Goal: Task Accomplishment & Management: Use online tool/utility

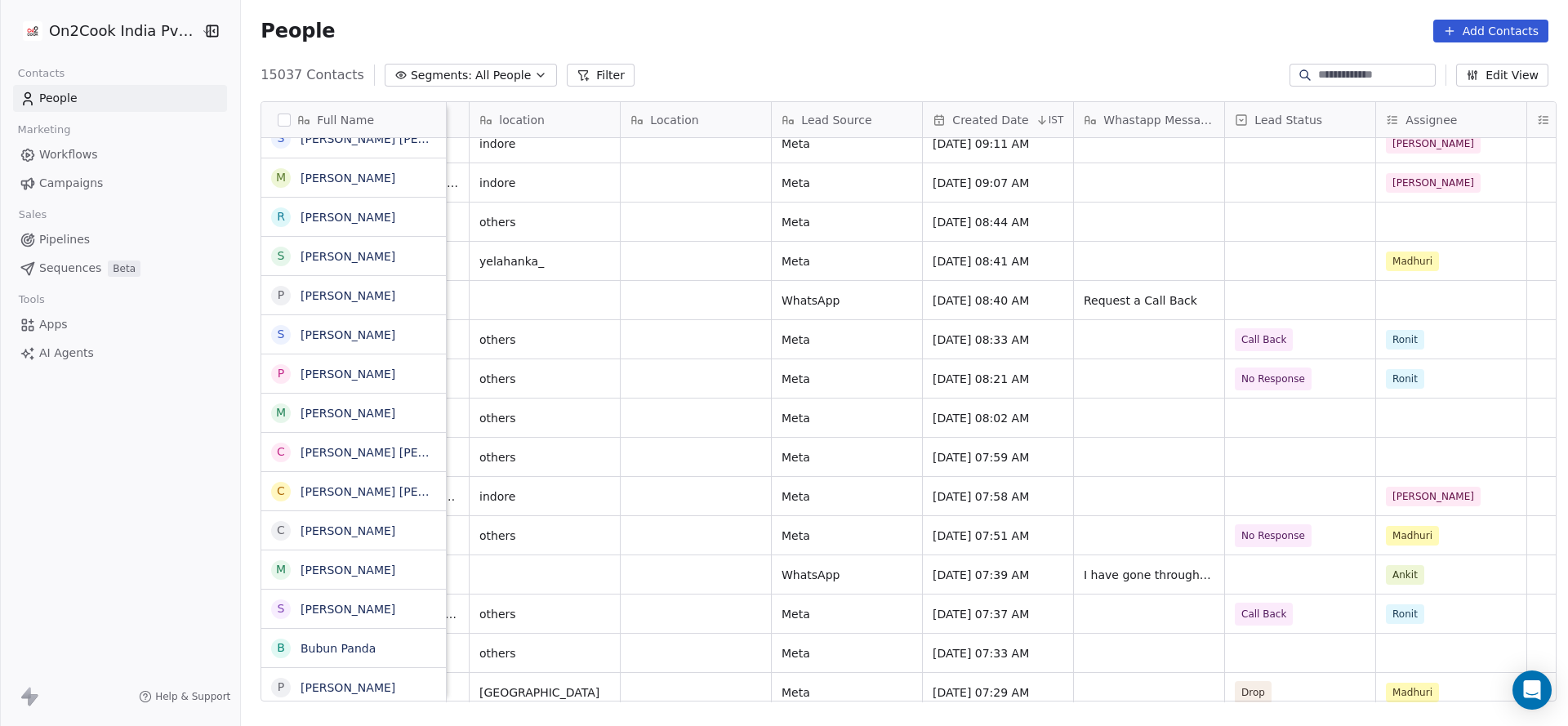
scroll to position [490, 0]
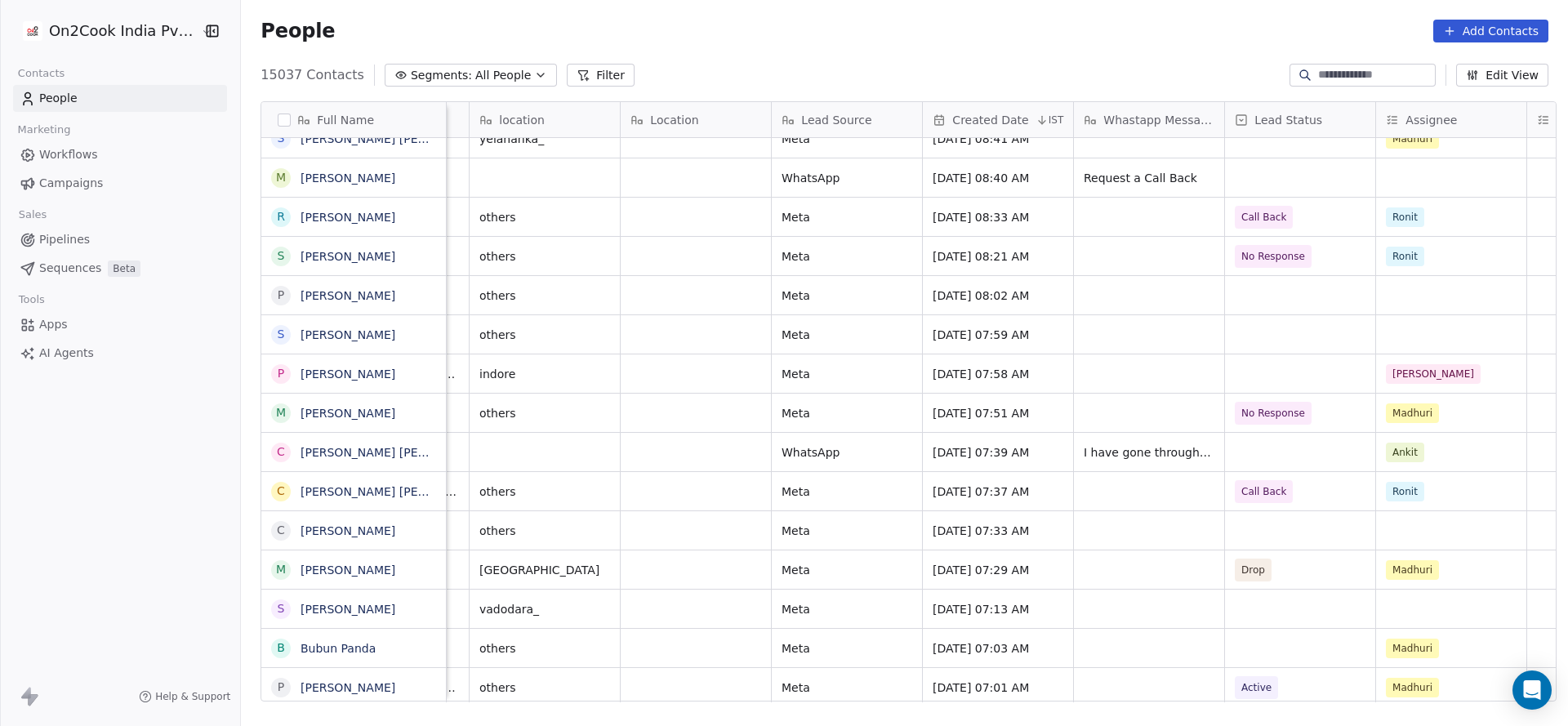
click at [1396, 628] on div "+918260143993 cloud_kitchen Self-Employed others Meta Aug 19, 2025 07:03 AM Mad…" at bounding box center [1244, 647] width 3061 height 39
click at [1447, 603] on div "grid" at bounding box center [1451, 608] width 150 height 38
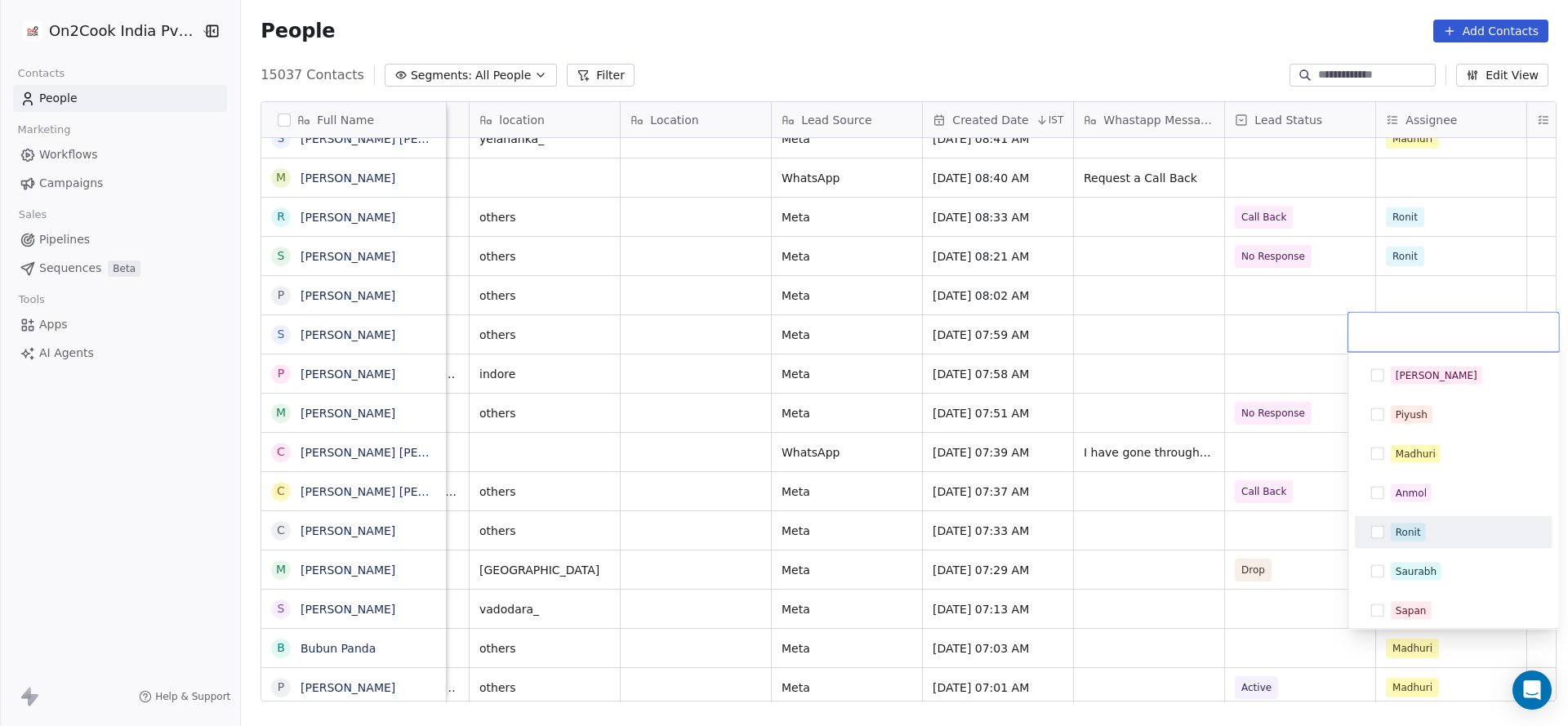
click at [1433, 519] on div "Ronit" at bounding box center [1454, 532] width 185 height 26
click at [1157, 595] on html "On2Cook India Pvt. Ltd. Contacts People Marketing Workflows Campaigns Sales Pip…" at bounding box center [784, 363] width 1568 height 726
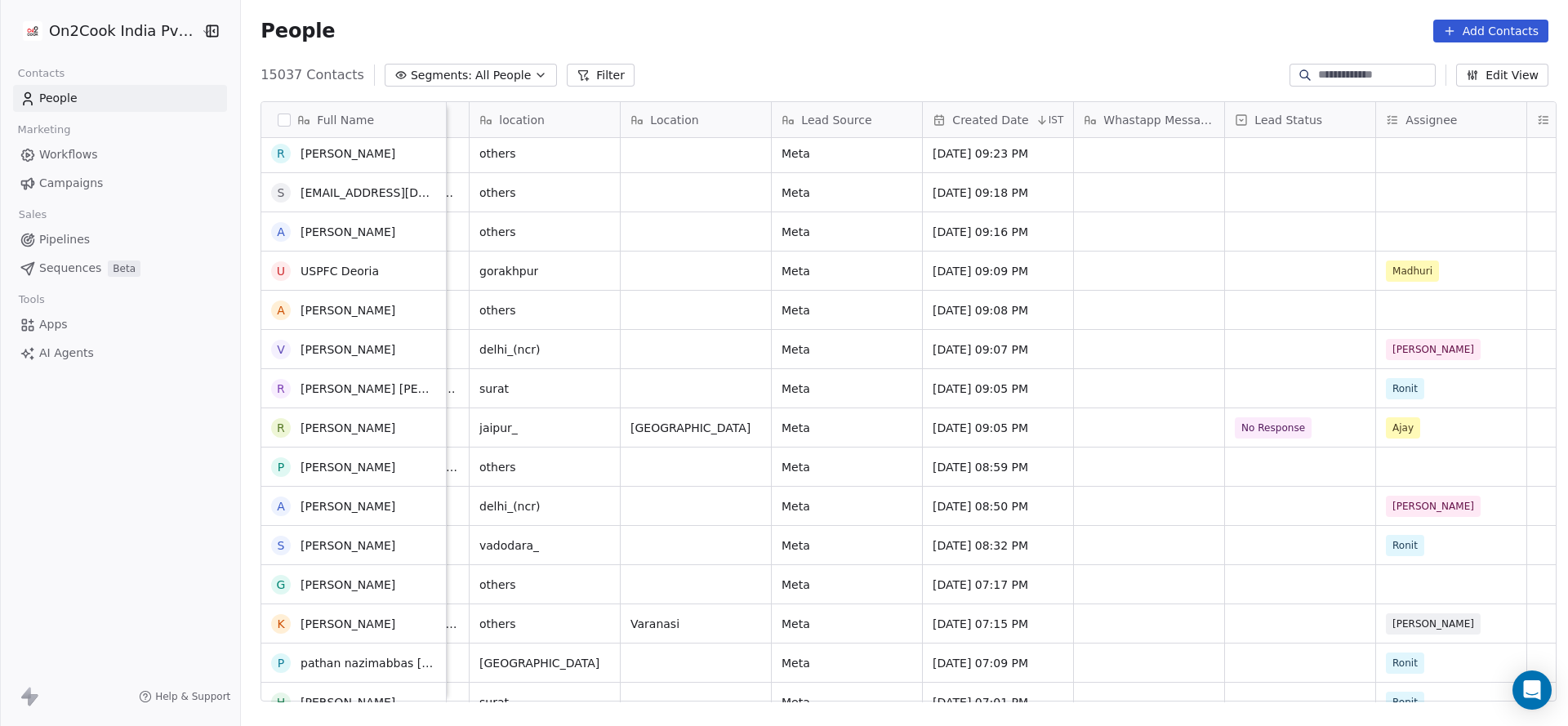
scroll to position [2449, 0]
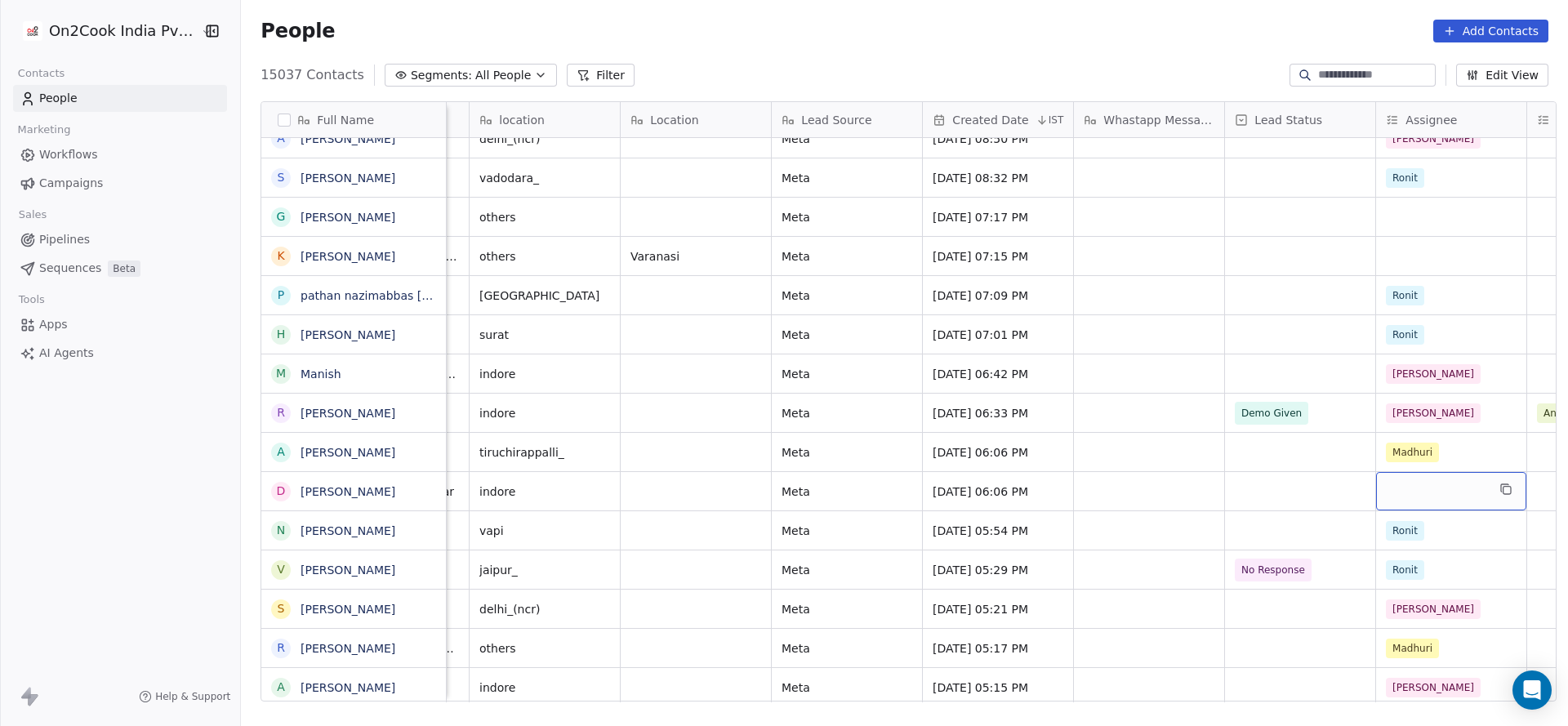
click at [1376, 500] on div "grid" at bounding box center [1451, 491] width 150 height 38
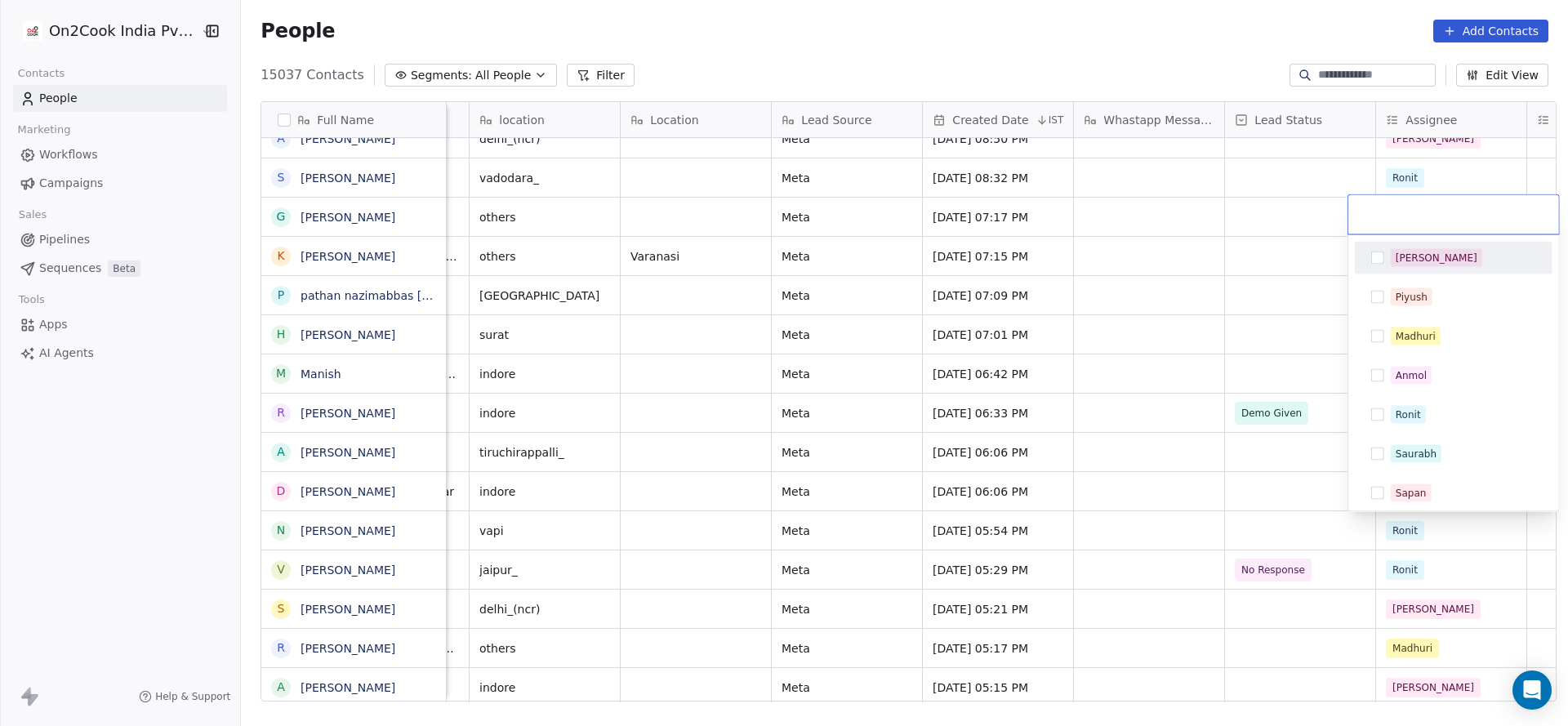
click at [1413, 242] on div "[PERSON_NAME]" at bounding box center [1453, 258] width 198 height 33
click at [1259, 318] on html "On2Cook India Pvt. Ltd. Contacts People Marketing Workflows Campaigns Sales Pip…" at bounding box center [784, 363] width 1568 height 726
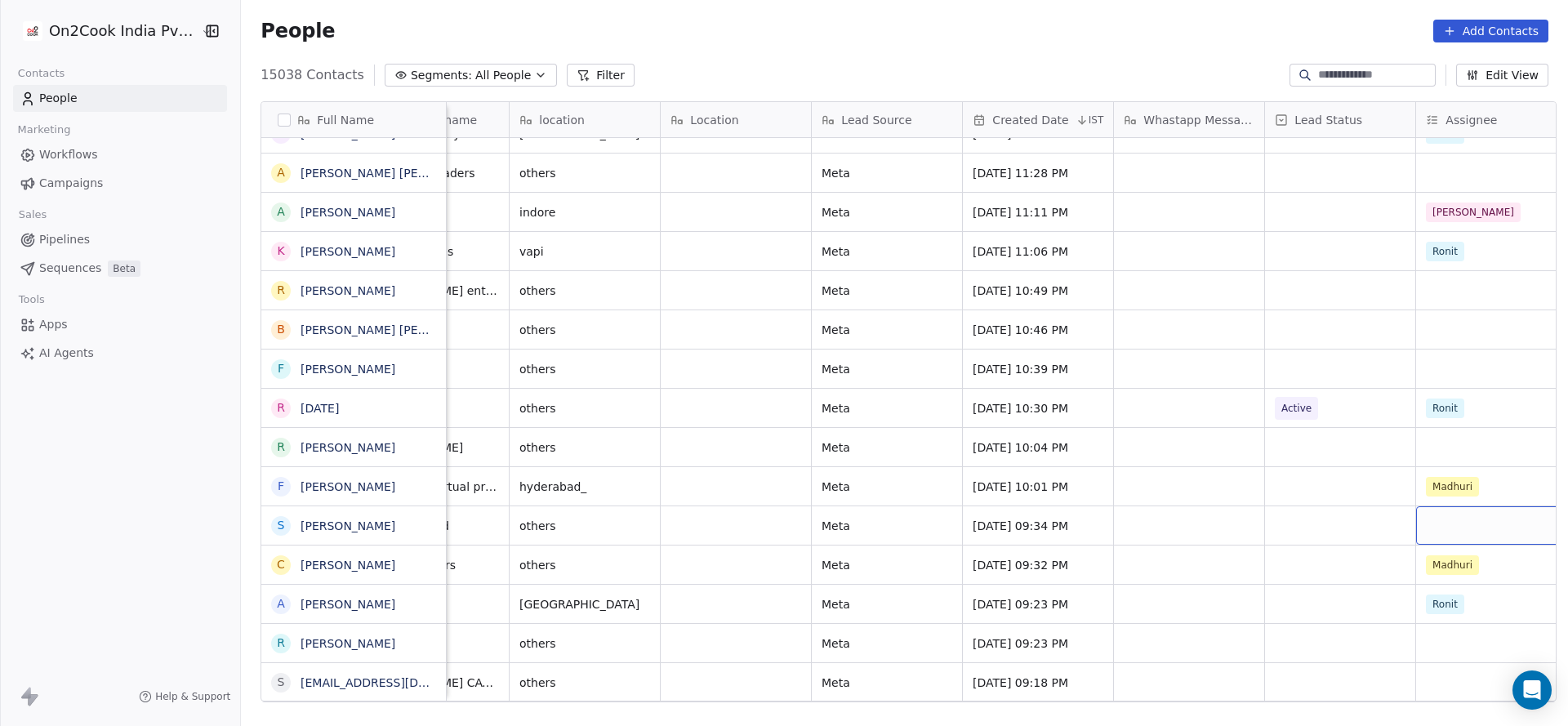
scroll to position [0, 722]
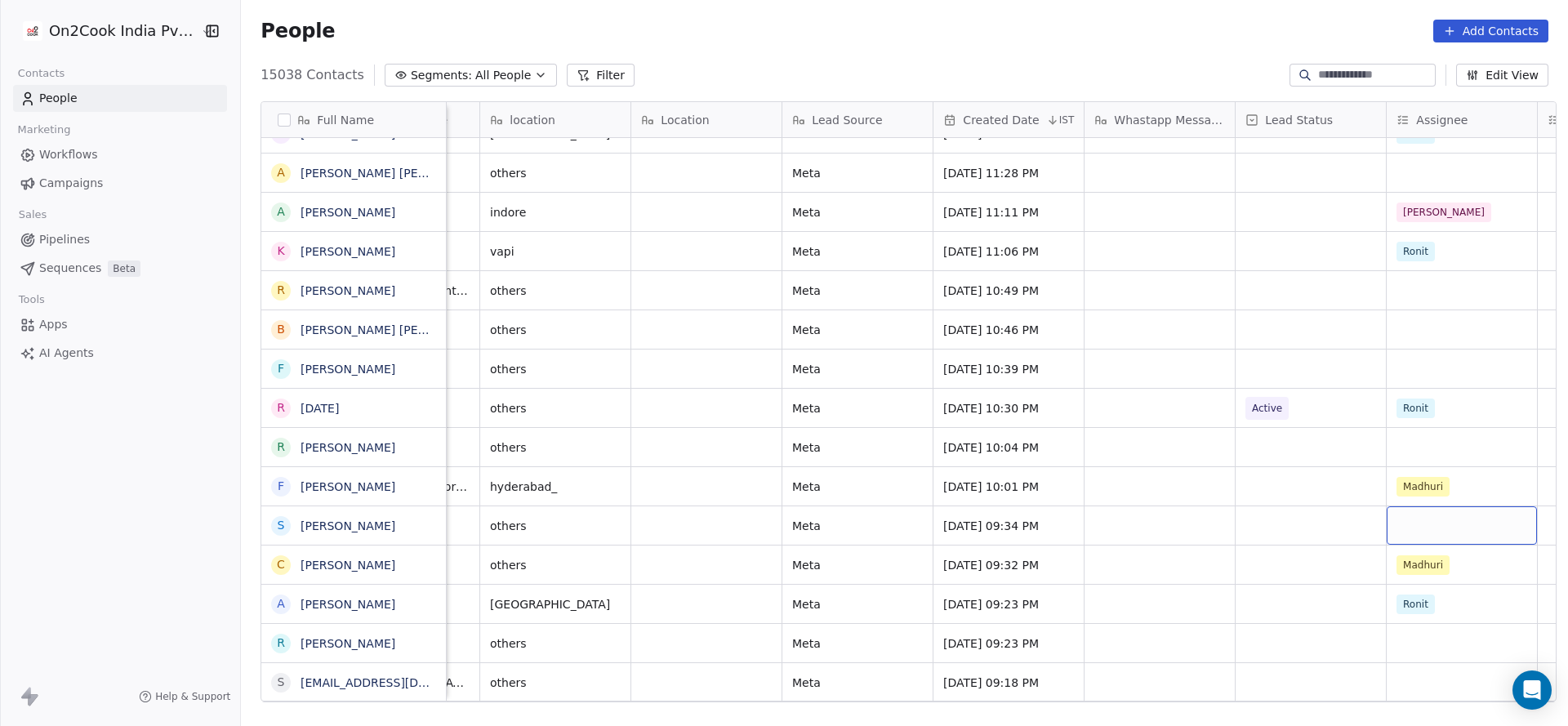
click at [1455, 523] on div "grid" at bounding box center [1462, 525] width 150 height 38
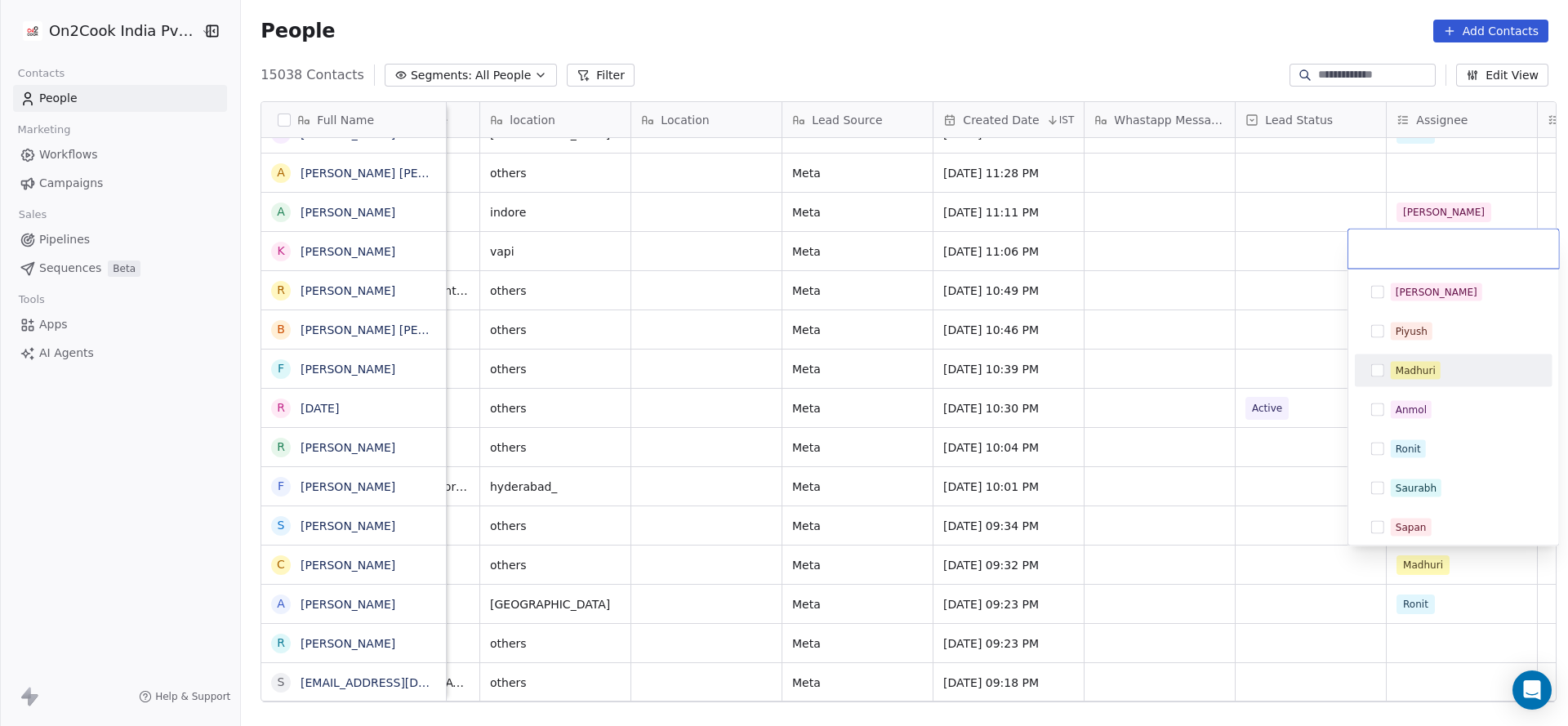
click at [1450, 362] on div "Madhuri" at bounding box center [1463, 371] width 145 height 18
click at [1321, 493] on html "On2Cook India Pvt. Ltd. Contacts People Marketing Workflows Campaigns Sales Pip…" at bounding box center [784, 363] width 1568 height 726
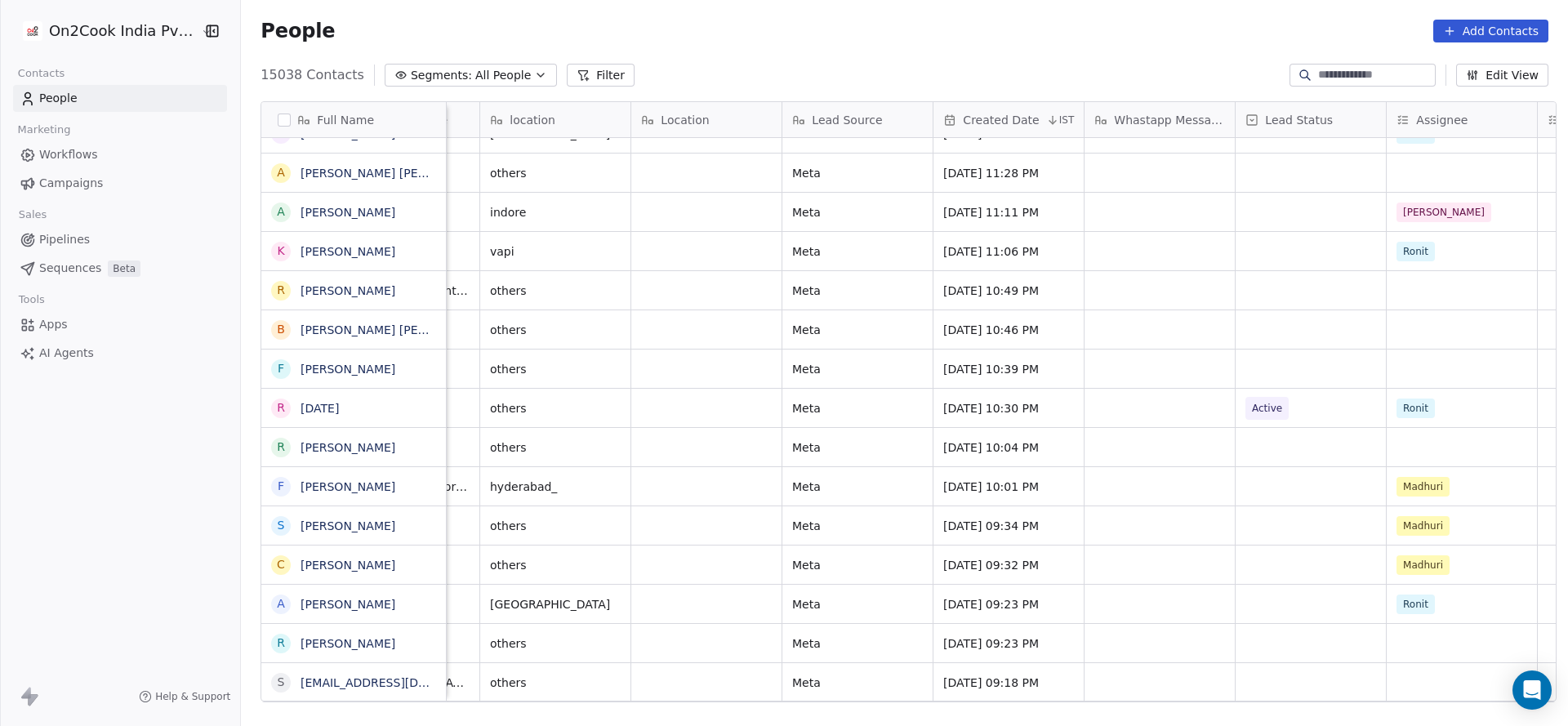
click at [1416, 648] on div "+917907491390 cloud_kitchen Self-Employed others Meta Aug 19, 2025 07:51 AM No …" at bounding box center [1255, 420] width 3061 height 564
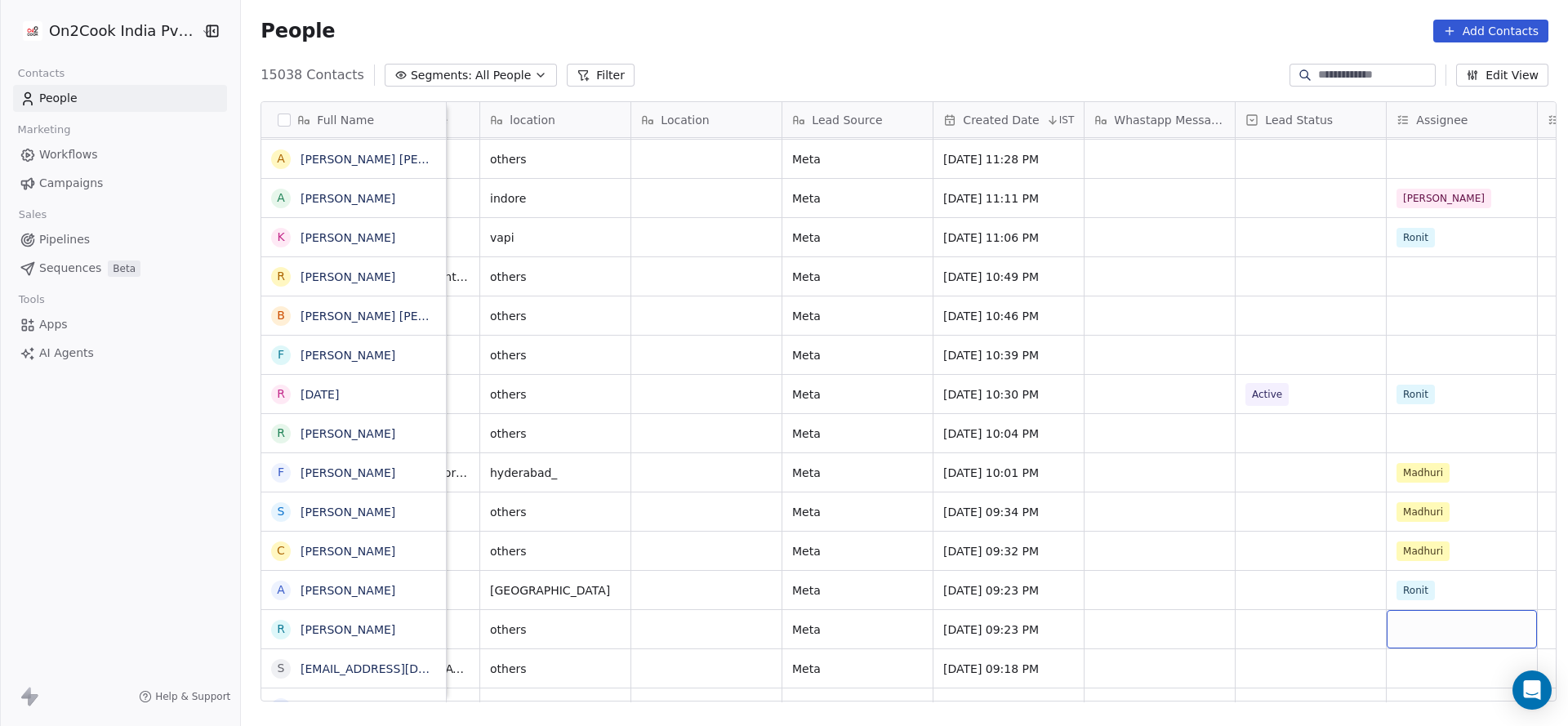
click at [1418, 624] on div "grid" at bounding box center [1462, 629] width 150 height 38
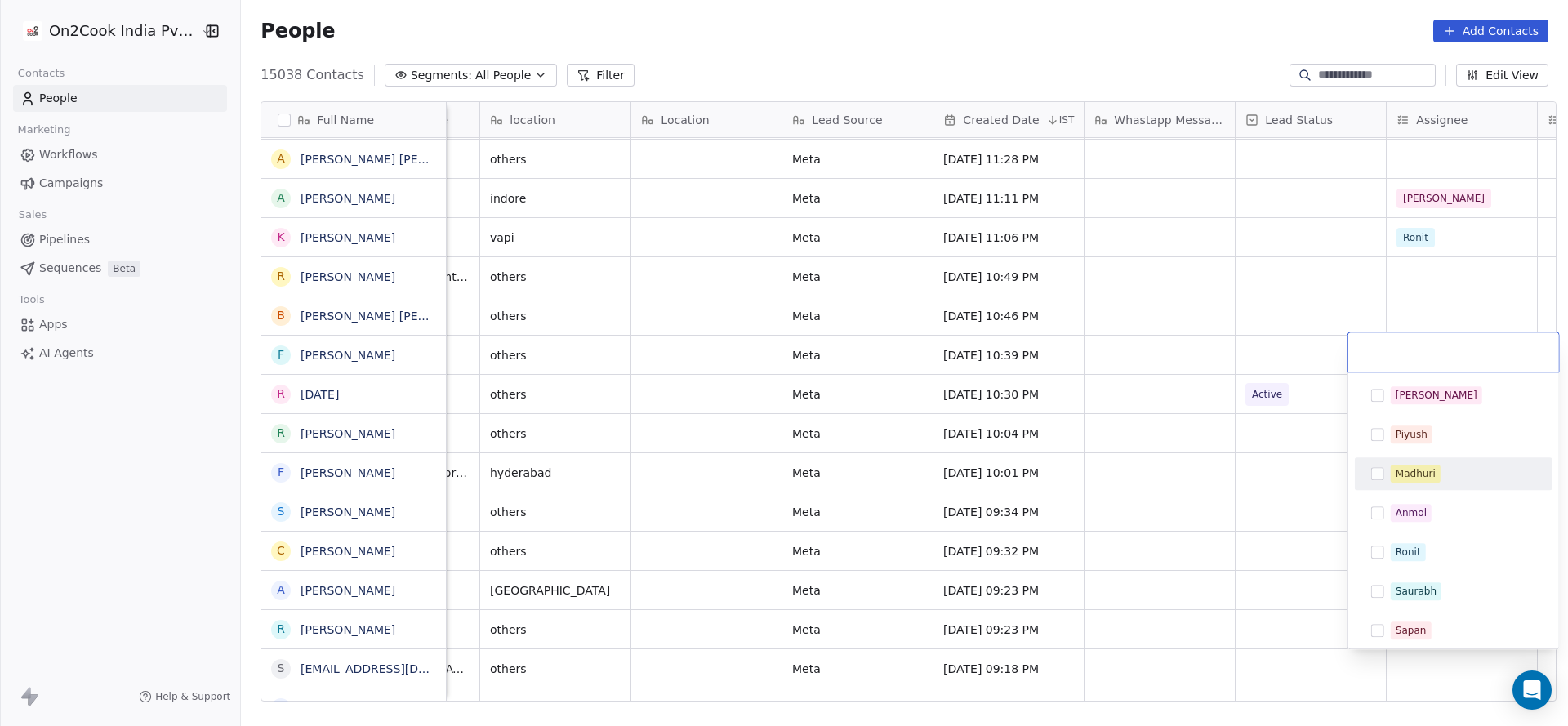
click at [1414, 475] on div "Madhuri" at bounding box center [1416, 473] width 40 height 15
click at [1248, 526] on html "On2Cook India Pvt. Ltd. Contacts People Marketing Workflows Campaigns Sales Pip…" at bounding box center [784, 363] width 1568 height 726
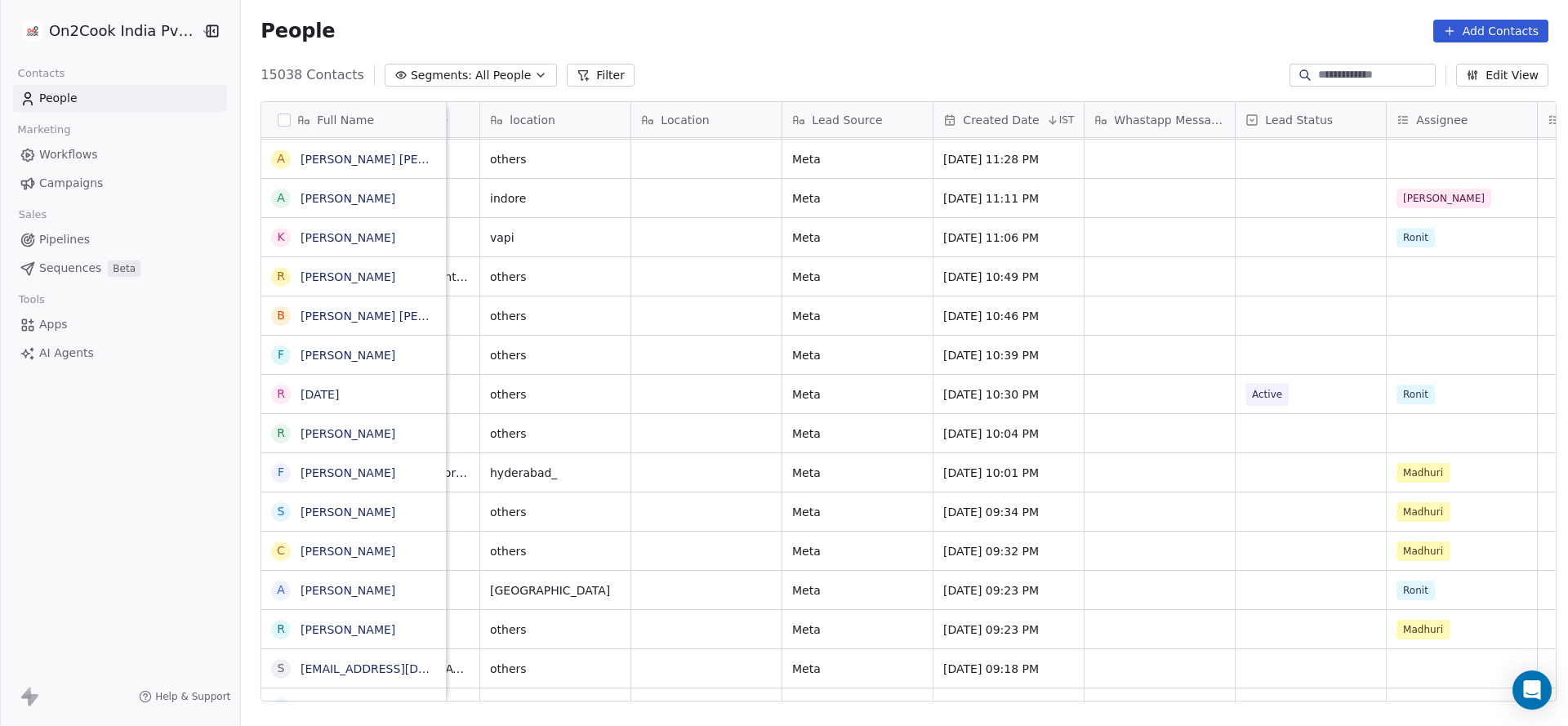
click at [1397, 668] on div "+917907491390 cloud_kitchen Self-Employed others Meta Aug 19, 2025 07:51 AM No …" at bounding box center [1255, 420] width 3061 height 564
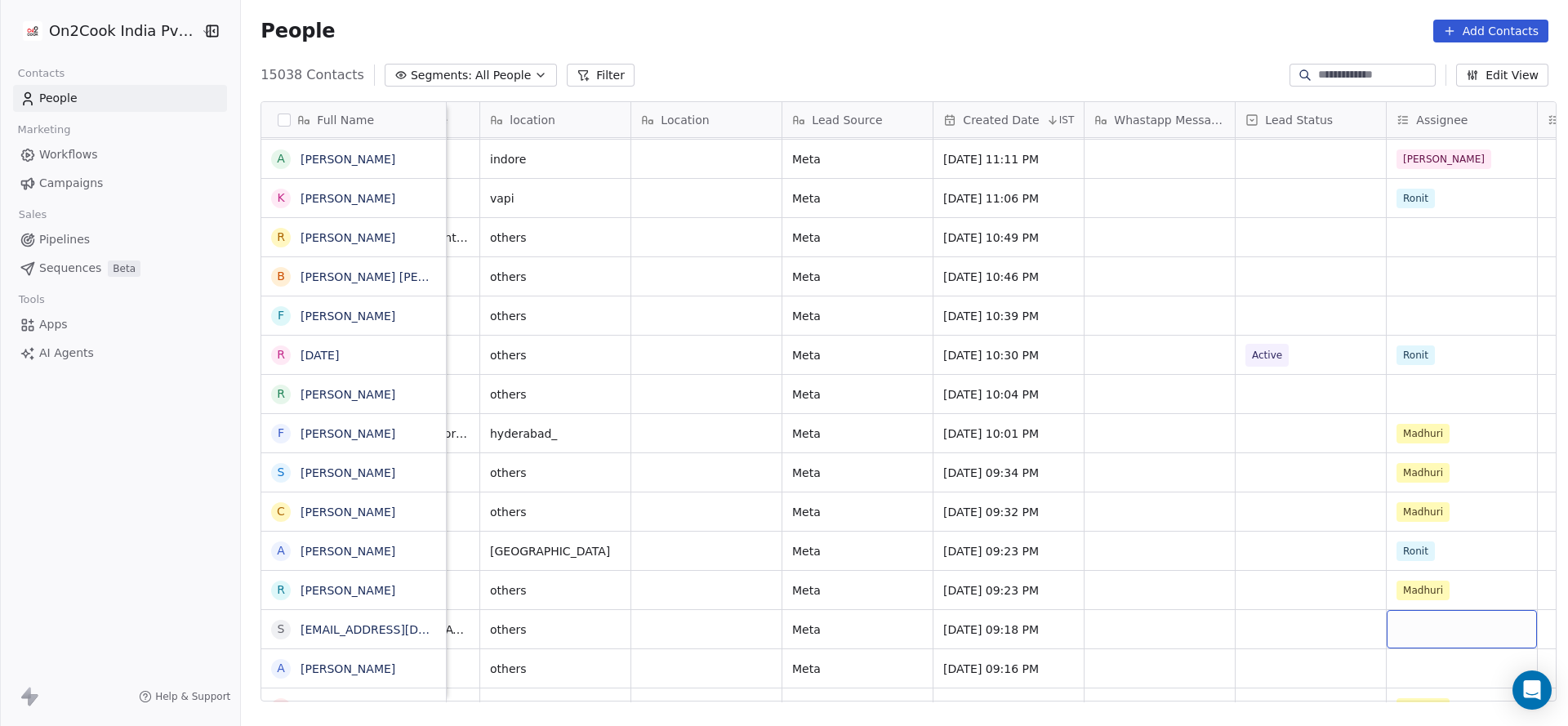
click at [1400, 634] on div "grid" at bounding box center [1462, 629] width 150 height 38
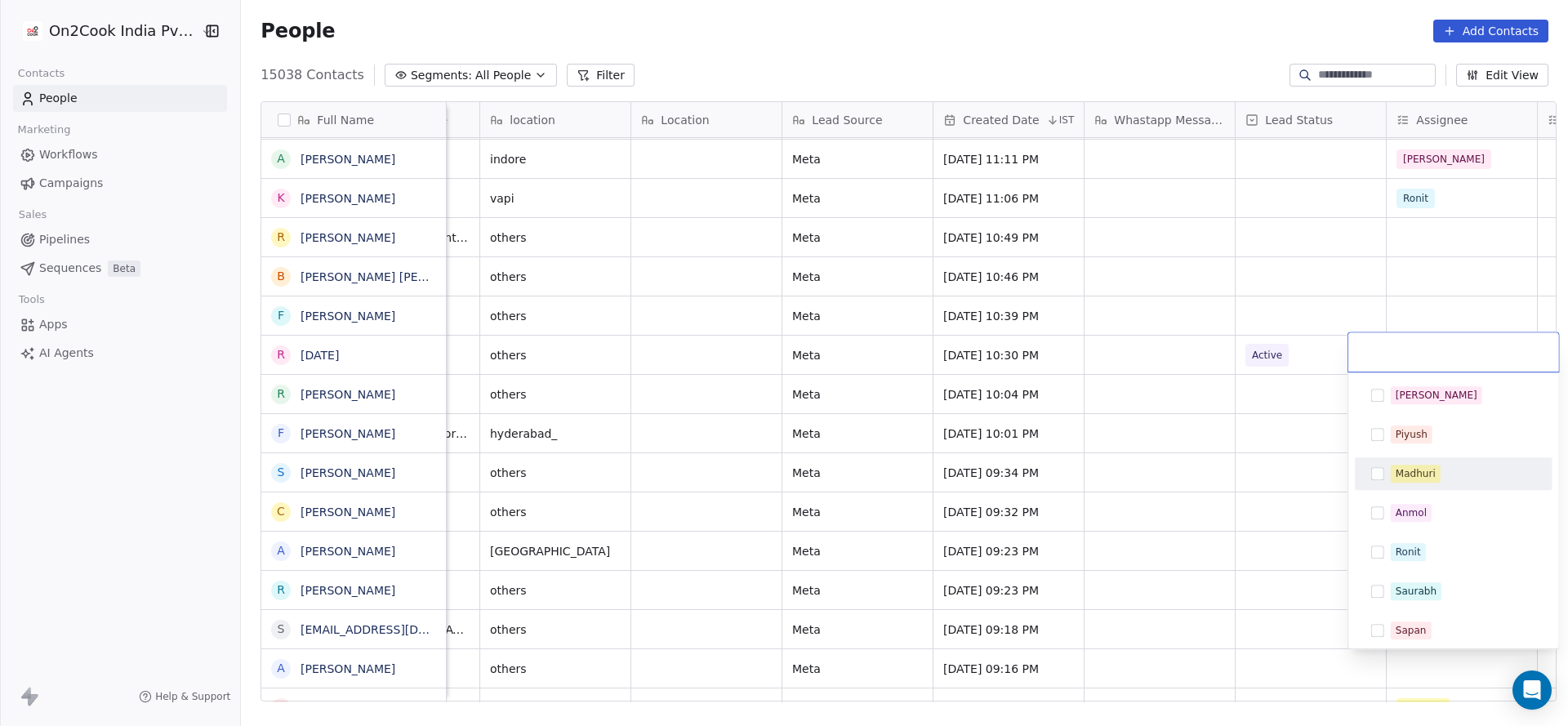
click at [1426, 478] on div "Madhuri" at bounding box center [1416, 473] width 40 height 15
click at [1102, 573] on html "On2Cook India Pvt. Ltd. Contacts People Marketing Workflows Campaigns Sales Pip…" at bounding box center [784, 363] width 1568 height 726
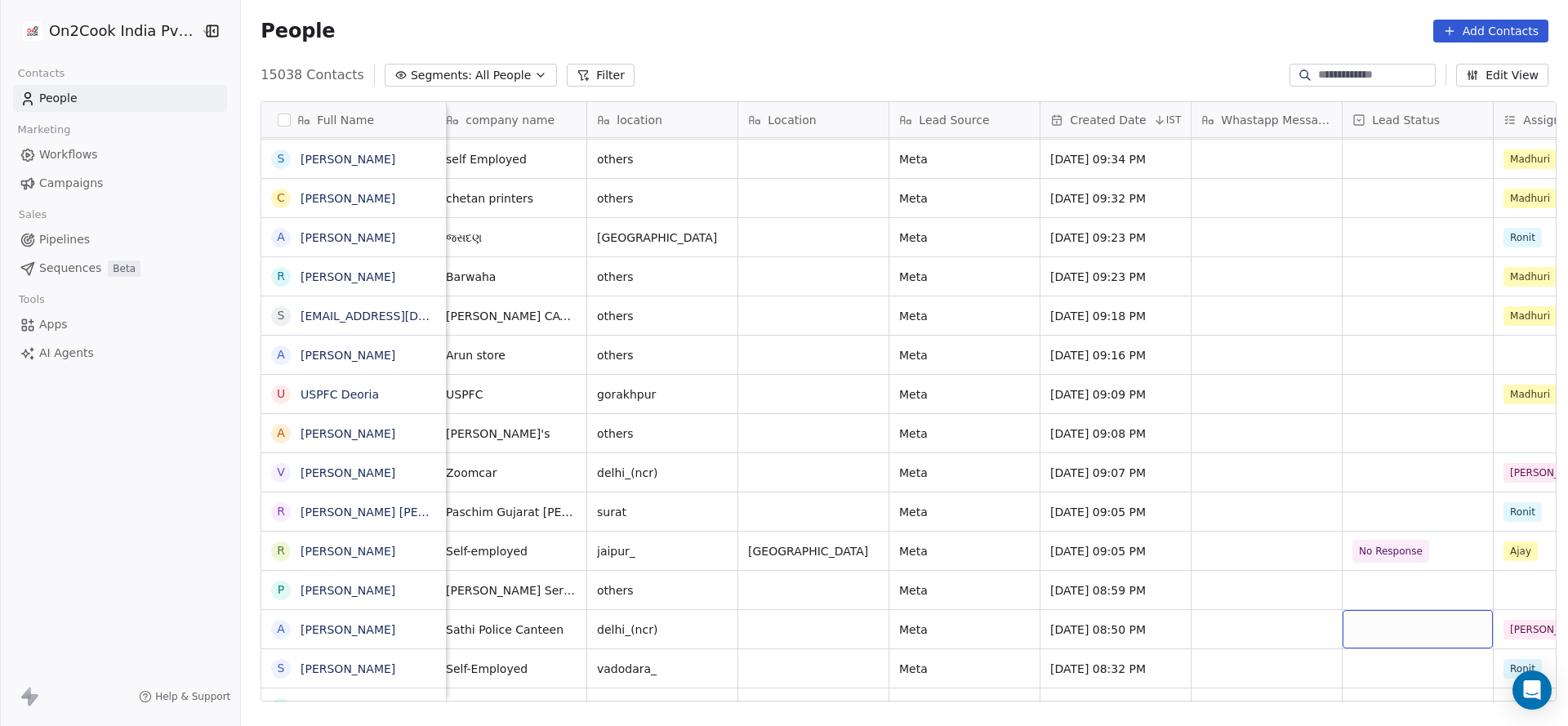
scroll to position [0, 852]
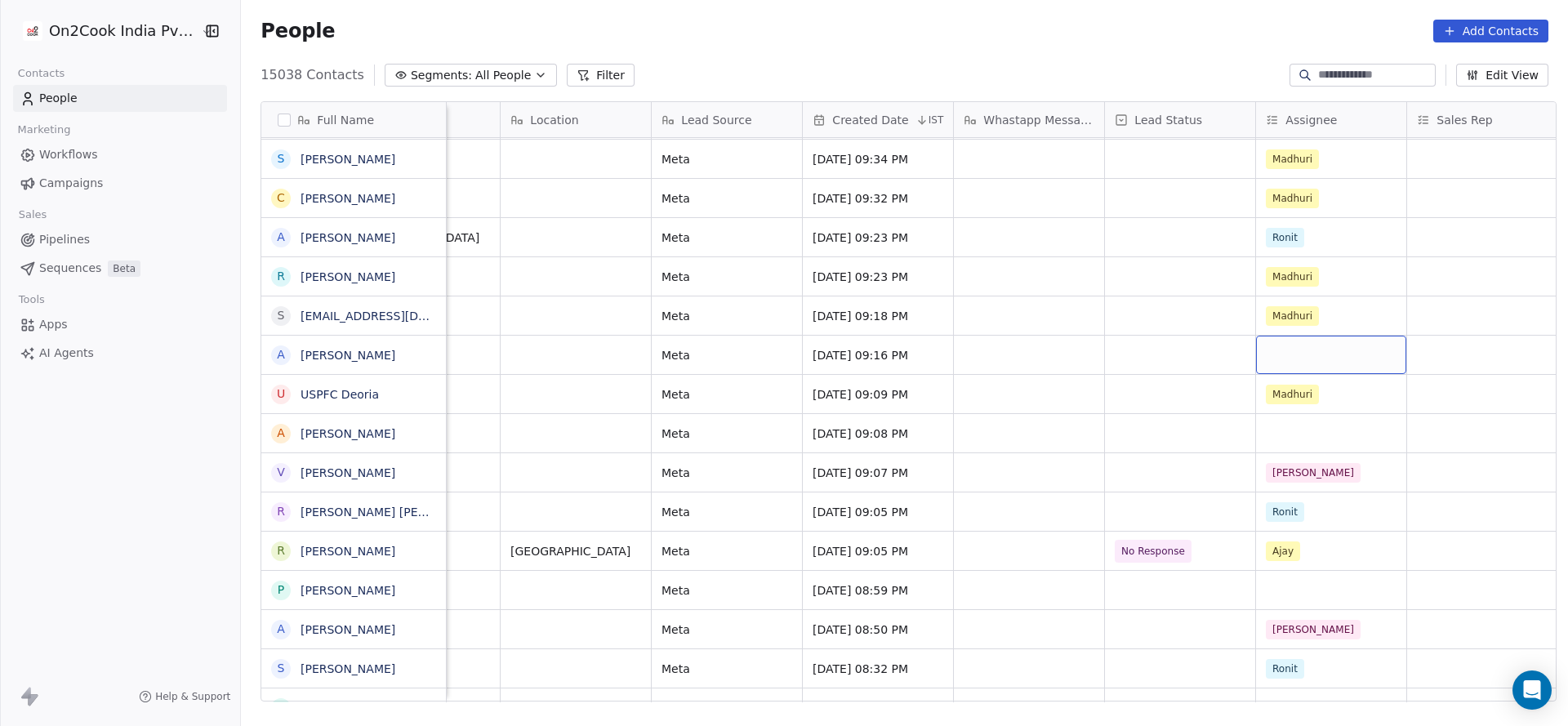
click at [1297, 365] on div "grid" at bounding box center [1331, 354] width 150 height 38
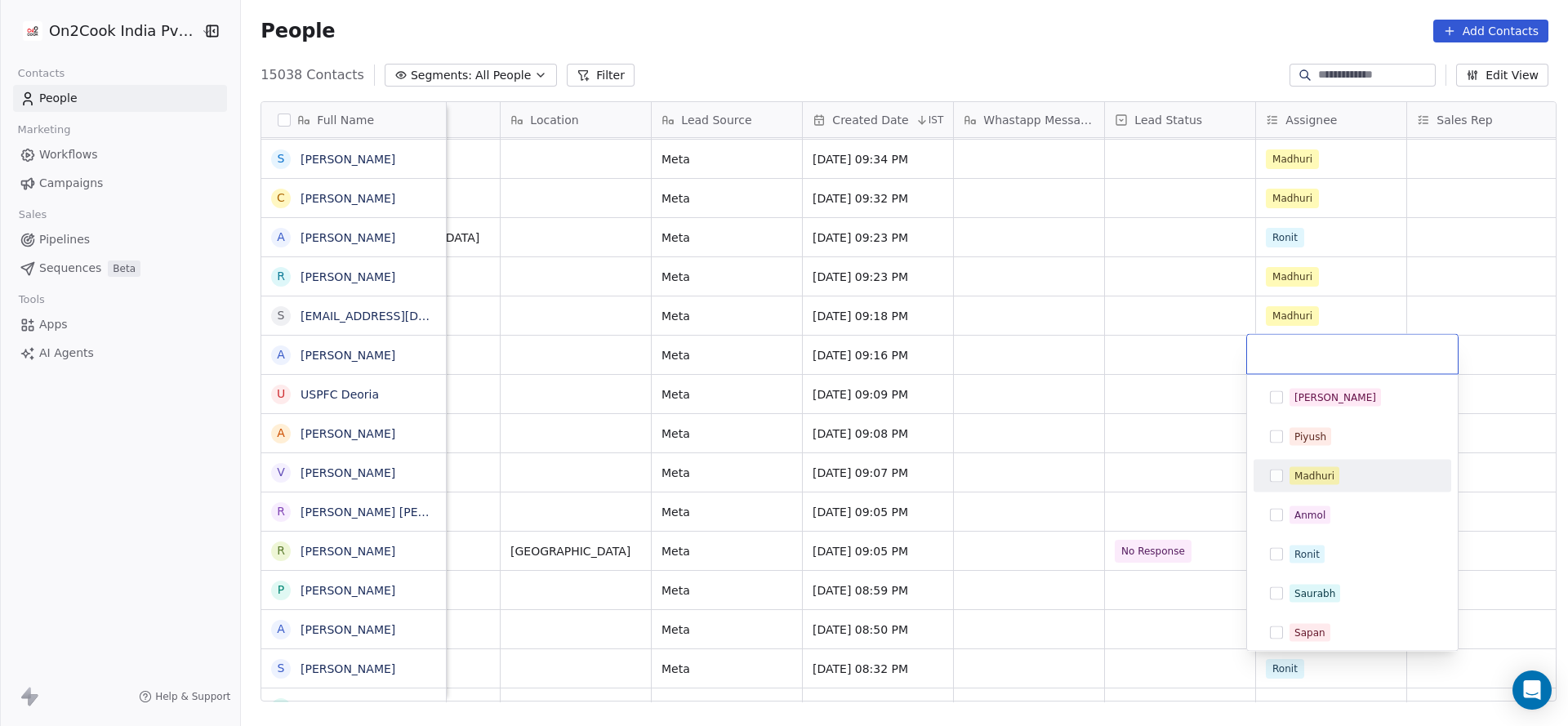
click at [1298, 478] on div "Madhuri" at bounding box center [1314, 475] width 40 height 15
click at [901, 430] on html "On2Cook India Pvt. Ltd. Contacts People Marketing Workflows Campaigns Sales Pip…" at bounding box center [784, 363] width 1568 height 726
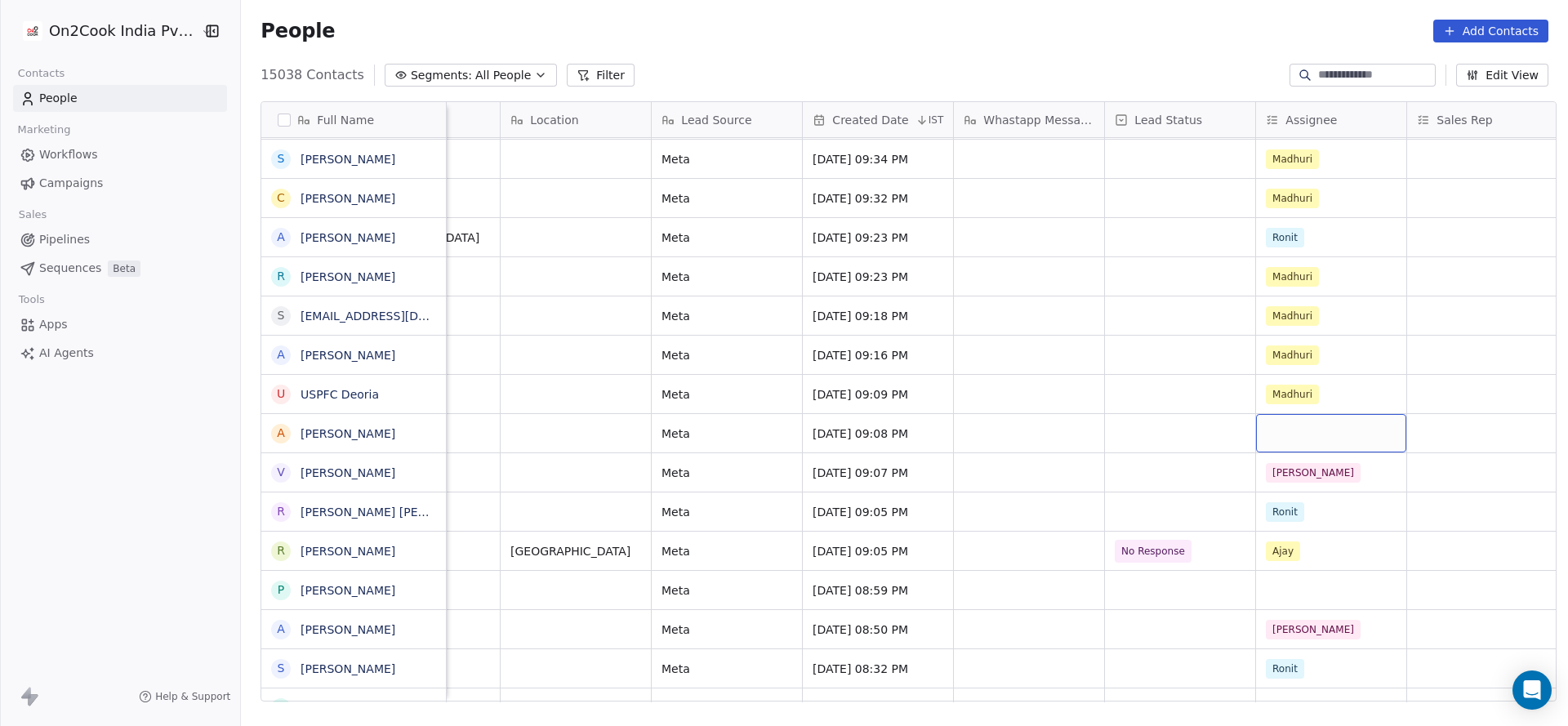
click at [1281, 422] on div "grid" at bounding box center [1331, 433] width 150 height 38
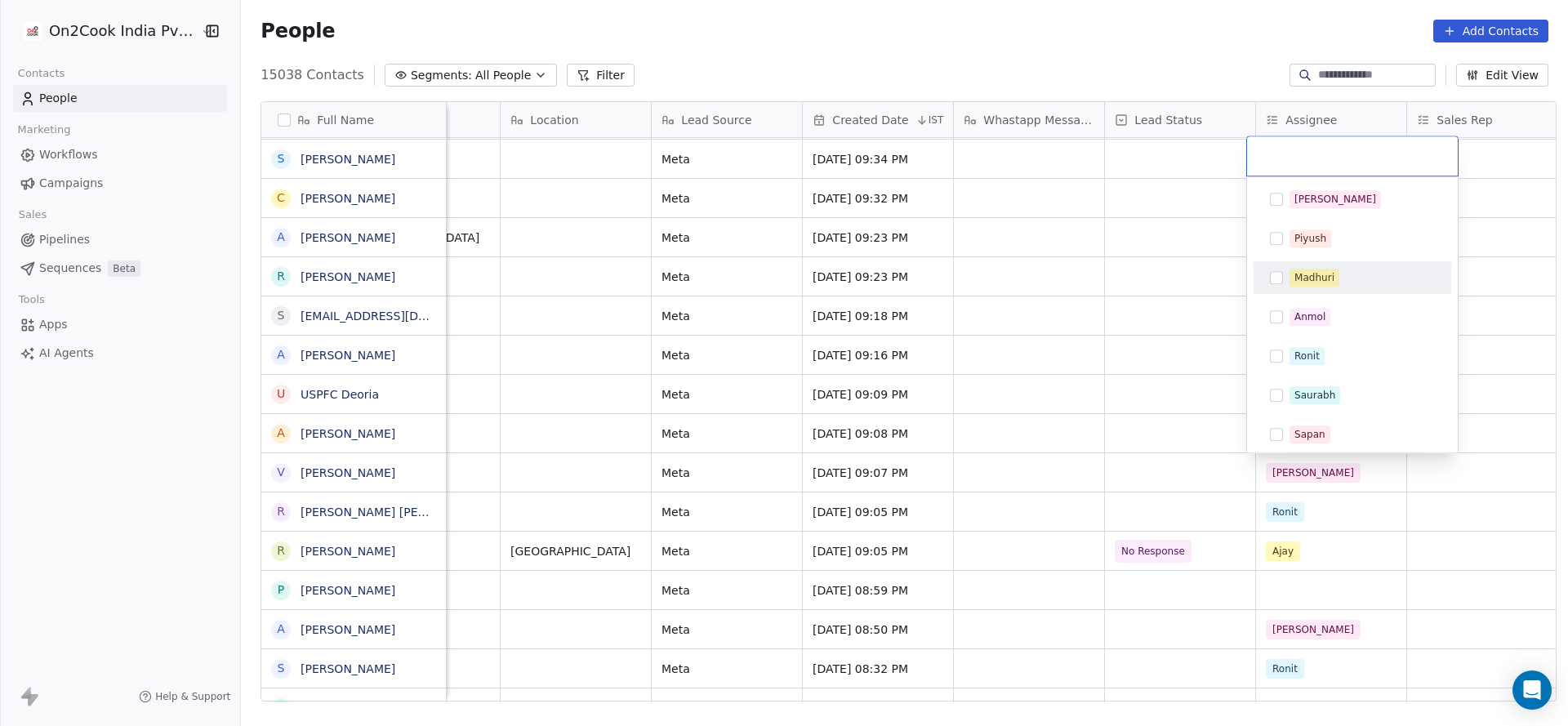
click at [1323, 281] on div "Madhuri" at bounding box center [1314, 277] width 40 height 15
click at [1029, 333] on html "On2Cook India Pvt. Ltd. Contacts People Marketing Workflows Campaigns Sales Pip…" at bounding box center [784, 363] width 1568 height 726
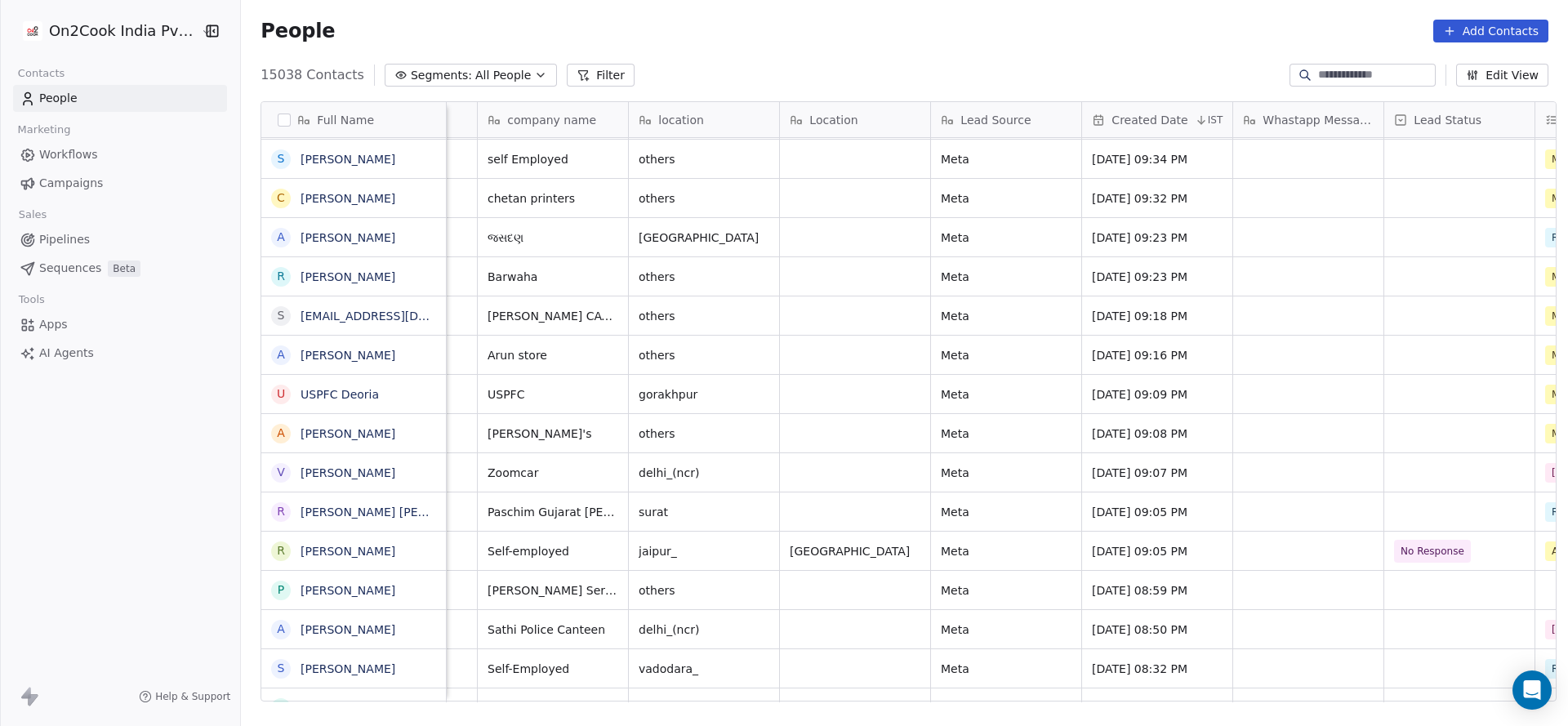
scroll to position [0, 720]
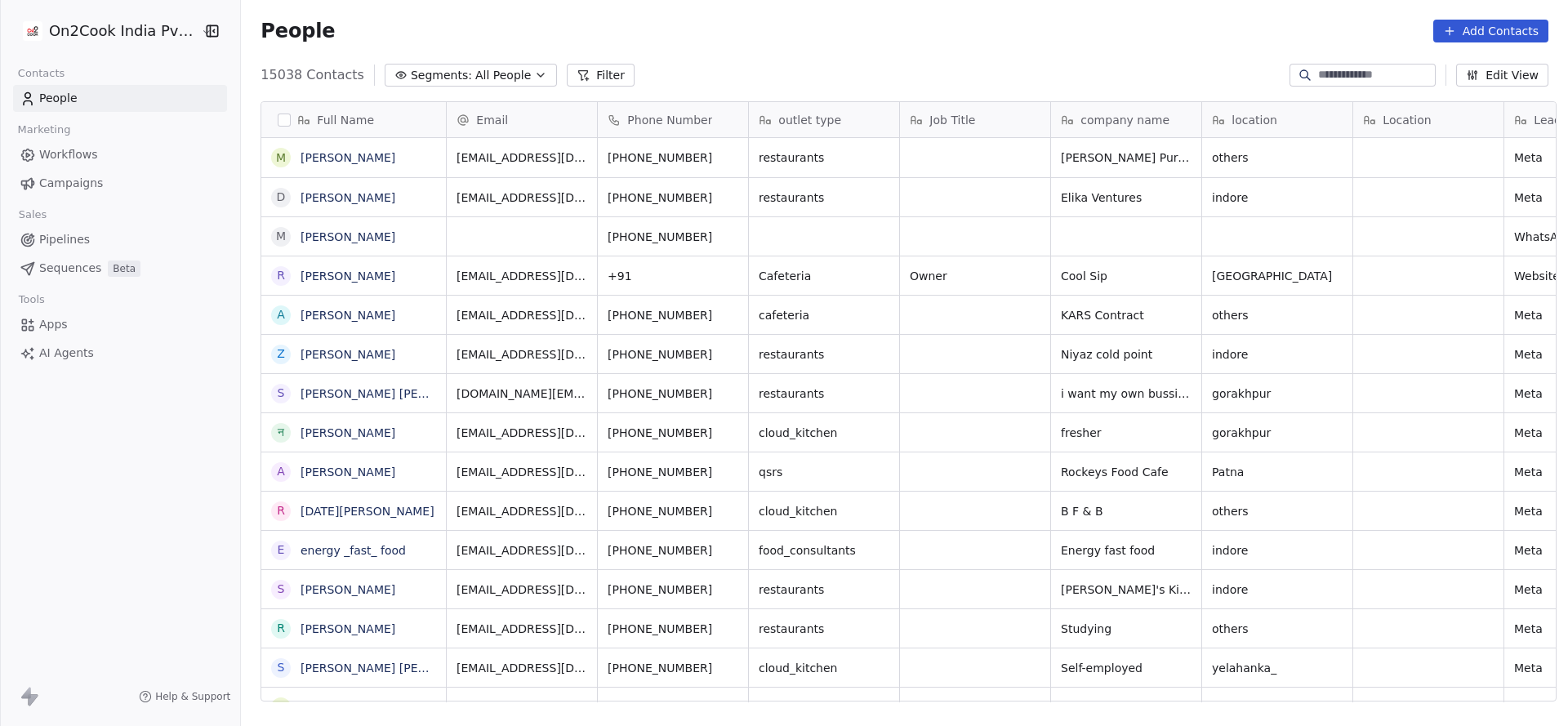
scroll to position [19, 19]
click at [567, 64] on button "Filter" at bounding box center [601, 75] width 67 height 22
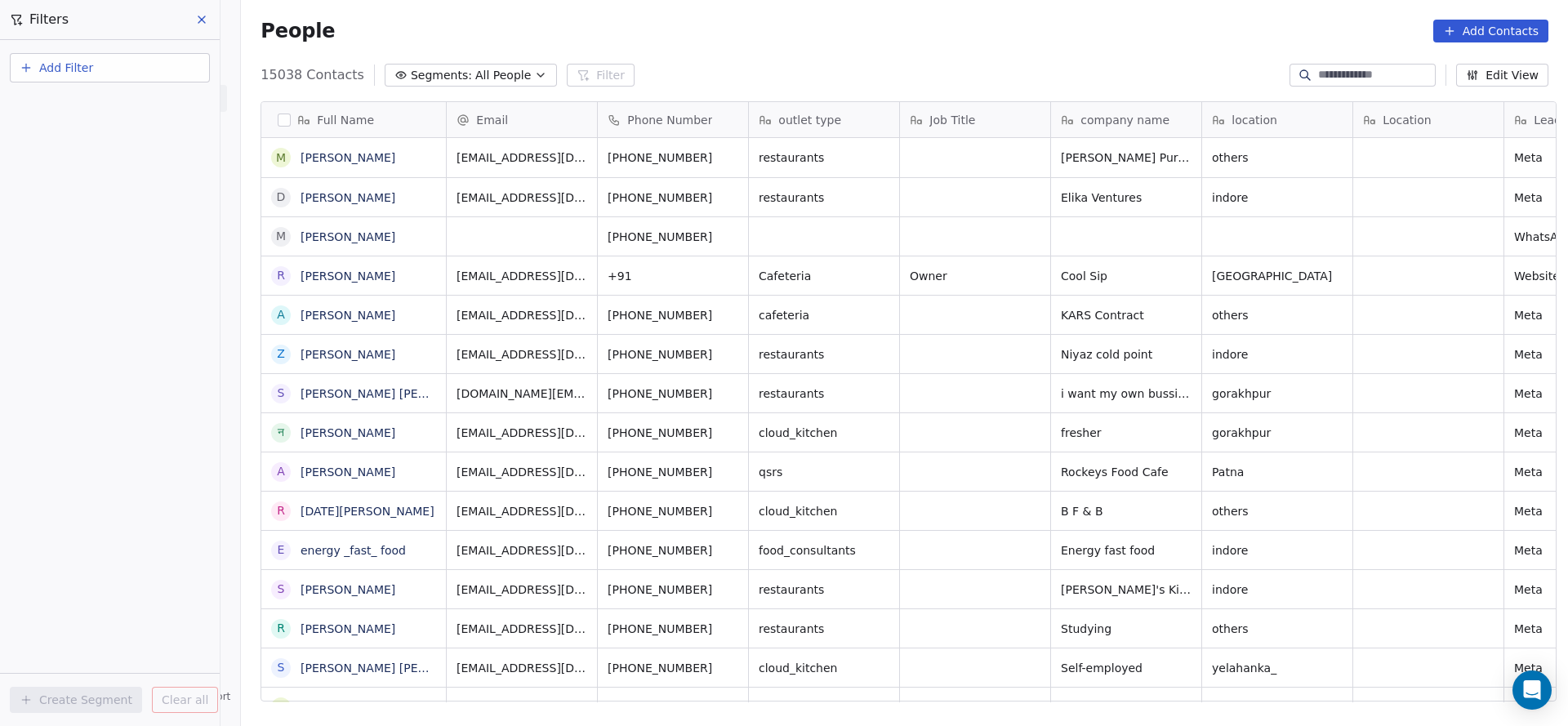
click at [108, 74] on button "Add Filter" at bounding box center [109, 67] width 200 height 29
click at [100, 96] on div "Contact properties" at bounding box center [110, 106] width 185 height 26
type input "***"
click at [80, 164] on div "Assignee" at bounding box center [110, 164] width 166 height 16
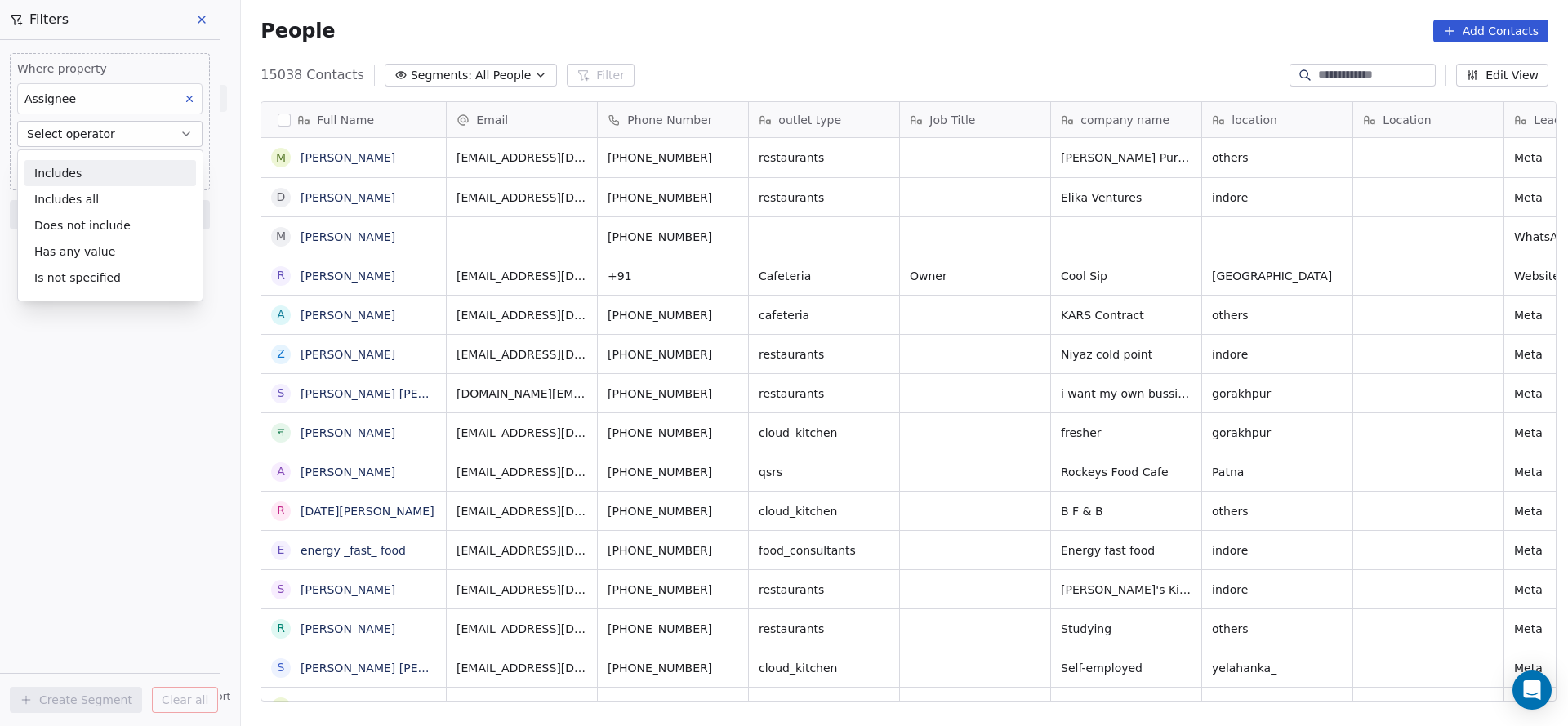
click at [105, 174] on div "Includes" at bounding box center [110, 173] width 171 height 26
click at [124, 159] on body "On2Cook India Pvt. Ltd. Contacts People Marketing Workflows Campaigns Sales Pip…" at bounding box center [784, 363] width 1568 height 726
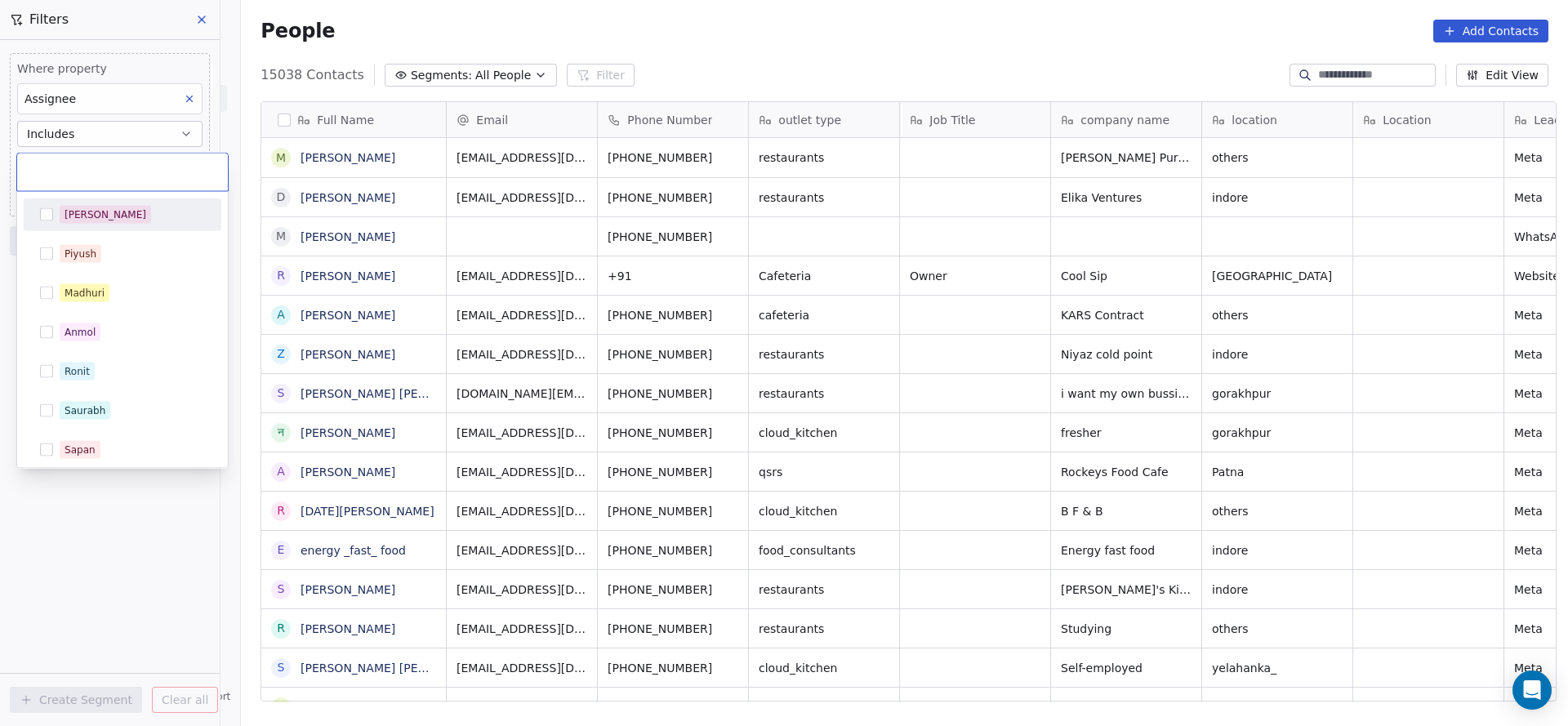
click at [118, 226] on div "[PERSON_NAME]" at bounding box center [123, 214] width 185 height 26
click at [129, 620] on html "On2Cook India Pvt. Ltd. Contacts People Marketing Workflows Campaigns Sales Pip…" at bounding box center [784, 363] width 1568 height 726
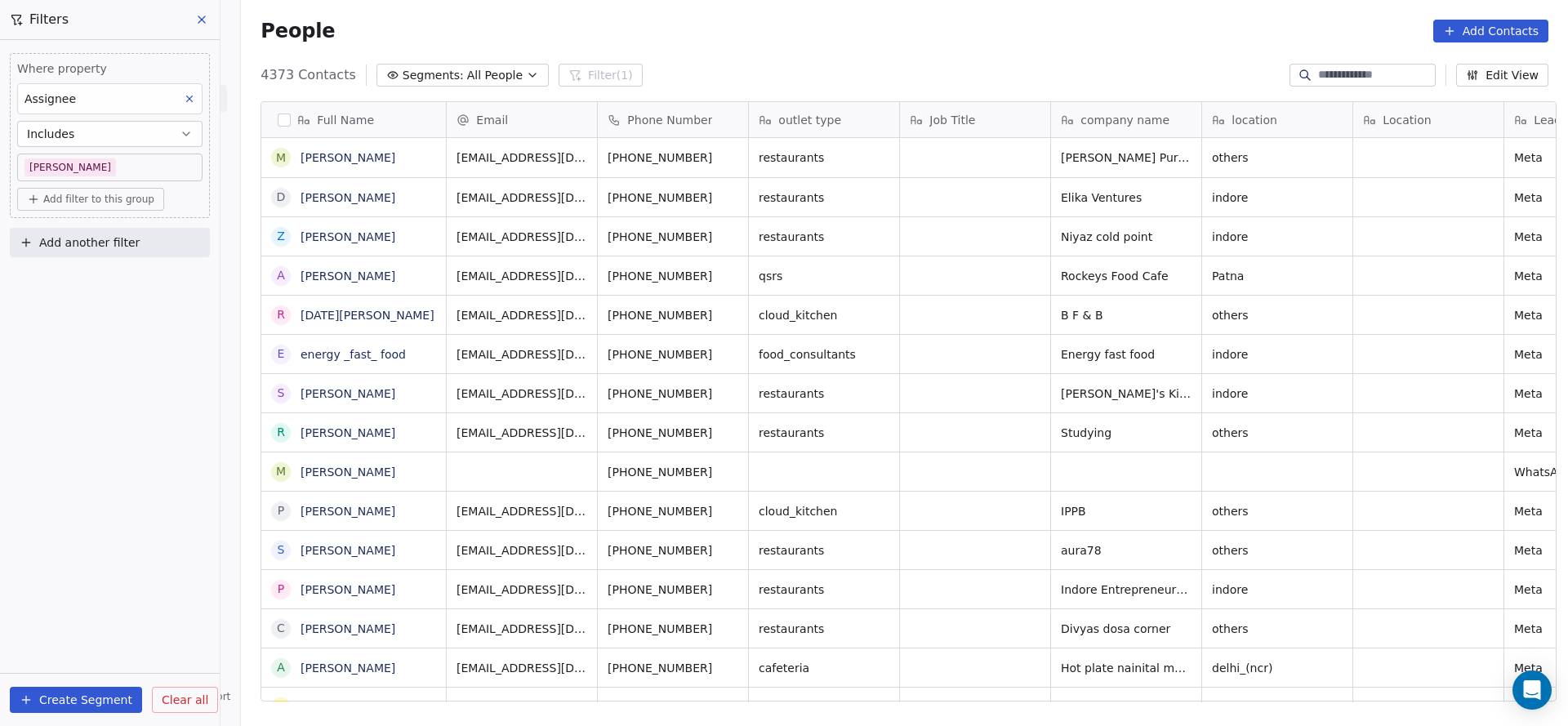
scroll to position [620, 1316]
drag, startPoint x: 458, startPoint y: 697, endPoint x: 516, endPoint y: 698, distance: 58.0
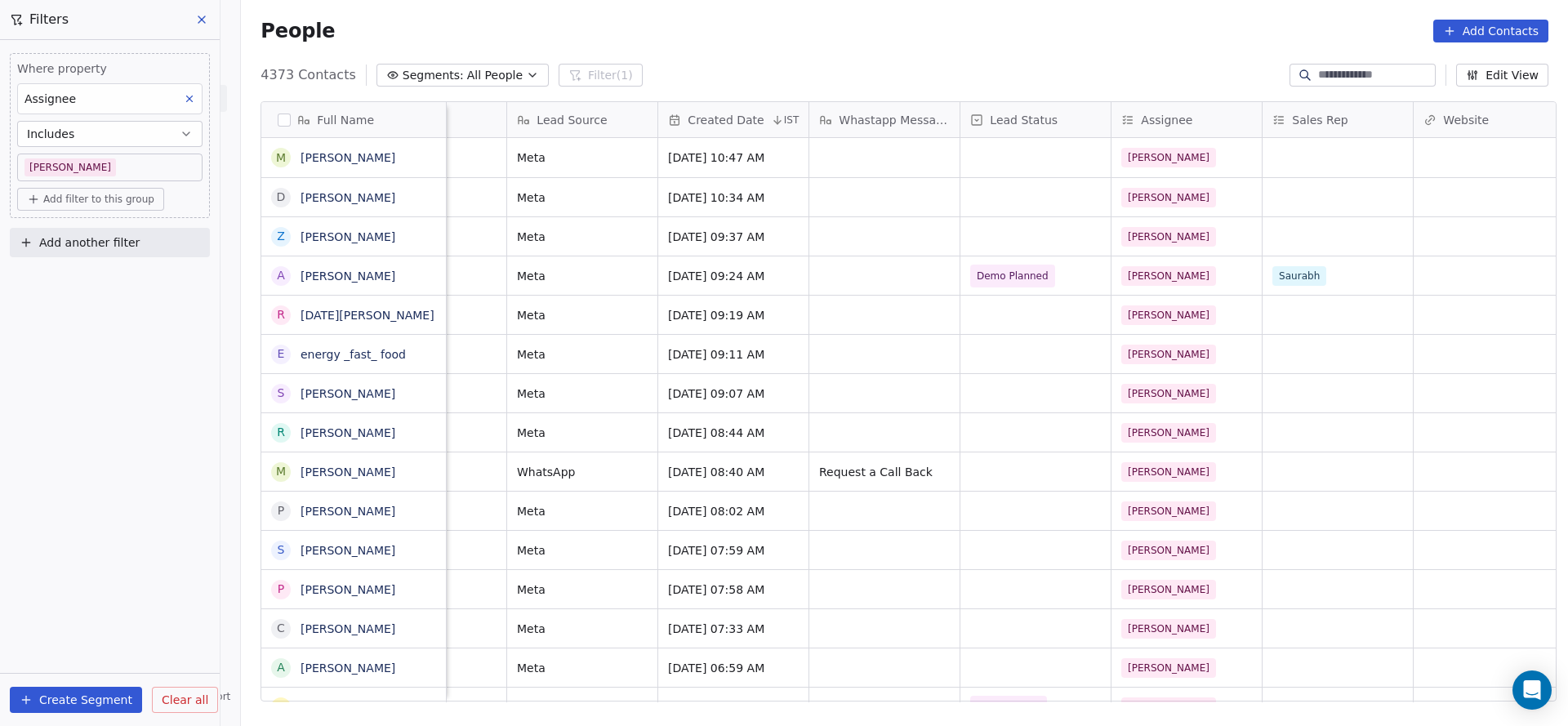
scroll to position [0, 872]
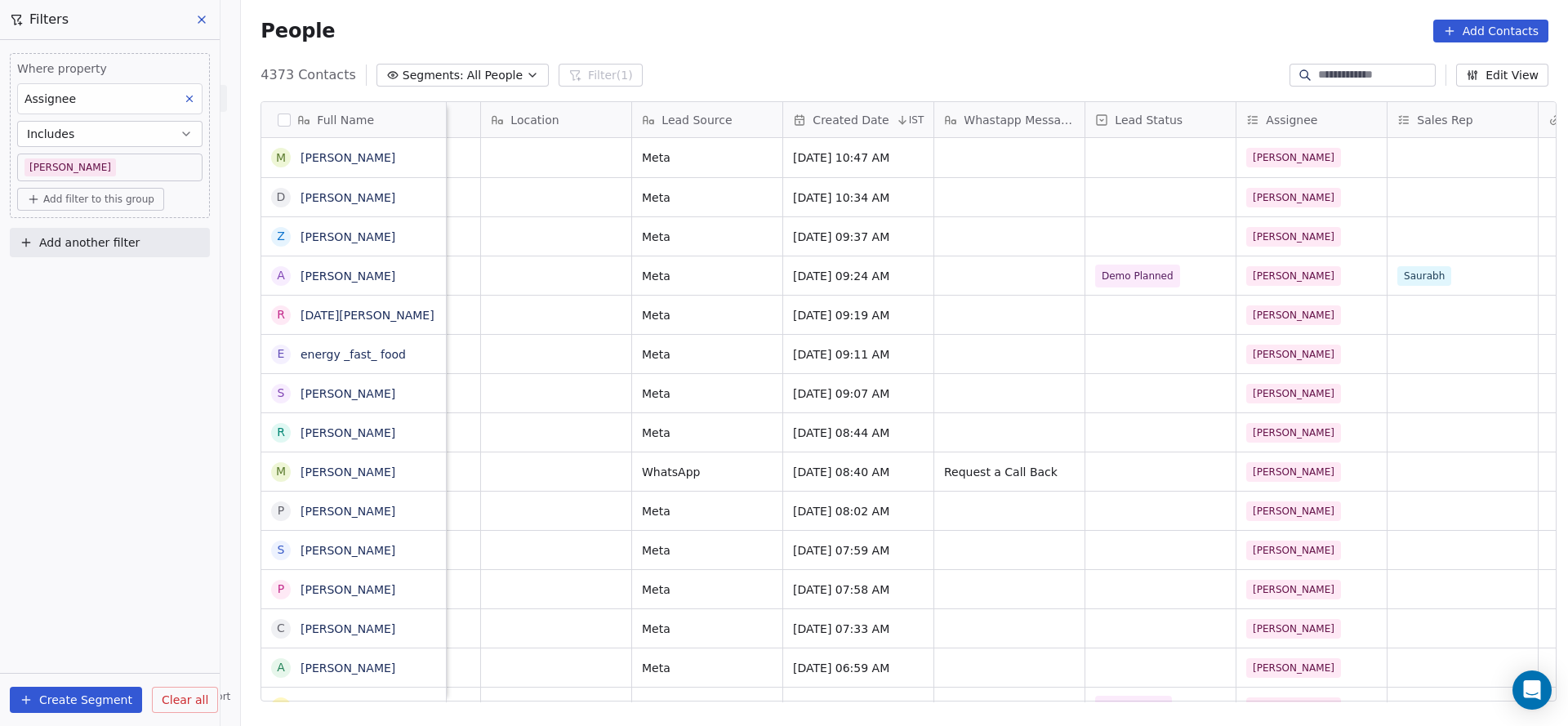
click at [162, 239] on button "Add another filter" at bounding box center [109, 243] width 200 height 29
click at [128, 269] on div "Contact properties" at bounding box center [110, 279] width 185 height 26
type input "****"
click at [128, 397] on div "Lead Status" at bounding box center [110, 390] width 166 height 16
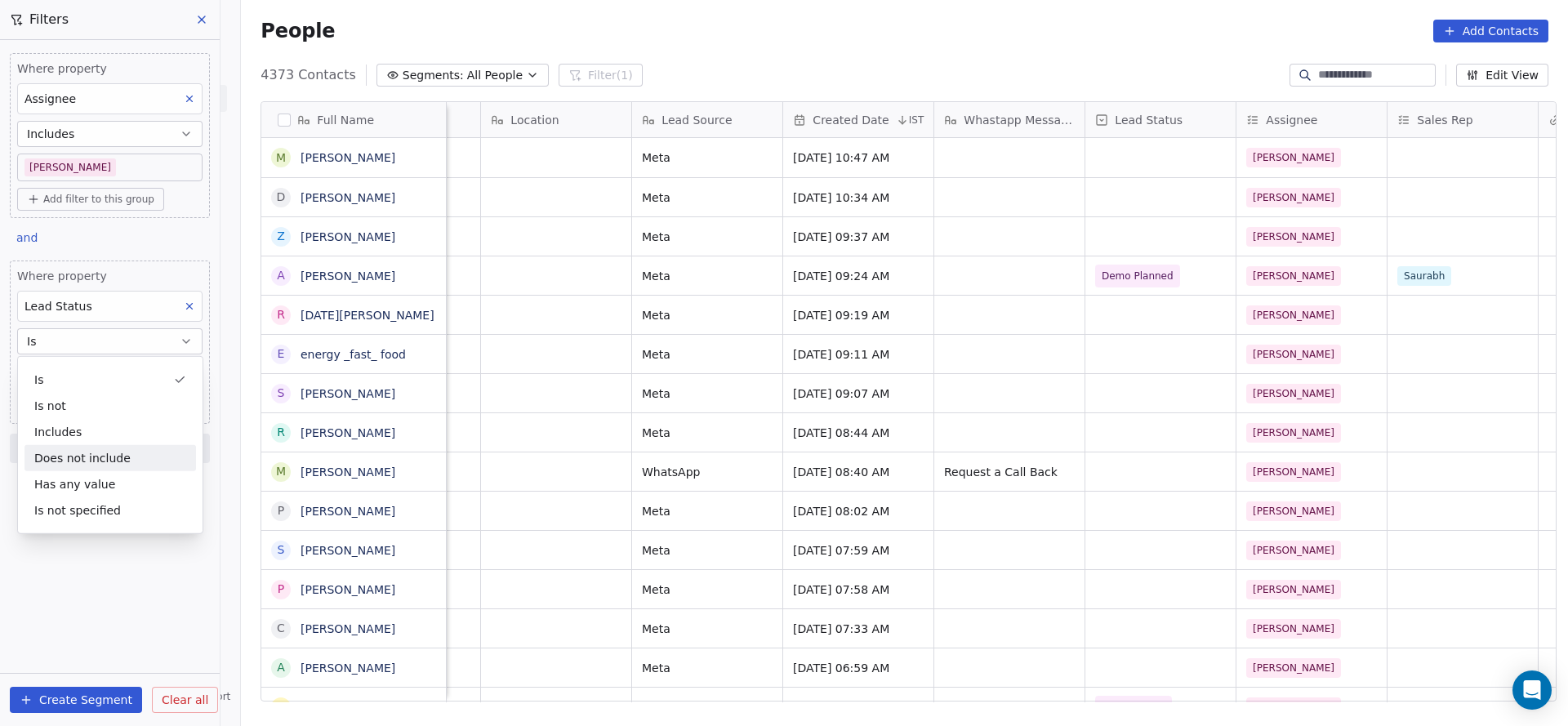
click at [125, 460] on div "Does not include" at bounding box center [110, 458] width 171 height 26
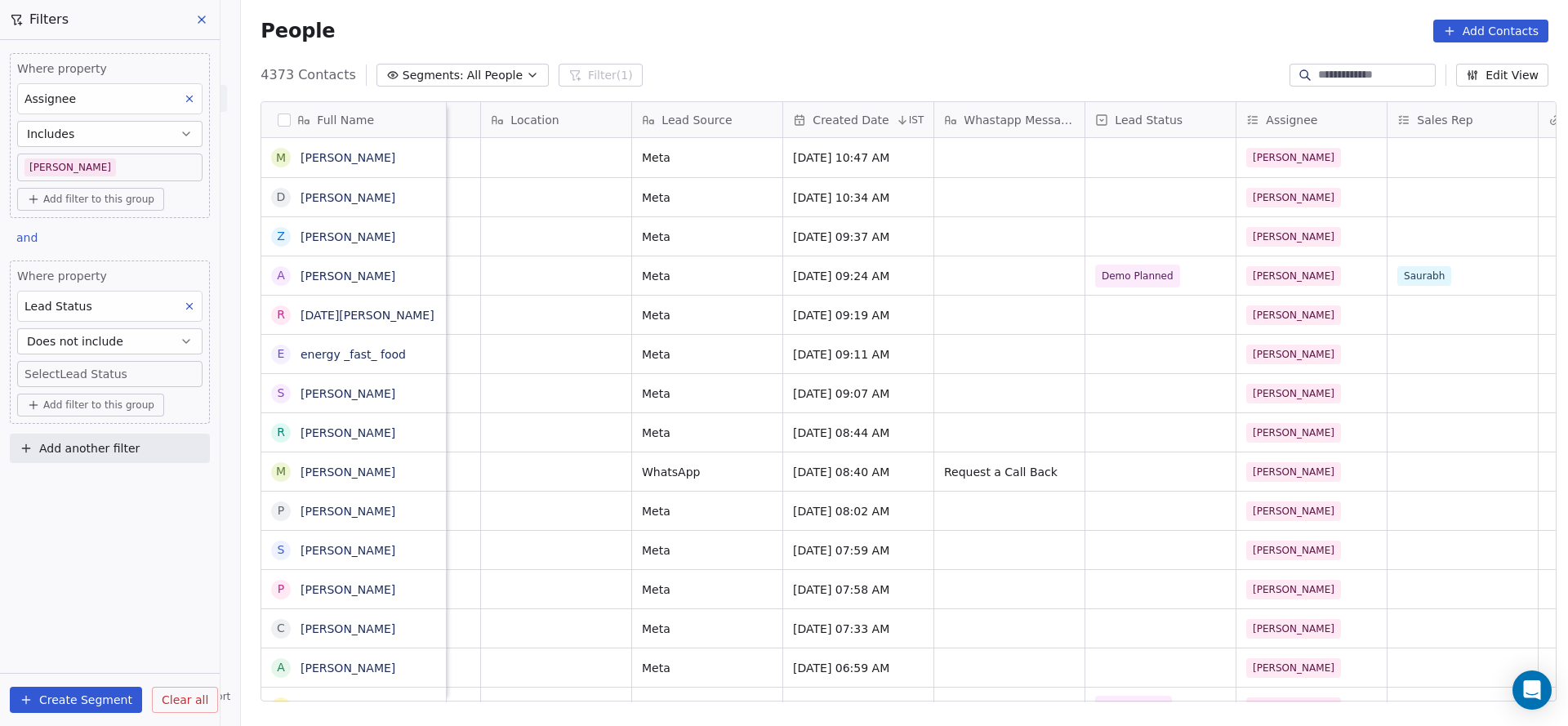
click at [83, 371] on body "On2Cook India Pvt. Ltd. Contacts People Marketing Workflows Campaigns Sales Pip…" at bounding box center [784, 363] width 1568 height 726
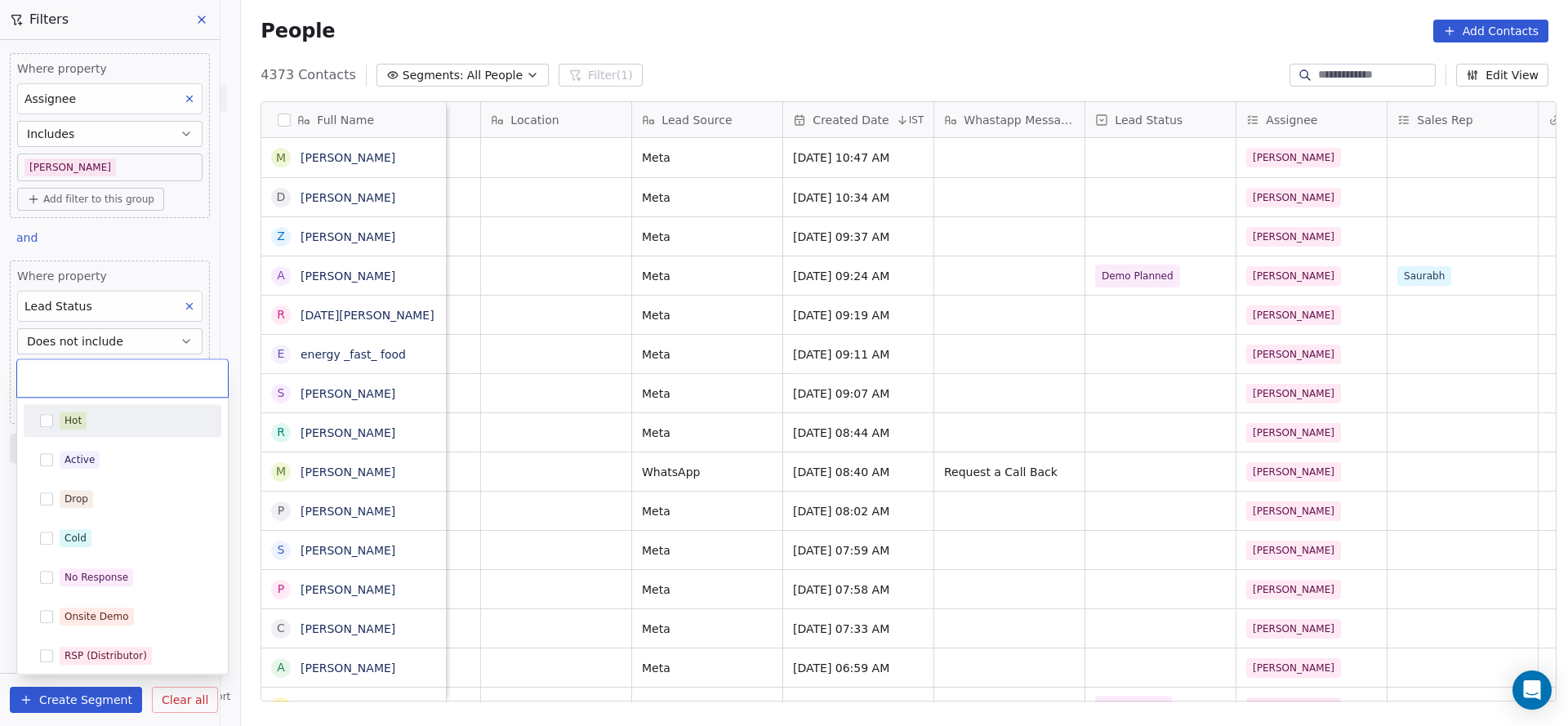
click at [68, 417] on div "Hot" at bounding box center [73, 420] width 17 height 15
drag, startPoint x: 64, startPoint y: 454, endPoint x: 67, endPoint y: 487, distance: 33.1
click at [65, 455] on div "Active" at bounding box center [80, 459] width 30 height 15
click at [68, 493] on div "Drop" at bounding box center [76, 499] width 23 height 15
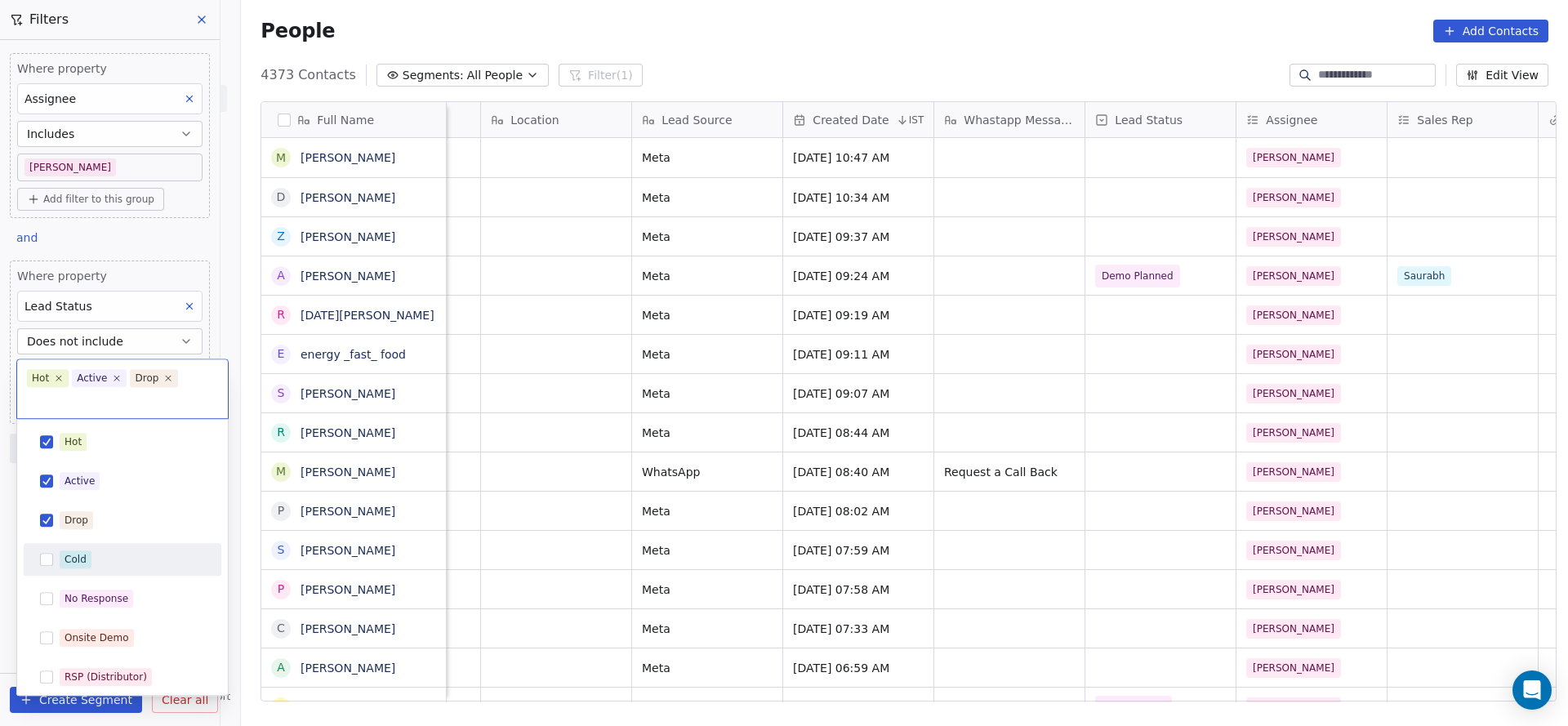
click at [67, 561] on div "Cold" at bounding box center [76, 559] width 22 height 15
click at [91, 601] on div "No Response" at bounding box center [97, 598] width 64 height 15
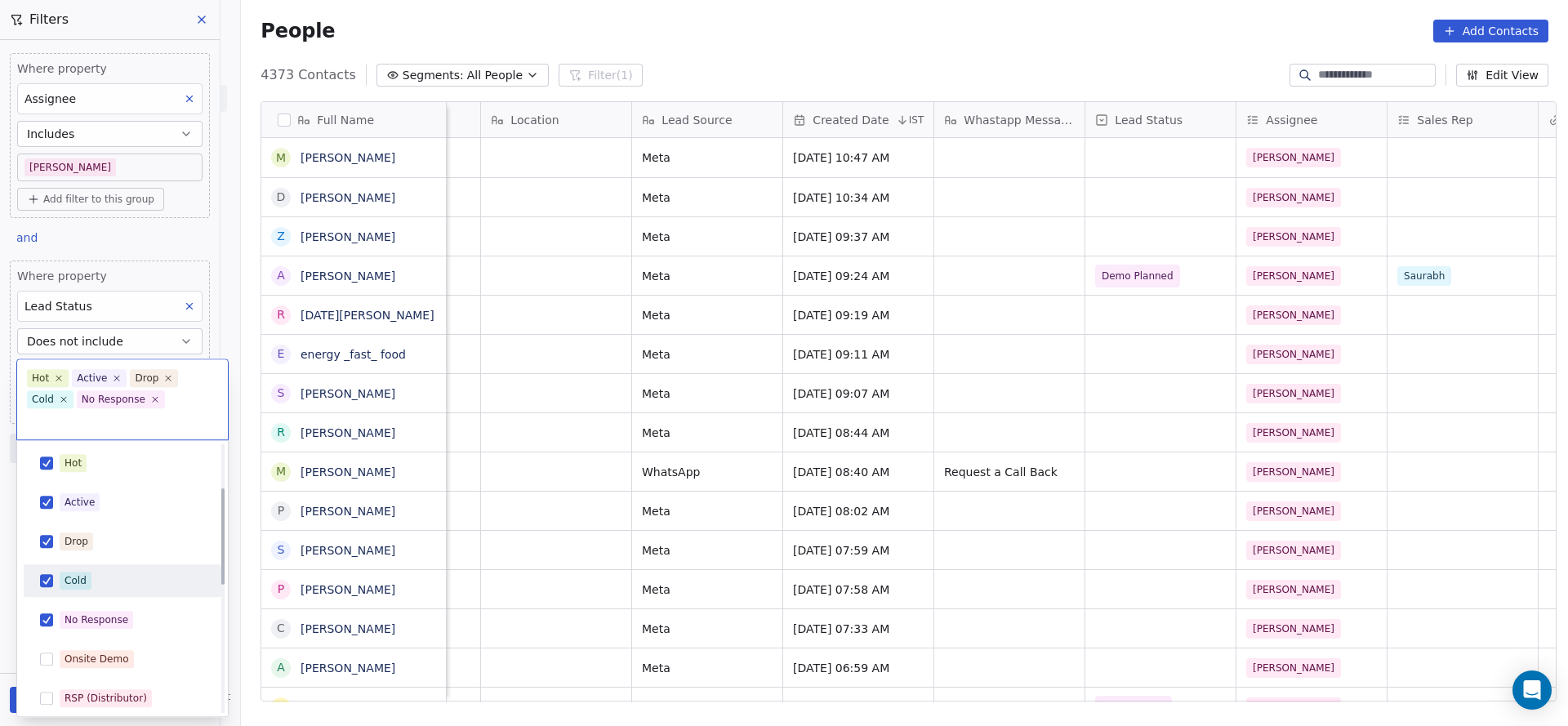
scroll to position [123, 0]
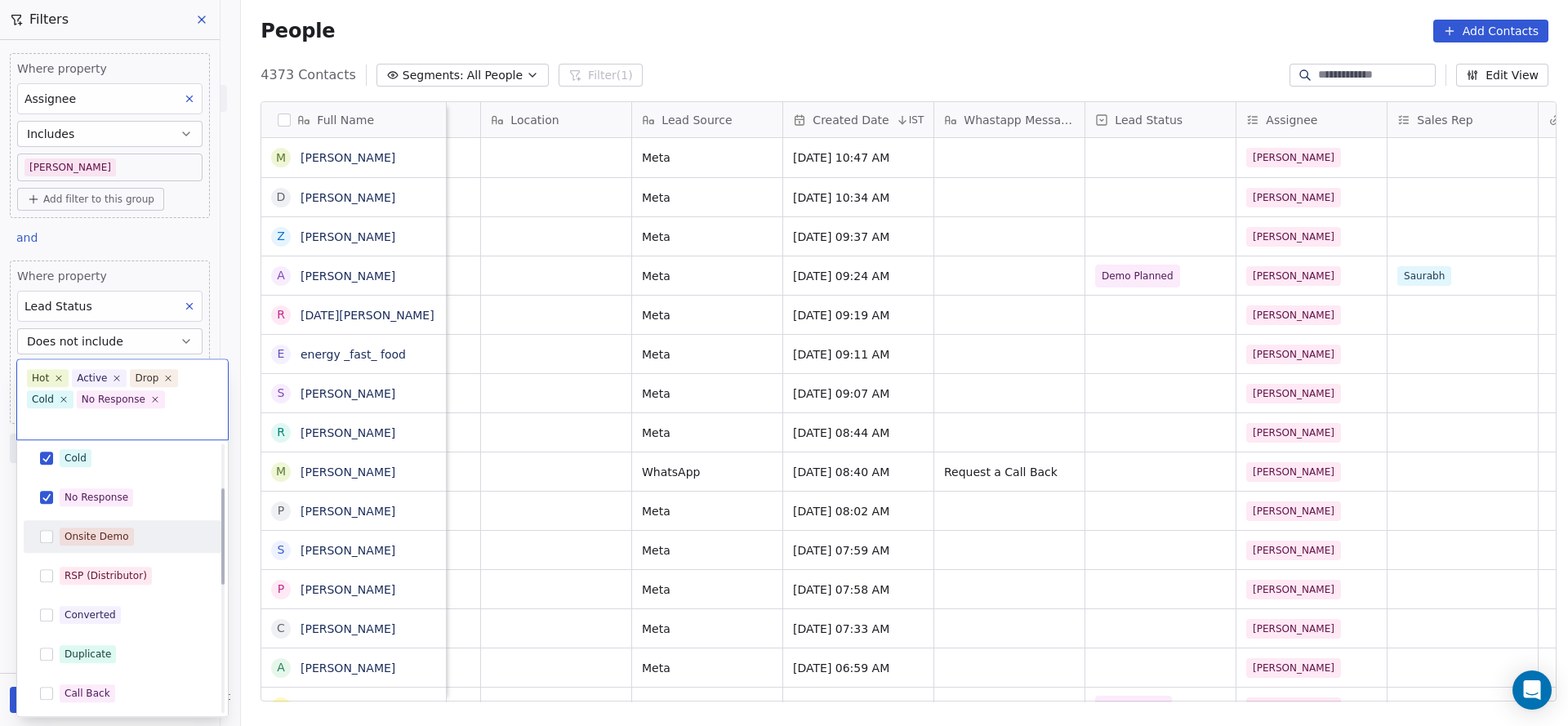
click at [98, 529] on div "Onsite Demo" at bounding box center [97, 536] width 65 height 15
click at [76, 581] on div "RSP (Distributor)" at bounding box center [105, 576] width 82 height 15
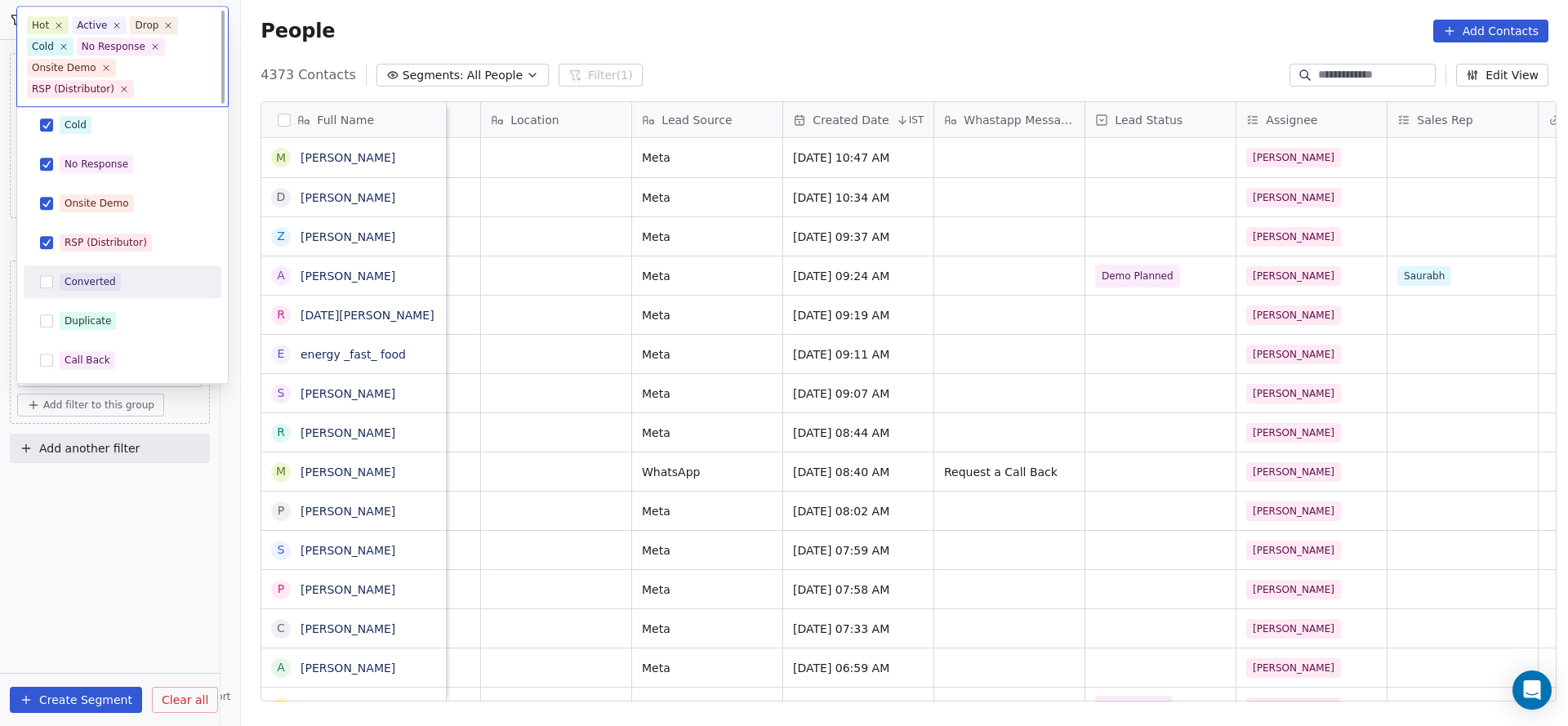
click at [72, 278] on div "Converted" at bounding box center [91, 282] width 52 height 15
click at [69, 303] on div "Hot Active Drop Cold No Response Onsite Demo RSP (Distributor) Converted Duplic…" at bounding box center [122, 361] width 198 height 738
click at [67, 331] on div "Duplicate" at bounding box center [123, 322] width 185 height 26
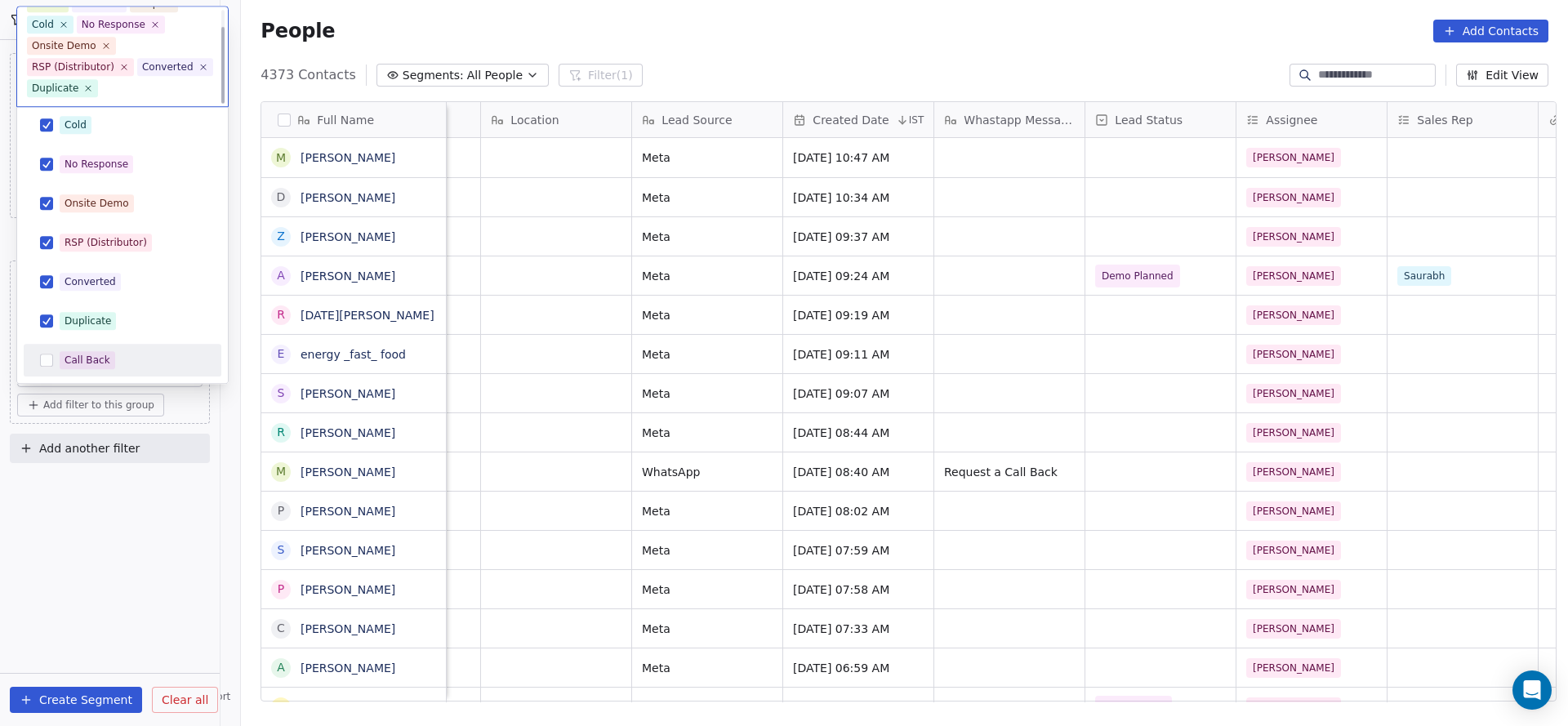
drag, startPoint x: 64, startPoint y: 359, endPoint x: 87, endPoint y: 269, distance: 92.9
click at [65, 353] on div "Call Back" at bounding box center [87, 360] width 46 height 15
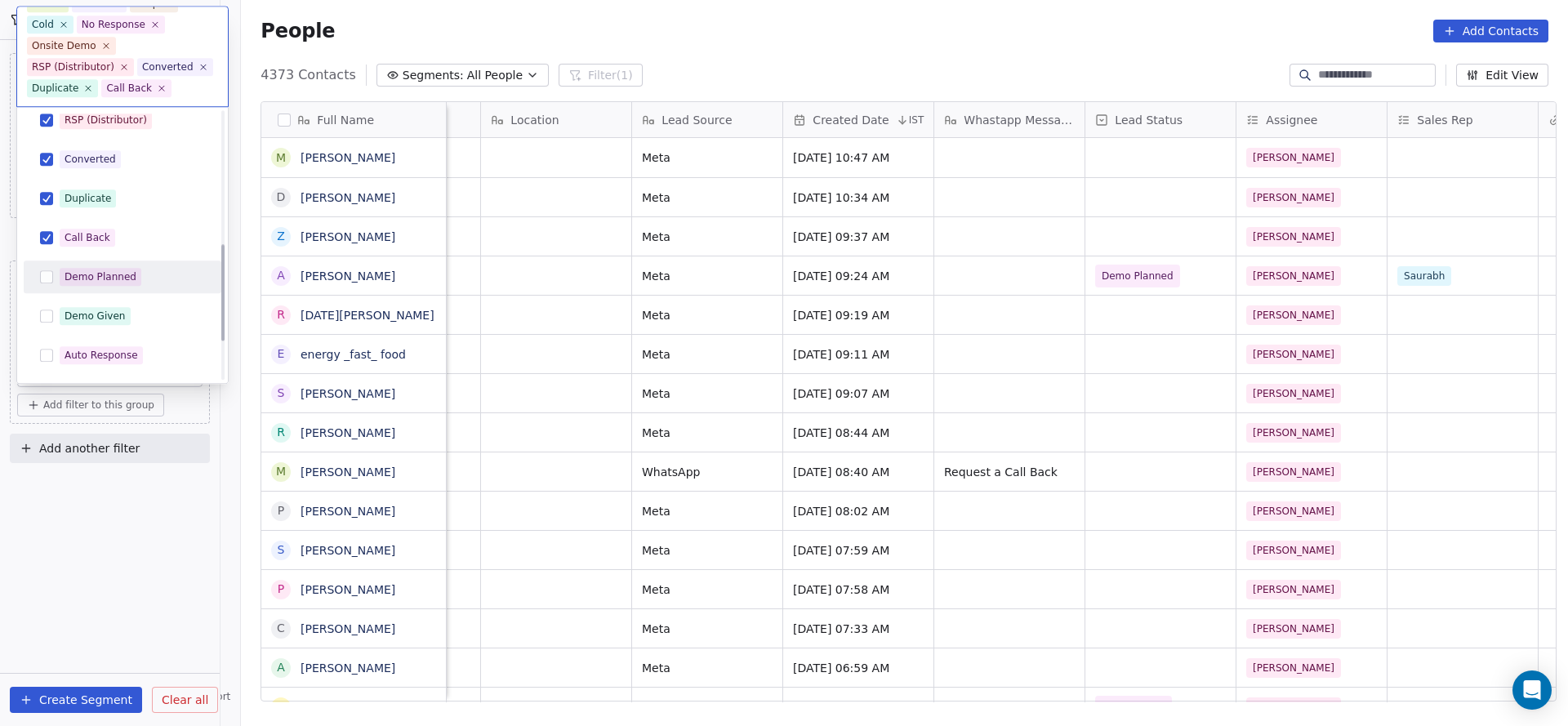
scroll to position [367, 0]
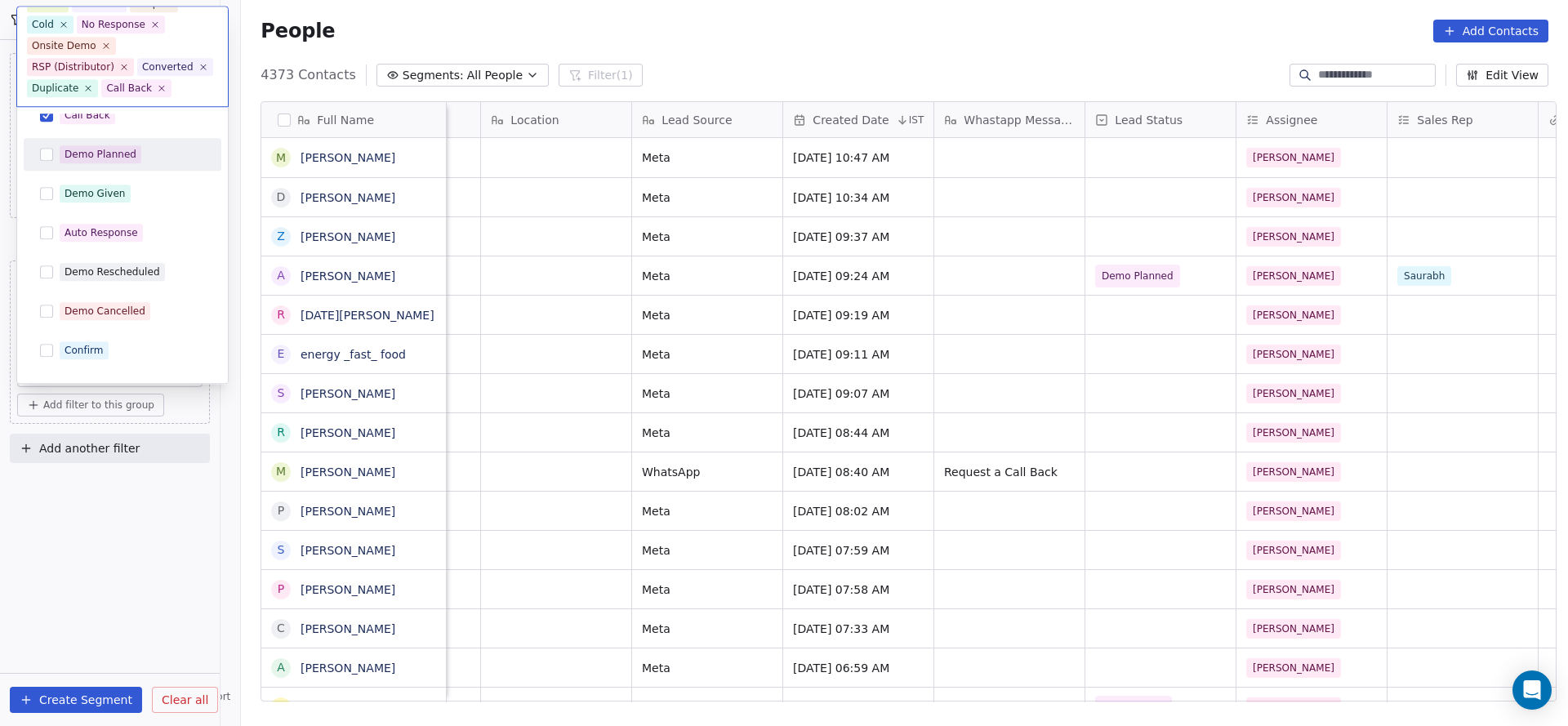
click at [111, 142] on div "Demo Planned" at bounding box center [123, 155] width 185 height 26
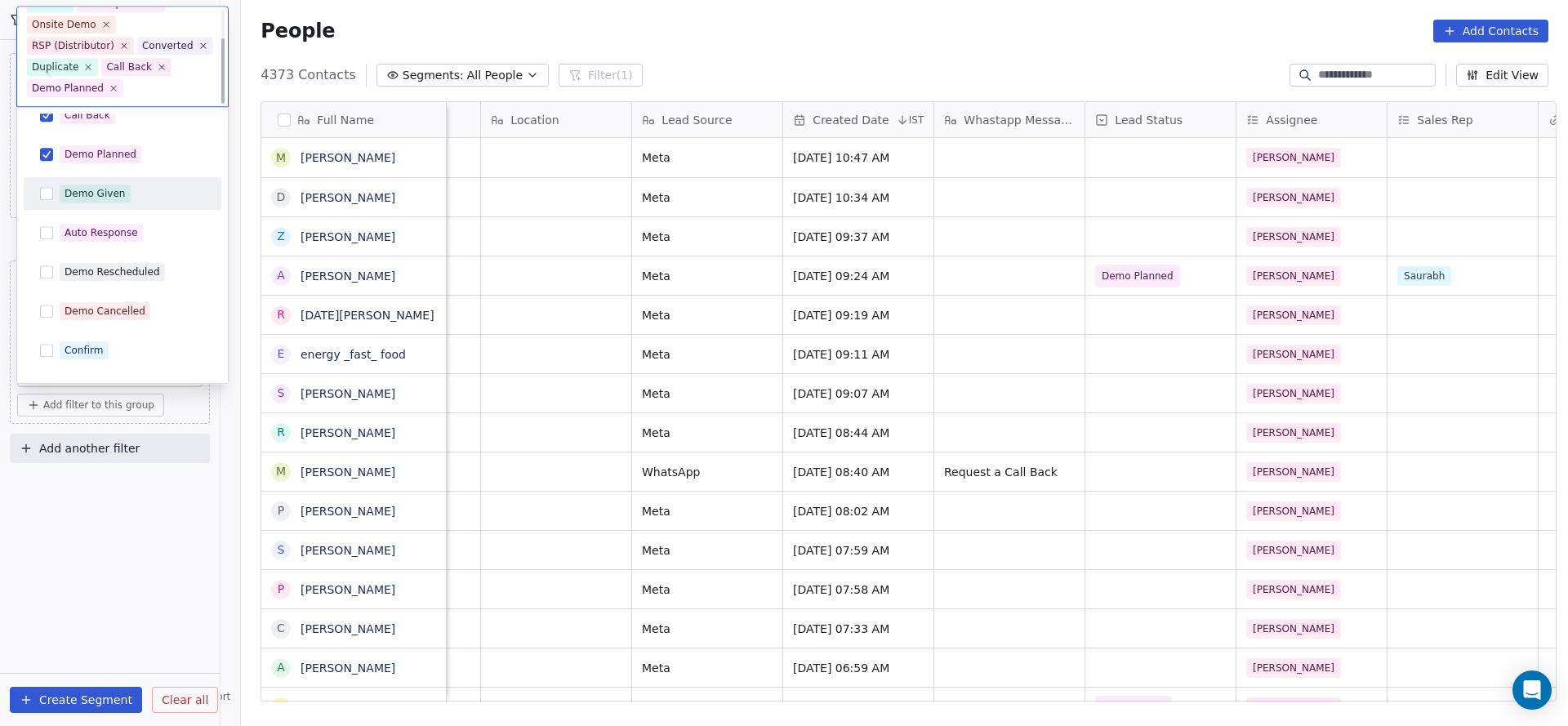
click at [101, 188] on div "Demo Given" at bounding box center [95, 194] width 61 height 15
click at [103, 230] on div "Auto Response" at bounding box center [101, 233] width 73 height 15
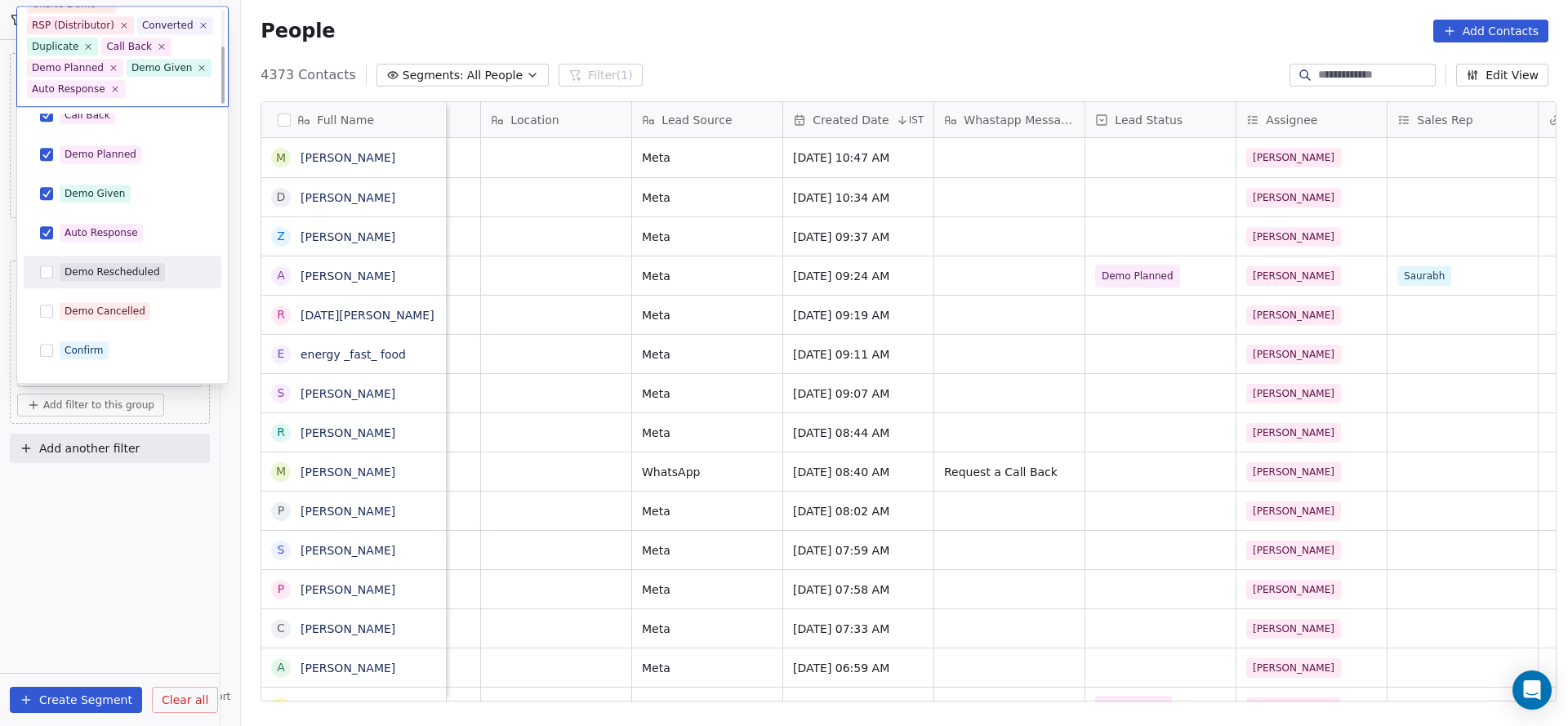
click at [102, 271] on div "Demo Rescheduled" at bounding box center [112, 272] width 96 height 15
click at [83, 315] on div "Demo Cancelled" at bounding box center [105, 311] width 81 height 15
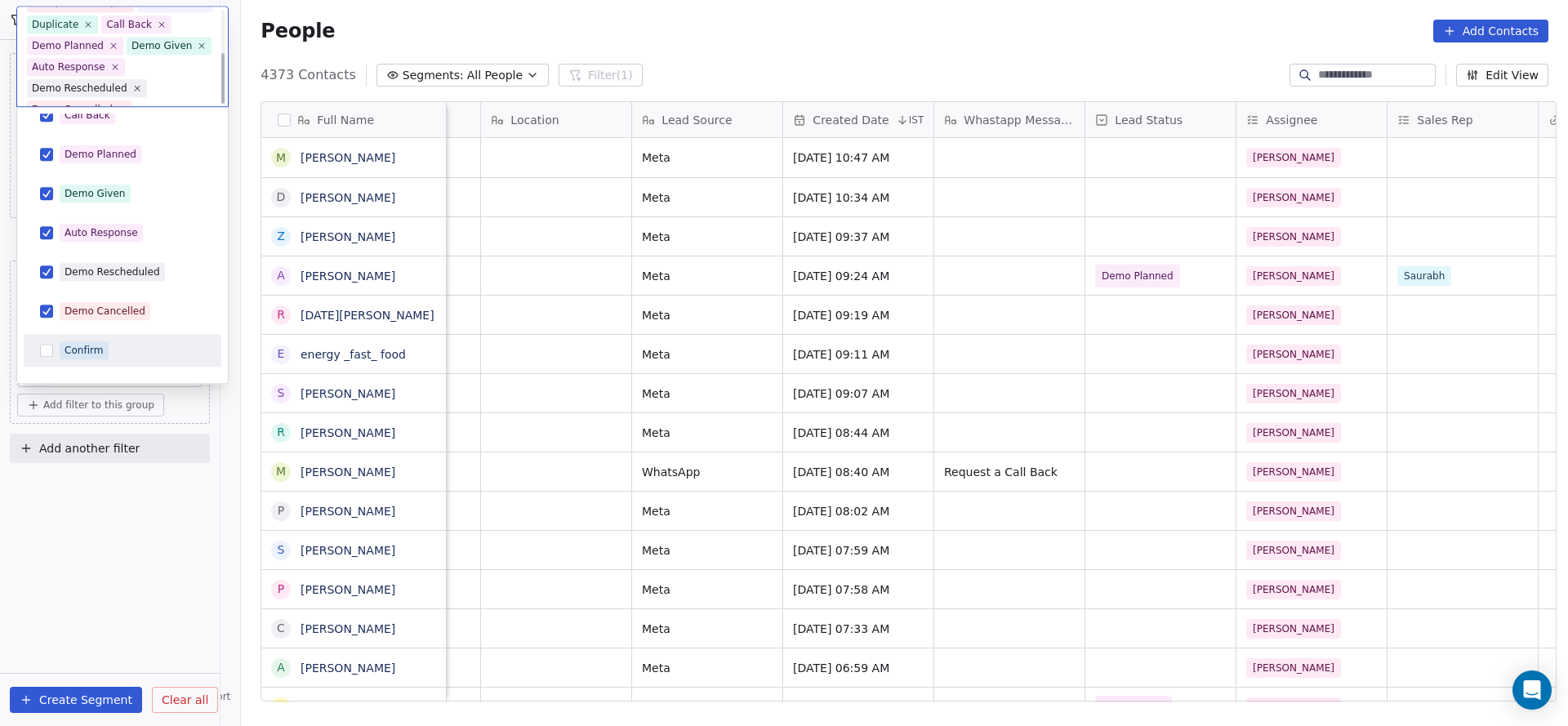
click at [83, 345] on div "Confirm" at bounding box center [84, 351] width 39 height 15
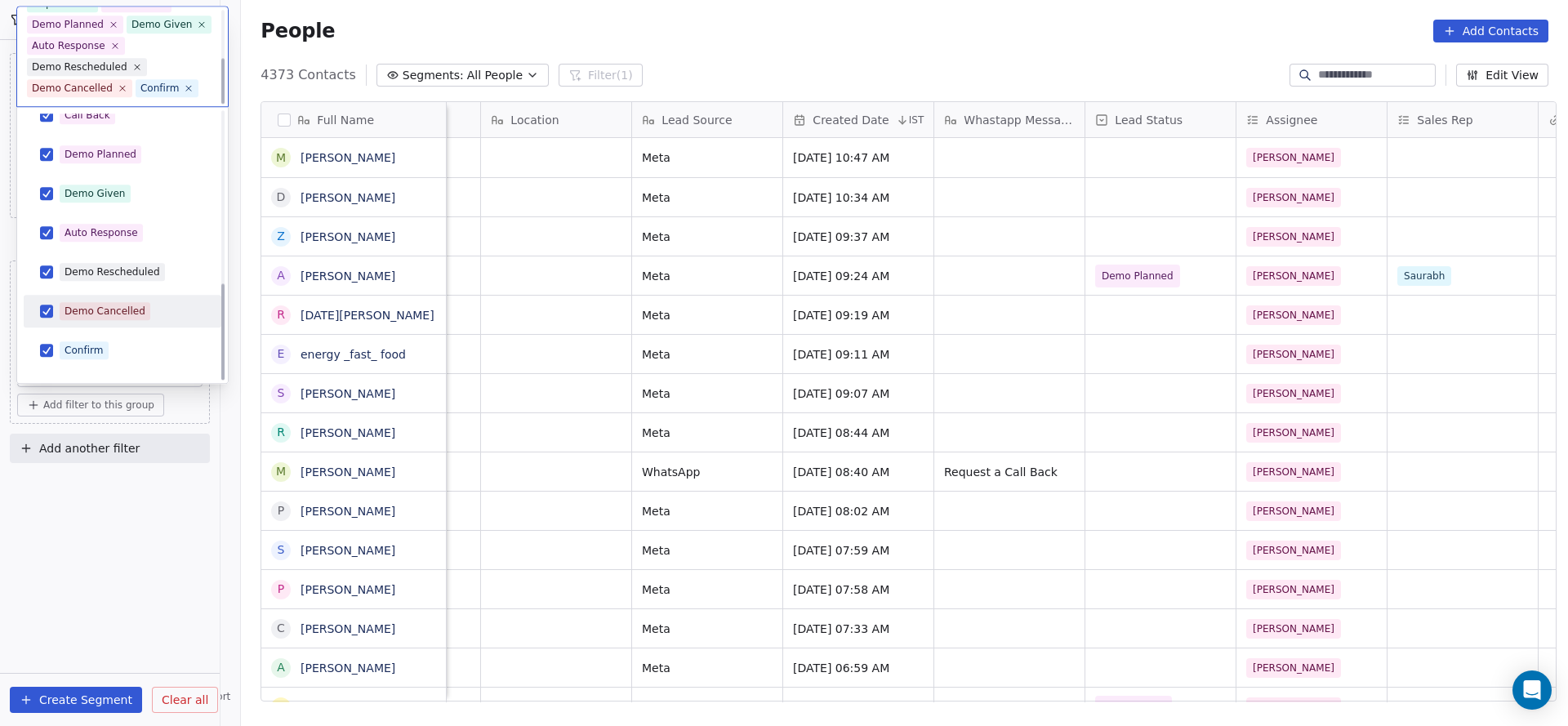
scroll to position [474, 0]
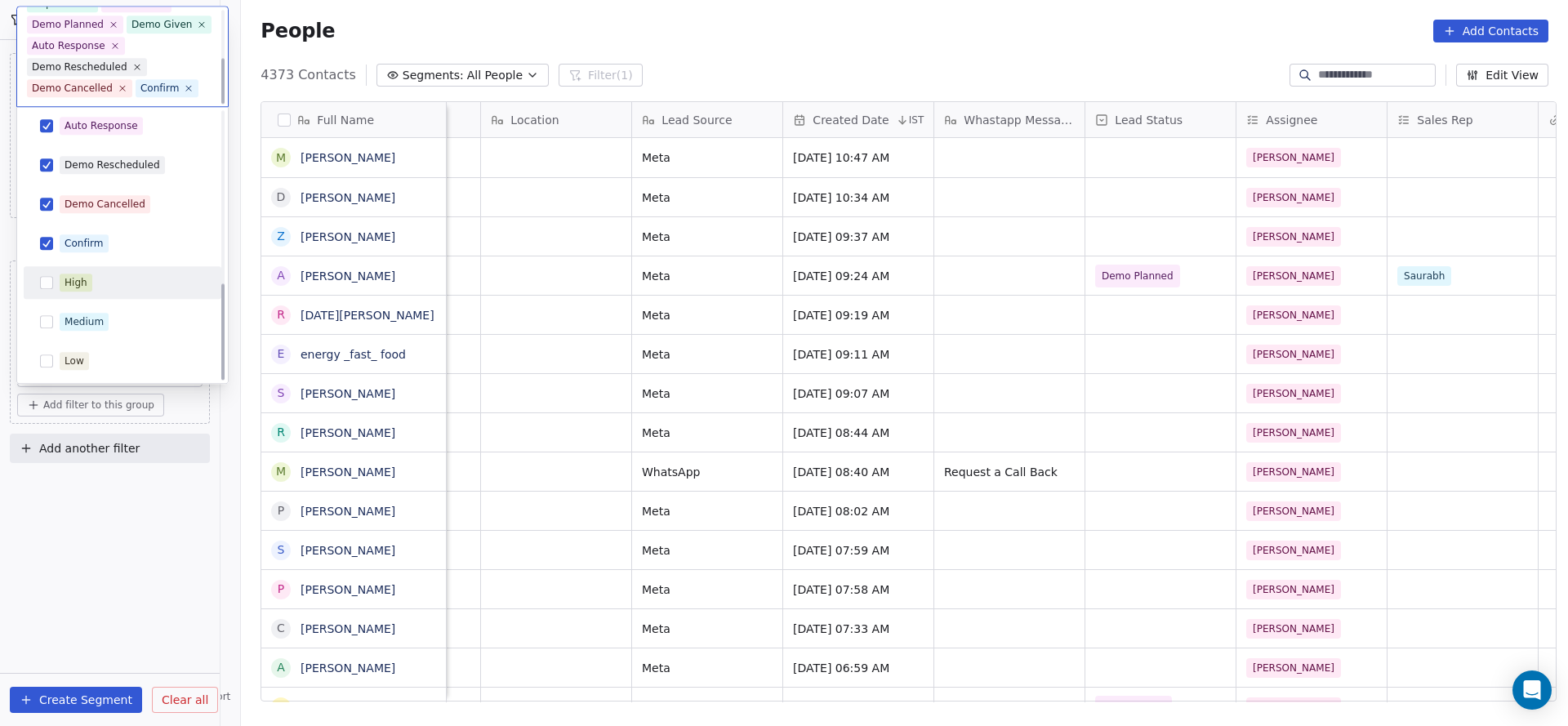
click at [88, 291] on span "High" at bounding box center [76, 283] width 33 height 18
click at [80, 324] on div "Medium" at bounding box center [84, 322] width 39 height 15
click at [72, 365] on div "Low" at bounding box center [74, 361] width 20 height 15
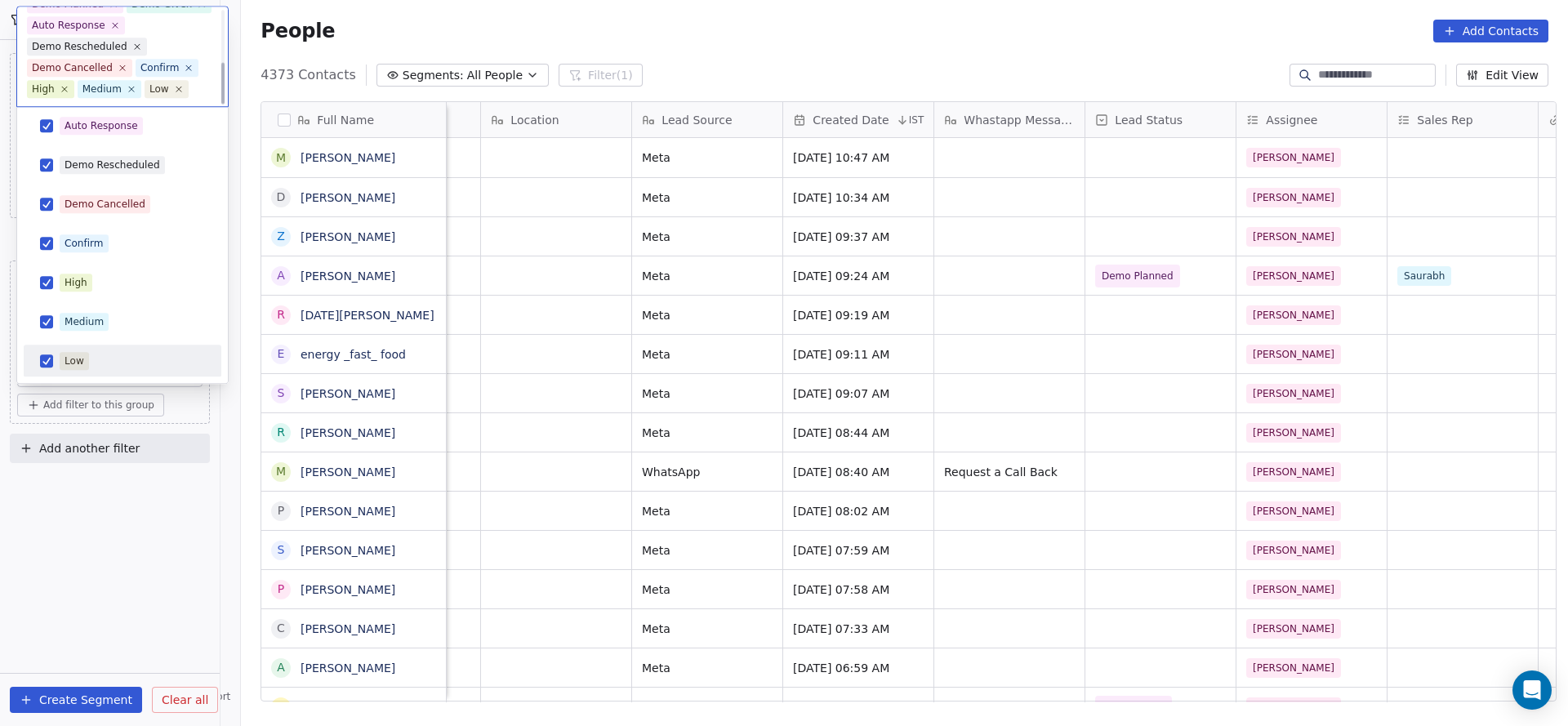
click at [99, 546] on html "On2Cook India Pvt. Ltd. Contacts People Marketing Workflows Campaigns Sales Pip…" at bounding box center [784, 363] width 1568 height 726
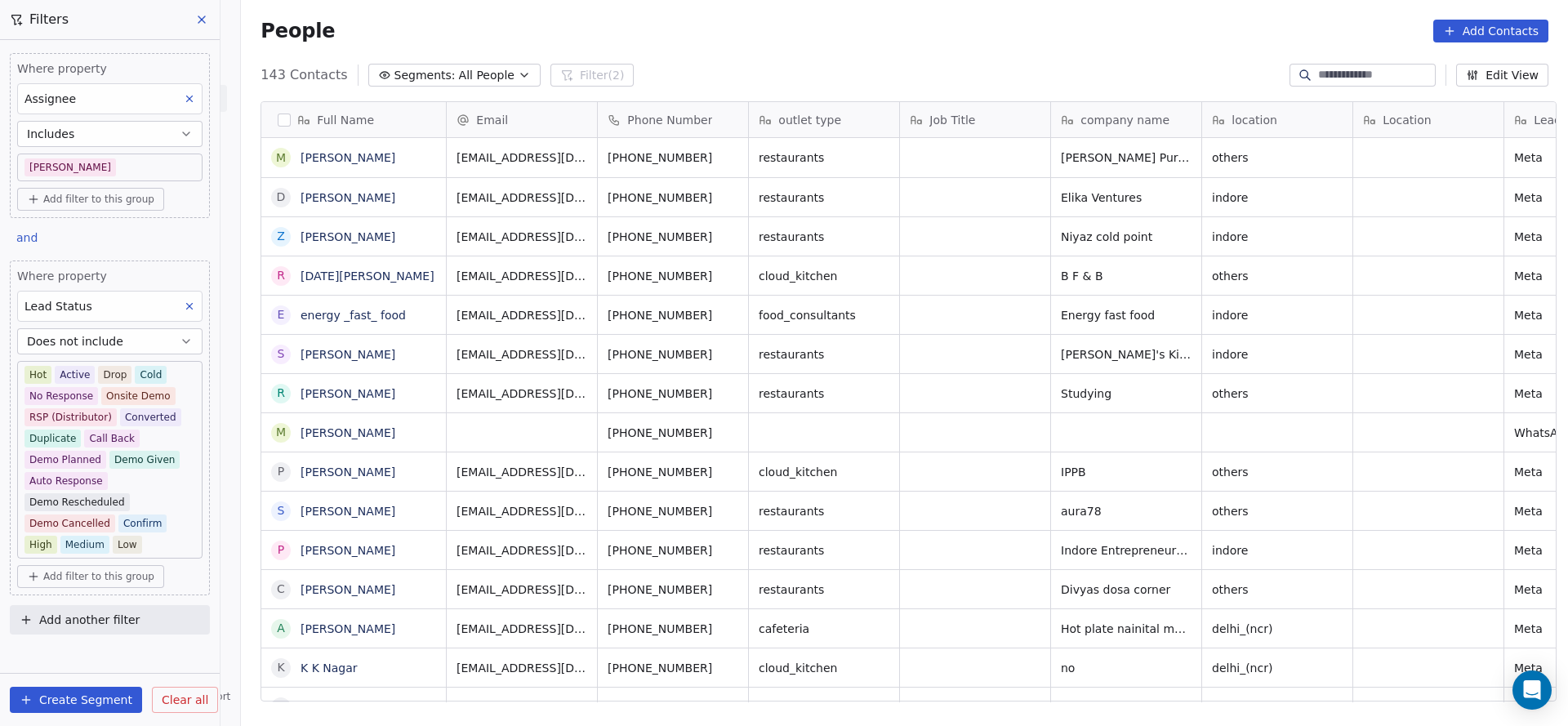
scroll to position [620, 1316]
click at [98, 171] on body "On2Cook India Pvt. Ltd. Contacts People Marketing Workflows Campaigns Sales Pip…" at bounding box center [784, 363] width 1568 height 726
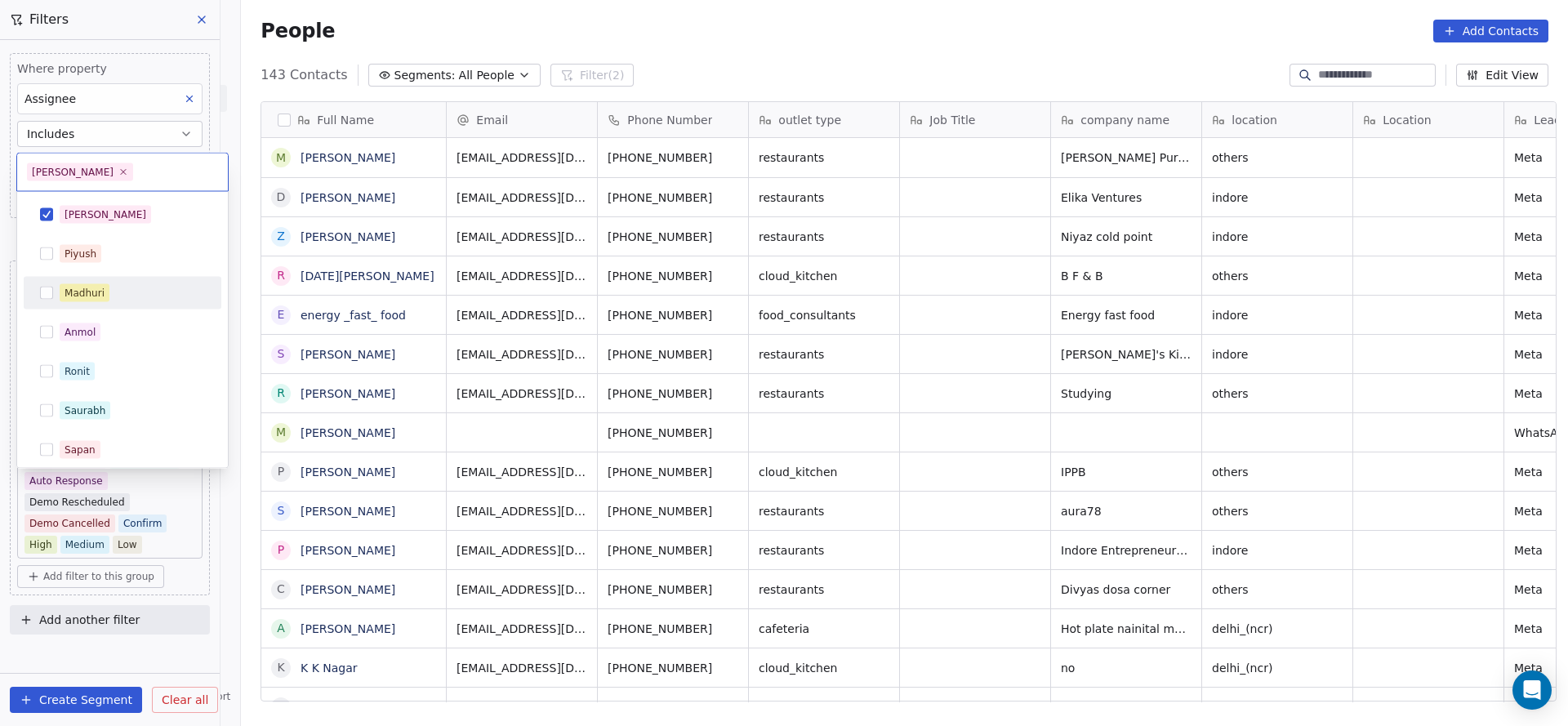
click at [154, 303] on div "Madhuri" at bounding box center [123, 293] width 185 height 26
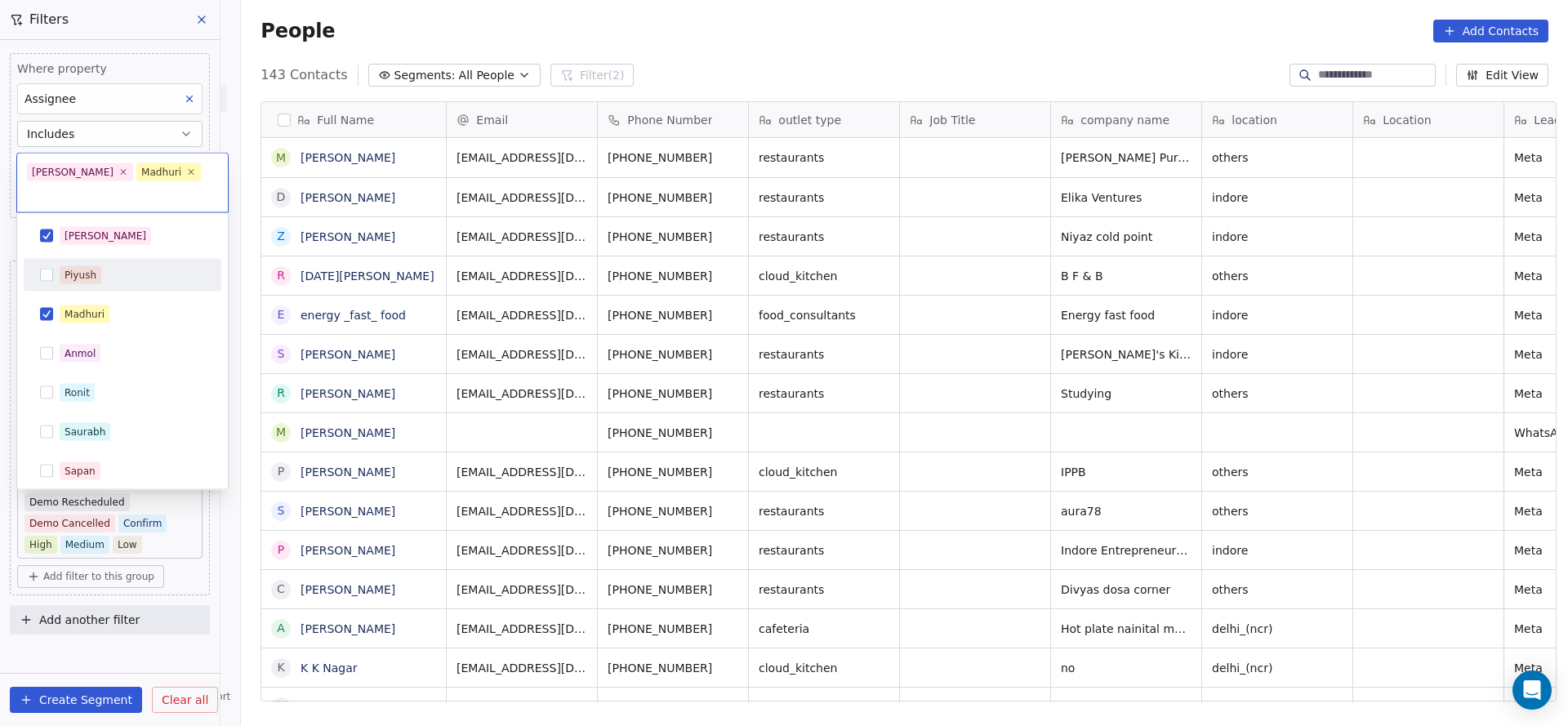
click at [170, 231] on div "[PERSON_NAME] [PERSON_NAME] [PERSON_NAME] [PERSON_NAME] Saurabh [PERSON_NAME] […" at bounding box center [122, 431] width 198 height 424
click at [169, 183] on div "Salim Madhuri" at bounding box center [123, 183] width 211 height 59
click at [49, 229] on button "Suggestions" at bounding box center [46, 235] width 13 height 13
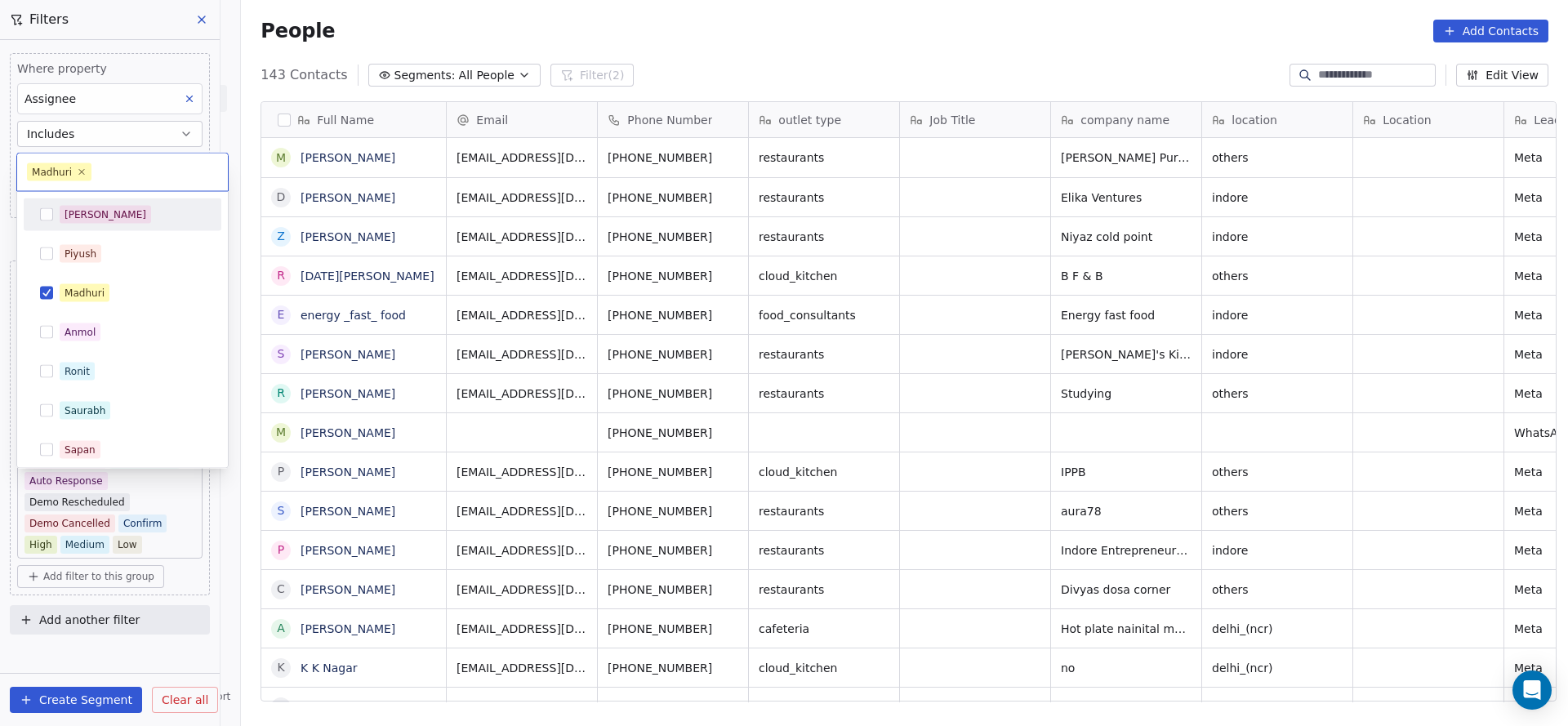
click at [539, 226] on html "On2Cook India Pvt. Ltd. Contacts People Marketing Workflows Campaigns Sales Pip…" at bounding box center [784, 363] width 1568 height 726
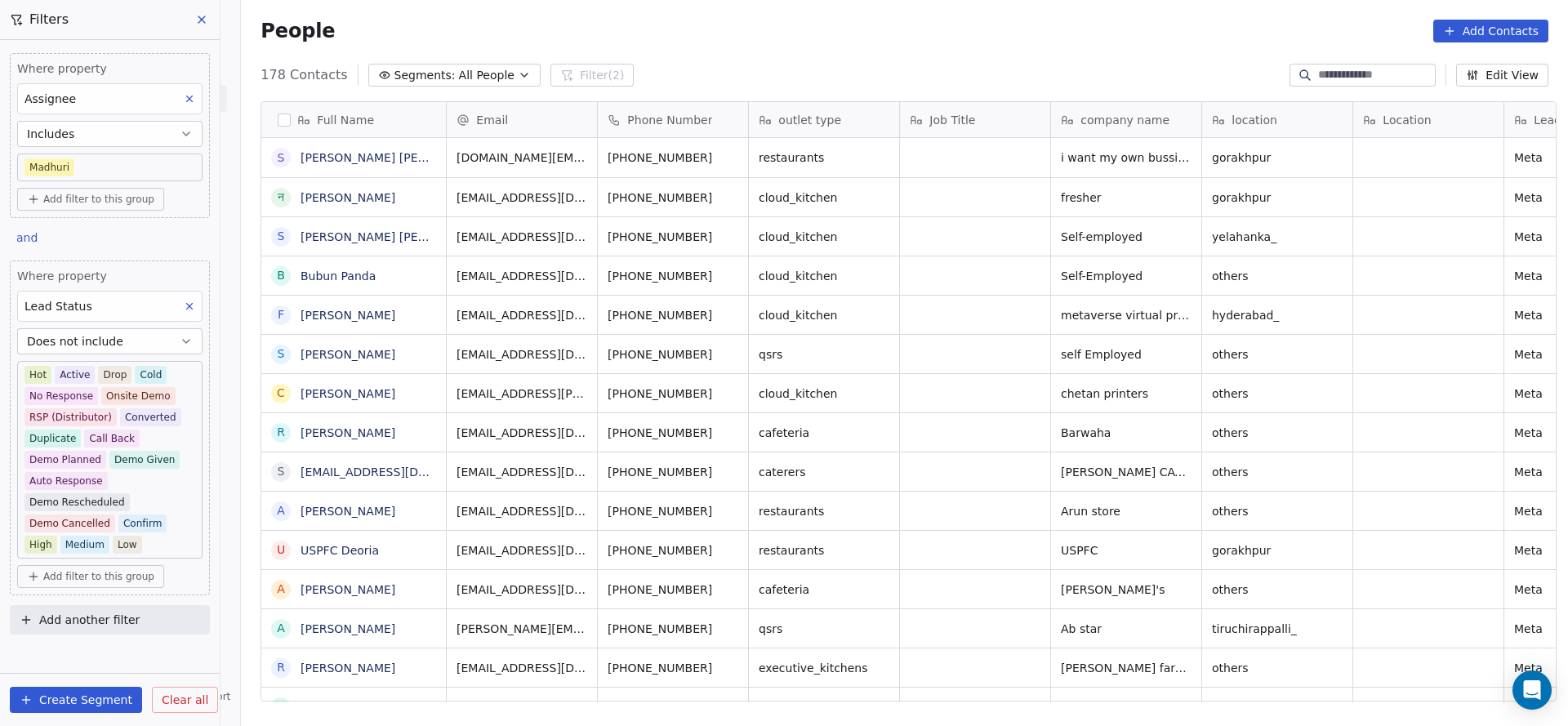
click at [120, 173] on body "On2Cook India Pvt. Ltd. Contacts People Marketing Workflows Campaigns Sales Pip…" at bounding box center [784, 363] width 1568 height 726
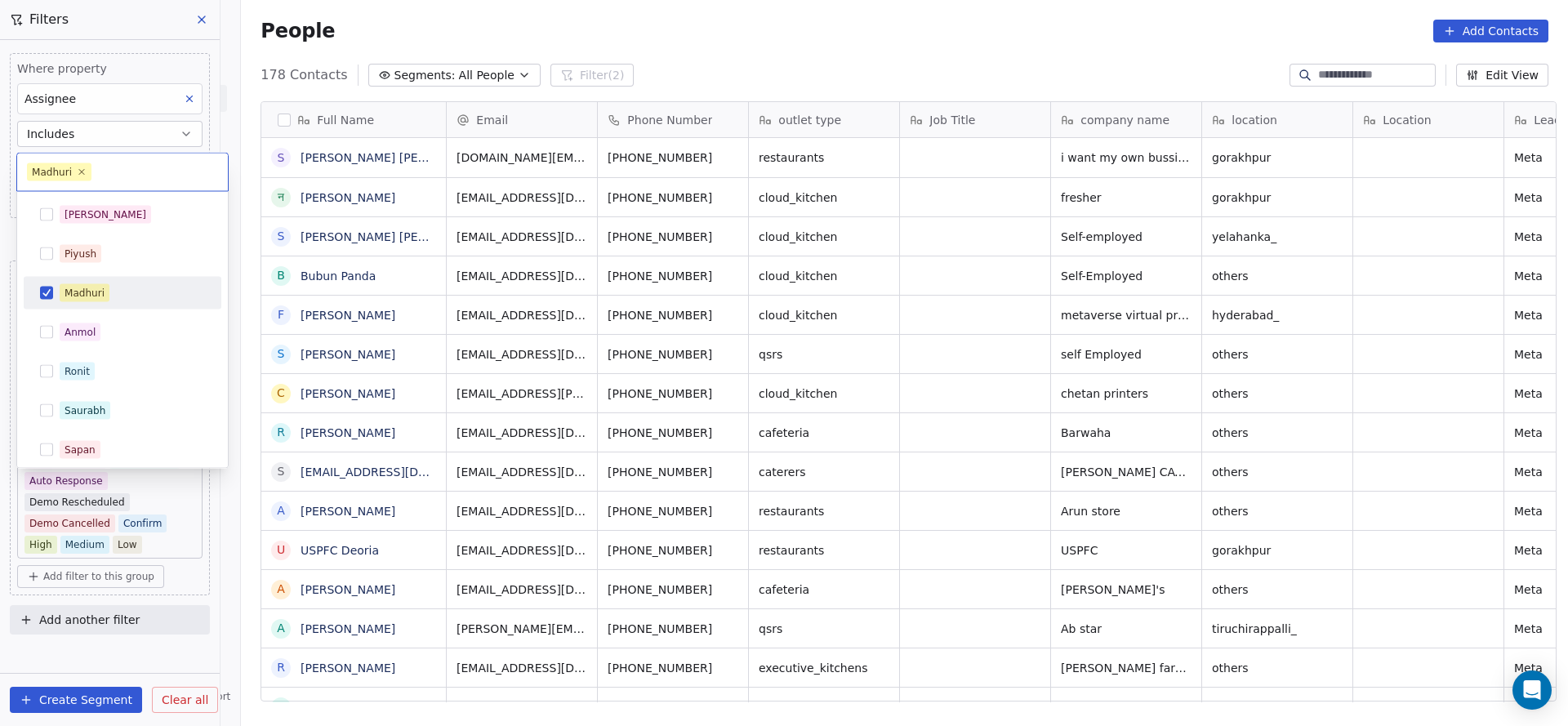
click at [203, 114] on html "On2Cook India Pvt. Ltd. Contacts People Marketing Workflows Campaigns Sales Pip…" at bounding box center [784, 363] width 1568 height 726
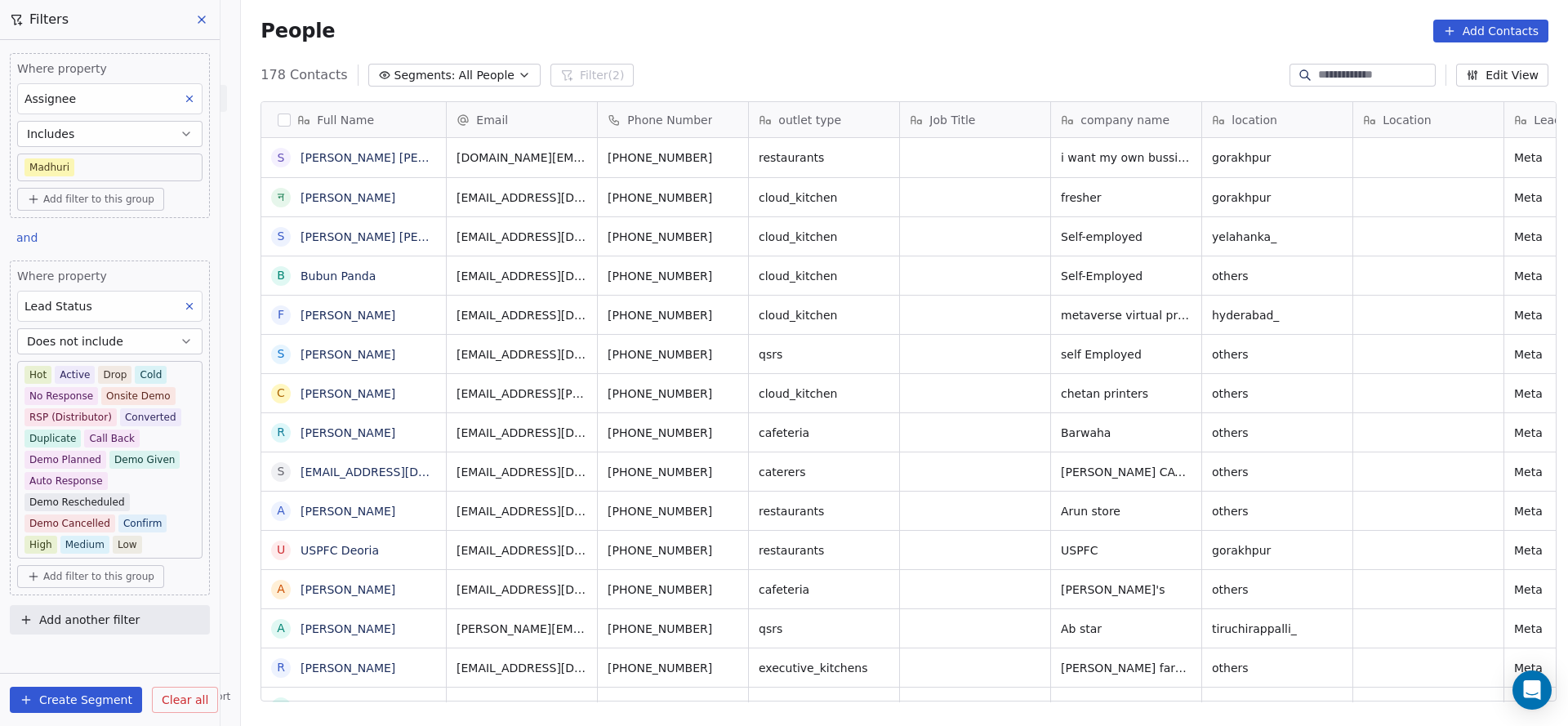
click at [190, 309] on icon at bounding box center [189, 306] width 11 height 11
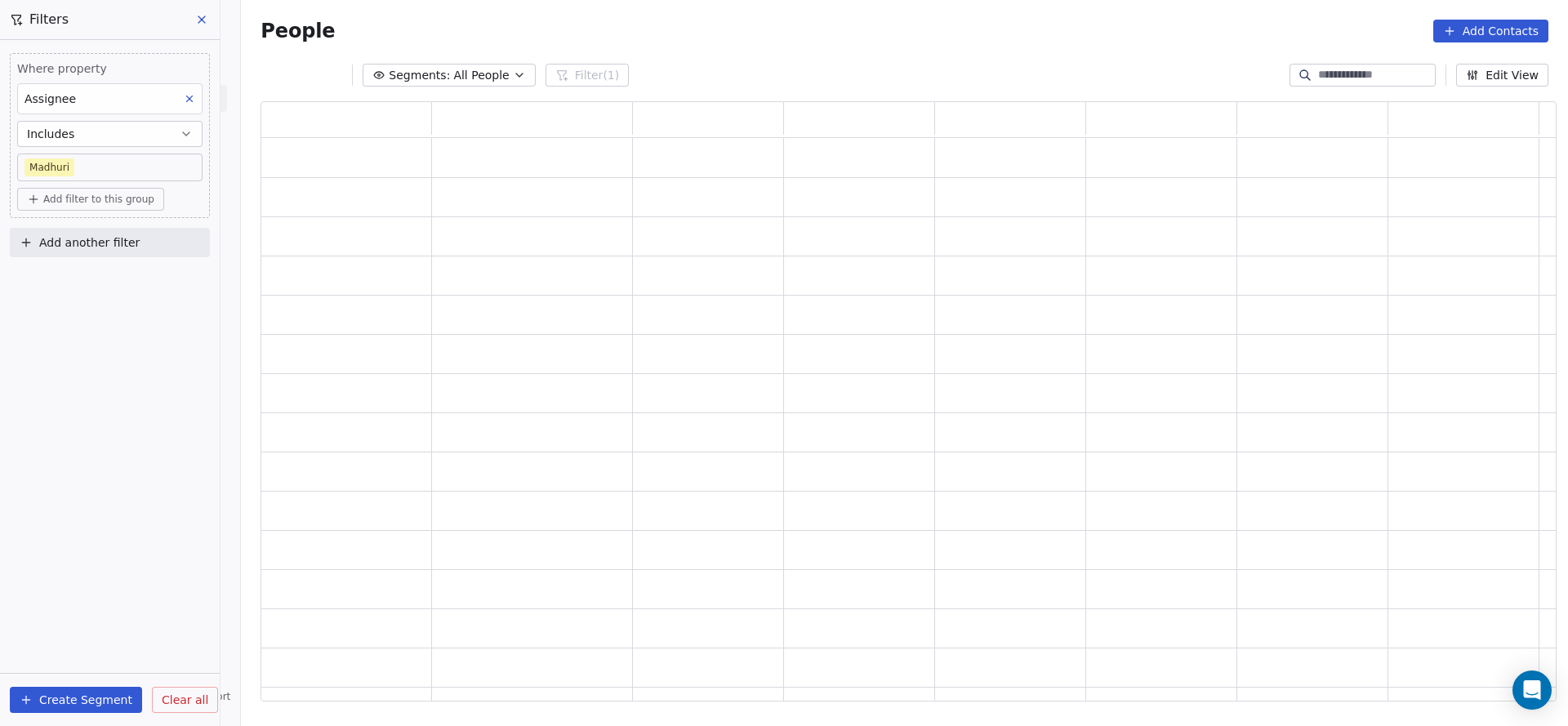
scroll to position [581, 1277]
click at [162, 161] on body "On2Cook India Pvt. Ltd. Contacts People Marketing Workflows Campaigns Sales Pip…" at bounding box center [784, 363] width 1568 height 726
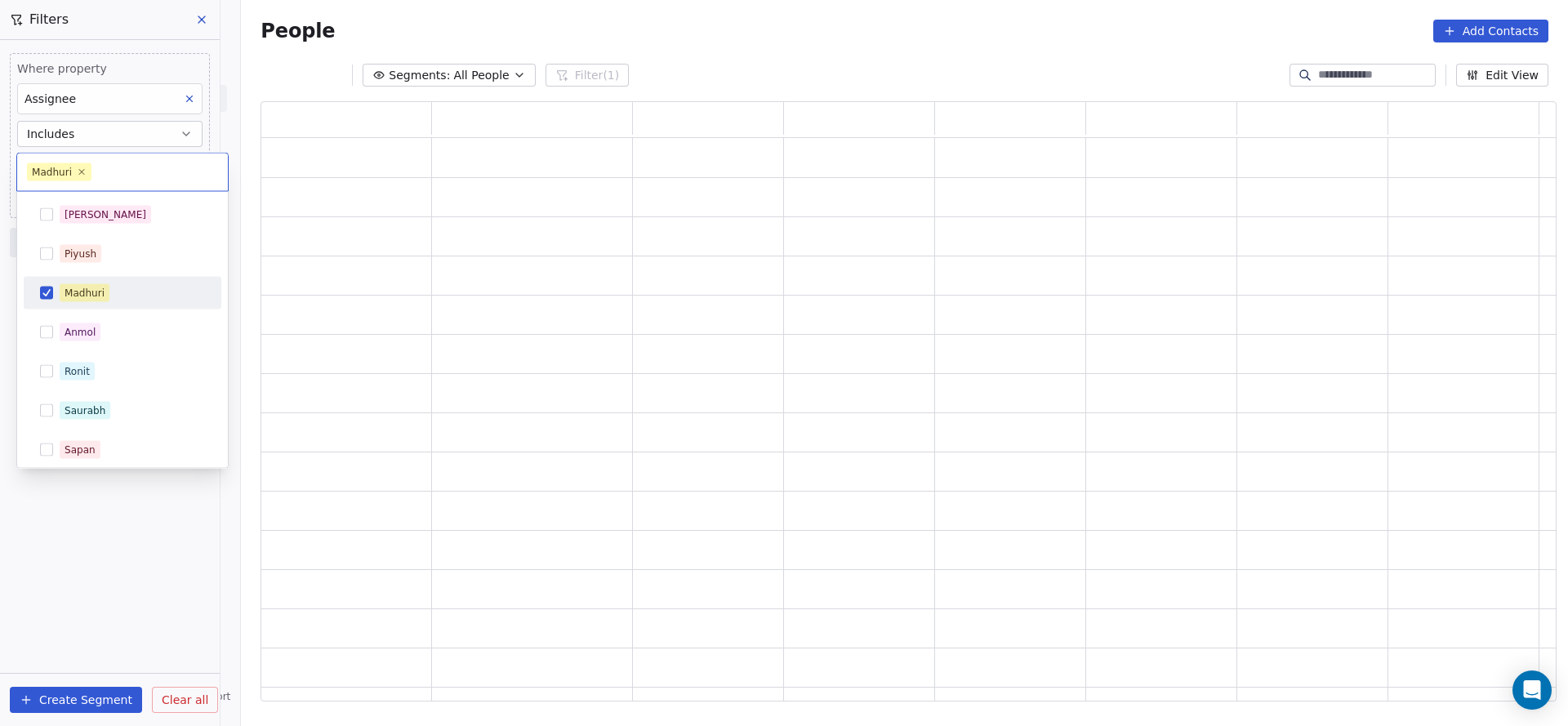
click at [81, 179] on span "Madhuri" at bounding box center [59, 172] width 65 height 18
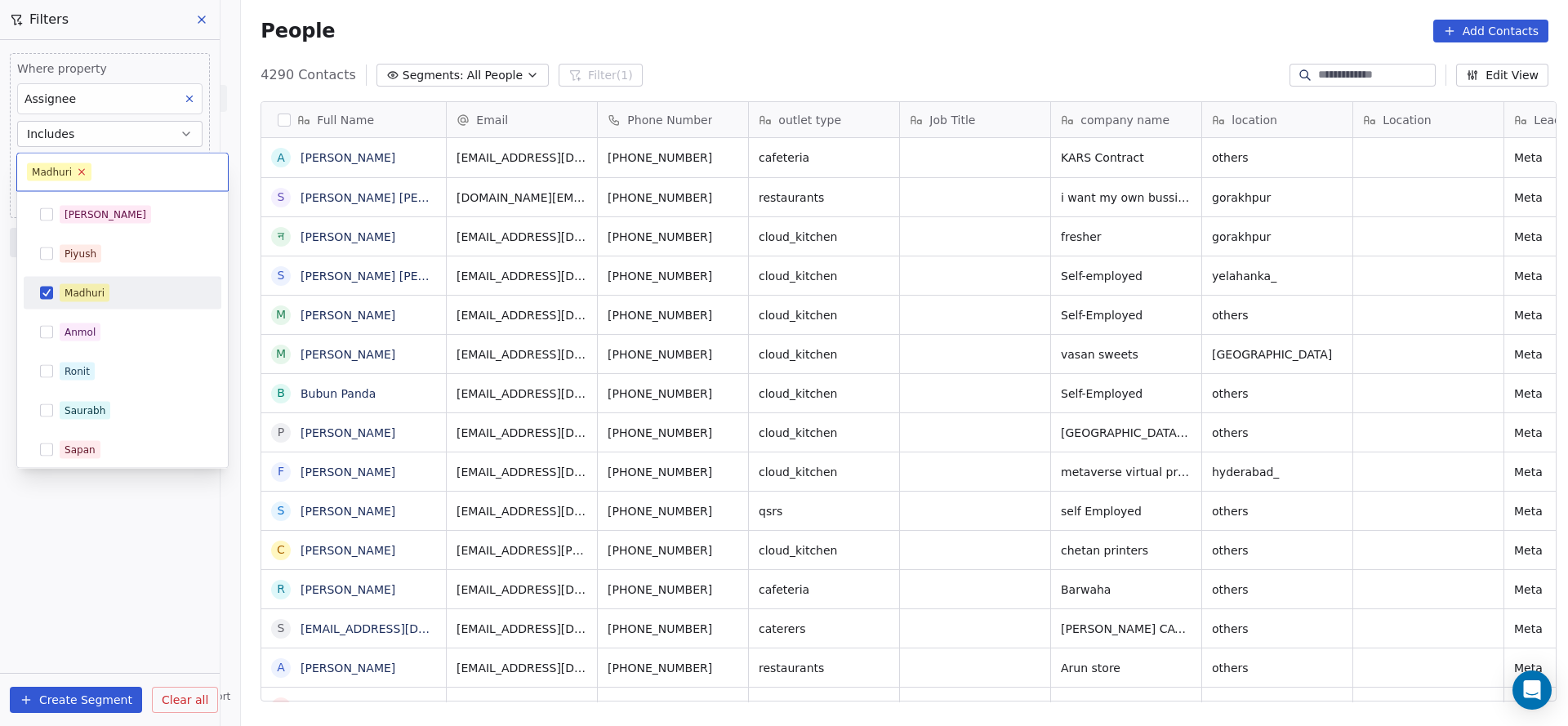
scroll to position [620, 1316]
click at [82, 175] on icon at bounding box center [81, 172] width 10 height 10
click at [289, 117] on html "On2Cook India Pvt. Ltd. Contacts People Marketing Workflows Campaigns Sales Pip…" at bounding box center [784, 363] width 1568 height 726
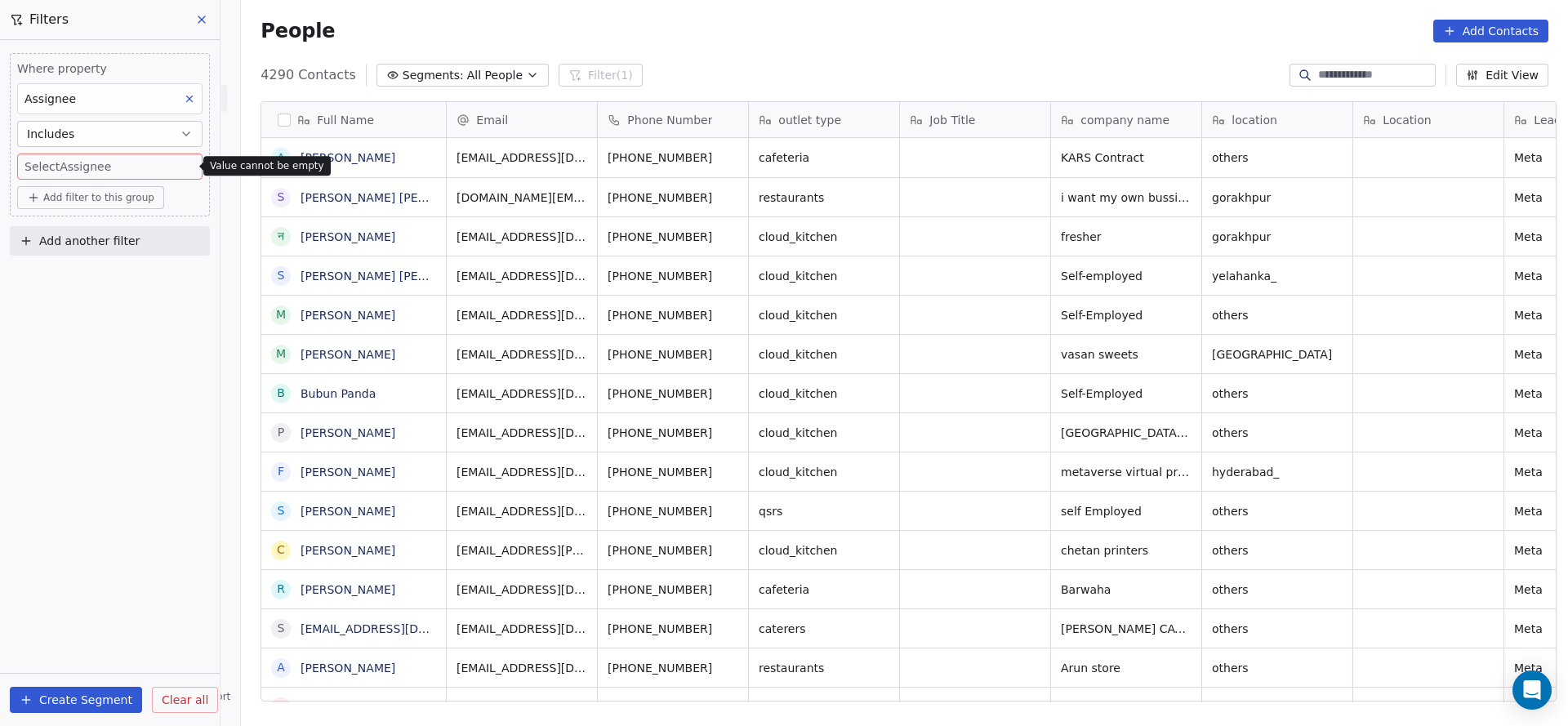
click at [191, 90] on button at bounding box center [189, 99] width 22 height 22
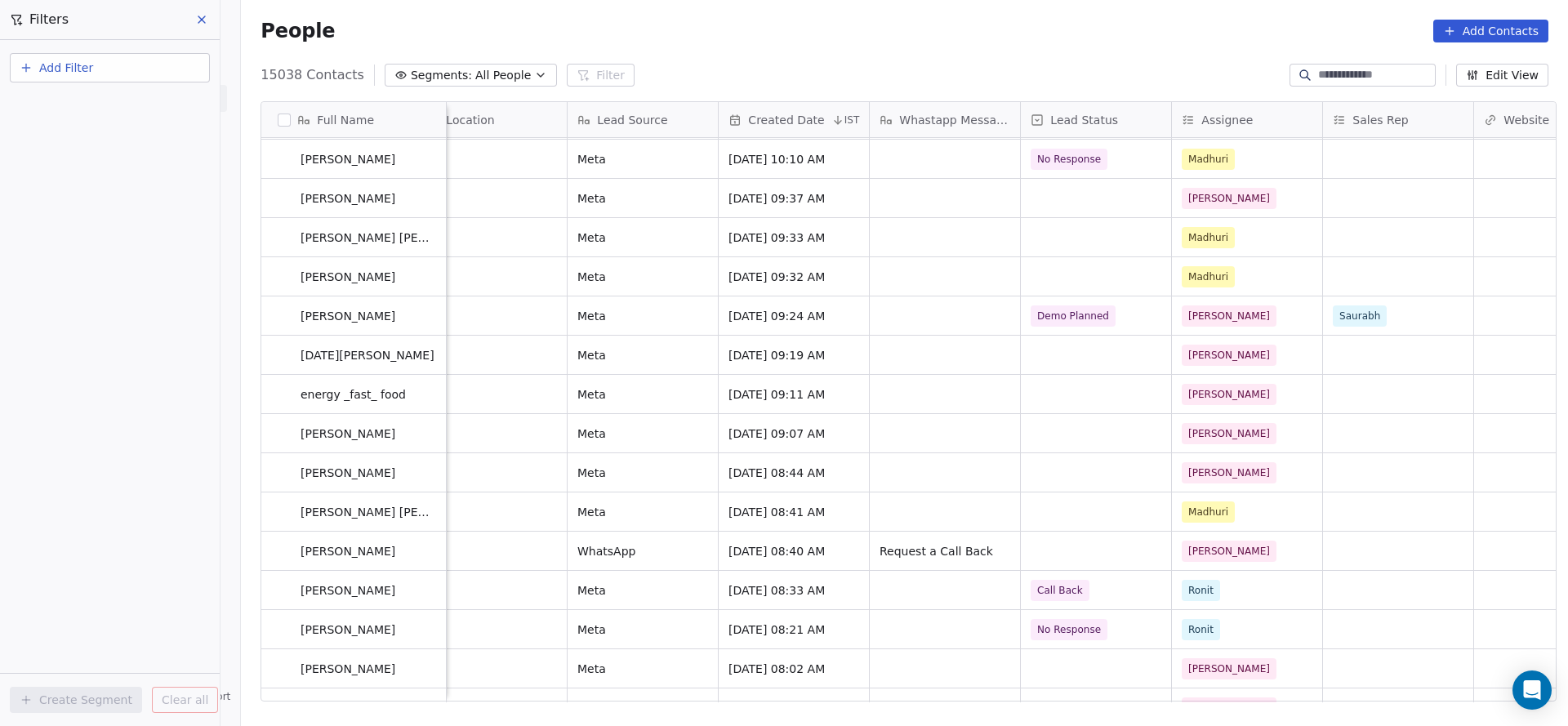
scroll to position [0, 0]
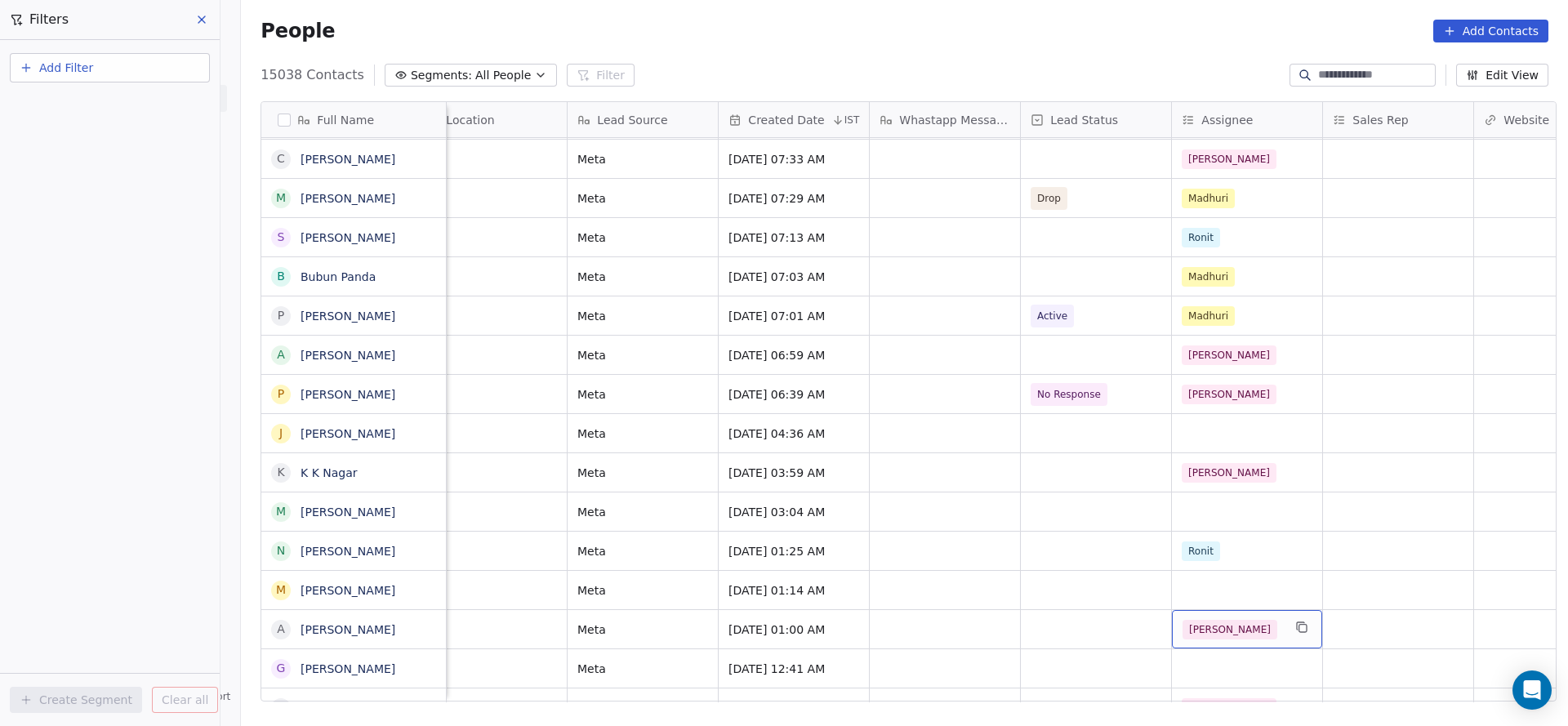
click at [125, 67] on button "Add Filter" at bounding box center [109, 67] width 200 height 29
click at [56, 99] on span "Contact properties" at bounding box center [80, 106] width 106 height 17
type input "***"
click at [105, 169] on div "Assignee" at bounding box center [110, 164] width 166 height 16
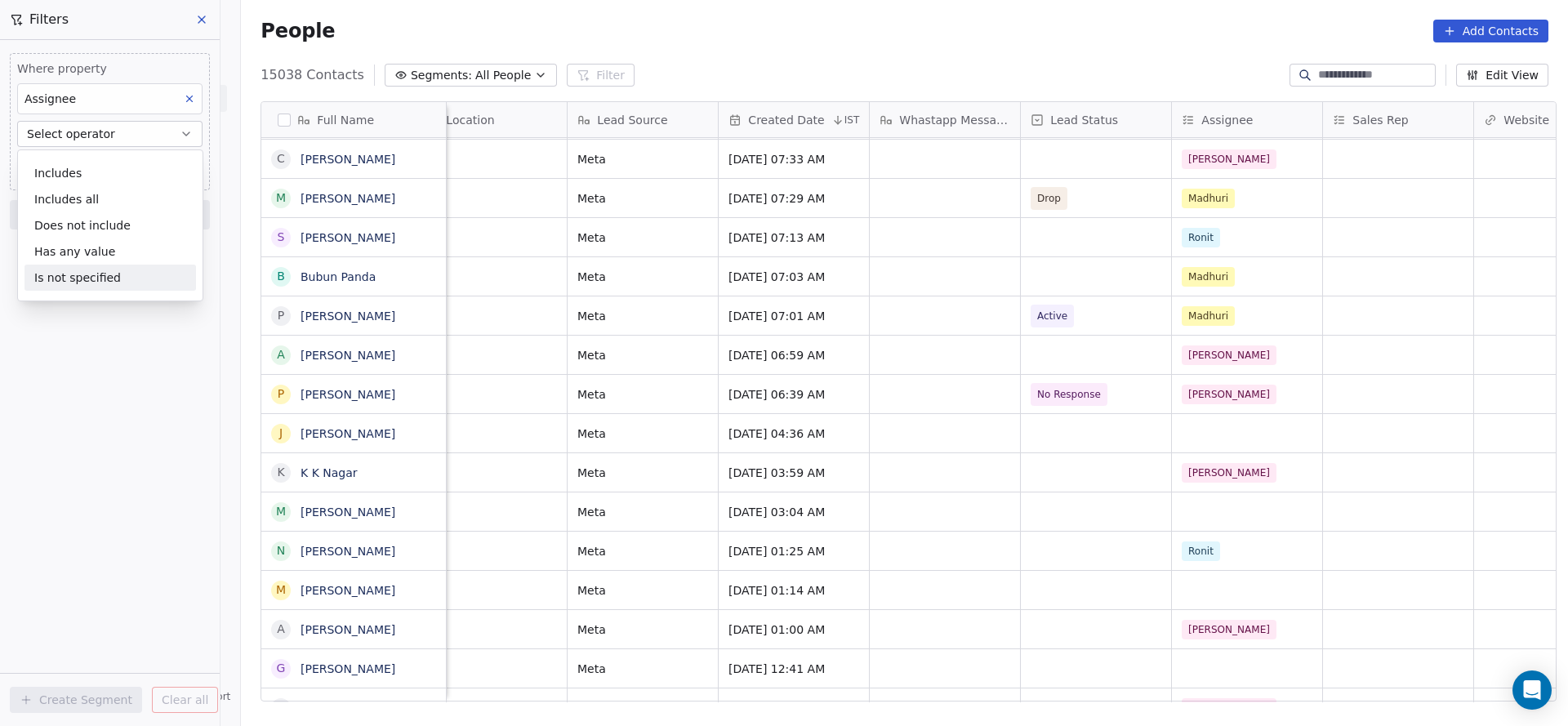
click at [73, 269] on div "Is not specified" at bounding box center [110, 277] width 171 height 26
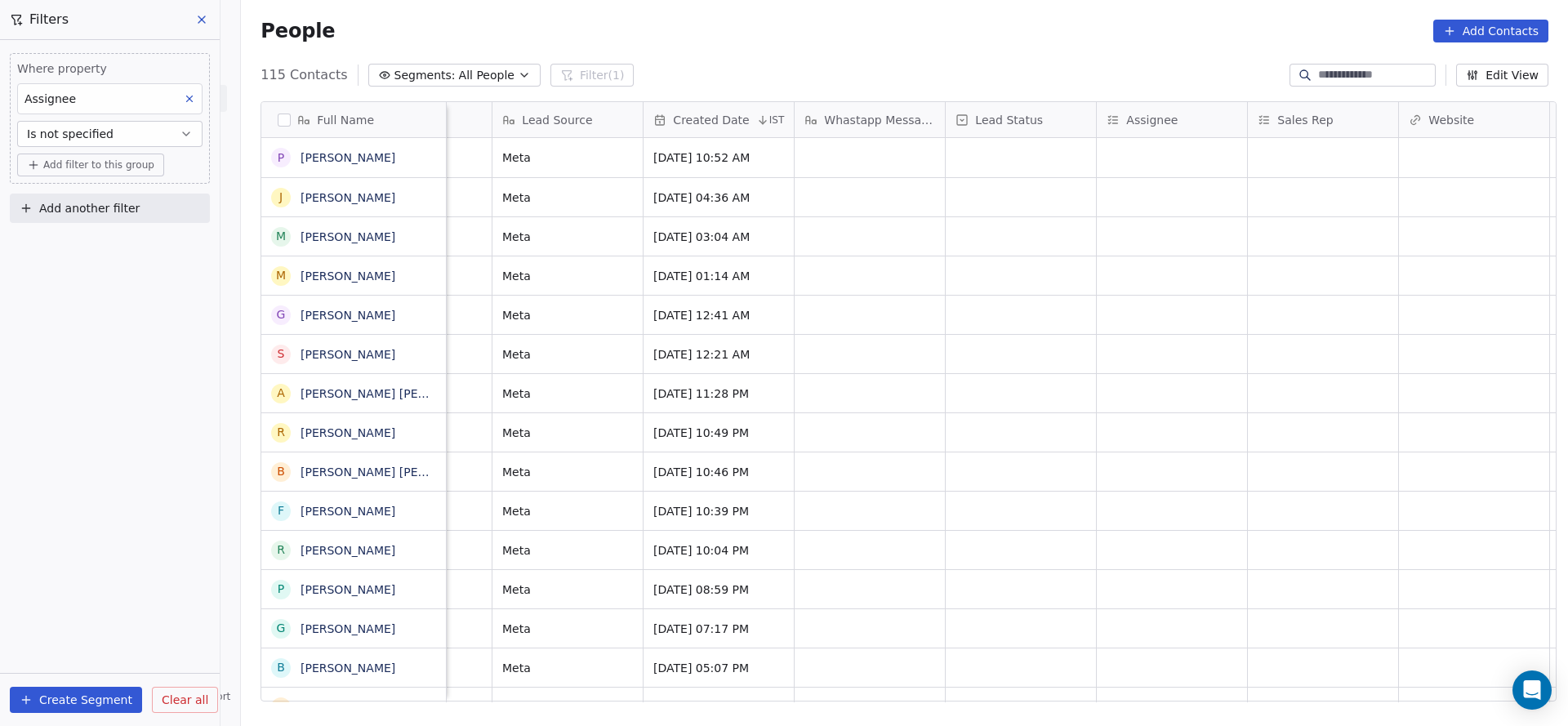
click at [96, 130] on span "Is not specified" at bounding box center [70, 133] width 86 height 16
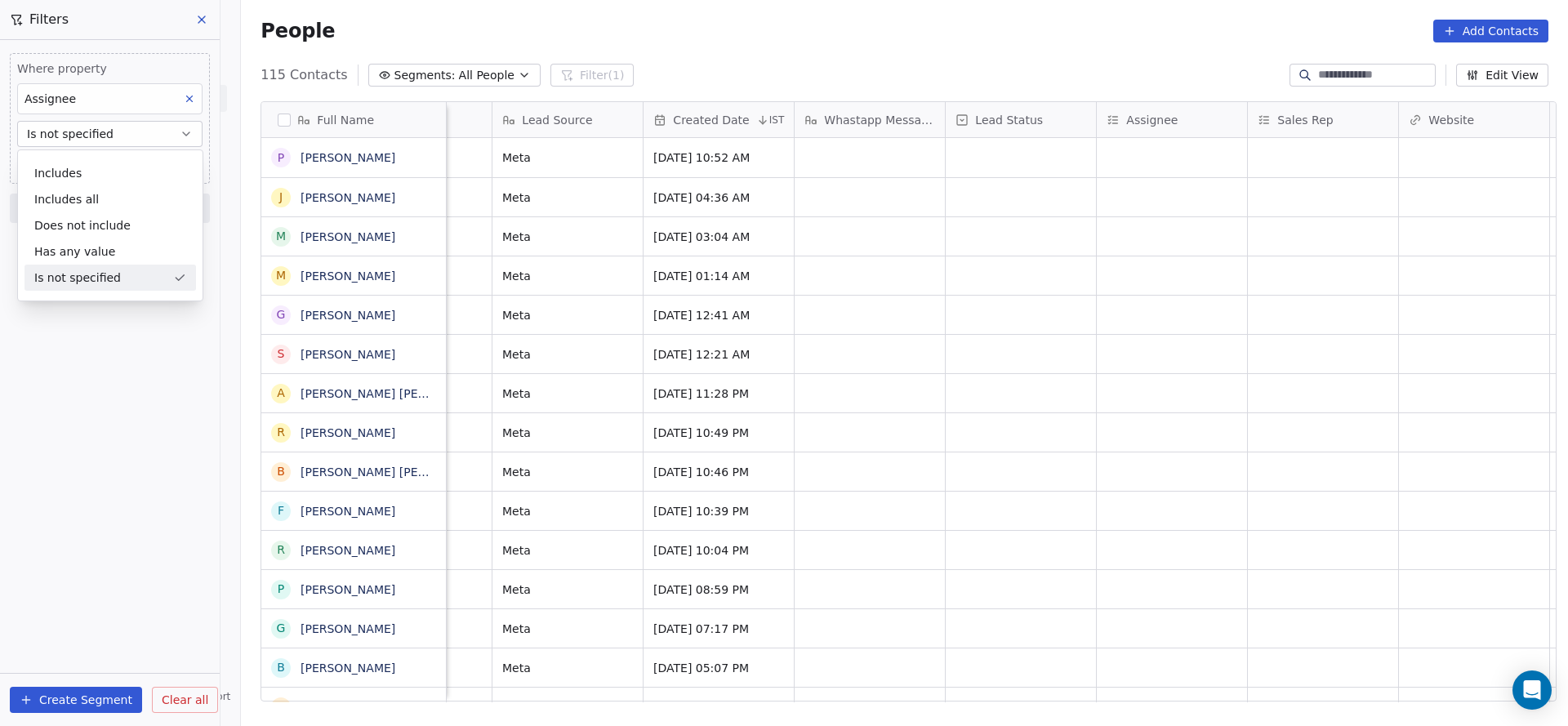
click at [101, 272] on div "Is not specified" at bounding box center [110, 277] width 171 height 26
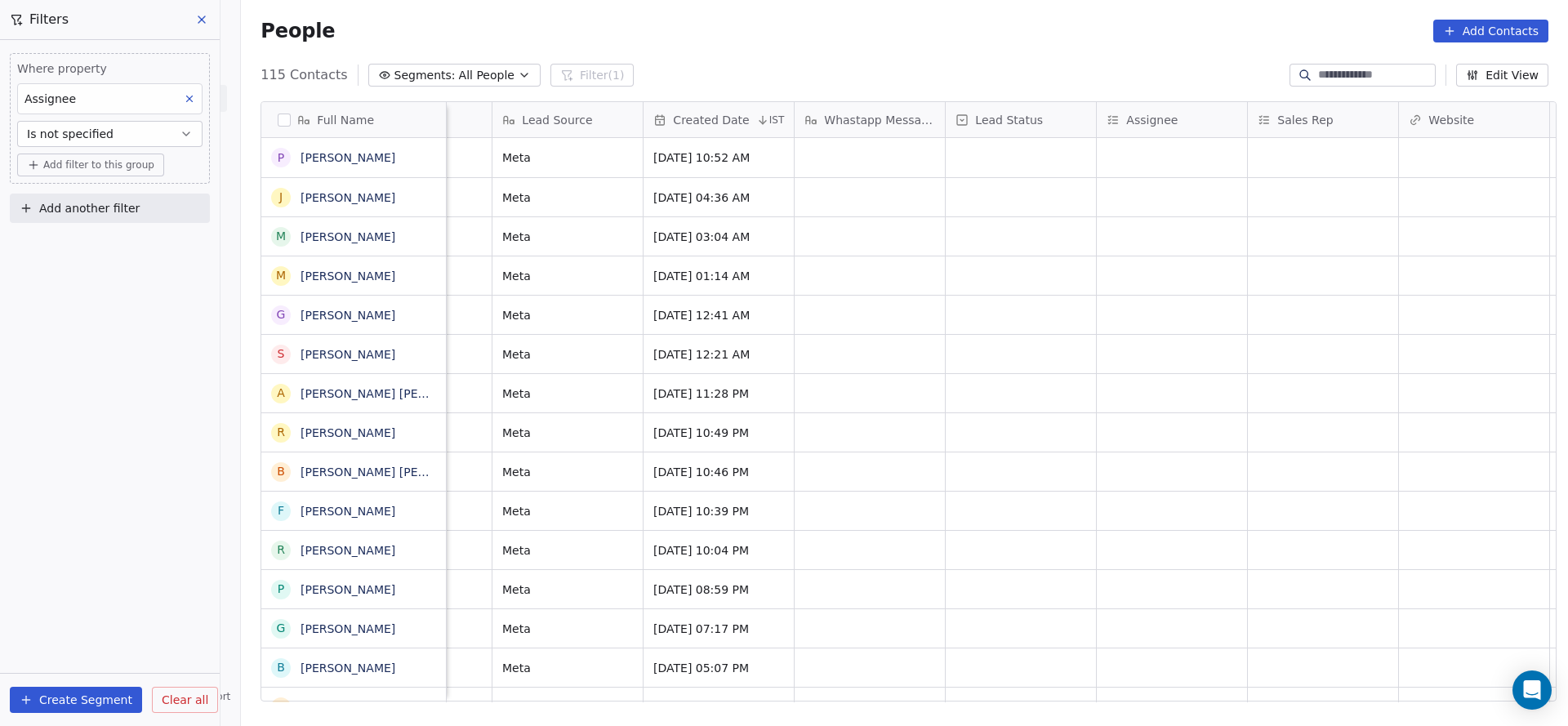
click at [200, 96] on button at bounding box center [189, 99] width 22 height 22
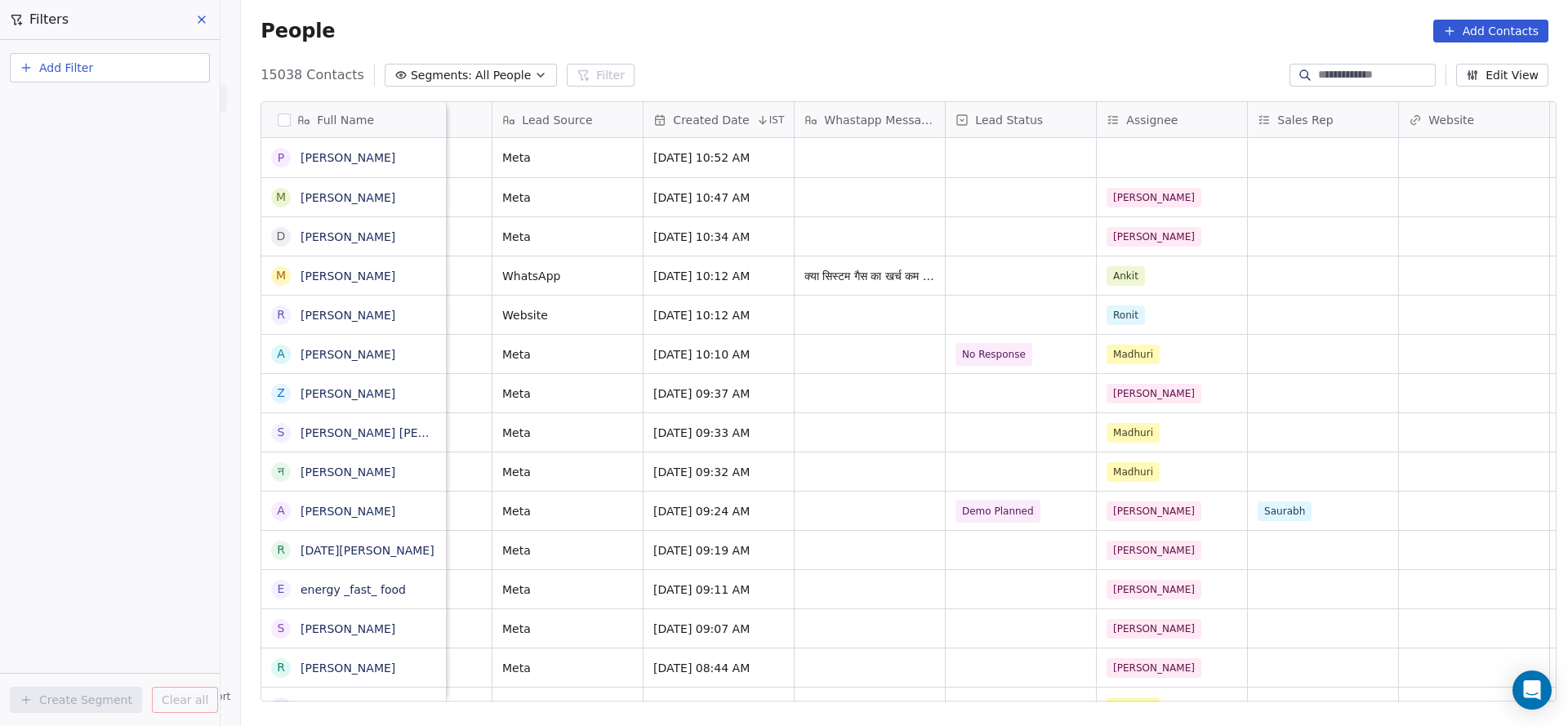
click at [134, 60] on button "Add Filter" at bounding box center [109, 67] width 200 height 29
click at [80, 95] on div "Contact properties" at bounding box center [110, 106] width 185 height 26
type input "***"
click at [73, 164] on span "Assignee" at bounding box center [53, 164] width 52 height 16
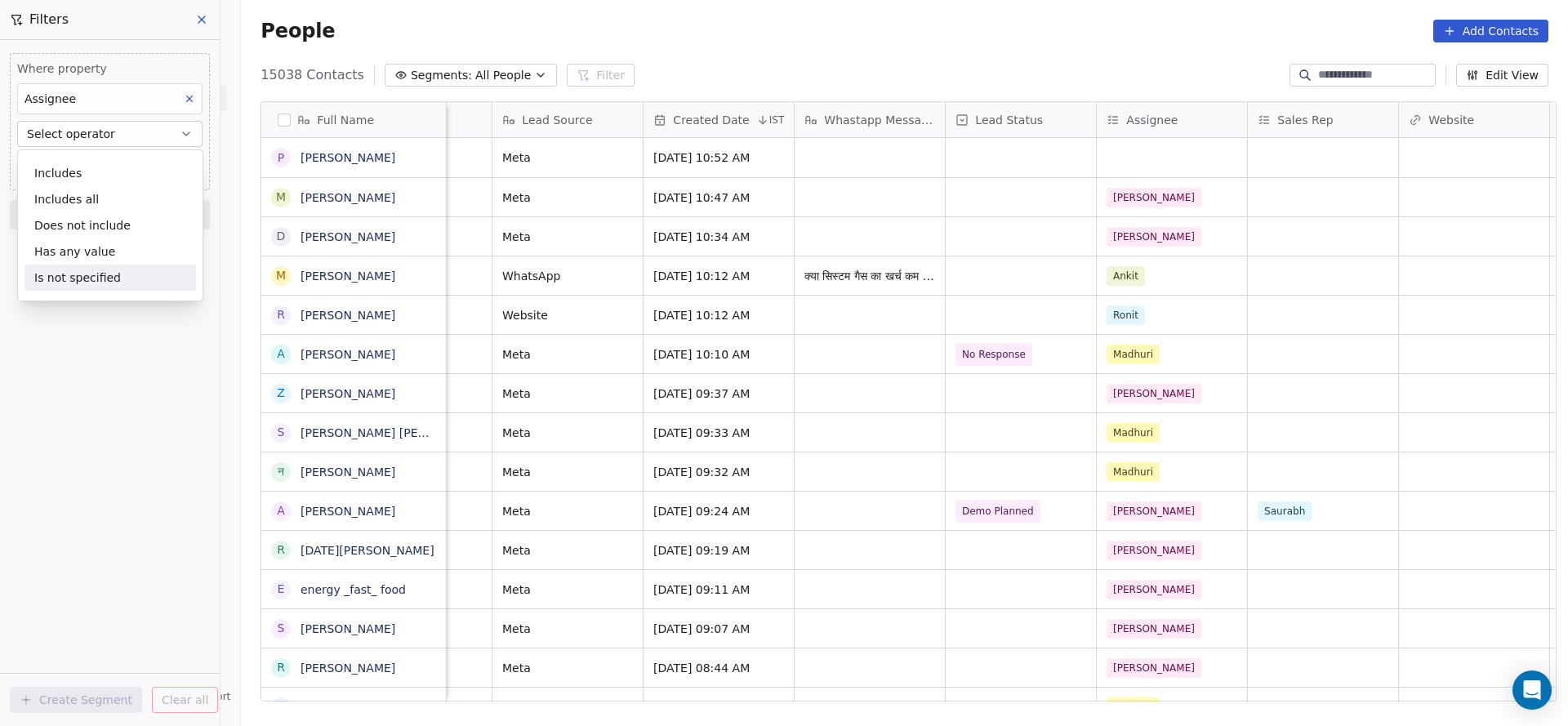
click at [81, 271] on div "Is not specified" at bounding box center [110, 277] width 171 height 26
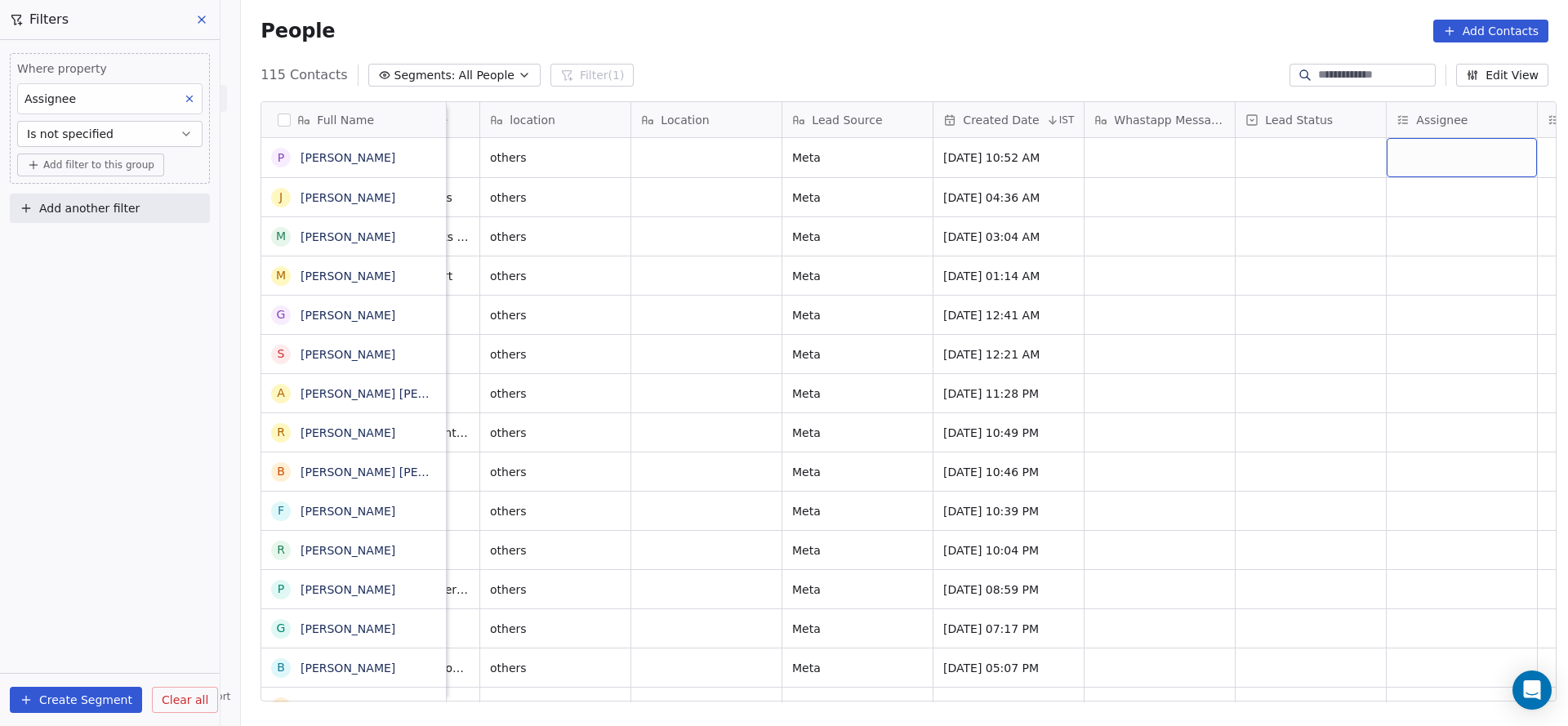
click at [1438, 152] on div "grid" at bounding box center [1462, 157] width 150 height 39
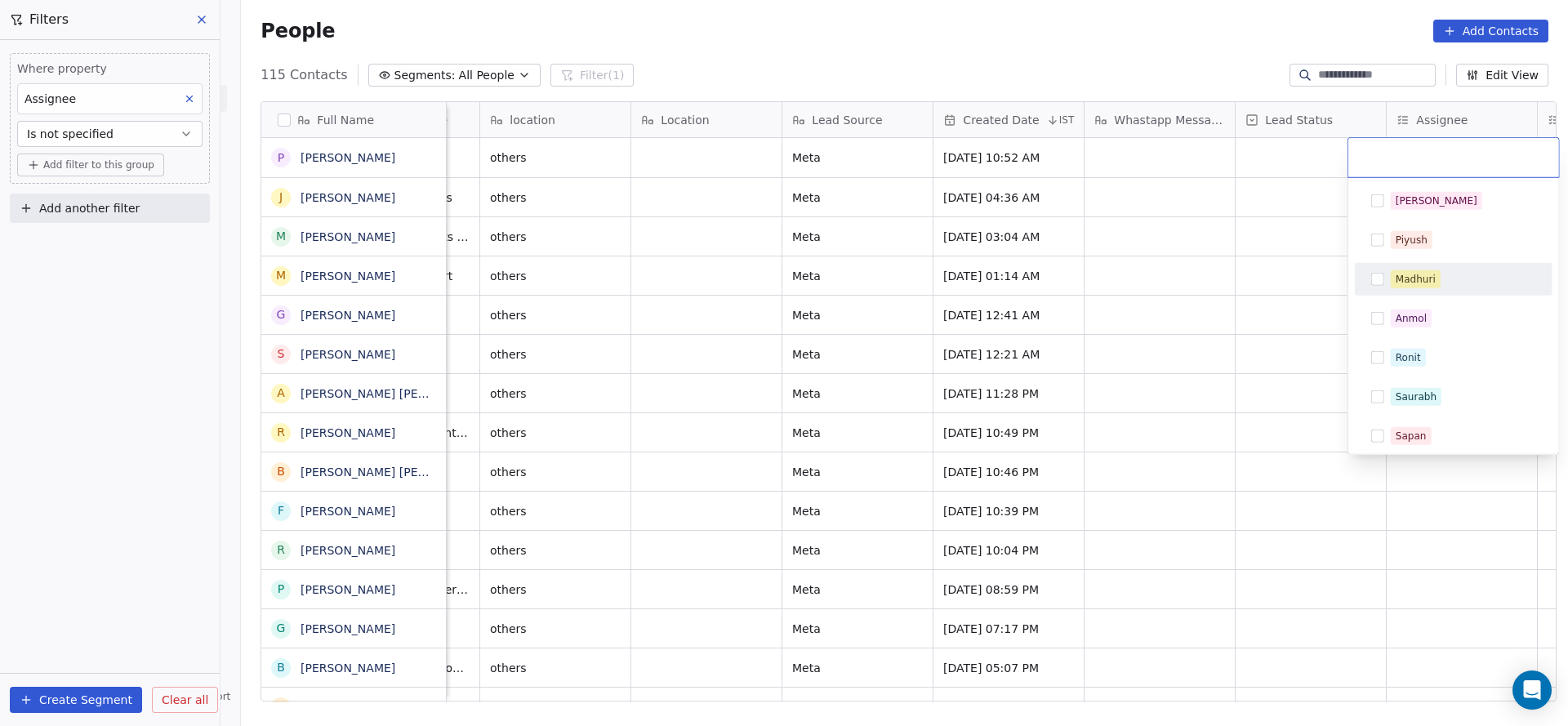
click at [1431, 277] on div "Madhuri" at bounding box center [1416, 279] width 40 height 15
click at [1214, 268] on html "On2Cook India Pvt. Ltd. Contacts People Marketing Workflows Campaigns Sales Pip…" at bounding box center [784, 363] width 1568 height 726
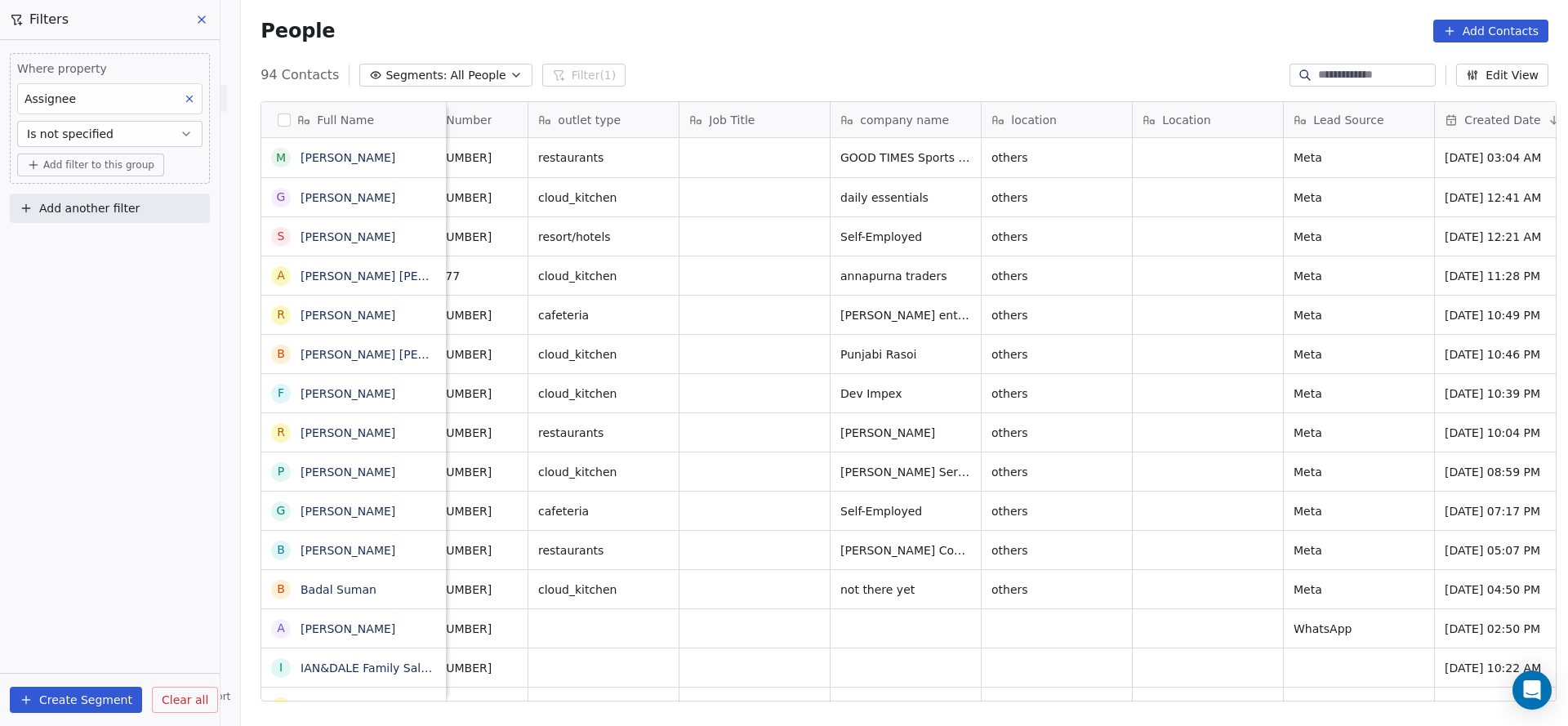
click at [81, 311] on div "Where property Assignee Is not specified Add filter to this group Add another f…" at bounding box center [110, 383] width 220 height 686
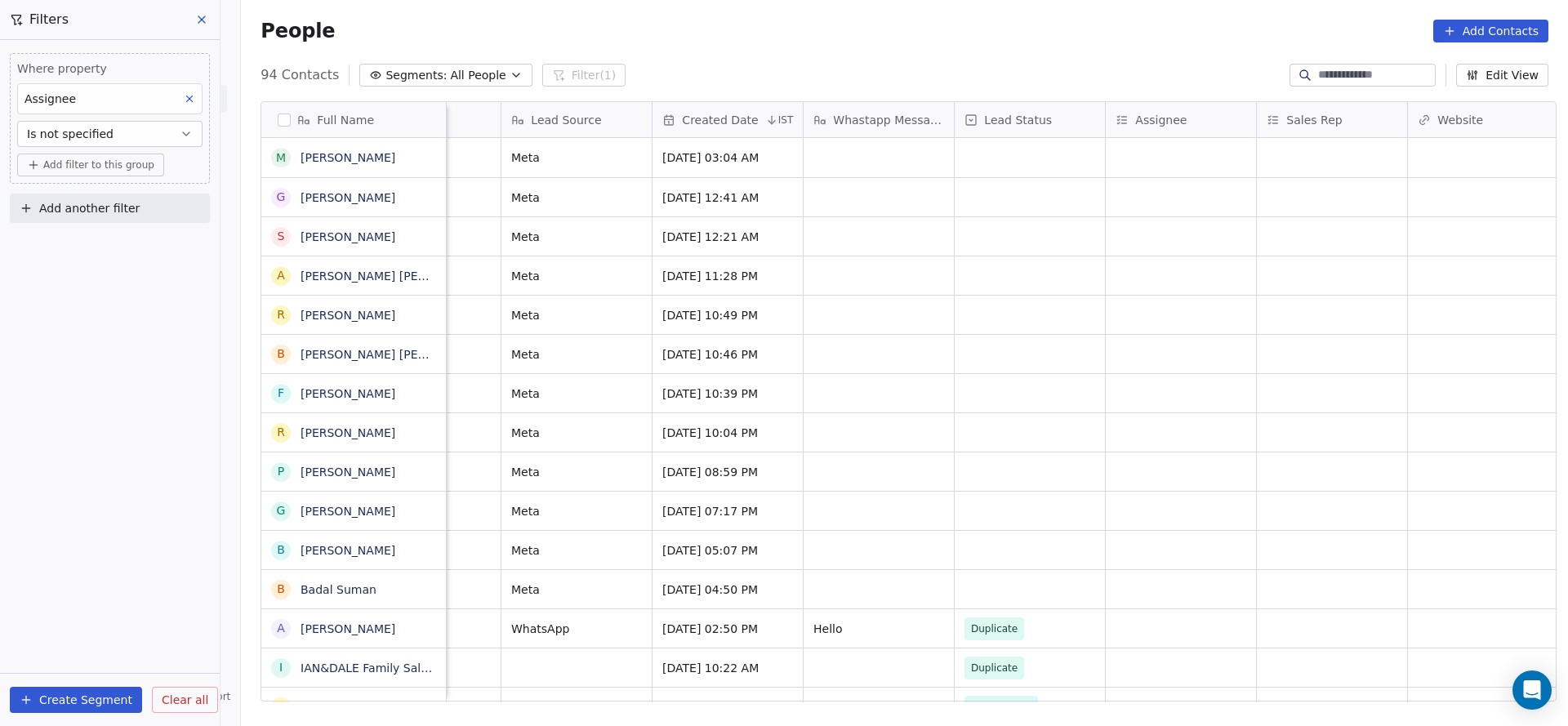
click at [186, 98] on icon at bounding box center [189, 99] width 11 height 11
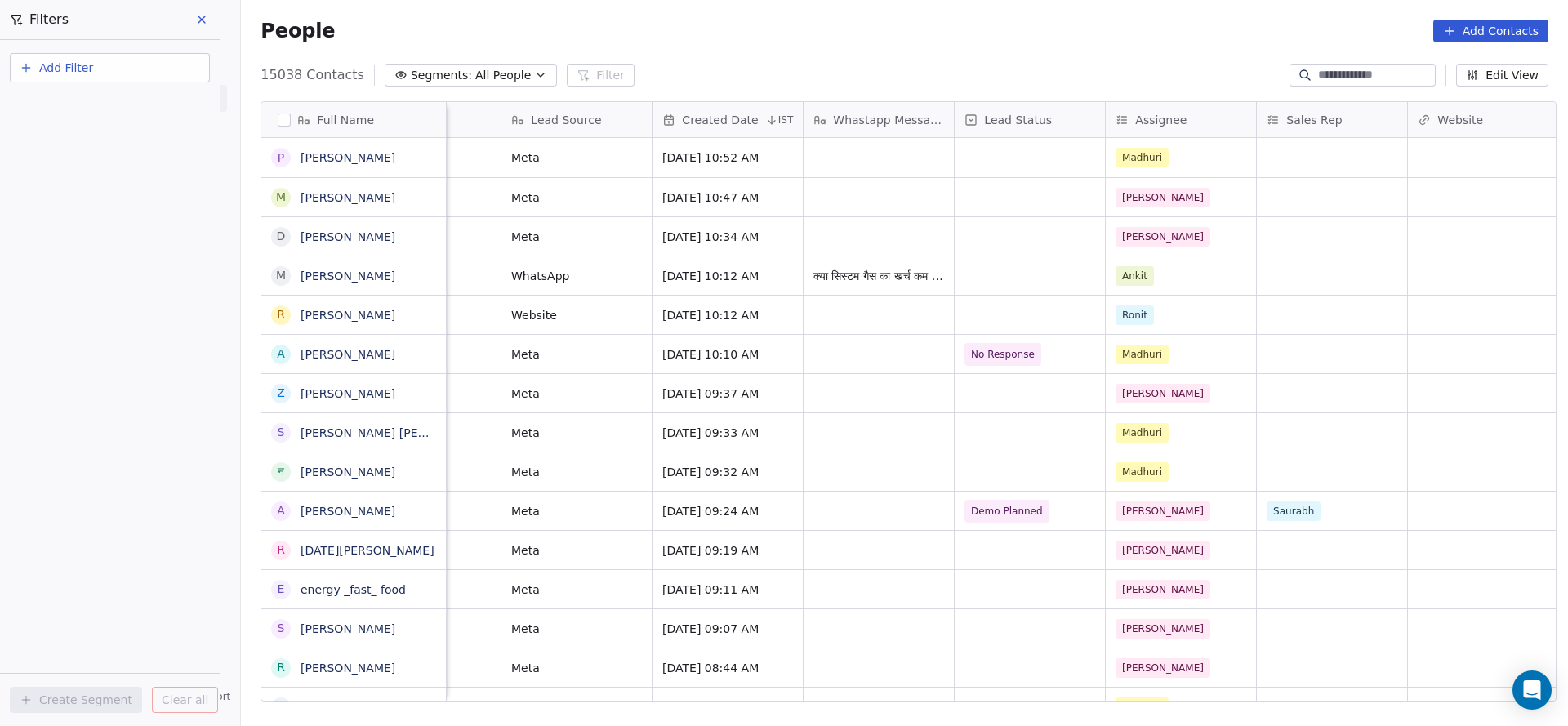
click at [84, 75] on span "Add Filter" at bounding box center [66, 68] width 54 height 17
click at [62, 103] on span "Contact properties" at bounding box center [80, 106] width 106 height 17
type input "***"
click at [45, 160] on span "Assignee" at bounding box center [53, 164] width 52 height 16
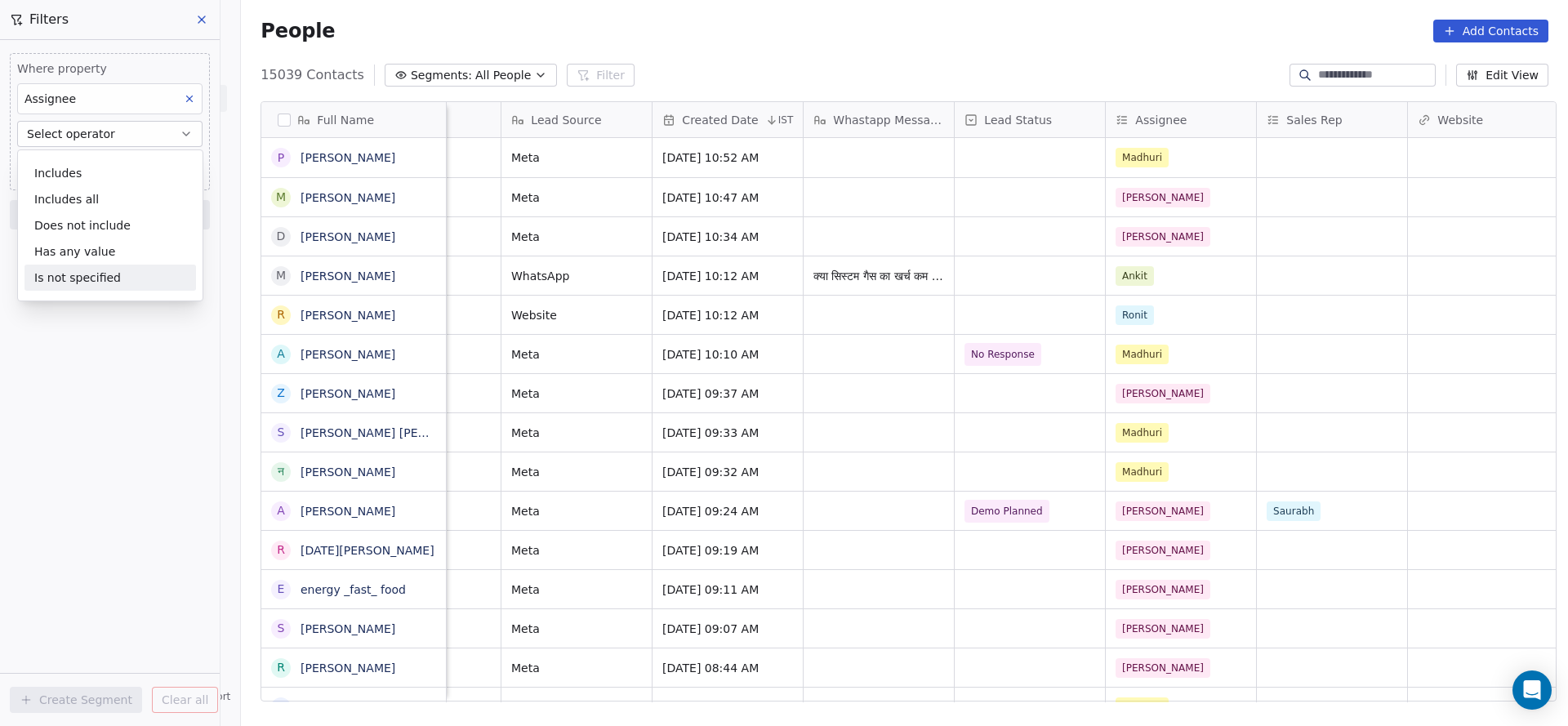
click at [80, 271] on div "Is not specified" at bounding box center [110, 277] width 171 height 26
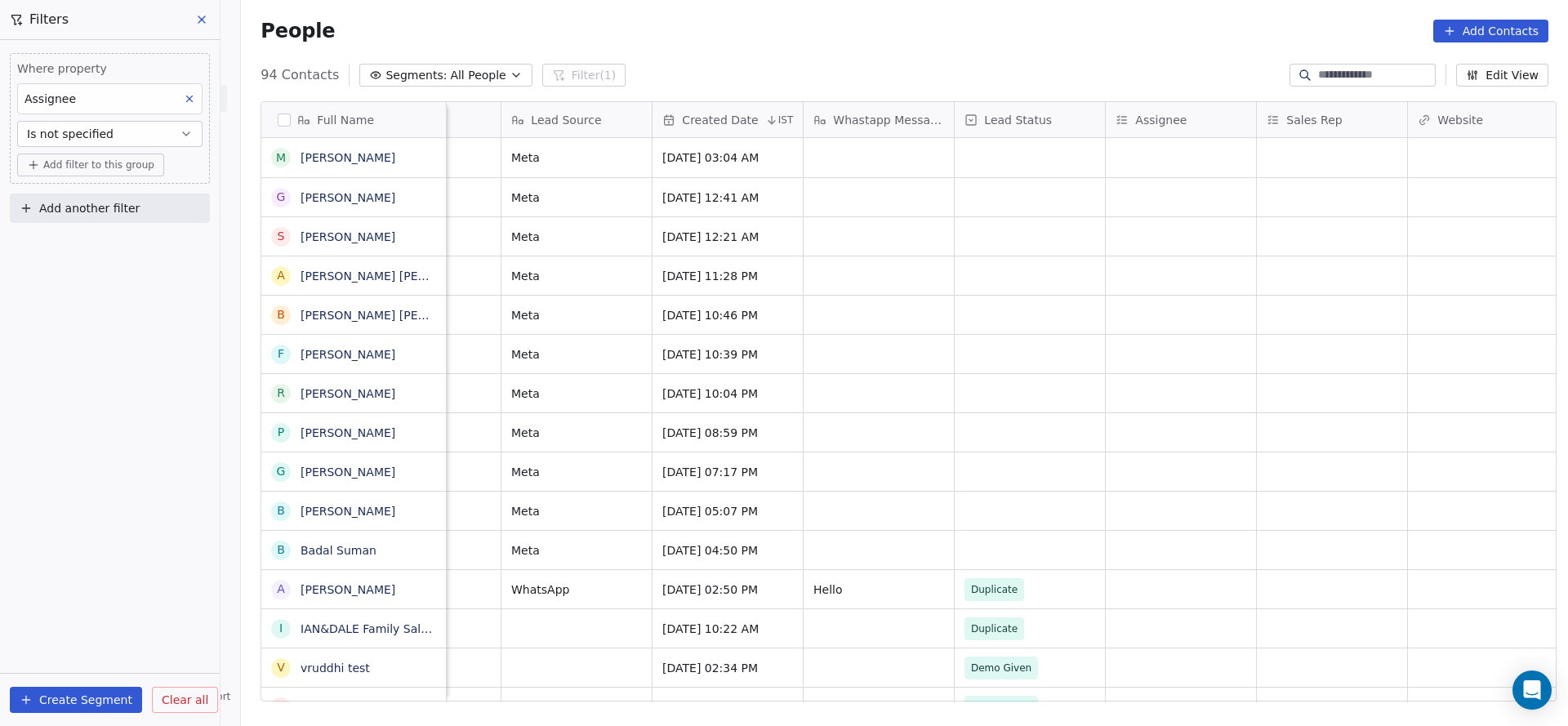
click at [150, 136] on button "Is not specified" at bounding box center [110, 134] width 185 height 26
click at [197, 101] on button at bounding box center [189, 99] width 22 height 22
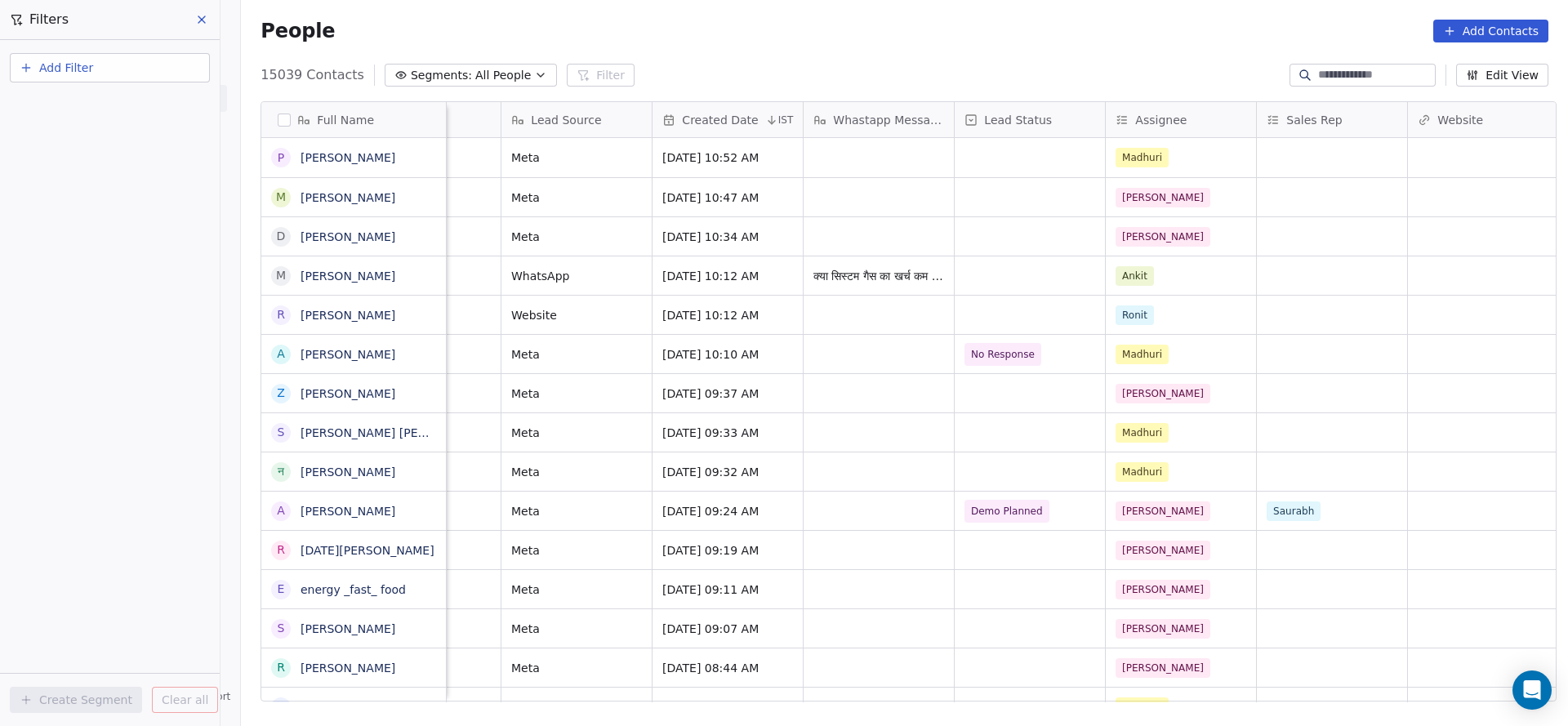
click at [197, 101] on div "Add Filter Create Segment Clear all" at bounding box center [110, 383] width 220 height 686
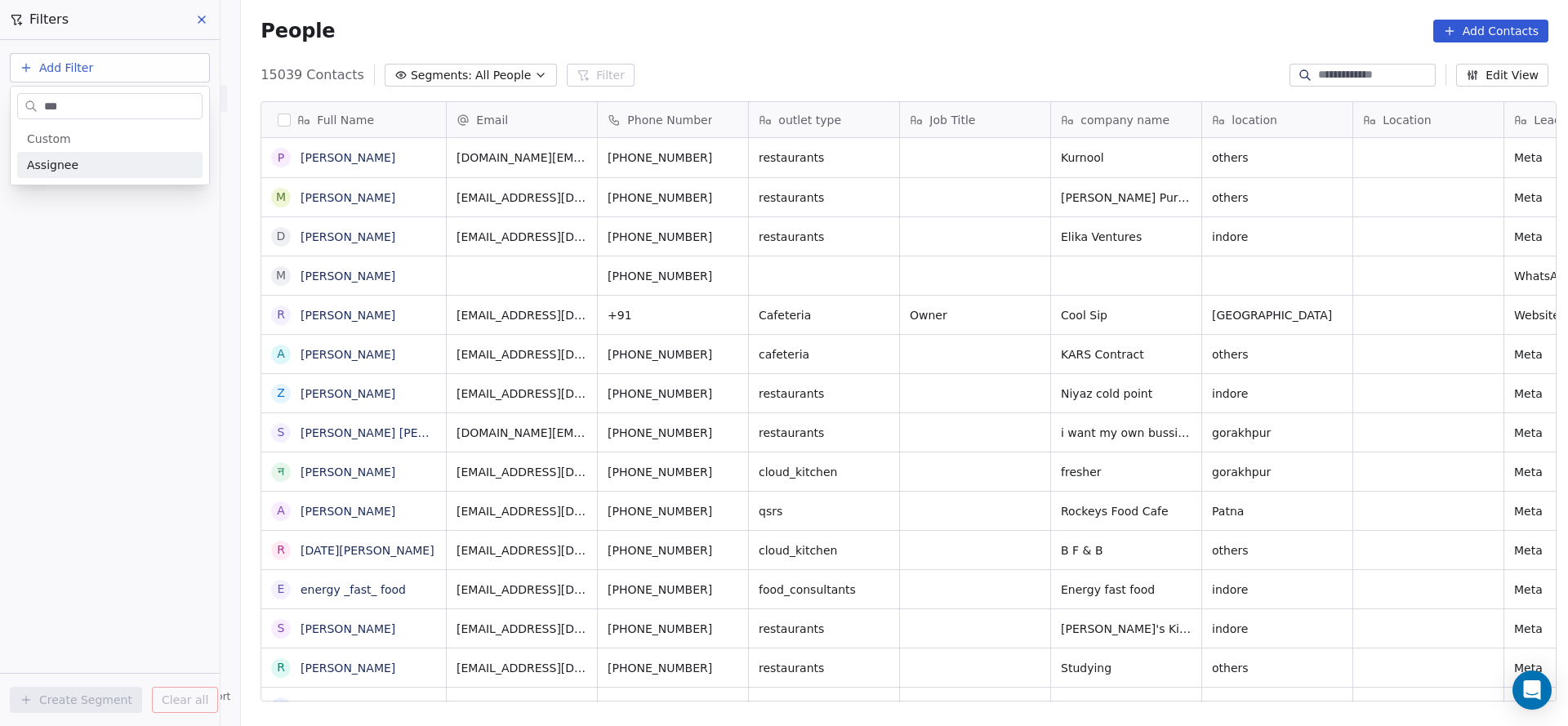
scroll to position [620, 1316]
type input "***"
click at [130, 170] on div "Assignee" at bounding box center [110, 164] width 166 height 16
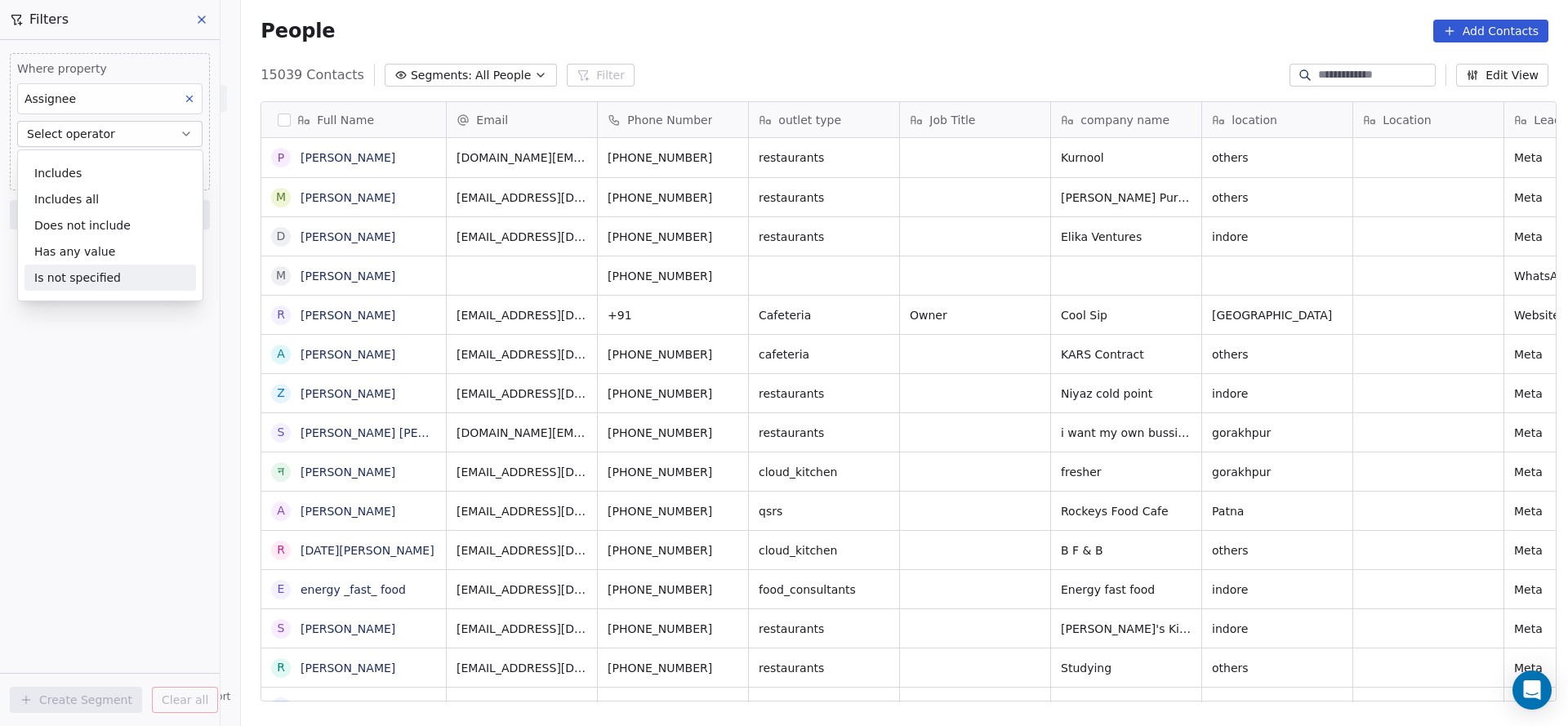
click at [111, 268] on div "Is not specified" at bounding box center [110, 277] width 171 height 26
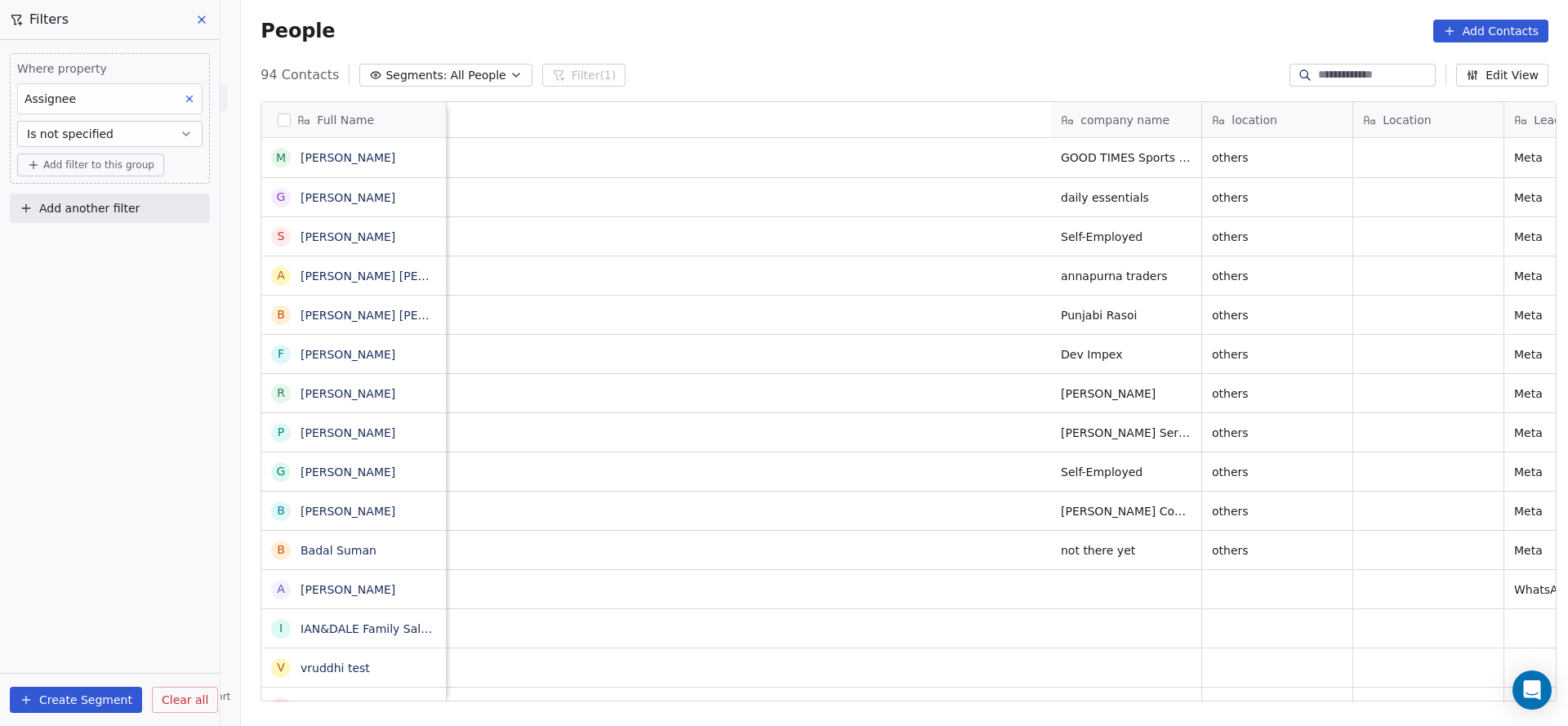
scroll to position [0, 1131]
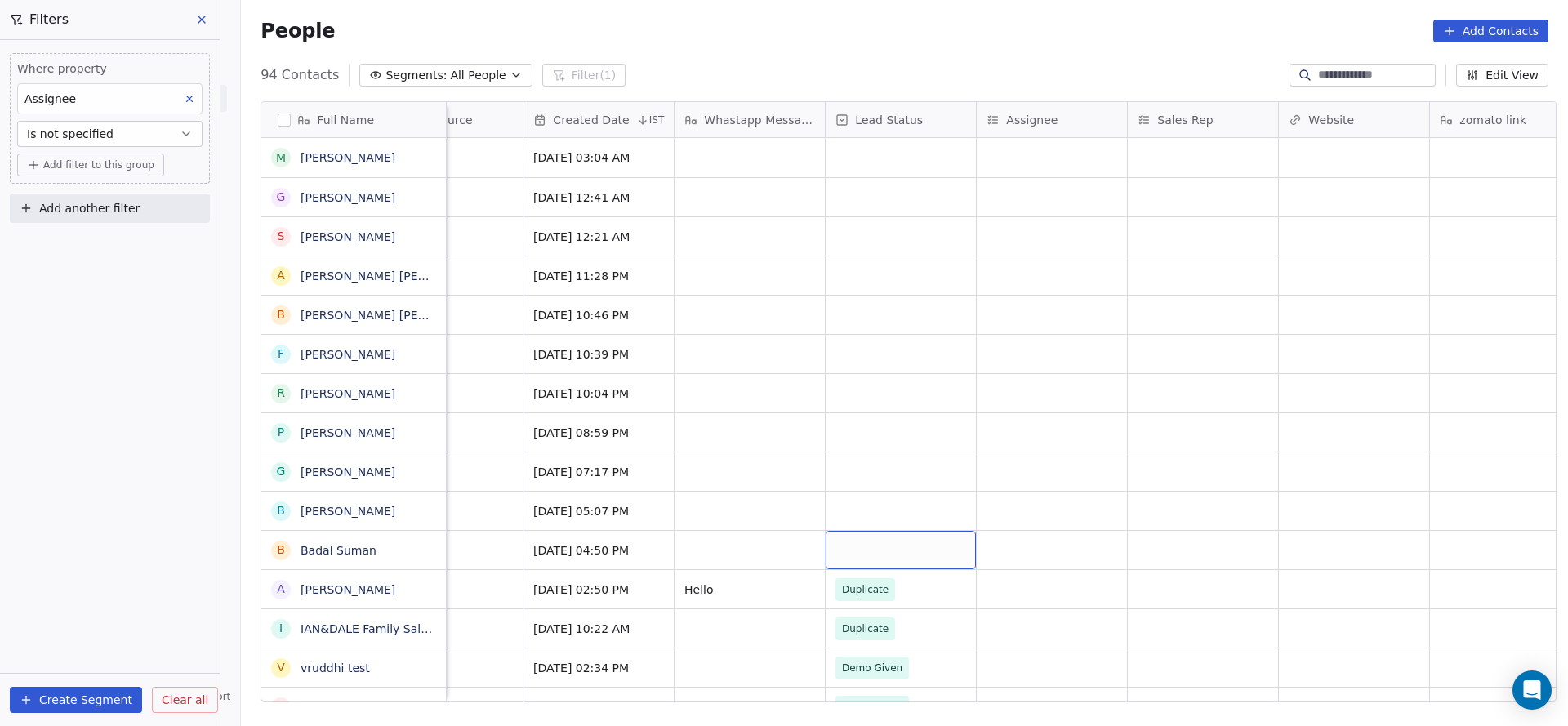
click at [869, 554] on div "grid" at bounding box center [901, 550] width 150 height 38
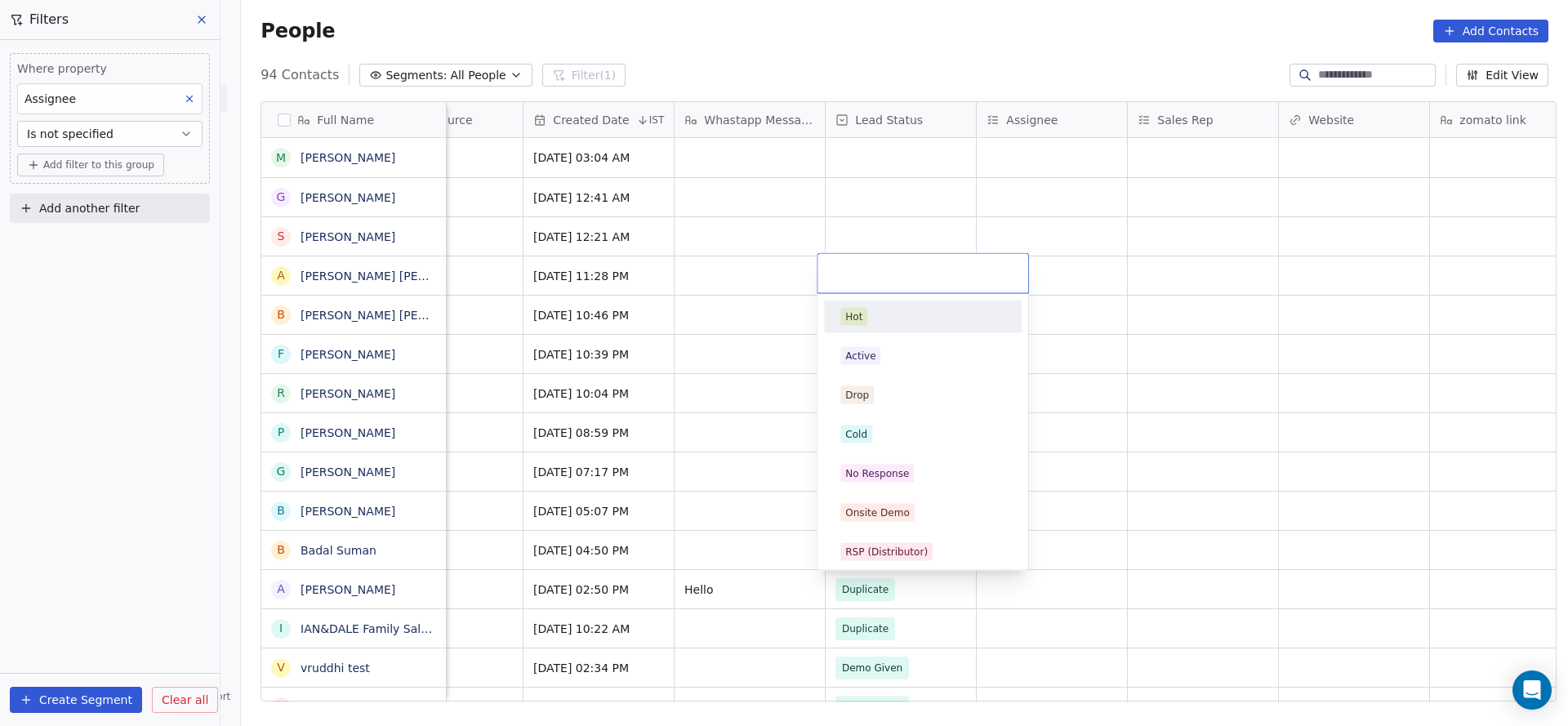
click at [1258, 144] on html "On2Cook India Pvt. Ltd. Contacts People Marketing Workflows Campaigns Sales Pip…" at bounding box center [784, 363] width 1568 height 726
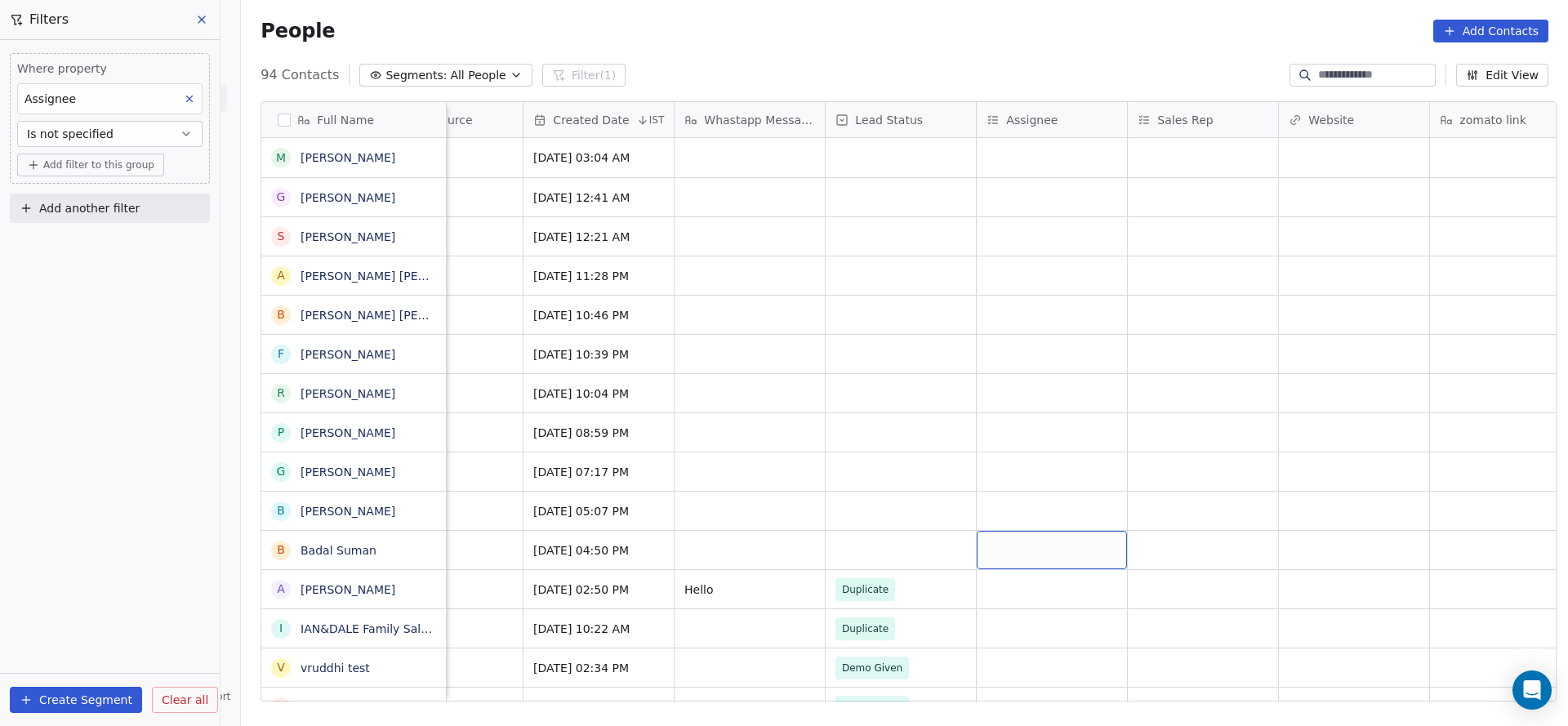
click at [1054, 555] on div "grid" at bounding box center [1052, 550] width 150 height 38
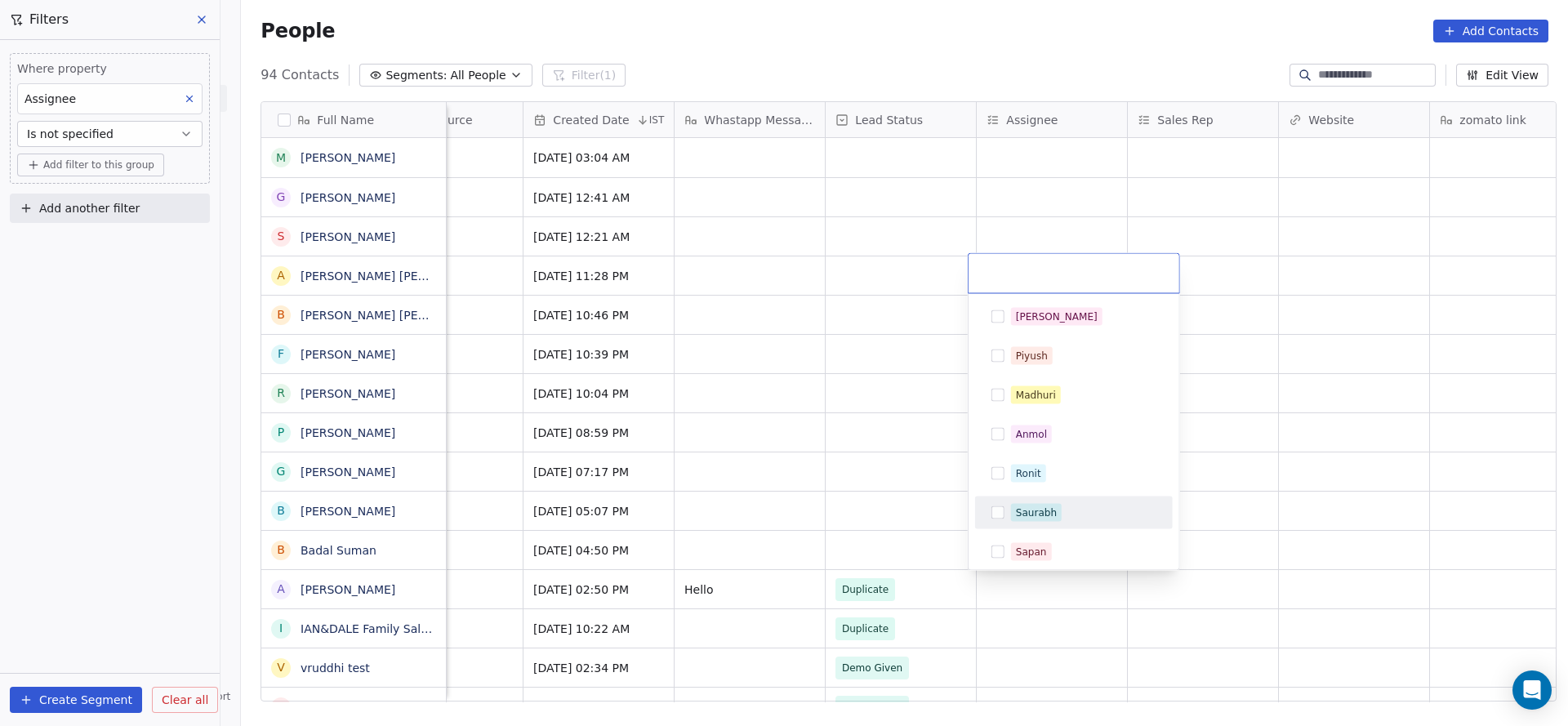
click at [871, 458] on html "On2Cook India Pvt. Ltd. Contacts People Marketing Workflows Campaigns Sales Pip…" at bounding box center [784, 363] width 1568 height 726
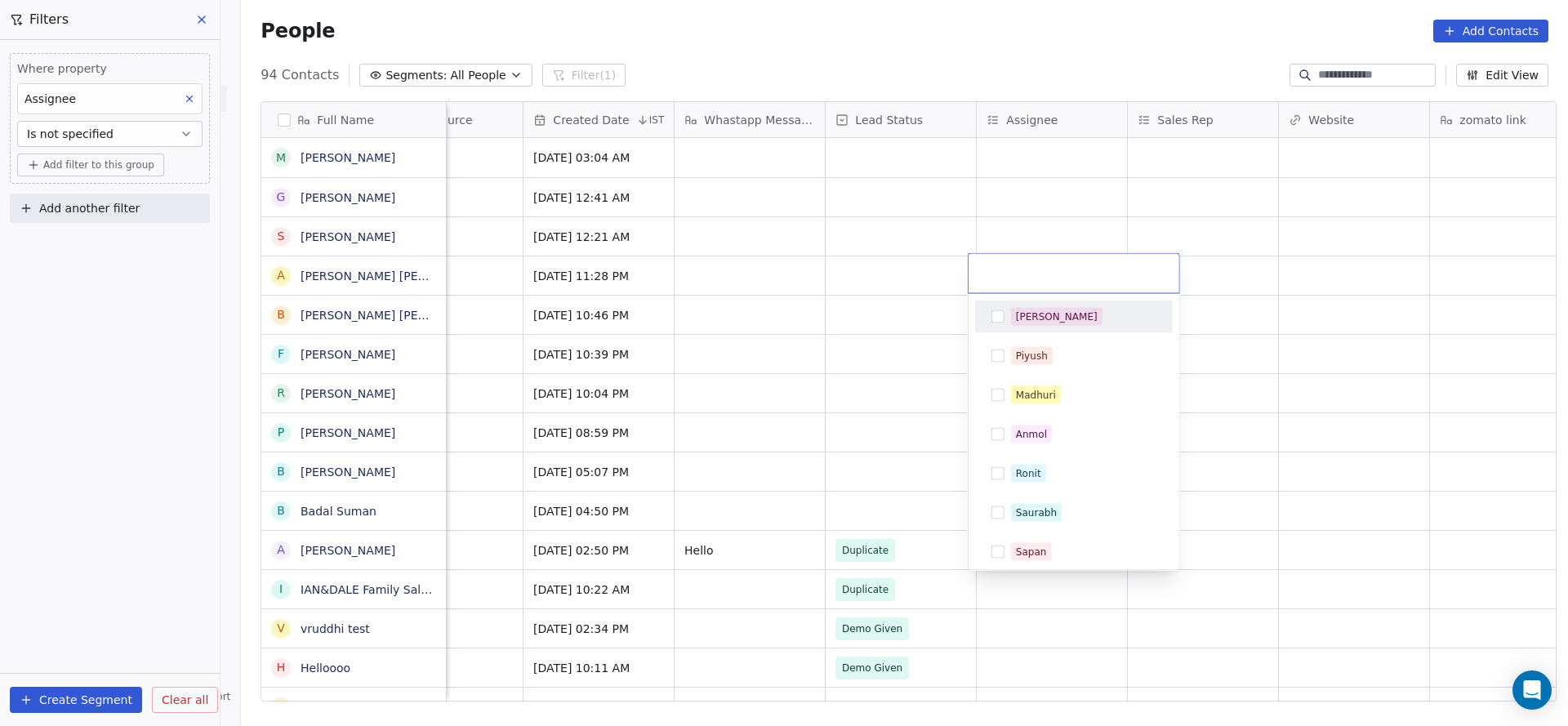
click at [871, 458] on html "On2Cook India Pvt. Ltd. Contacts People Marketing Workflows Campaigns Sales Pip…" at bounding box center [784, 363] width 1568 height 726
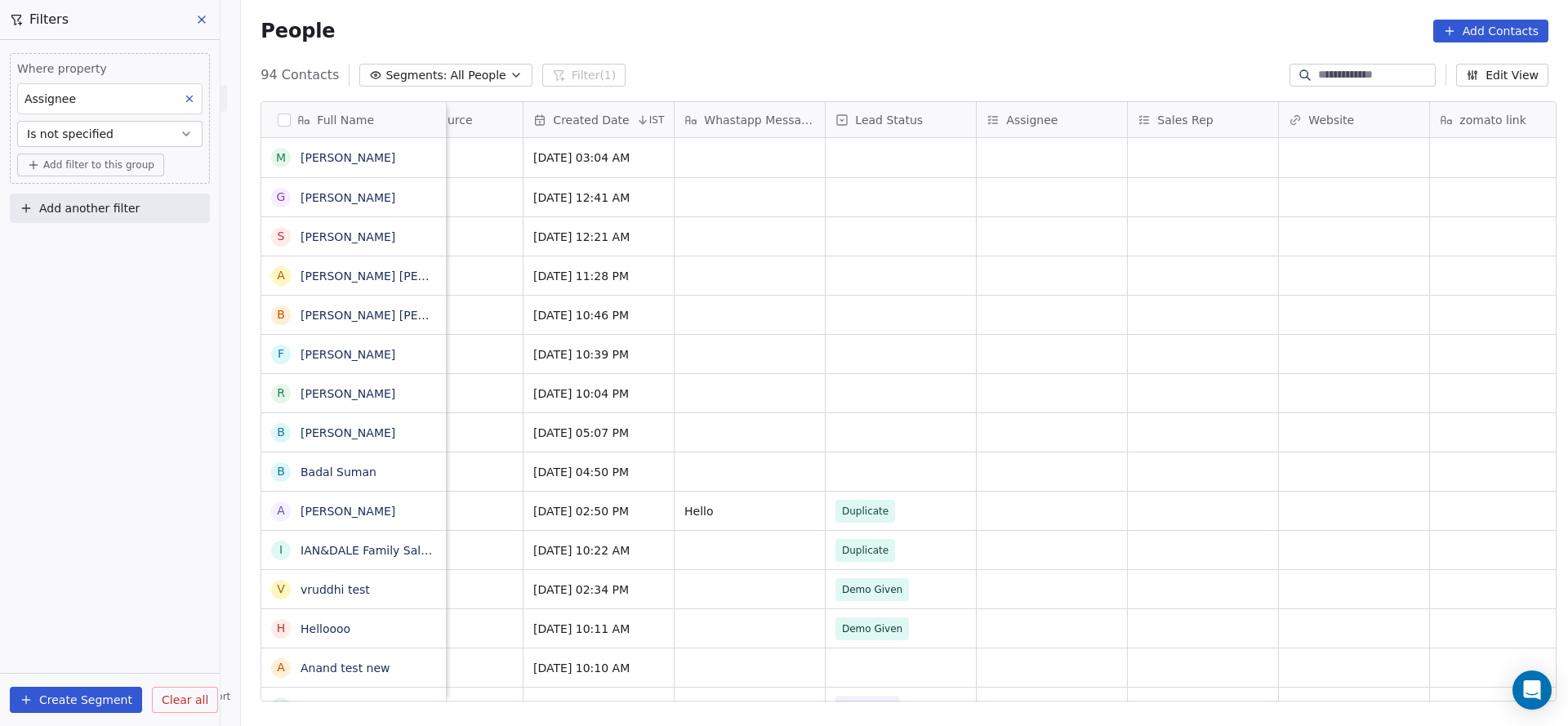
click at [57, 318] on div "Where property Assignee Is not specified Add filter to this group Add another f…" at bounding box center [110, 383] width 220 height 686
click at [73, 129] on span "Is not specified" at bounding box center [70, 133] width 86 height 16
click at [85, 182] on div "Includes" at bounding box center [110, 173] width 171 height 26
click at [115, 162] on body "On2Cook India Pvt. Ltd. Contacts People Marketing Workflows Campaigns Sales Pip…" at bounding box center [784, 363] width 1568 height 726
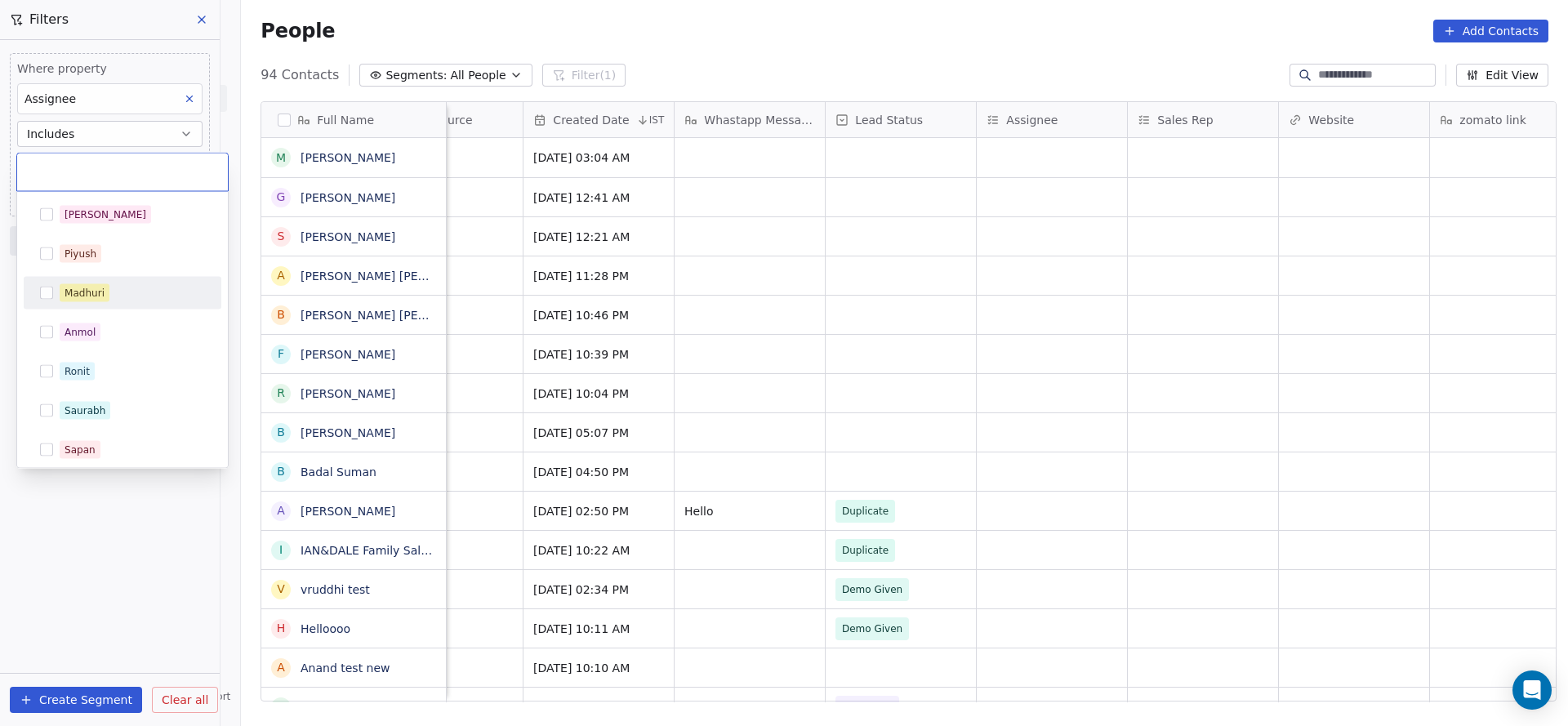
click at [117, 284] on div "Madhuri" at bounding box center [132, 293] width 145 height 18
click at [496, 211] on html "On2Cook India Pvt. Ltd. Contacts People Marketing Workflows Campaigns Sales Pip…" at bounding box center [784, 363] width 1568 height 726
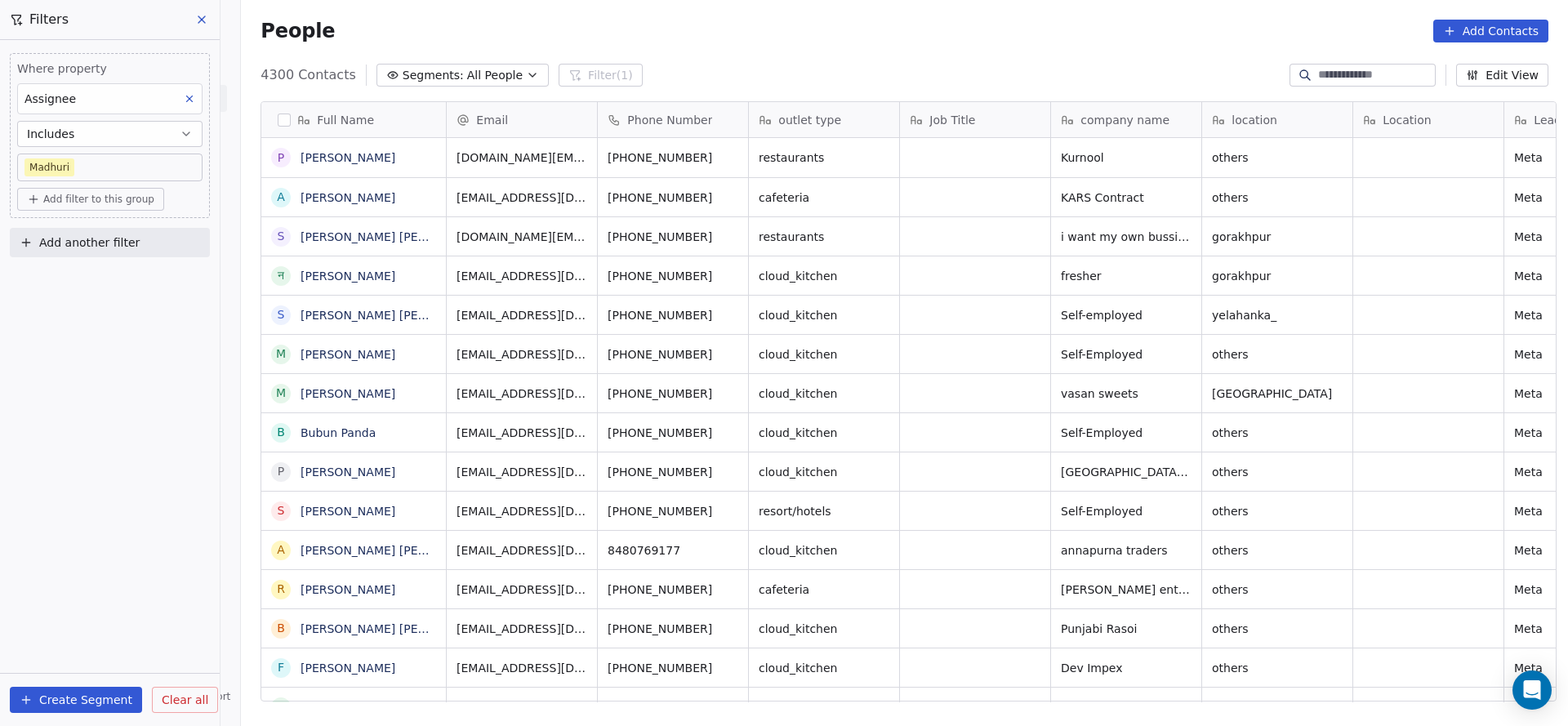
scroll to position [620, 1316]
click at [131, 245] on span "Add another filter" at bounding box center [89, 243] width 100 height 17
click at [1095, 309] on html "On2Cook India Pvt. Ltd. Contacts People Marketing Workflows Campaigns Sales Pip…" at bounding box center [784, 363] width 1568 height 726
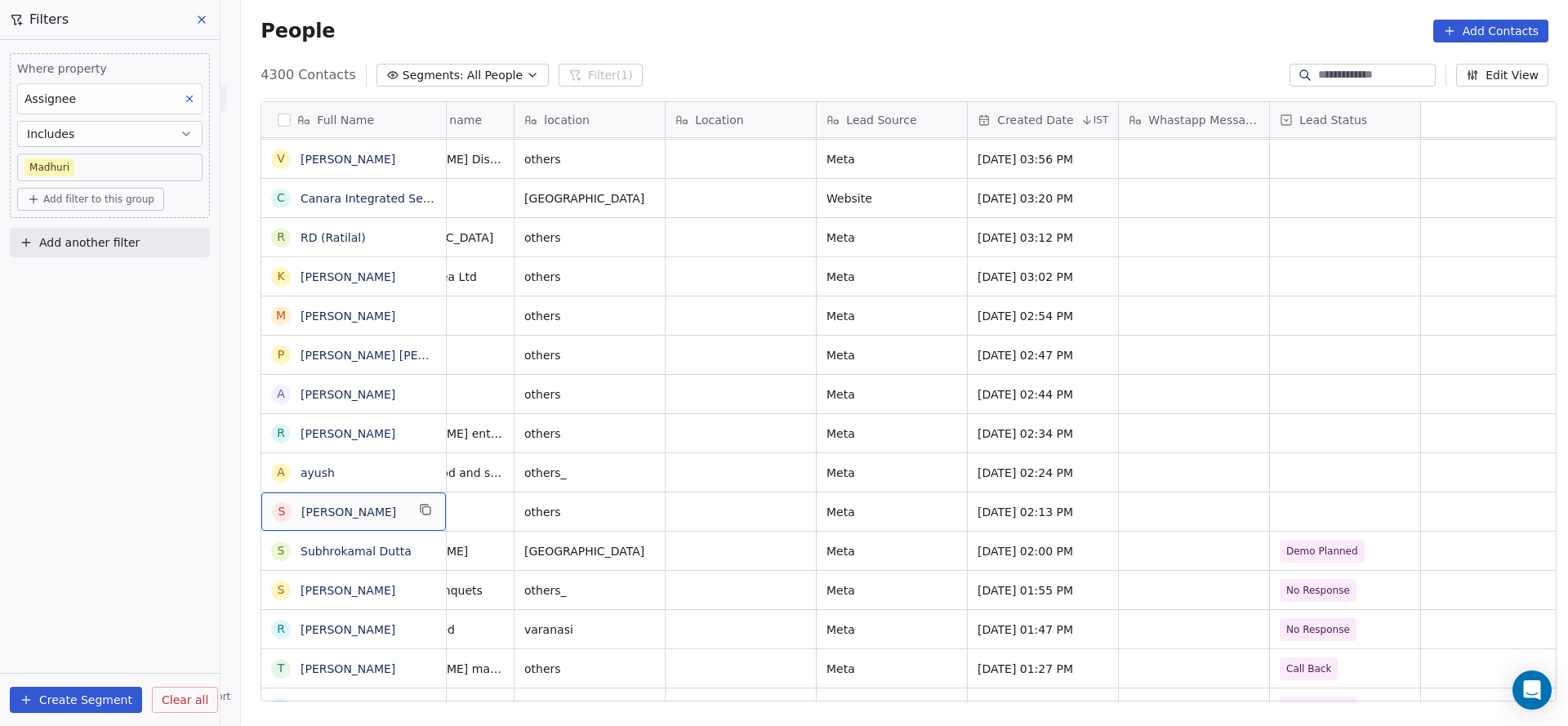
scroll to position [0, 0]
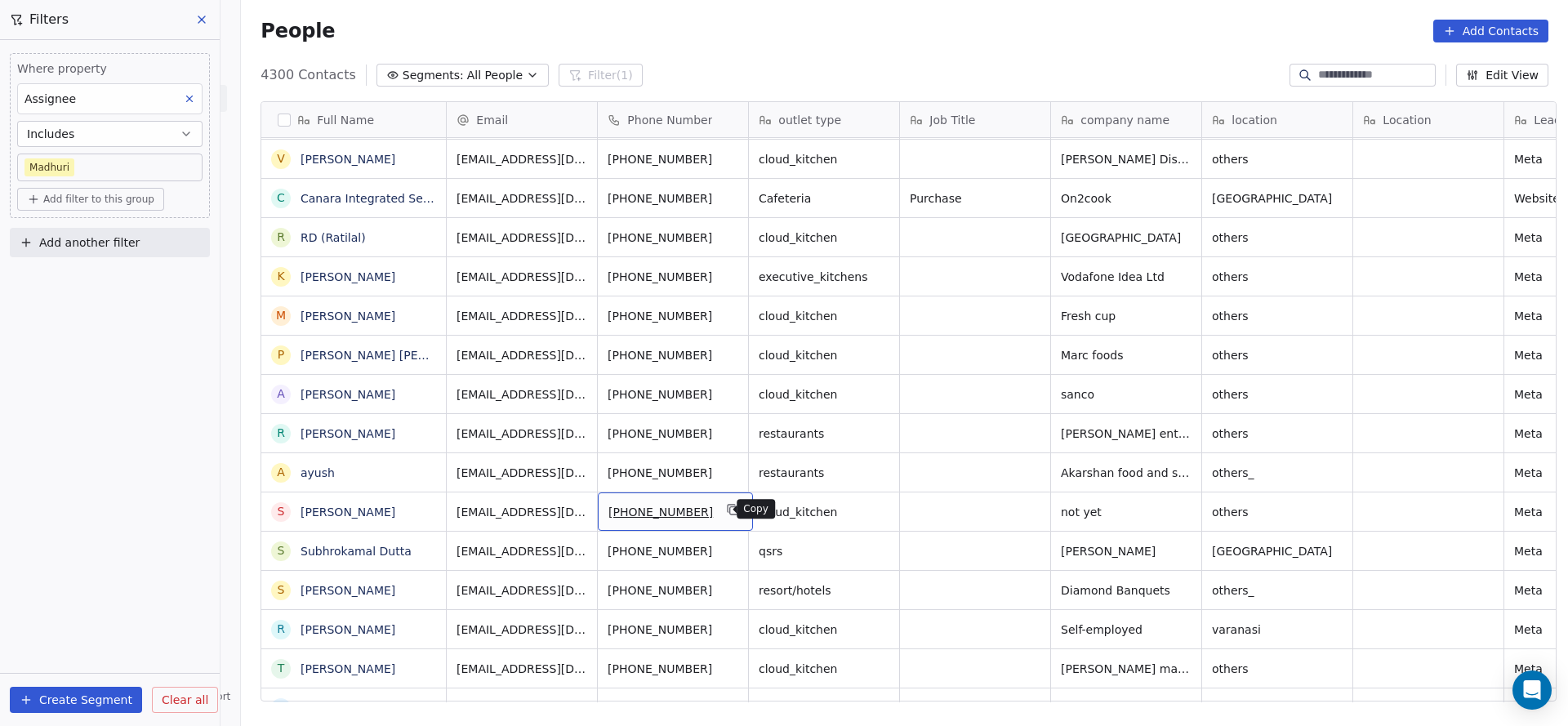
click at [727, 510] on icon "grid" at bounding box center [733, 509] width 13 height 13
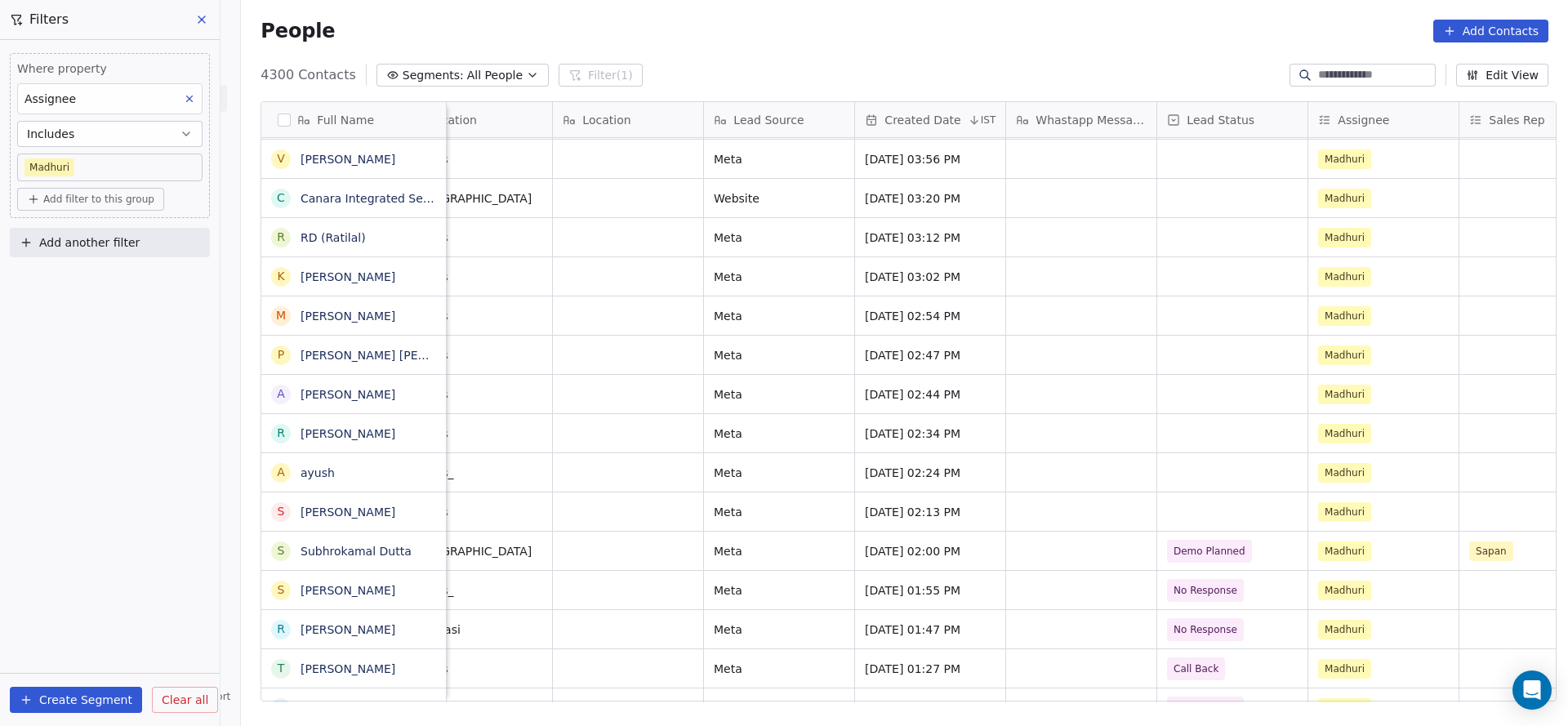
scroll to position [0, 1122]
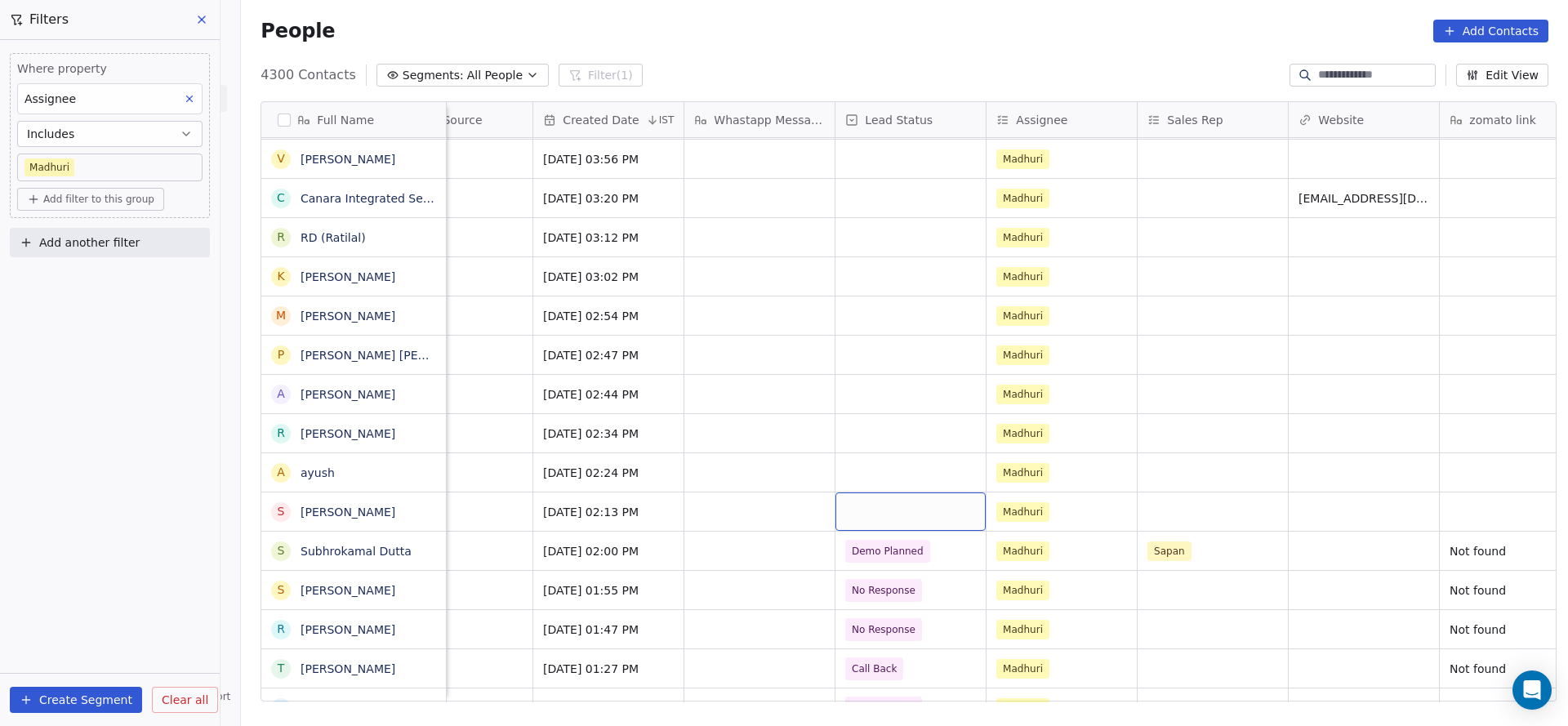
click at [882, 515] on div "grid" at bounding box center [911, 512] width 150 height 38
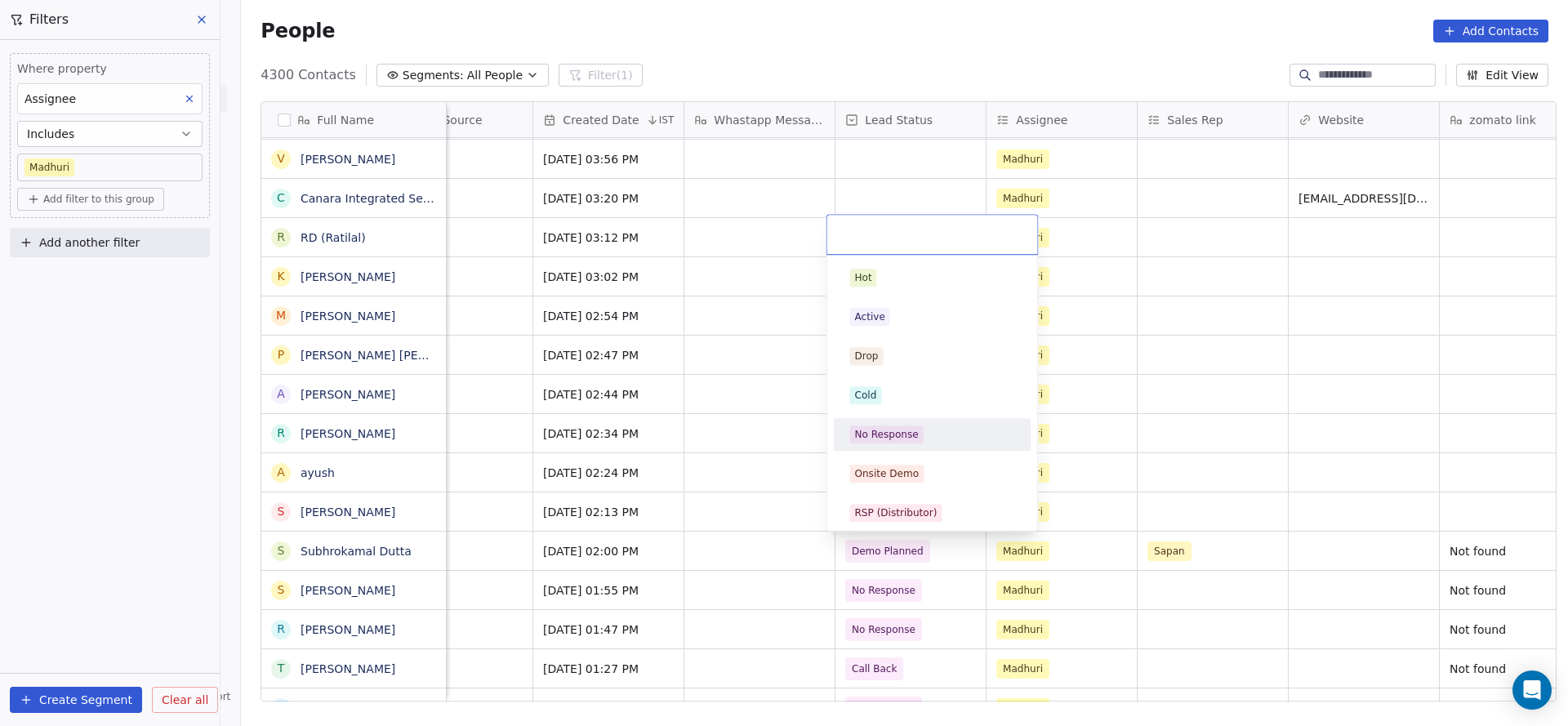
click at [917, 439] on span "No Response" at bounding box center [887, 434] width 73 height 18
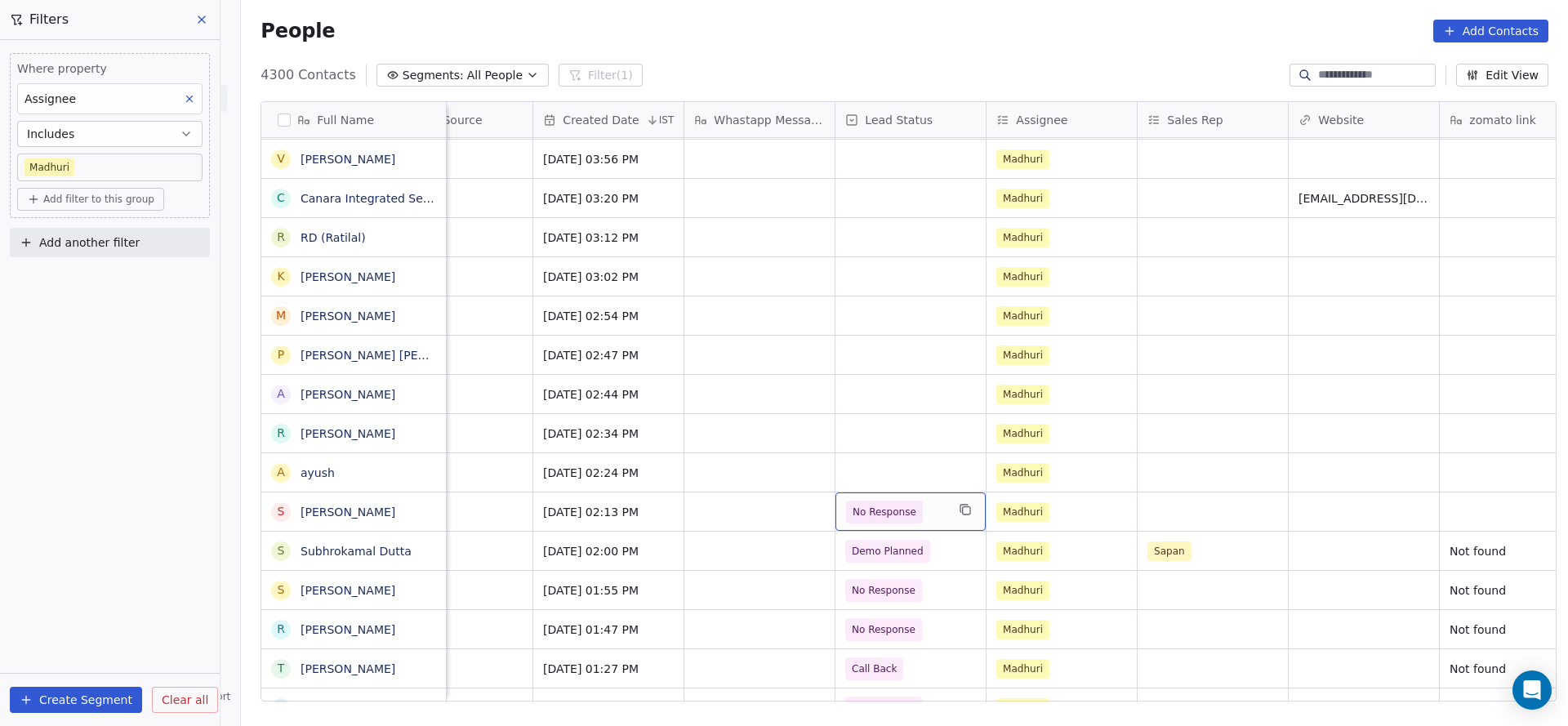
scroll to position [0, 1636]
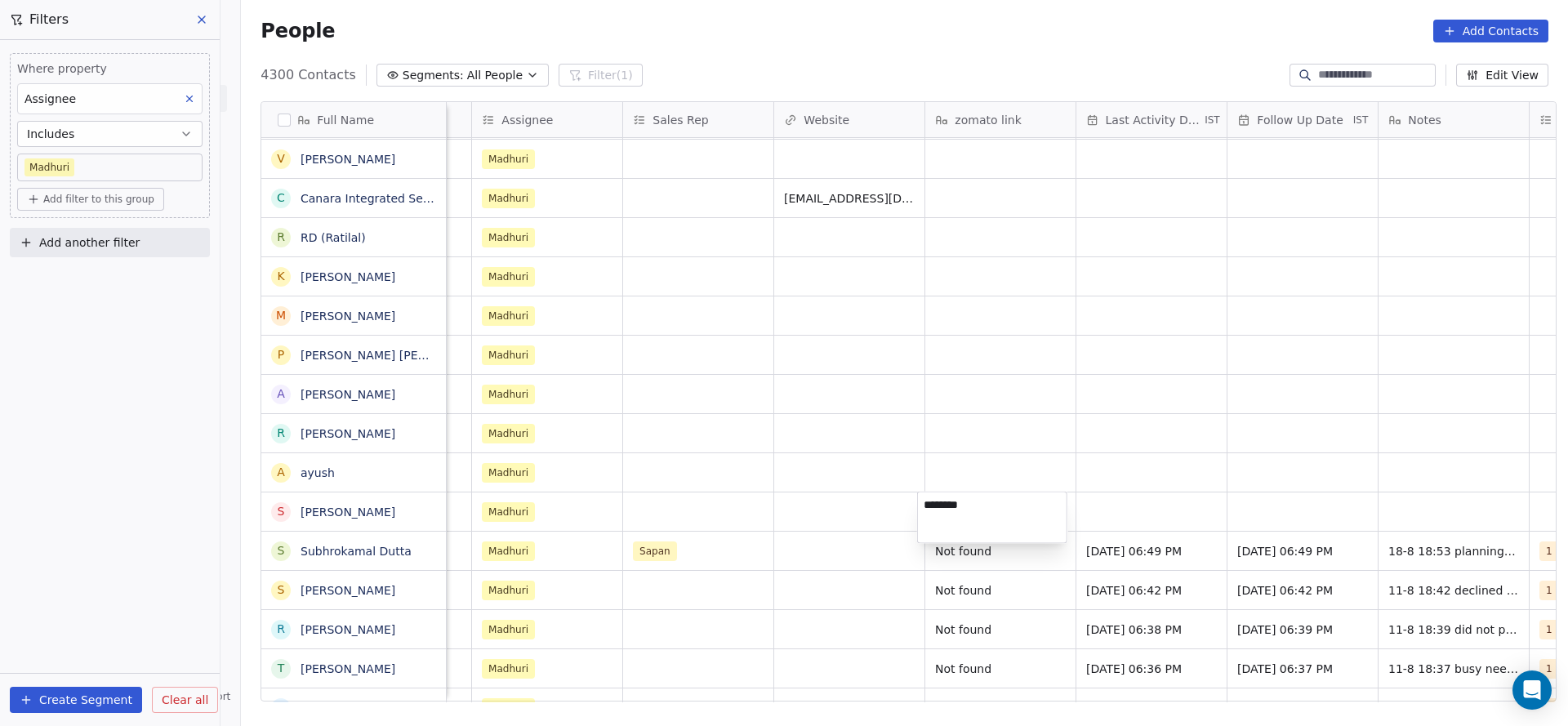
type textarea "*********"
click at [1080, 449] on html "On2Cook India Pvt. Ltd. Contacts People Marketing Workflows Campaigns Sales Pip…" at bounding box center [784, 363] width 1568 height 726
click at [1105, 525] on div "grid" at bounding box center [1151, 512] width 150 height 38
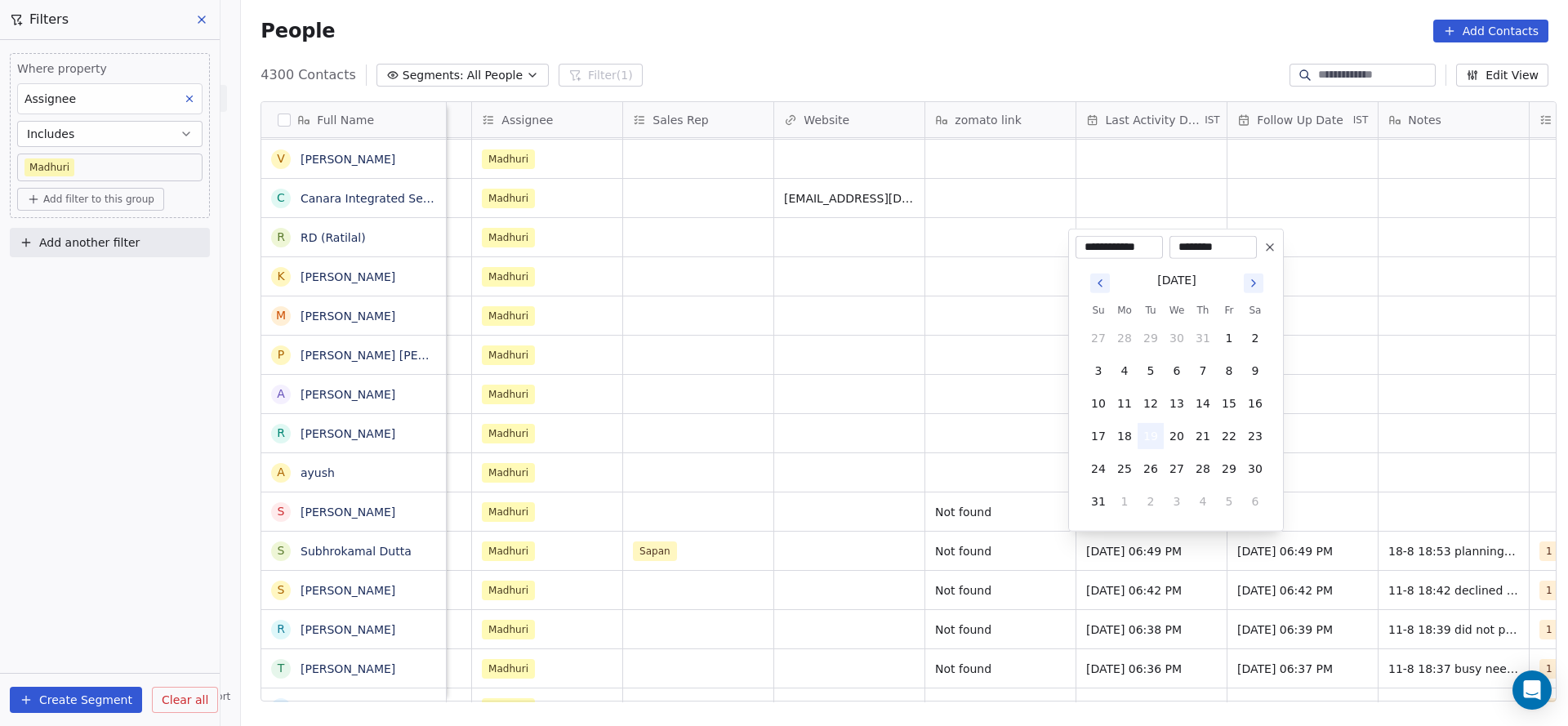
click at [1153, 441] on button "19" at bounding box center [1151, 436] width 26 height 26
click at [913, 501] on html "On2Cook India Pvt. Ltd. Contacts People Marketing Workflows Campaigns Sales Pip…" at bounding box center [784, 363] width 1568 height 726
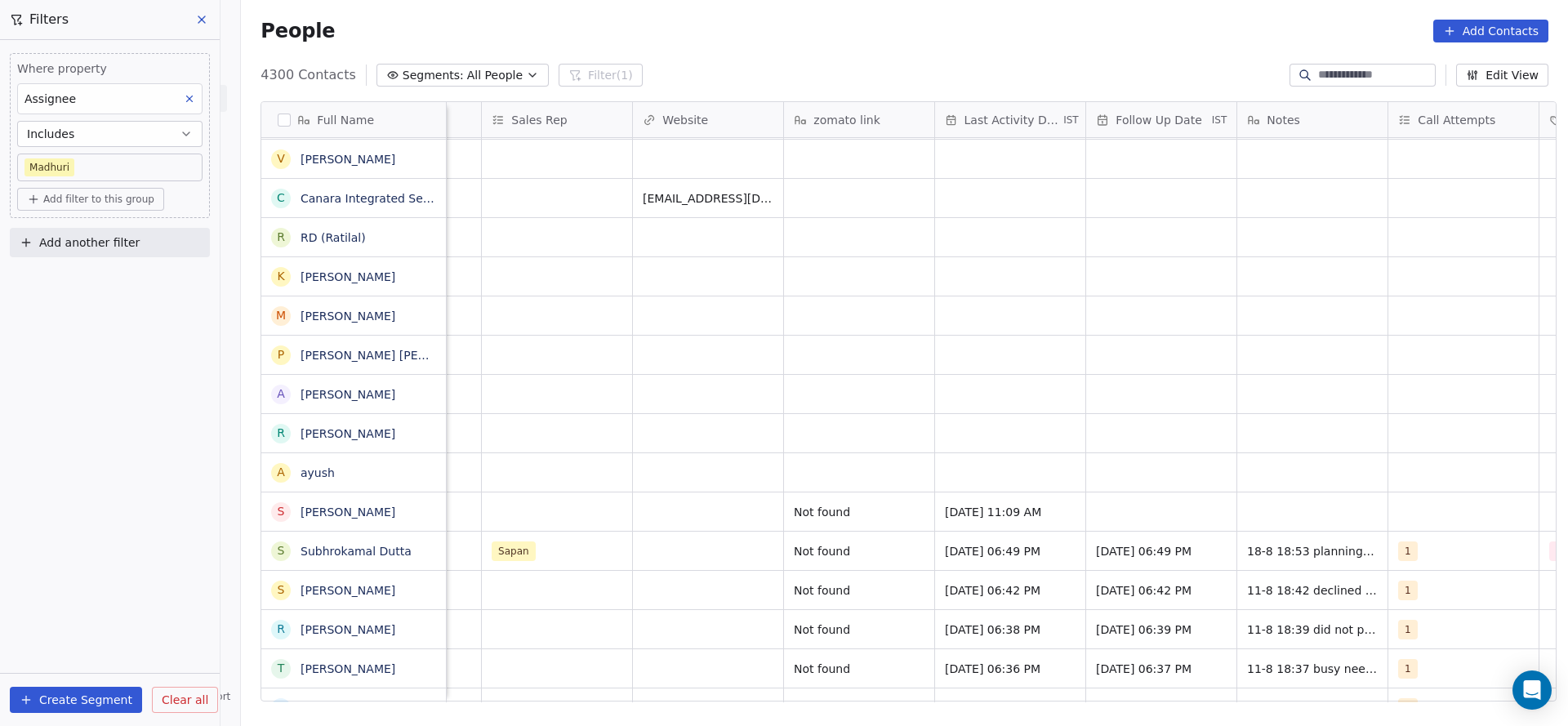
scroll to position [0, 1907]
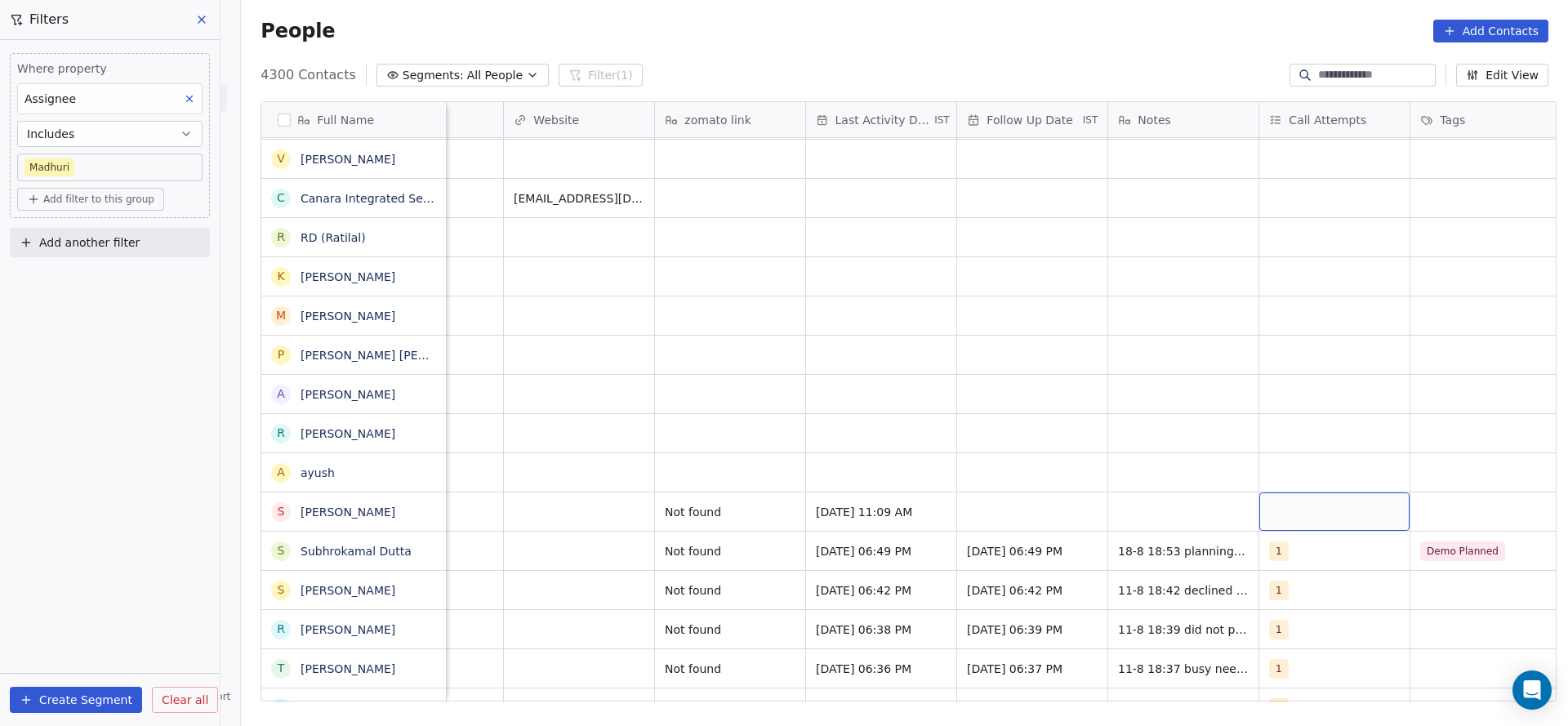
click at [1276, 510] on div "grid" at bounding box center [1335, 512] width 150 height 38
click at [1302, 285] on span "1" at bounding box center [1302, 277] width 16 height 18
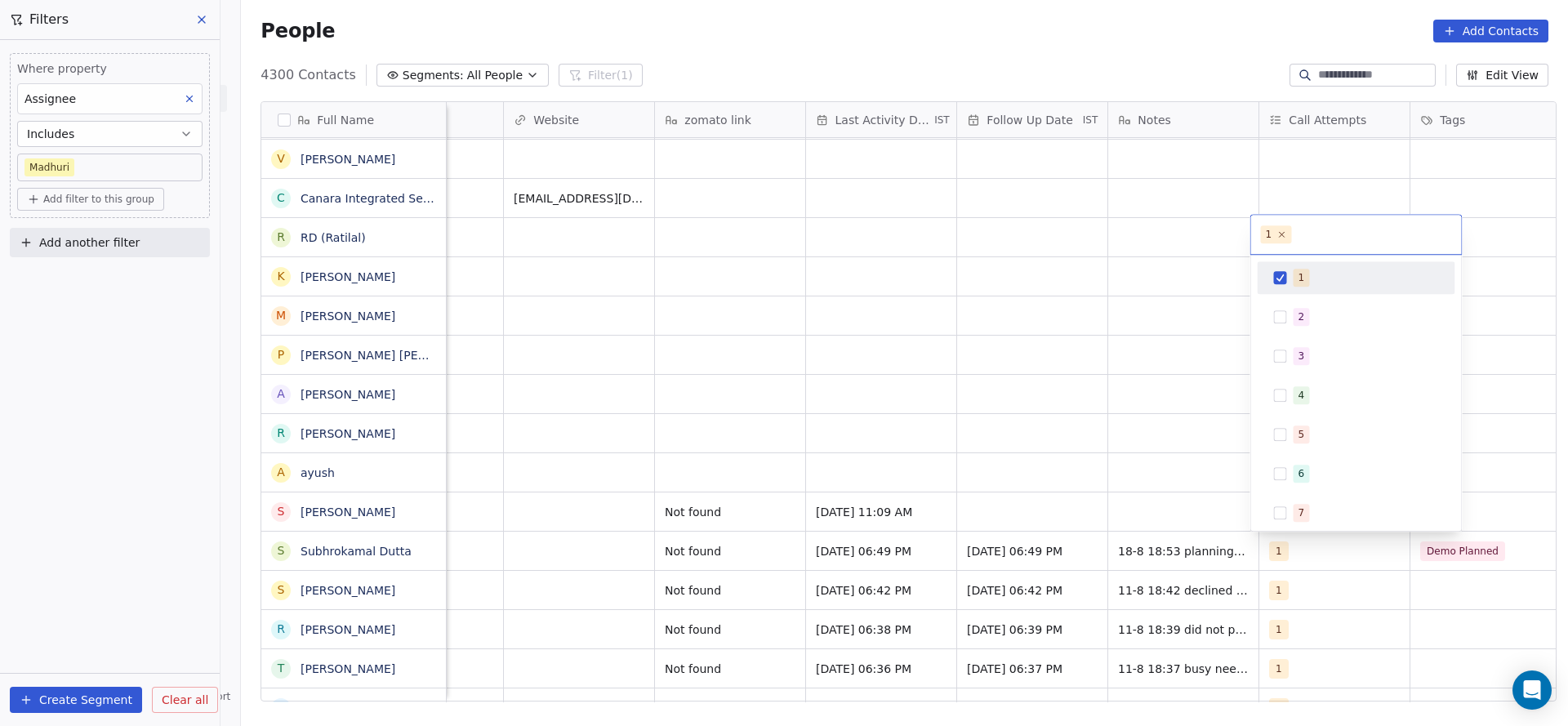
click at [1174, 341] on html "On2Cook India Pvt. Ltd. Contacts People Marketing Workflows Campaigns Sales Pip…" at bounding box center [784, 363] width 1568 height 726
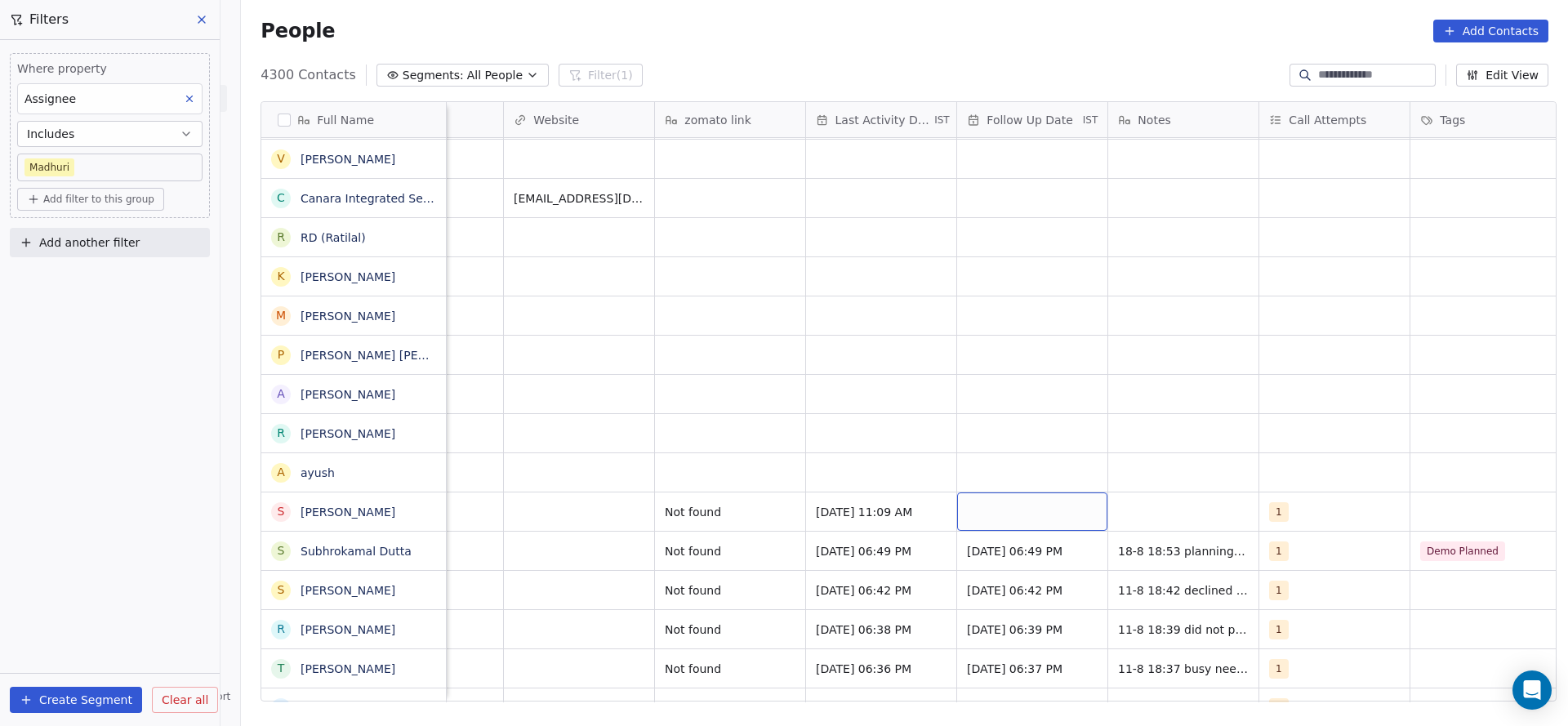
click at [1056, 506] on div "grid" at bounding box center [1032, 512] width 150 height 38
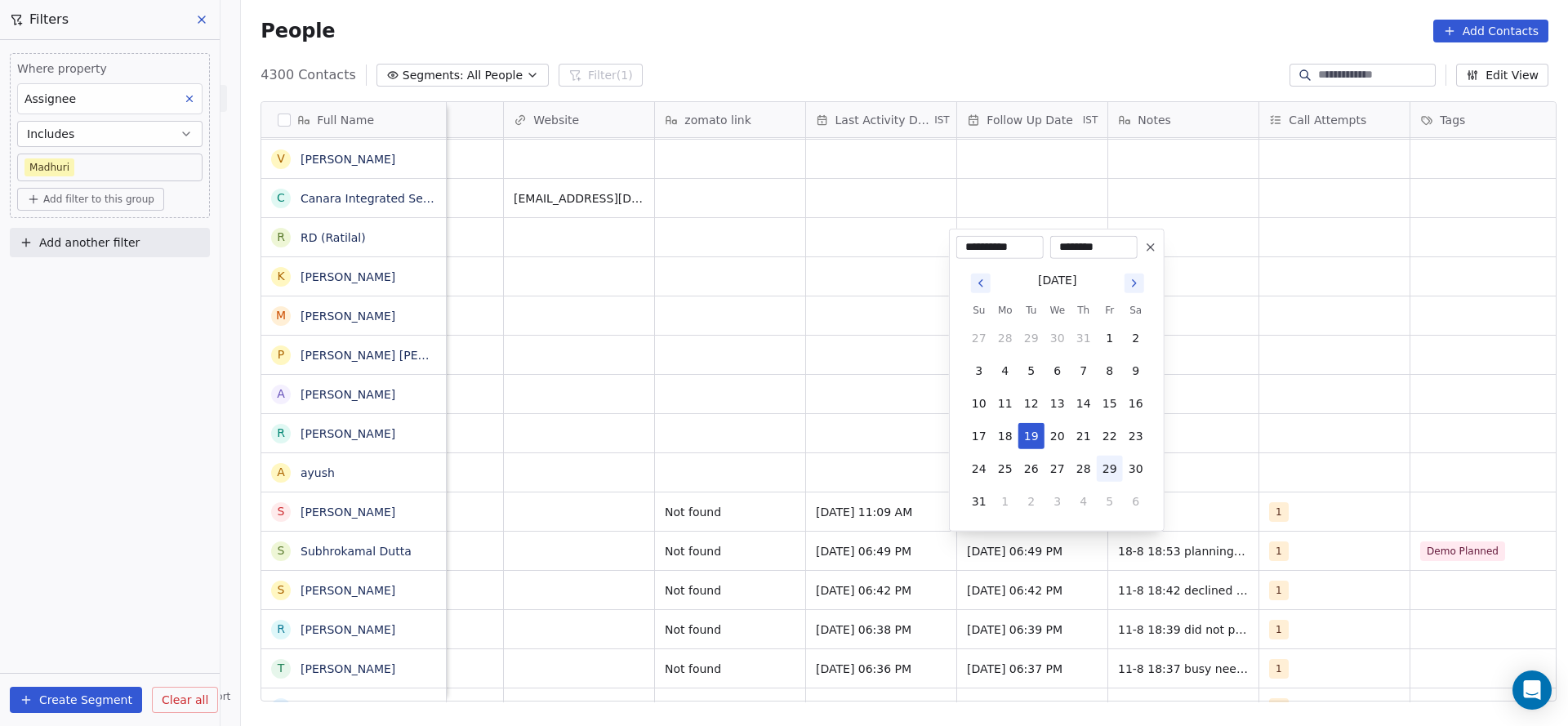
click at [1106, 472] on button "29" at bounding box center [1110, 468] width 26 height 26
type input "**********"
click at [725, 499] on html "On2Cook India Pvt. Ltd. Contacts People Marketing Workflows Campaigns Sales Pip…" at bounding box center [784, 363] width 1568 height 726
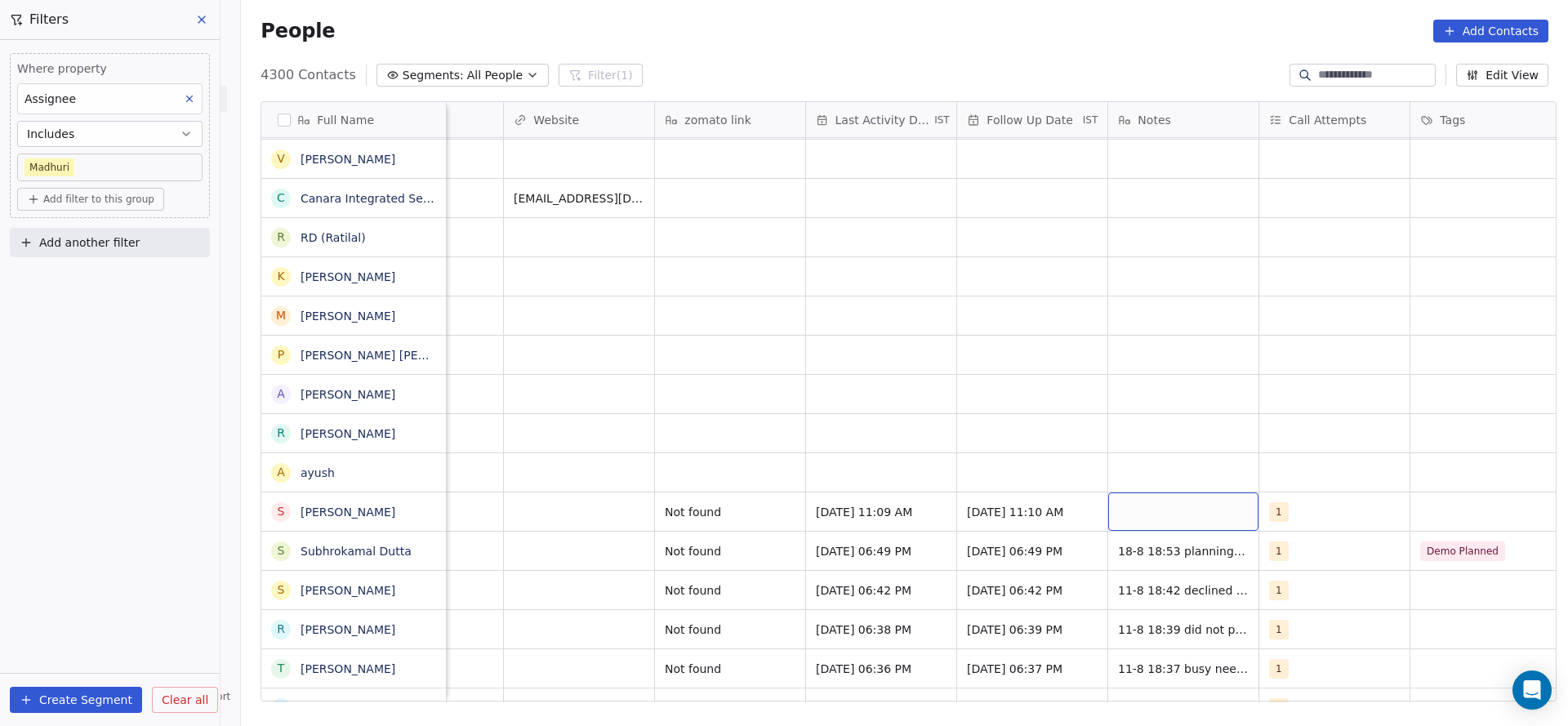
click at [1198, 507] on div "grid" at bounding box center [1183, 512] width 150 height 38
type textarea "**********"
click at [825, 479] on html "On2Cook India Pvt. Ltd. Contacts People Marketing Workflows Campaigns Sales Pip…" at bounding box center [784, 363] width 1568 height 726
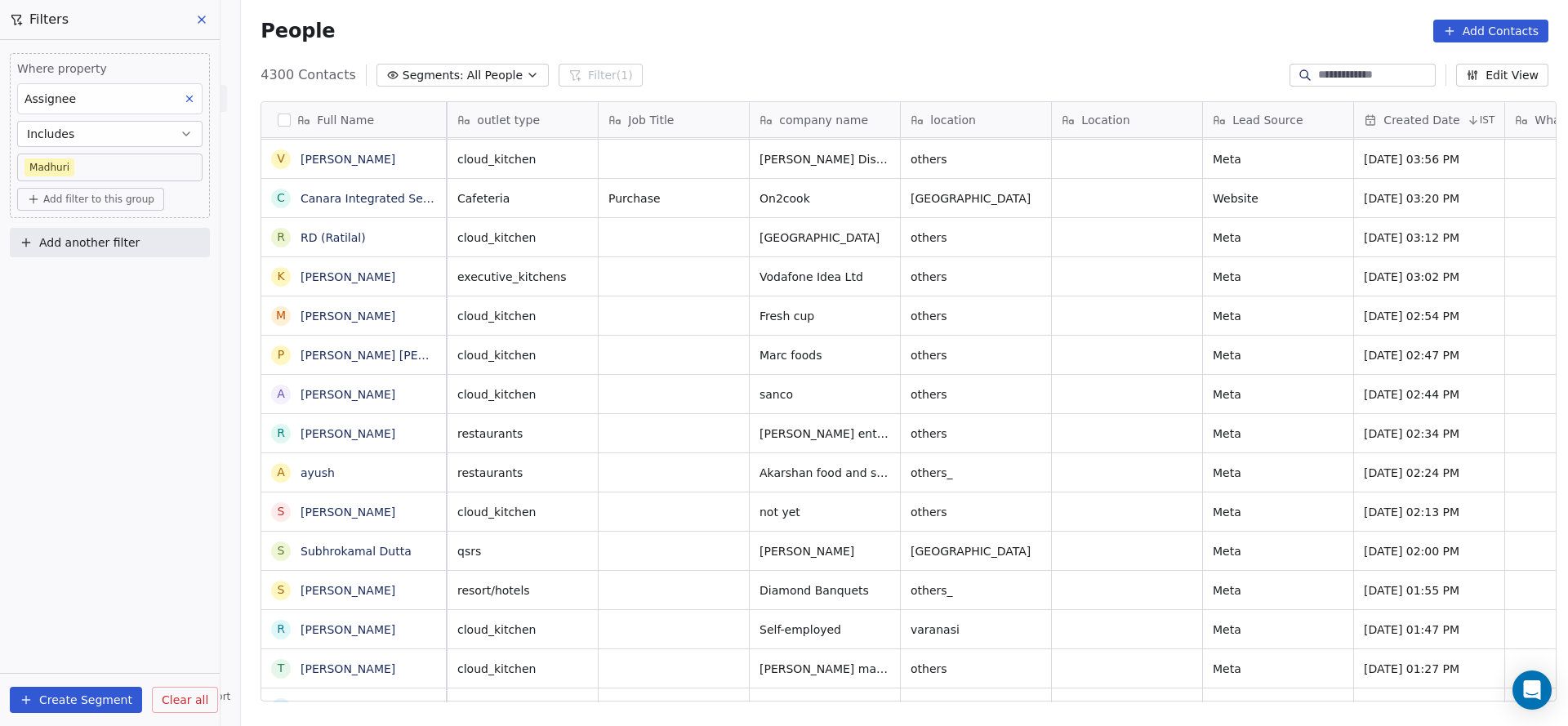
scroll to position [0, 0]
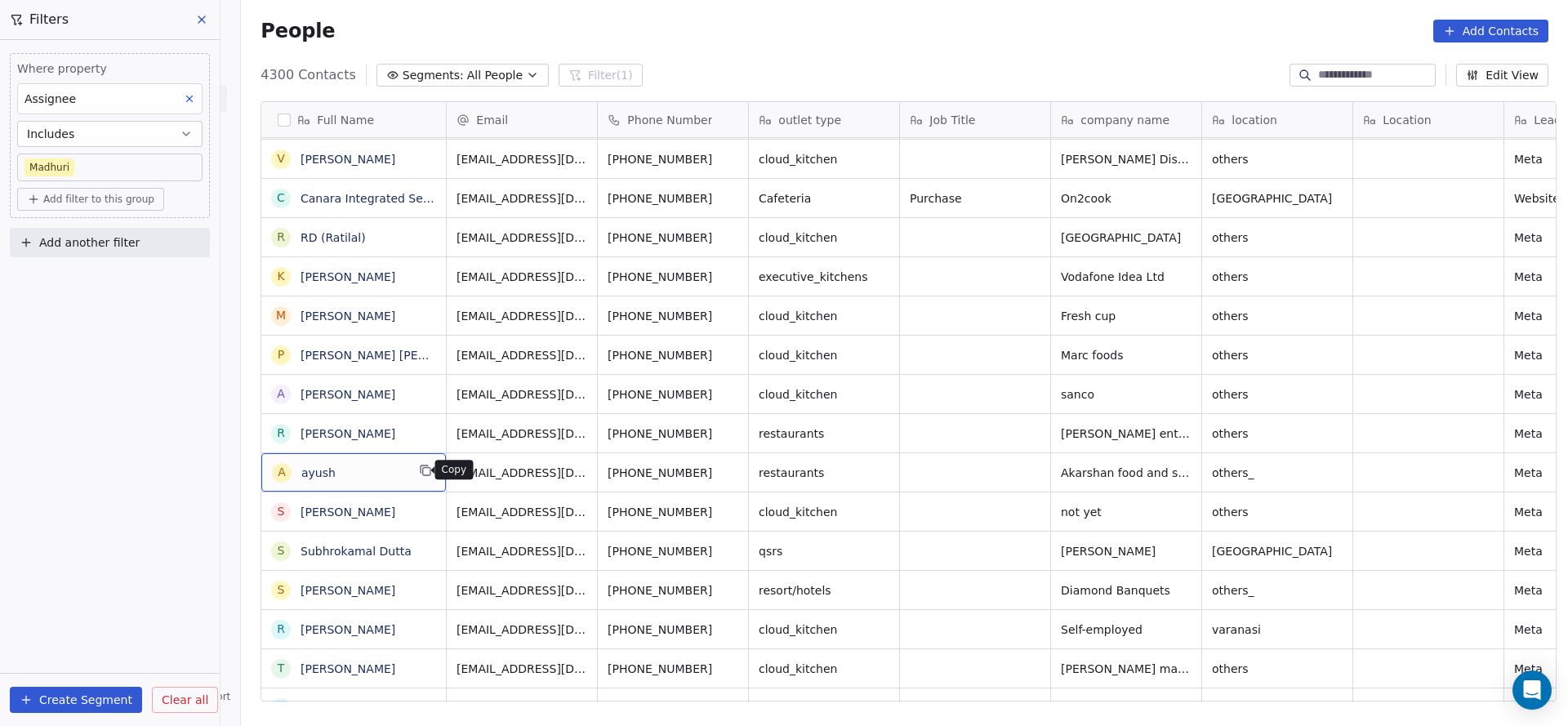
click at [419, 470] on icon "grid" at bounding box center [425, 470] width 13 height 13
click at [723, 462] on button "grid" at bounding box center [733, 470] width 20 height 20
click at [1247, 470] on span "others_" at bounding box center [1262, 473] width 99 height 16
type textarea "*"
click at [1204, 467] on textarea "********" at bounding box center [1269, 478] width 149 height 51
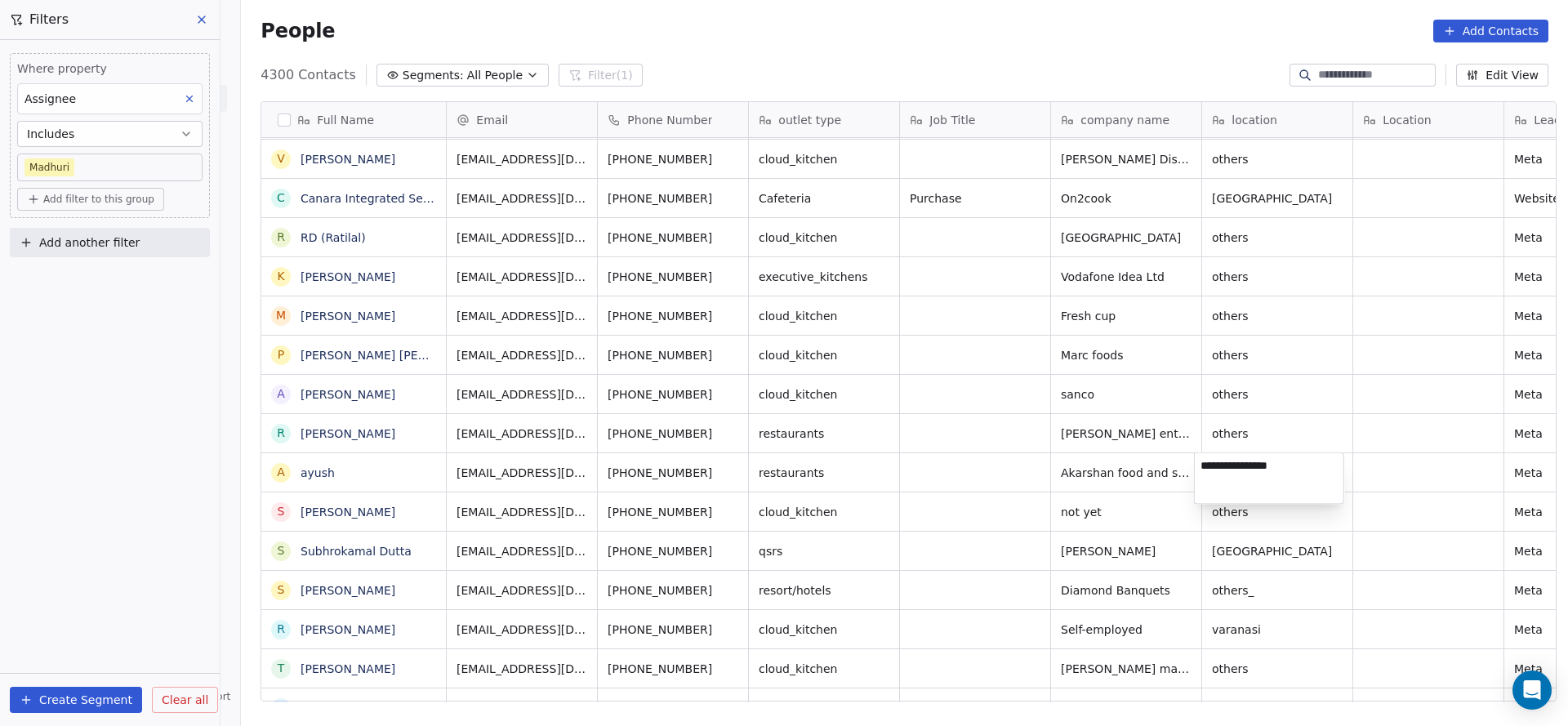
type textarea "**********"
drag, startPoint x: 1442, startPoint y: 381, endPoint x: 729, endPoint y: 708, distance: 784.4
click at [1442, 381] on html "On2Cook India Pvt. Ltd. Contacts People Marketing Workflows Campaigns Sales Pip…" at bounding box center [784, 363] width 1568 height 726
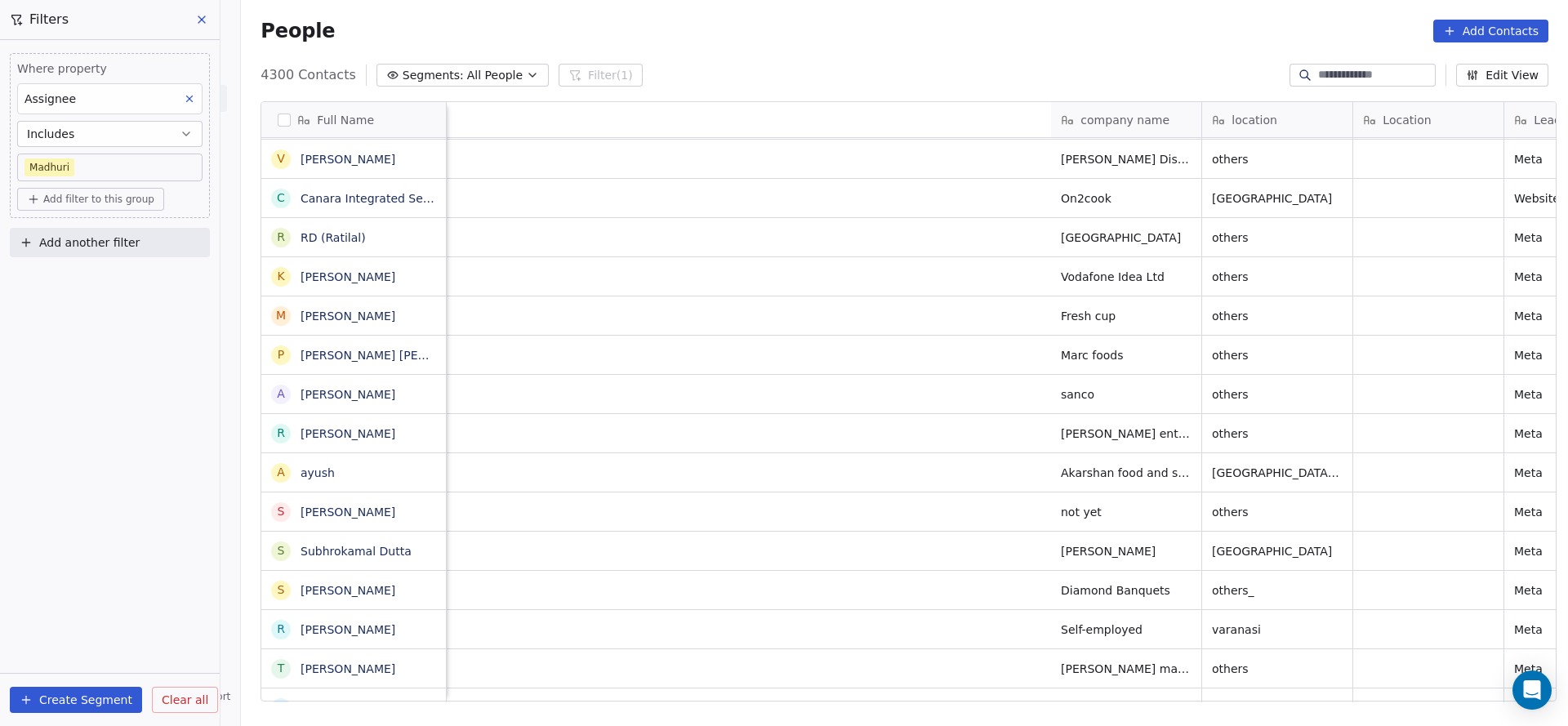
scroll to position [0, 1094]
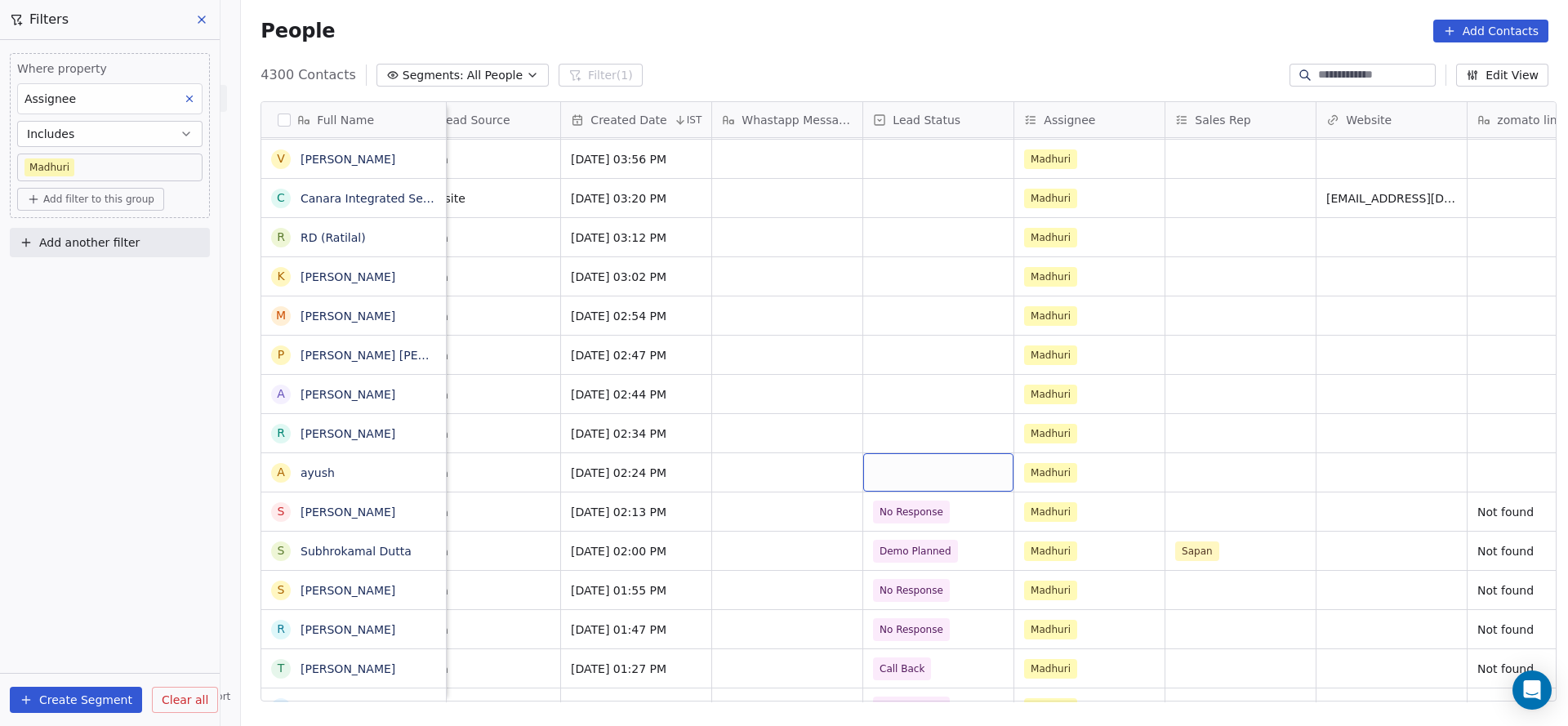
click at [943, 481] on div "grid" at bounding box center [939, 472] width 150 height 38
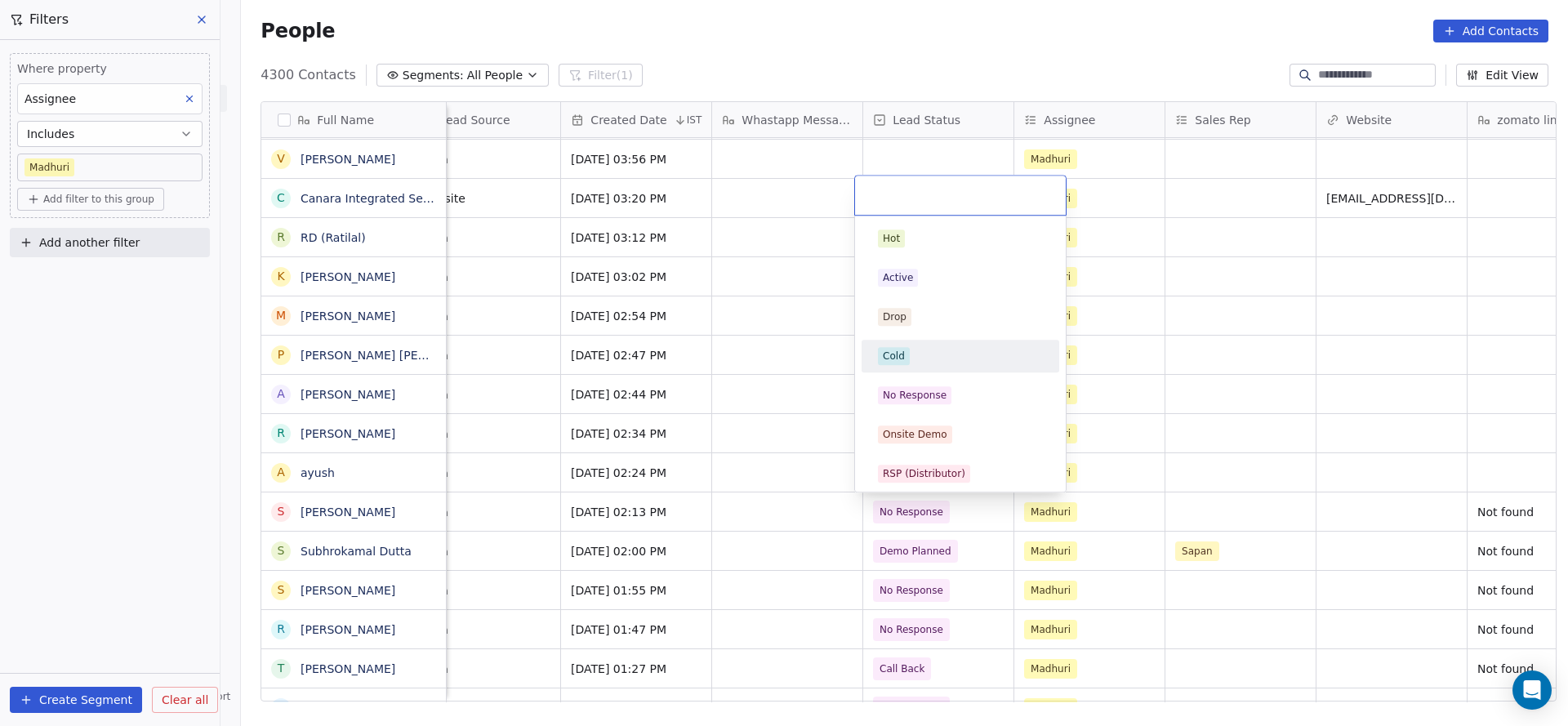
click at [946, 347] on div "Cold" at bounding box center [960, 356] width 165 height 18
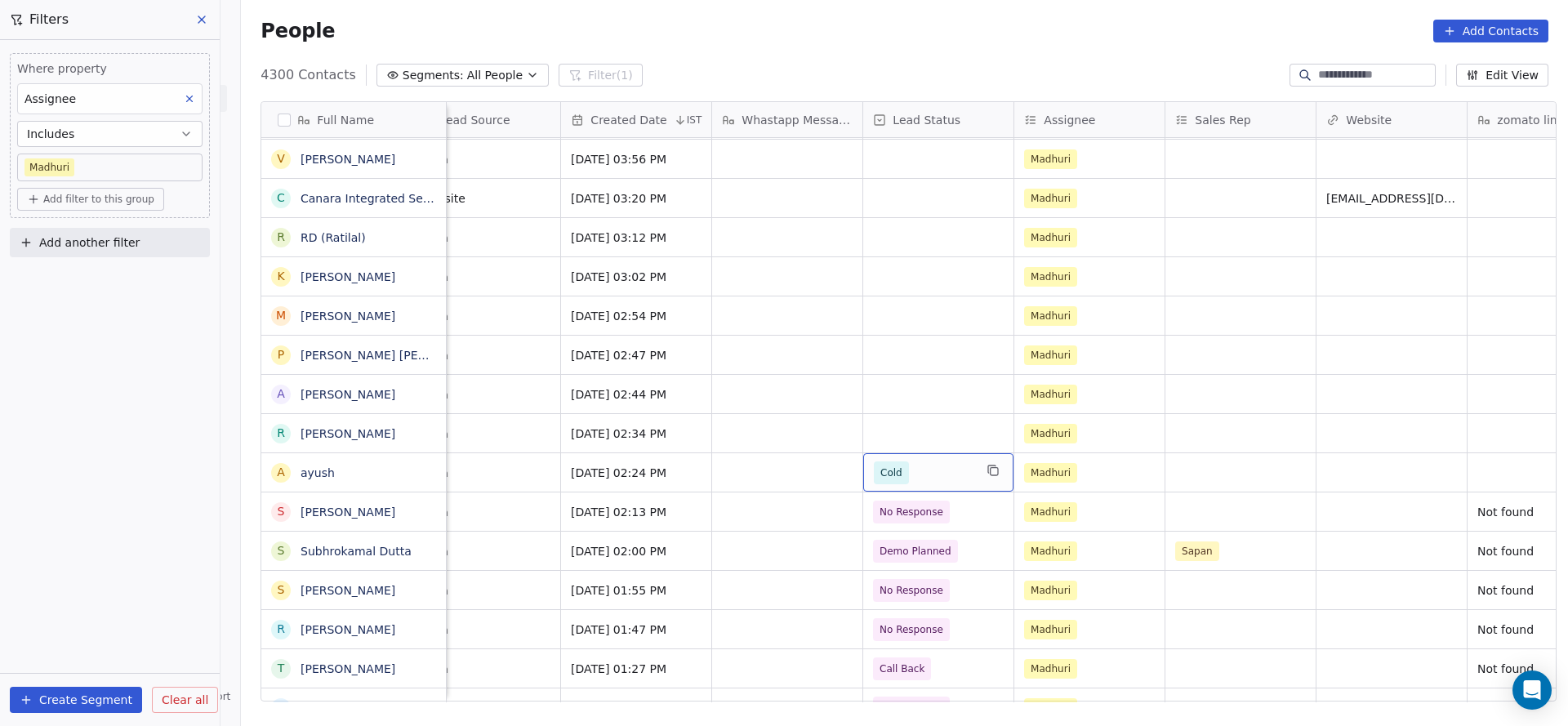
scroll to position [0, 1685]
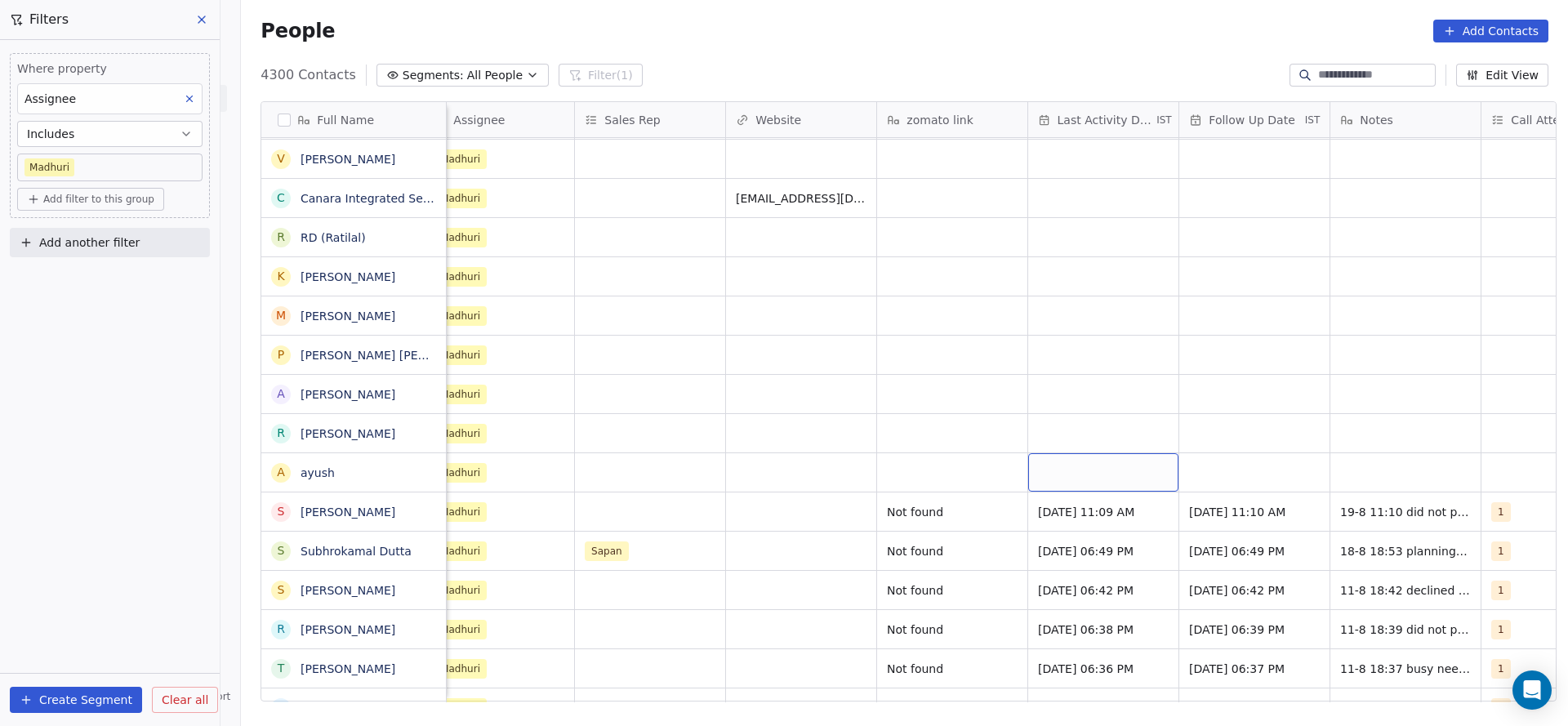
click at [1028, 474] on div "grid" at bounding box center [1103, 472] width 150 height 38
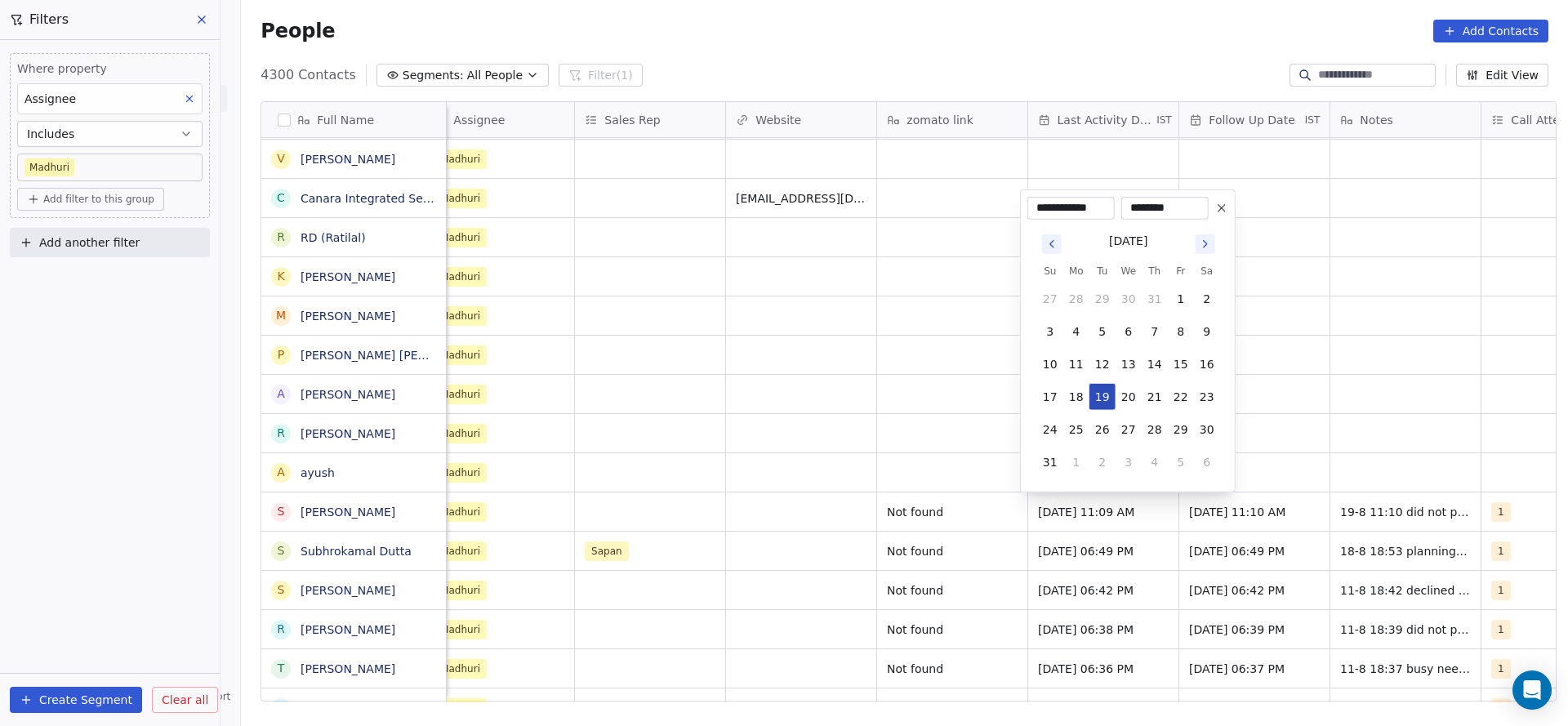
click at [1098, 392] on button "19" at bounding box center [1102, 397] width 26 height 26
click at [698, 495] on html "On2Cook India Pvt. Ltd. Contacts People Marketing Workflows Campaigns Sales Pip…" at bounding box center [784, 363] width 1568 height 726
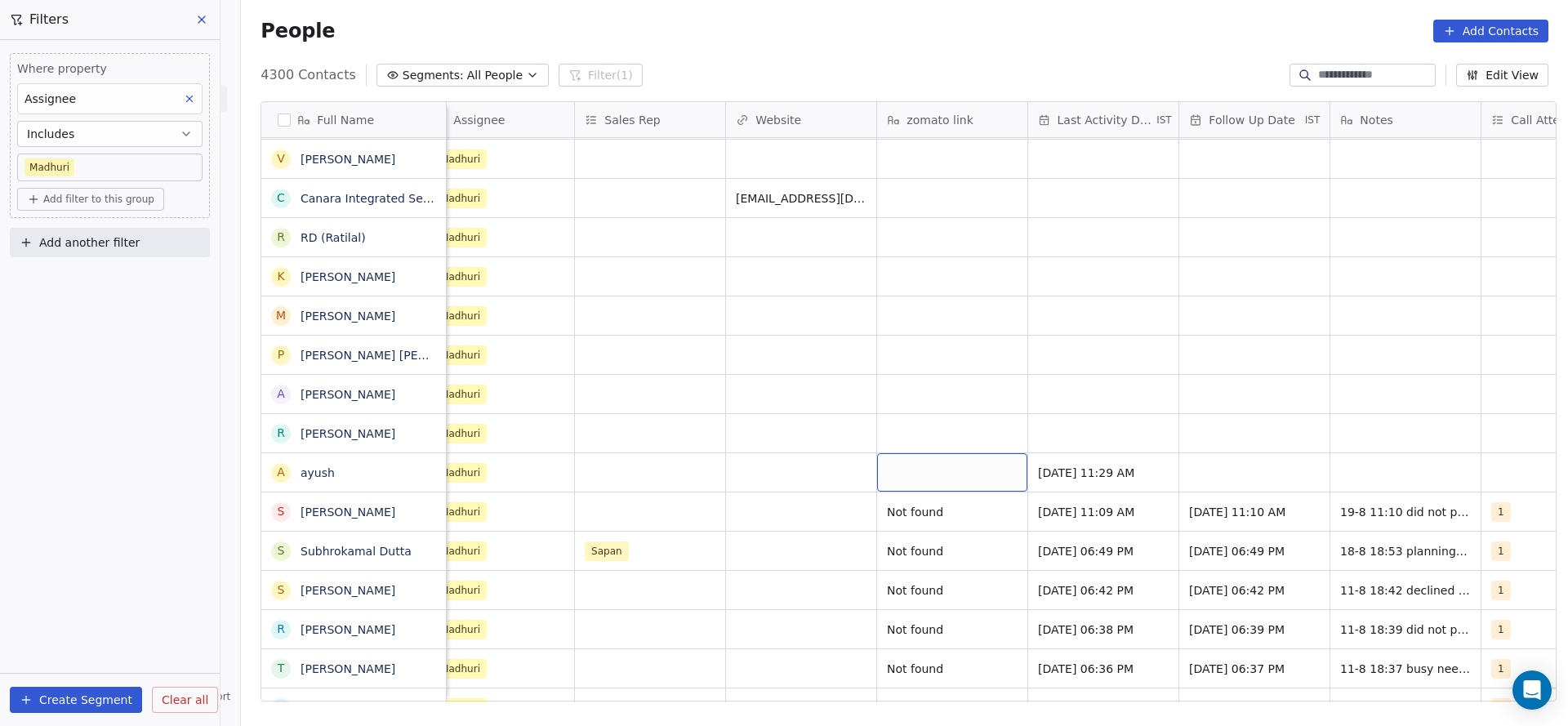
scroll to position [0, 1970]
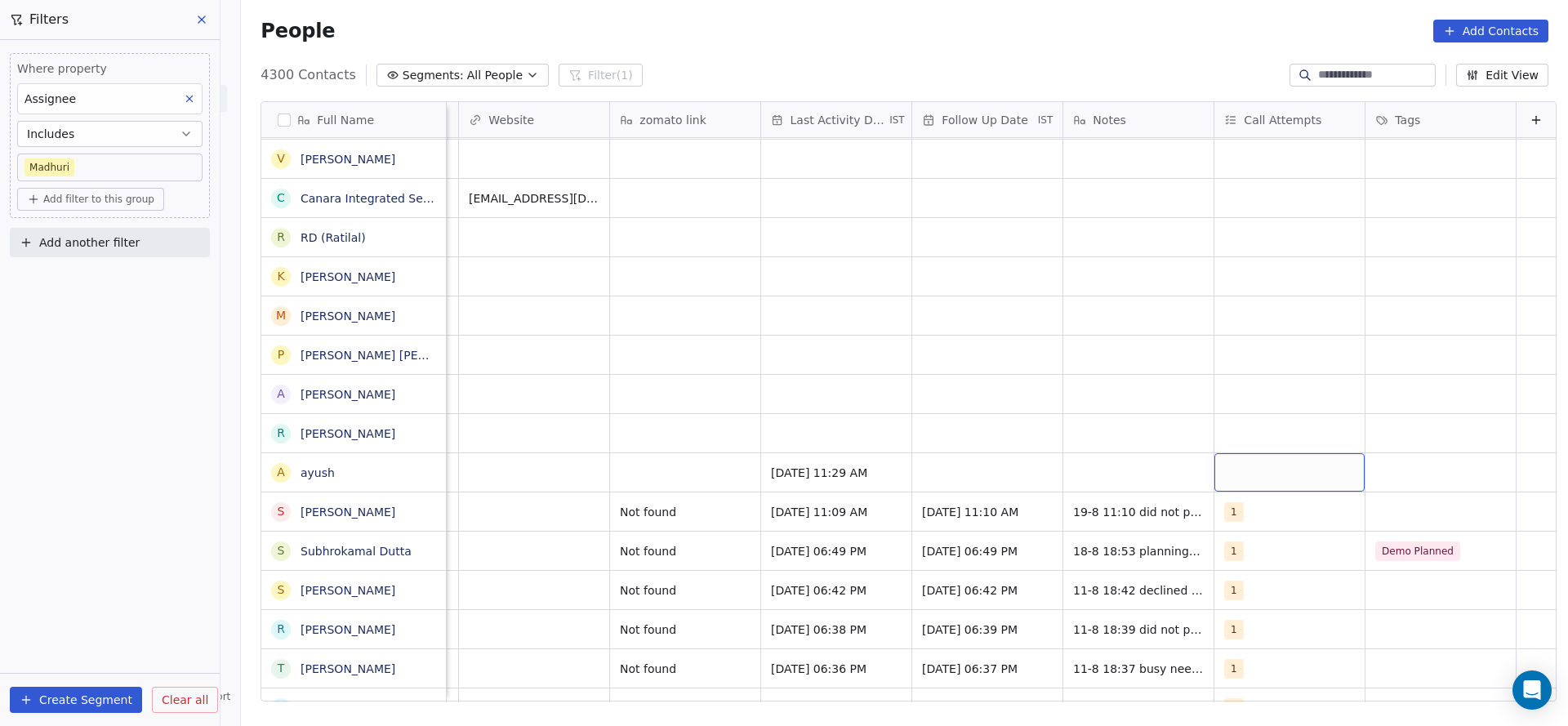
click at [1222, 468] on div "grid" at bounding box center [1290, 472] width 150 height 38
click at [1229, 230] on div "1" at bounding box center [1294, 239] width 185 height 26
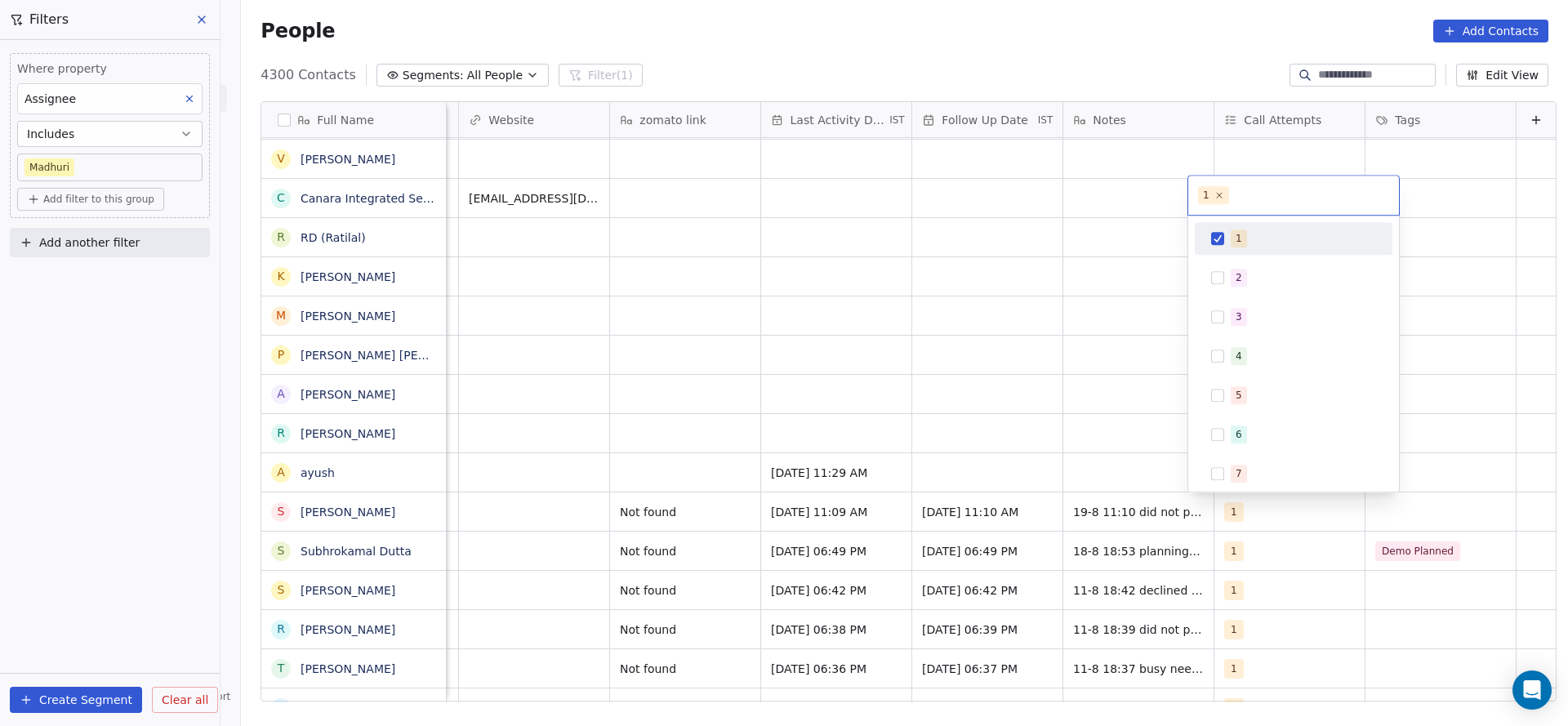
click at [992, 346] on html "On2Cook India Pvt. Ltd. Contacts People Marketing Workflows Campaigns Sales Pip…" at bounding box center [784, 363] width 1568 height 726
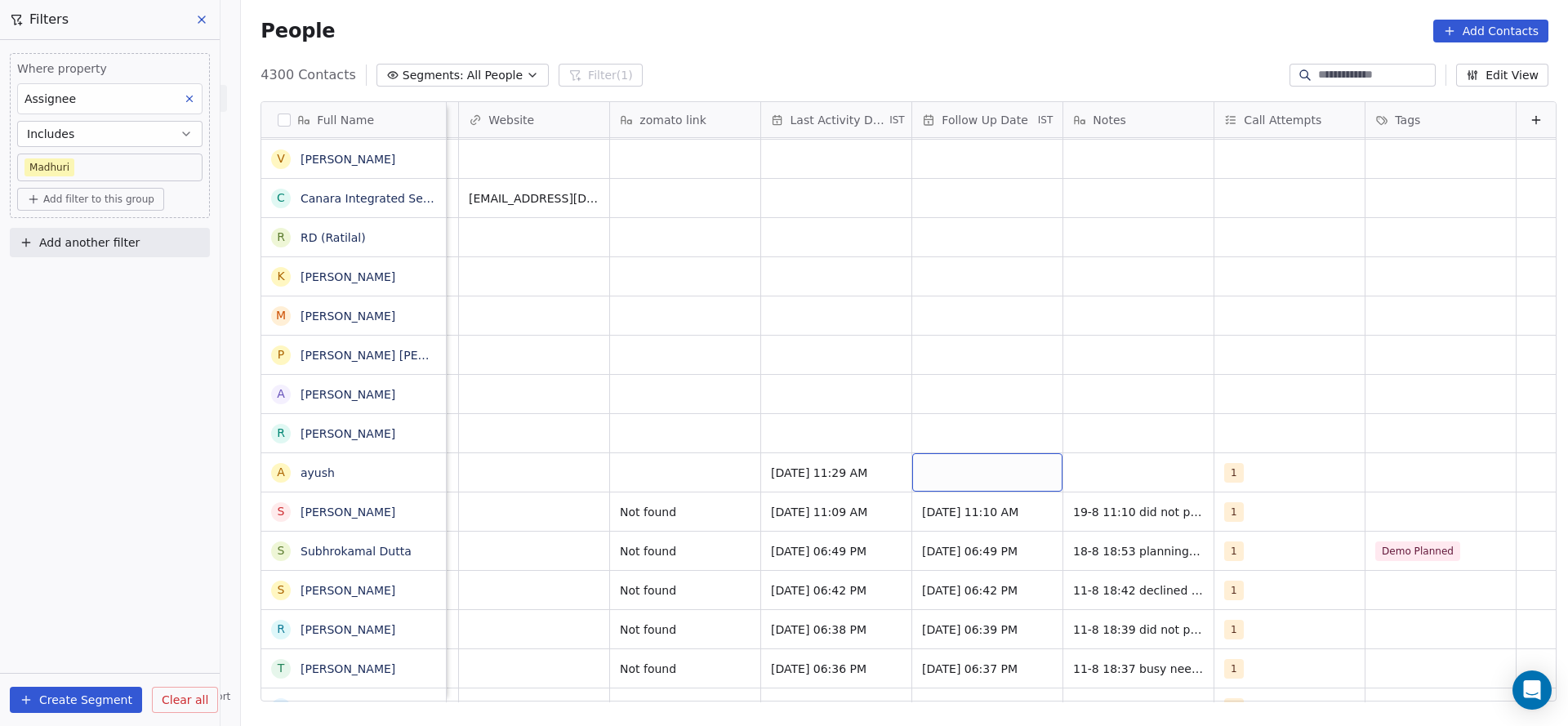
click at [978, 482] on div "grid" at bounding box center [987, 472] width 150 height 38
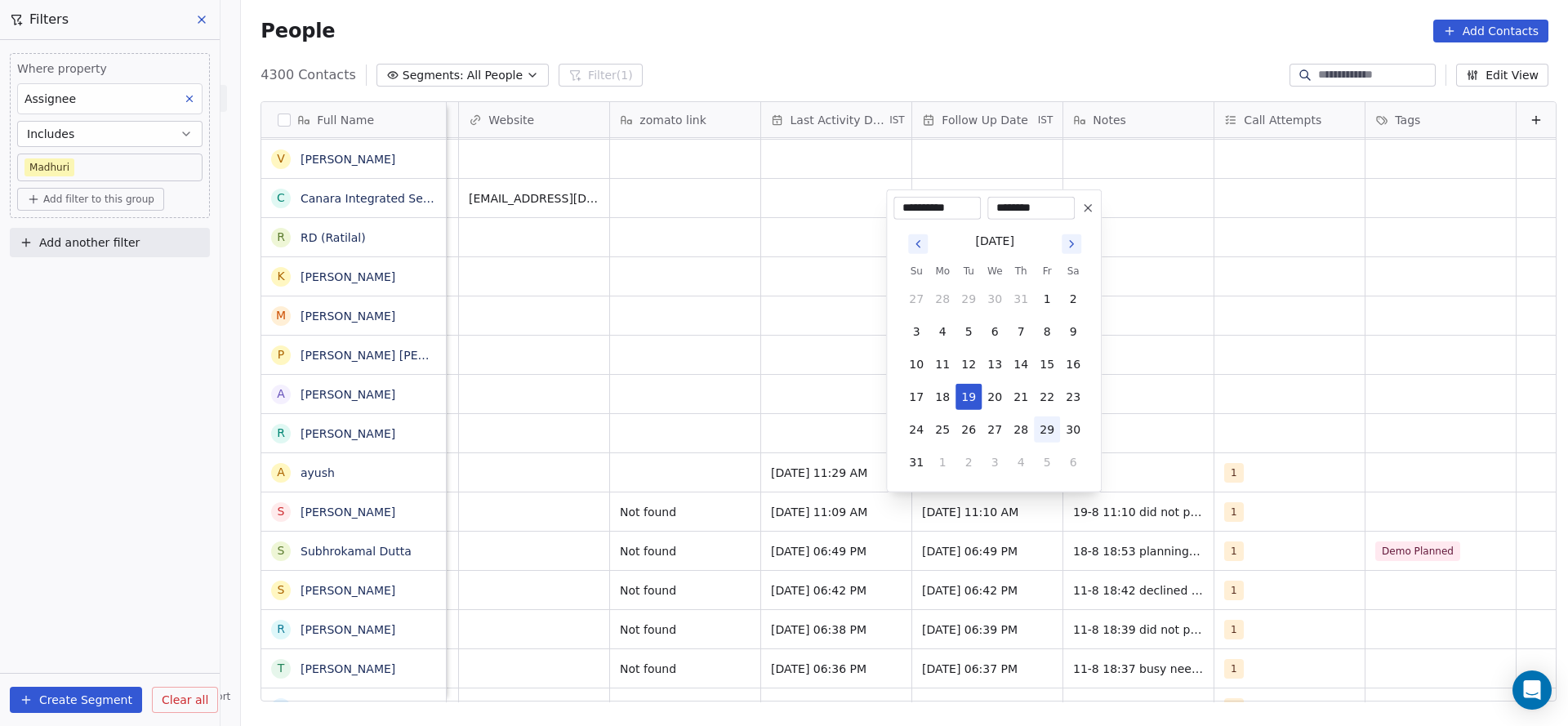
click at [1042, 426] on button "29" at bounding box center [1047, 430] width 26 height 26
type input "**********"
click at [1155, 396] on html "On2Cook India Pvt. Ltd. Contacts People Marketing Workflows Campaigns Sales Pip…" at bounding box center [784, 363] width 1568 height 726
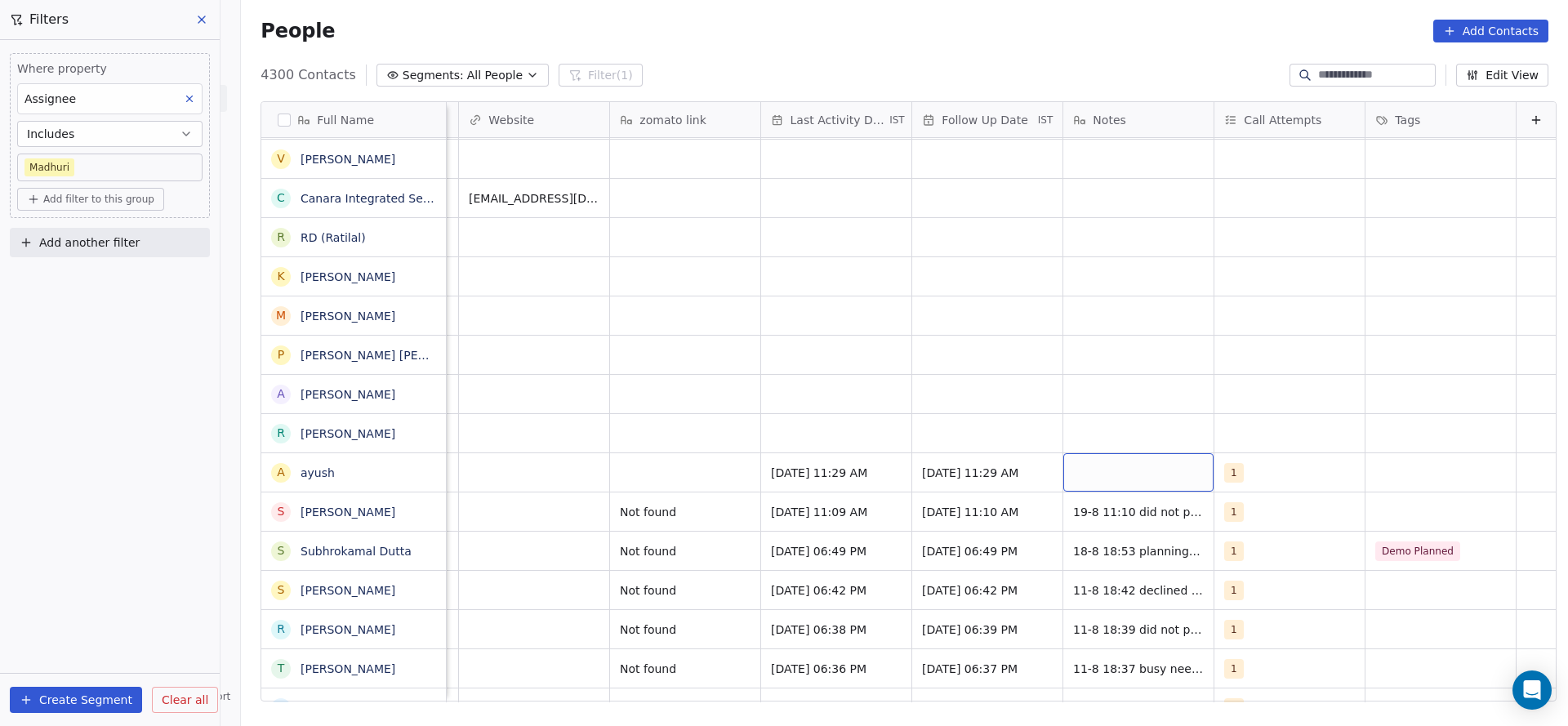
click at [1142, 458] on div "grid" at bounding box center [1138, 472] width 150 height 38
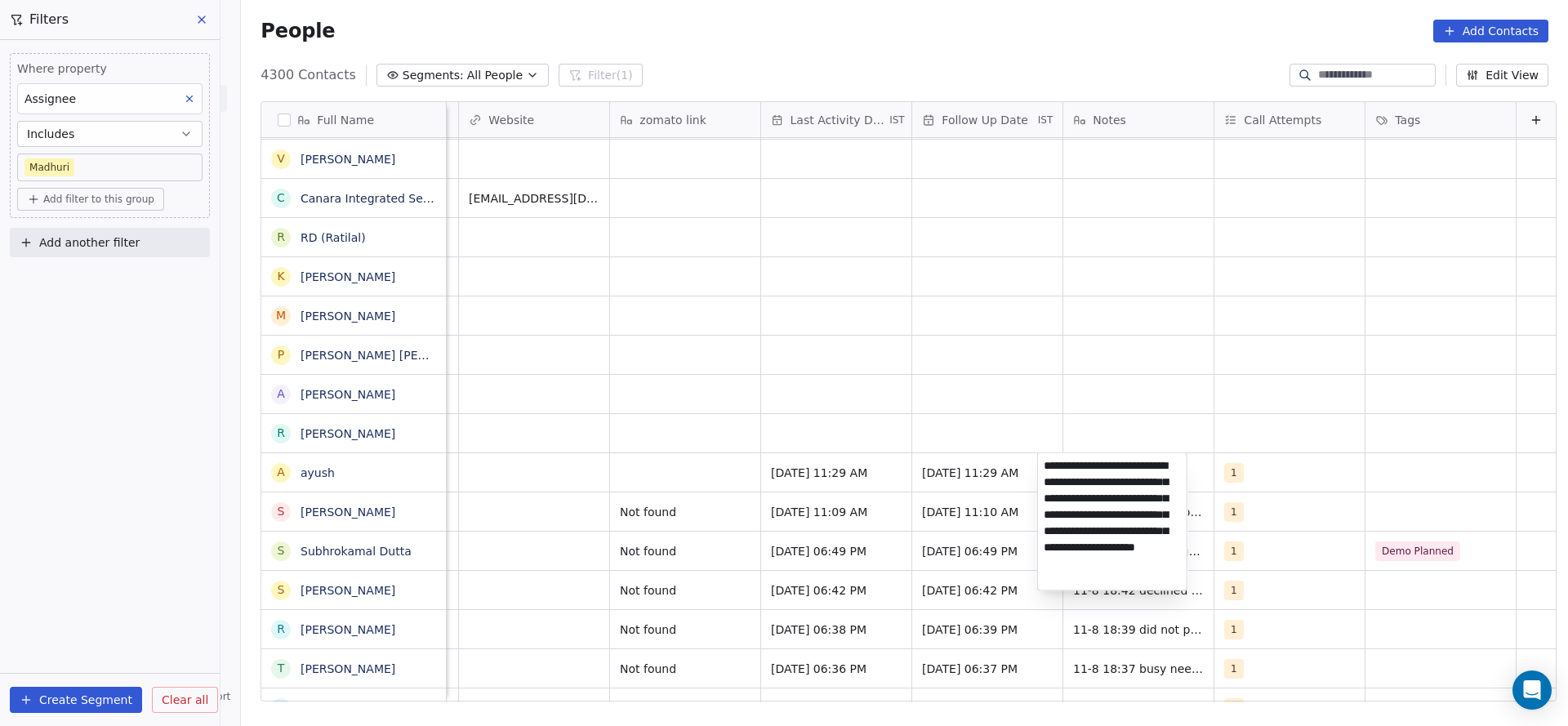
type textarea "**********"
click at [471, 507] on html "On2Cook India Pvt. Ltd. Contacts People Marketing Workflows Campaigns Sales Pip…" at bounding box center [784, 363] width 1568 height 726
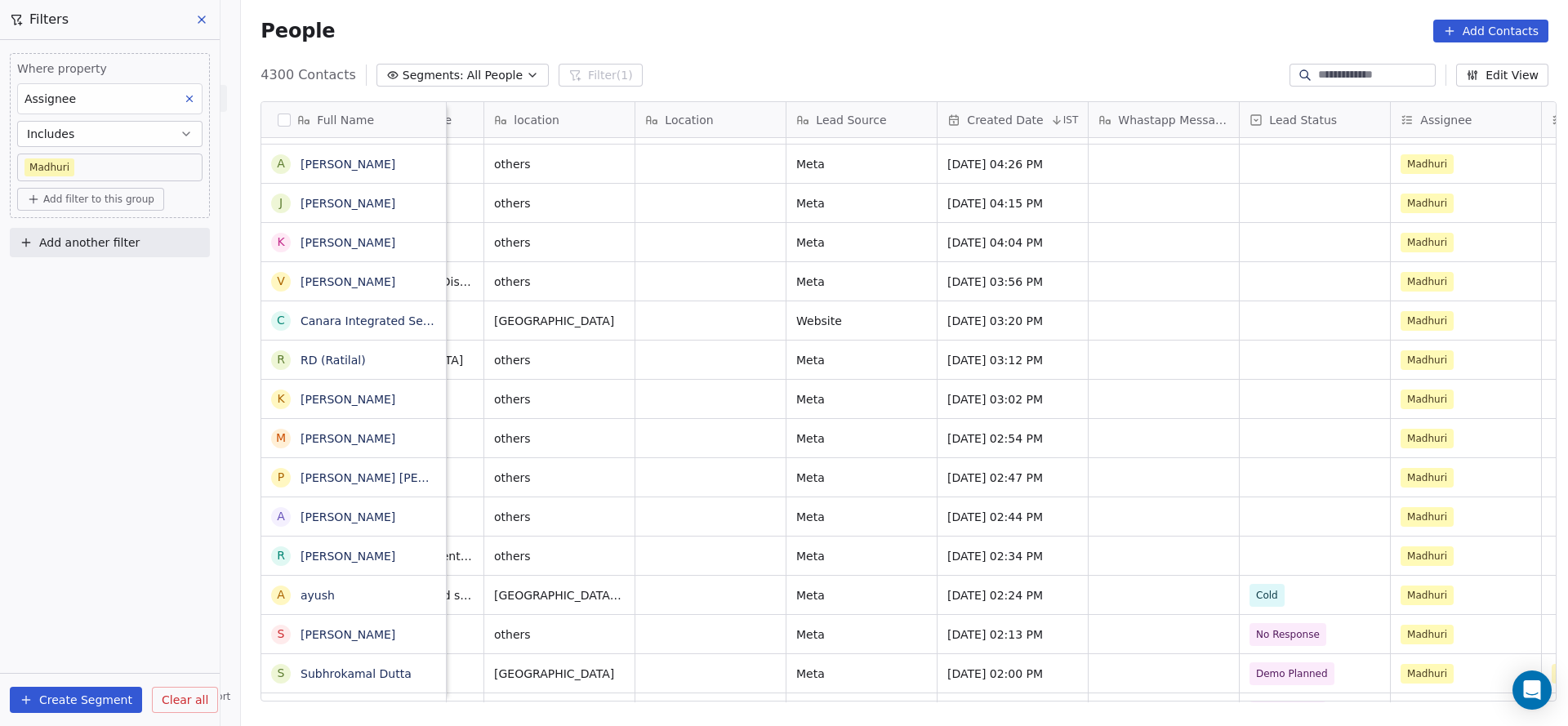
scroll to position [0, 0]
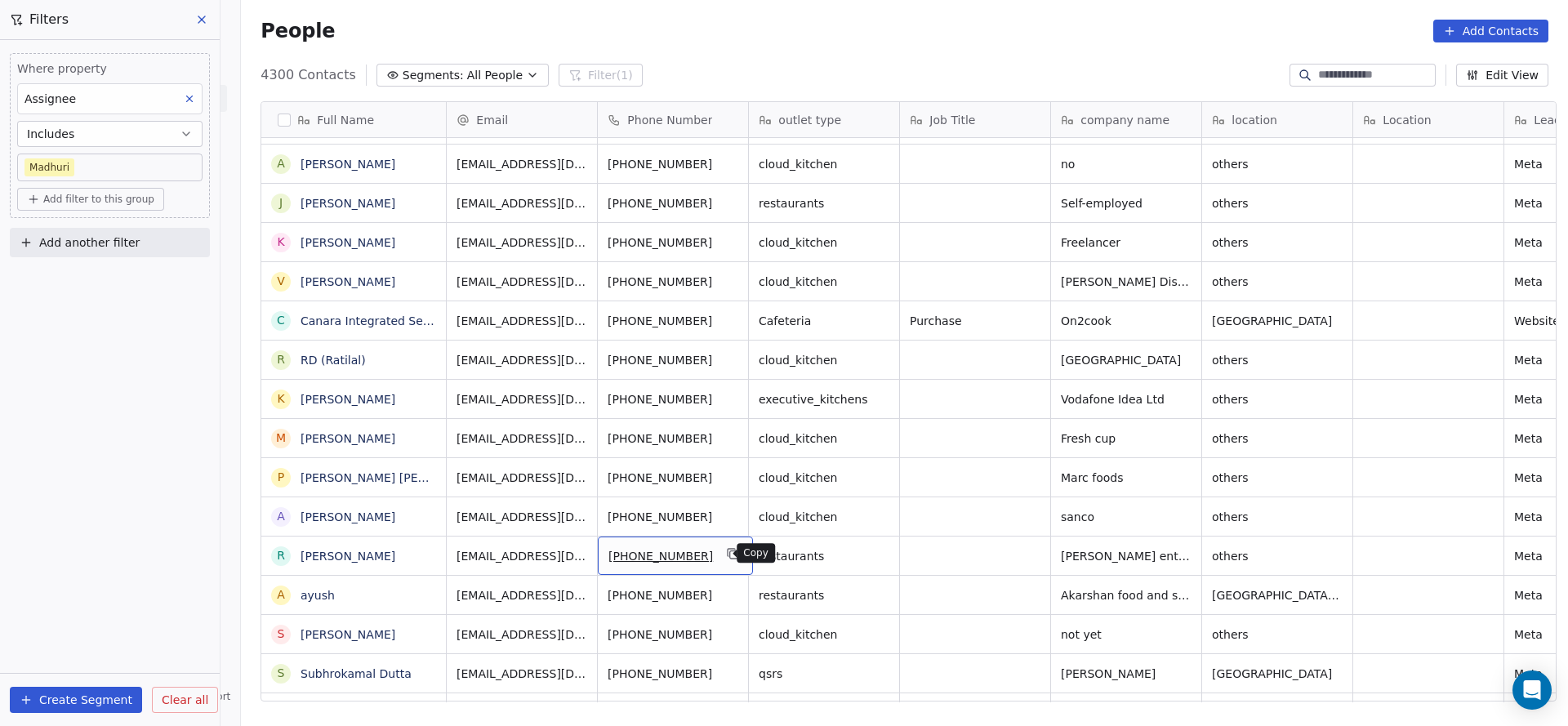
click at [727, 556] on icon "grid" at bounding box center [733, 553] width 13 height 13
click at [723, 559] on button "grid" at bounding box center [733, 553] width 20 height 20
click at [1251, 555] on span "others" at bounding box center [1262, 556] width 99 height 16
type textarea "*"
type textarea "*****"
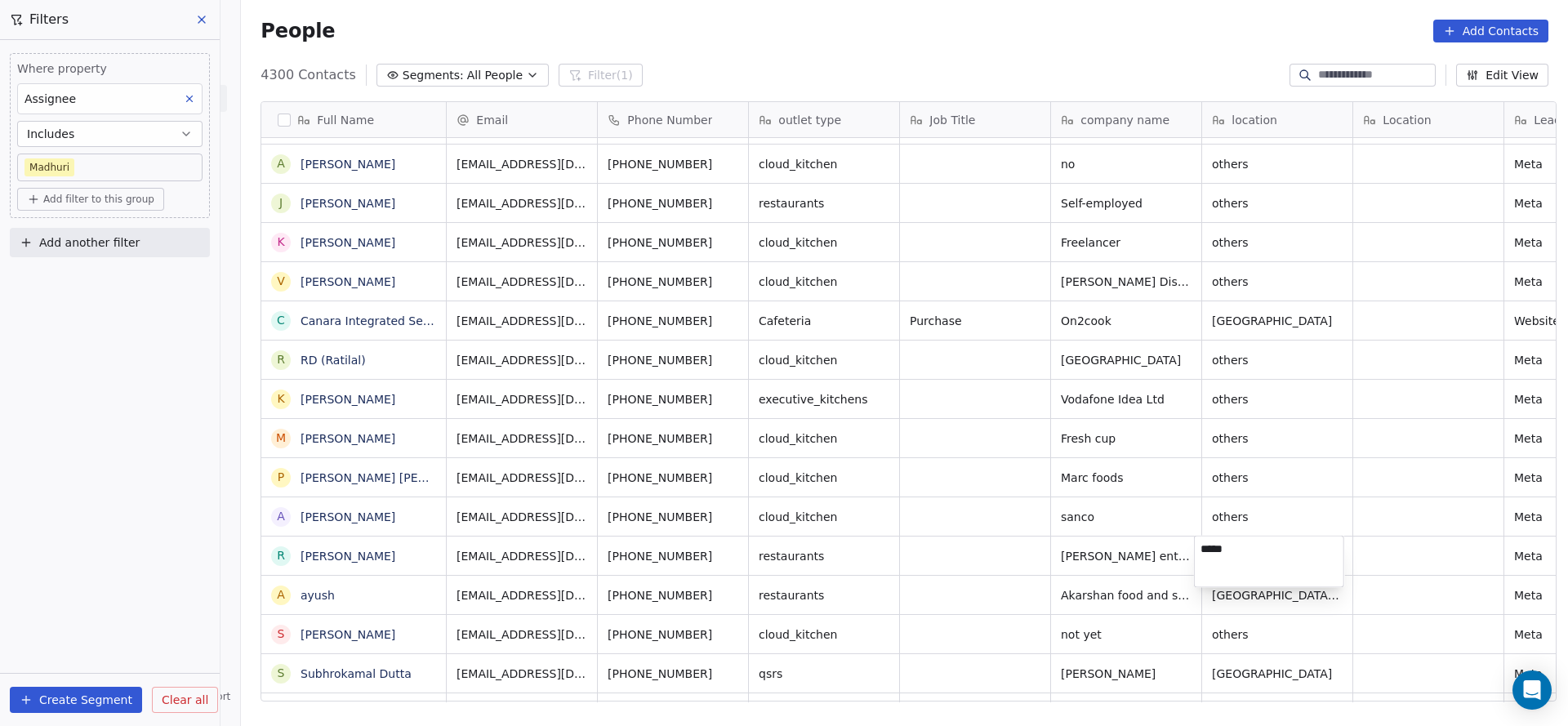
click at [703, 526] on html "On2Cook India Pvt. Ltd. Contacts People Marketing Workflows Campaigns Sales Pip…" at bounding box center [784, 363] width 1568 height 726
click at [730, 554] on icon "grid" at bounding box center [734, 555] width 8 height 8
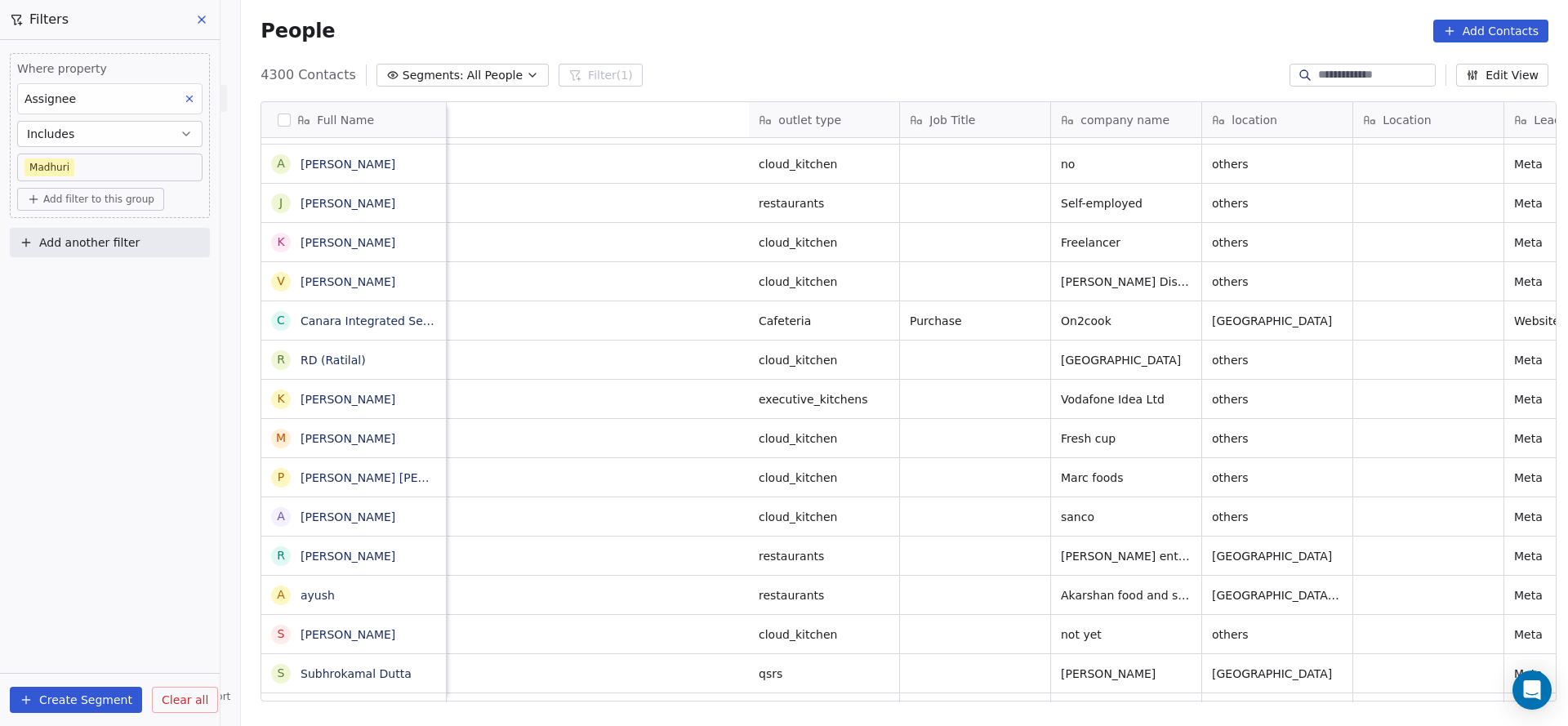
scroll to position [0, 788]
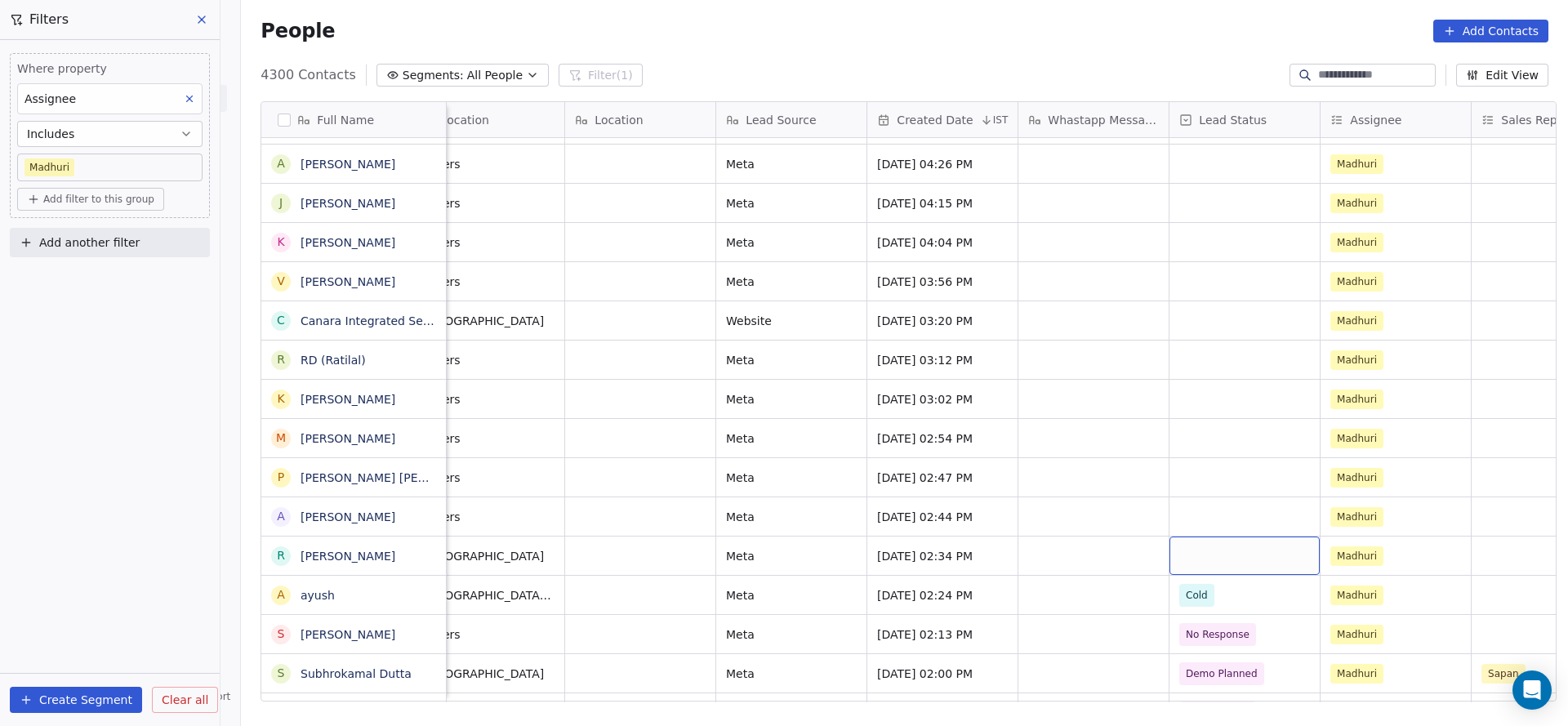
click at [1186, 549] on div "grid" at bounding box center [1245, 556] width 150 height 38
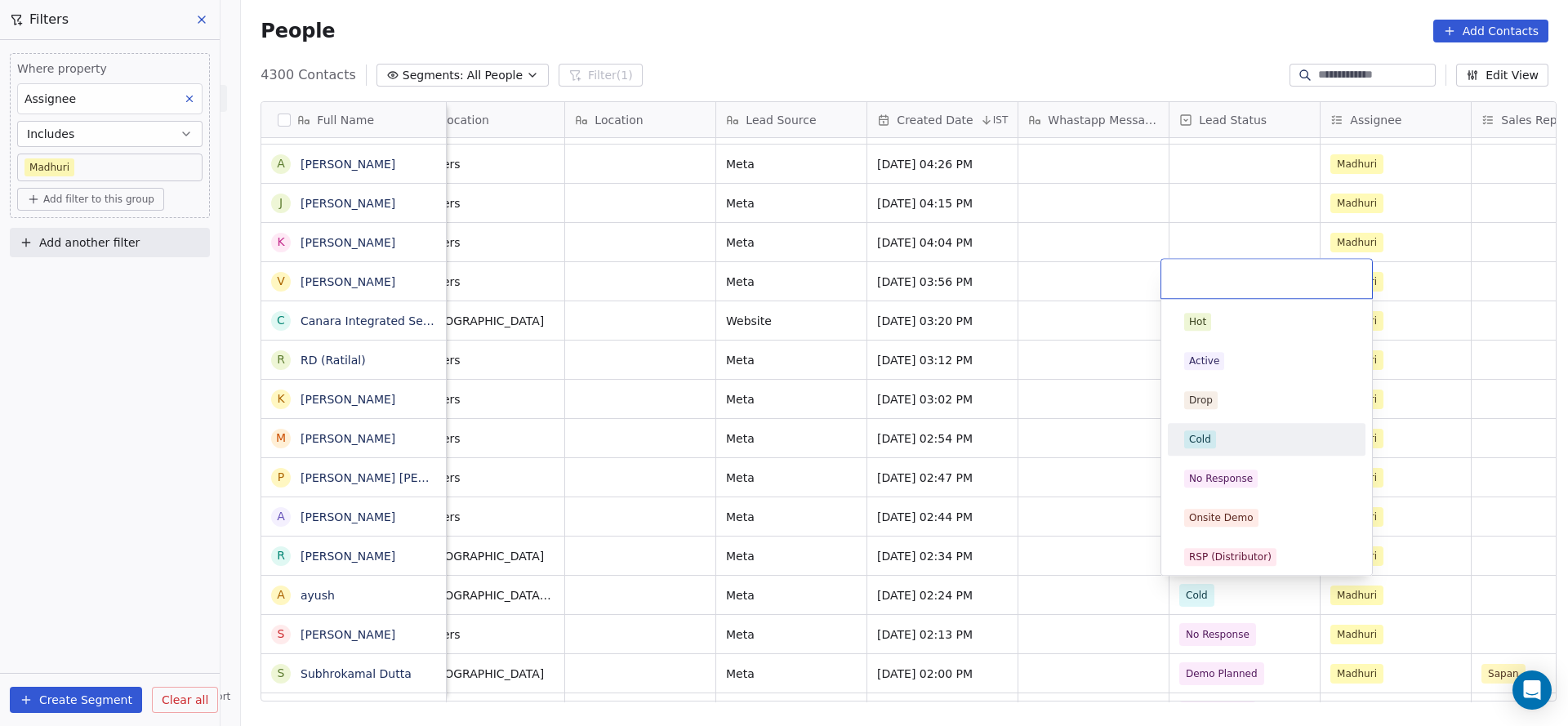
click at [1210, 449] on div "Cold" at bounding box center [1267, 439] width 185 height 26
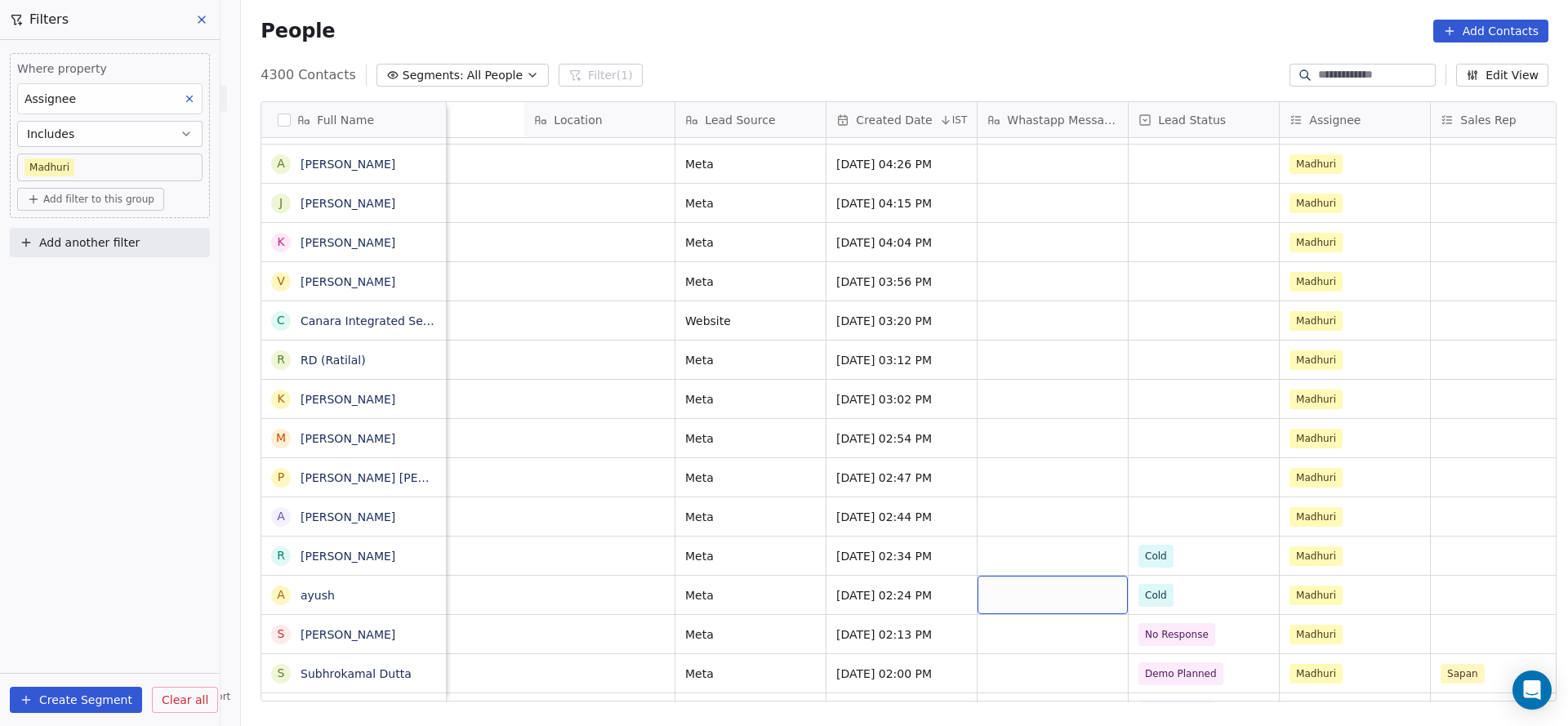
scroll to position [0, 1450]
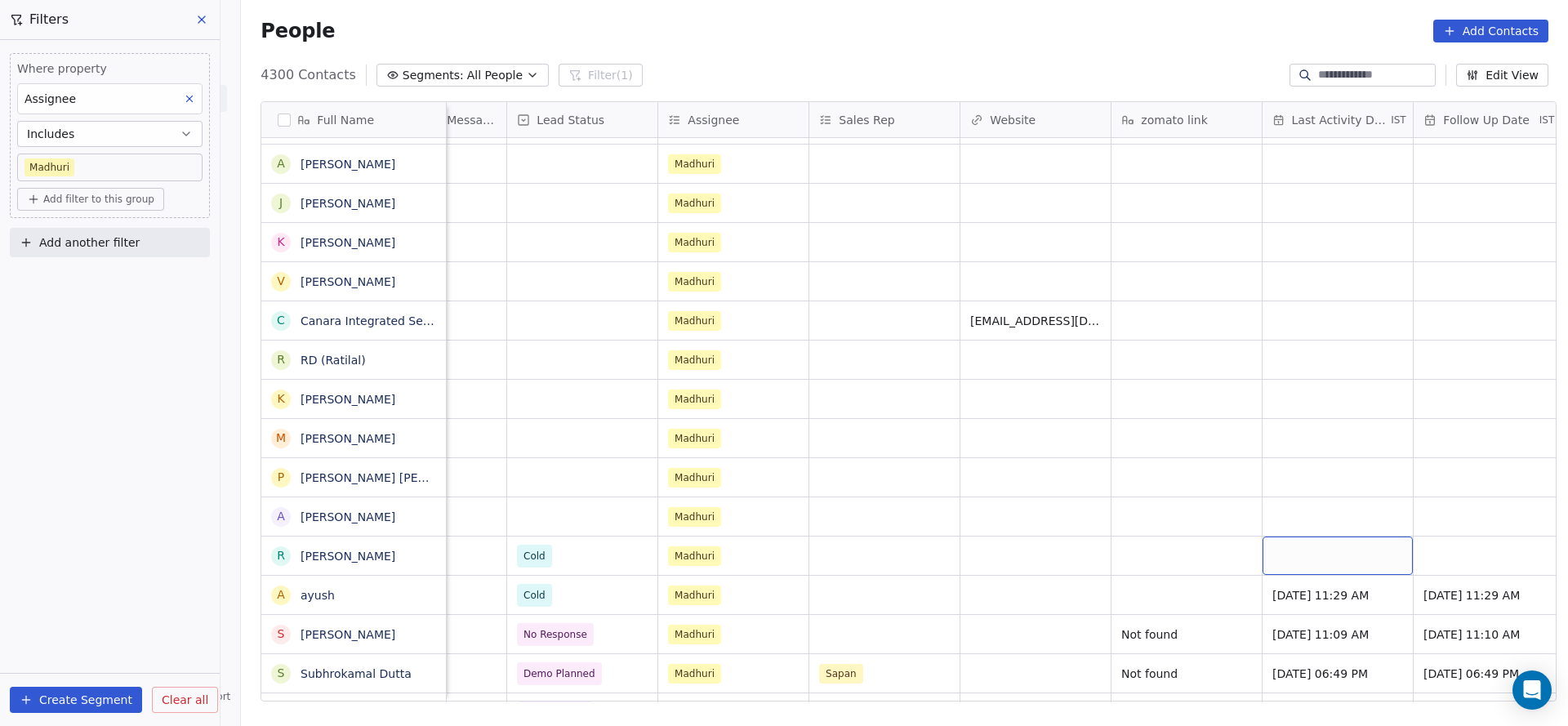
click at [1310, 566] on div "grid" at bounding box center [1338, 556] width 150 height 38
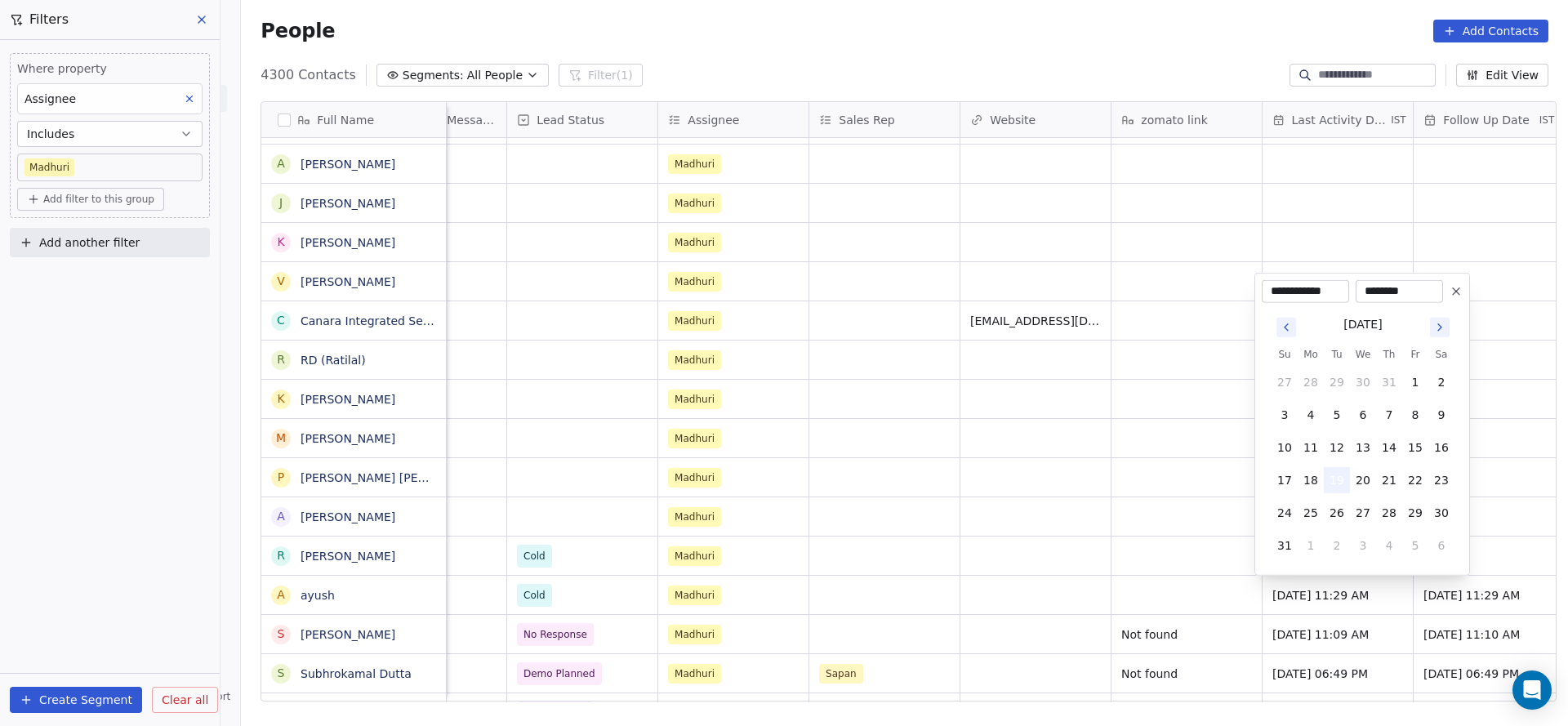
click at [1328, 470] on button "19" at bounding box center [1336, 480] width 26 height 26
click at [1154, 556] on html "On2Cook India Pvt. Ltd. Contacts People Marketing Workflows Campaigns Sales Pip…" at bounding box center [784, 363] width 1568 height 726
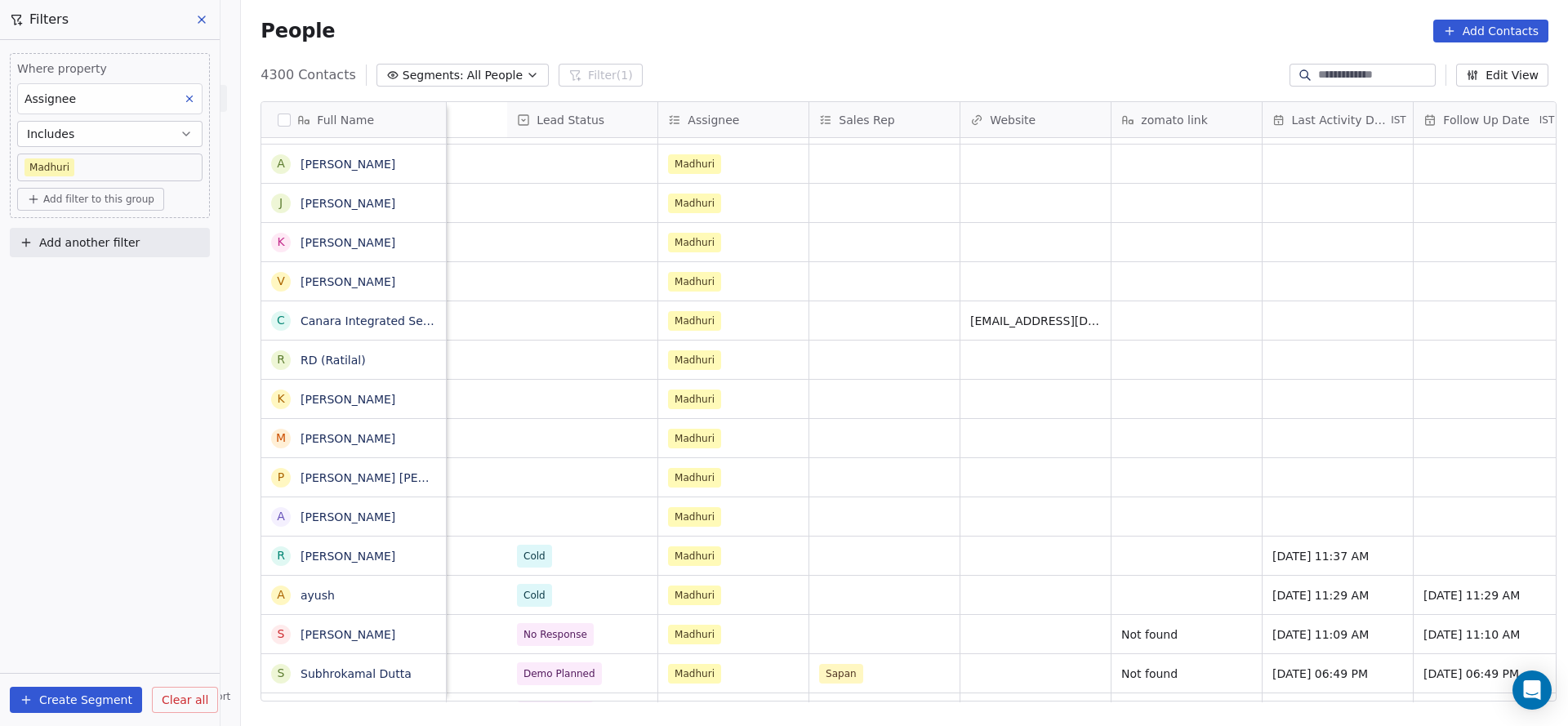
scroll to position [0, 1970]
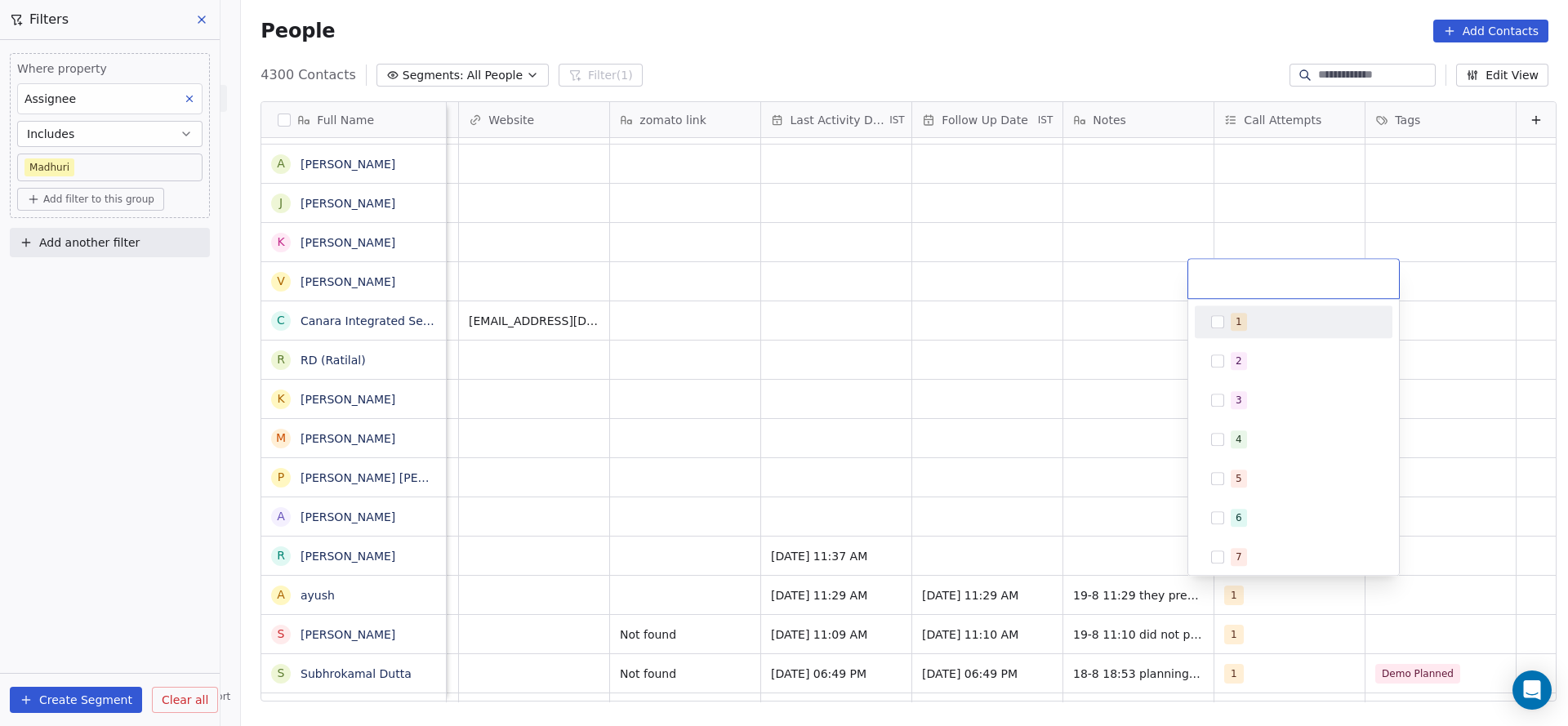
click at [1250, 314] on div "1" at bounding box center [1303, 322] width 145 height 18
drag, startPoint x: 1049, startPoint y: 417, endPoint x: 1030, endPoint y: 528, distance: 112.6
click at [1049, 418] on html "On2Cook India Pvt. Ltd. Contacts People Marketing Workflows Campaigns Sales Pip…" at bounding box center [784, 363] width 1568 height 726
click at [964, 569] on div "grid" at bounding box center [987, 556] width 150 height 38
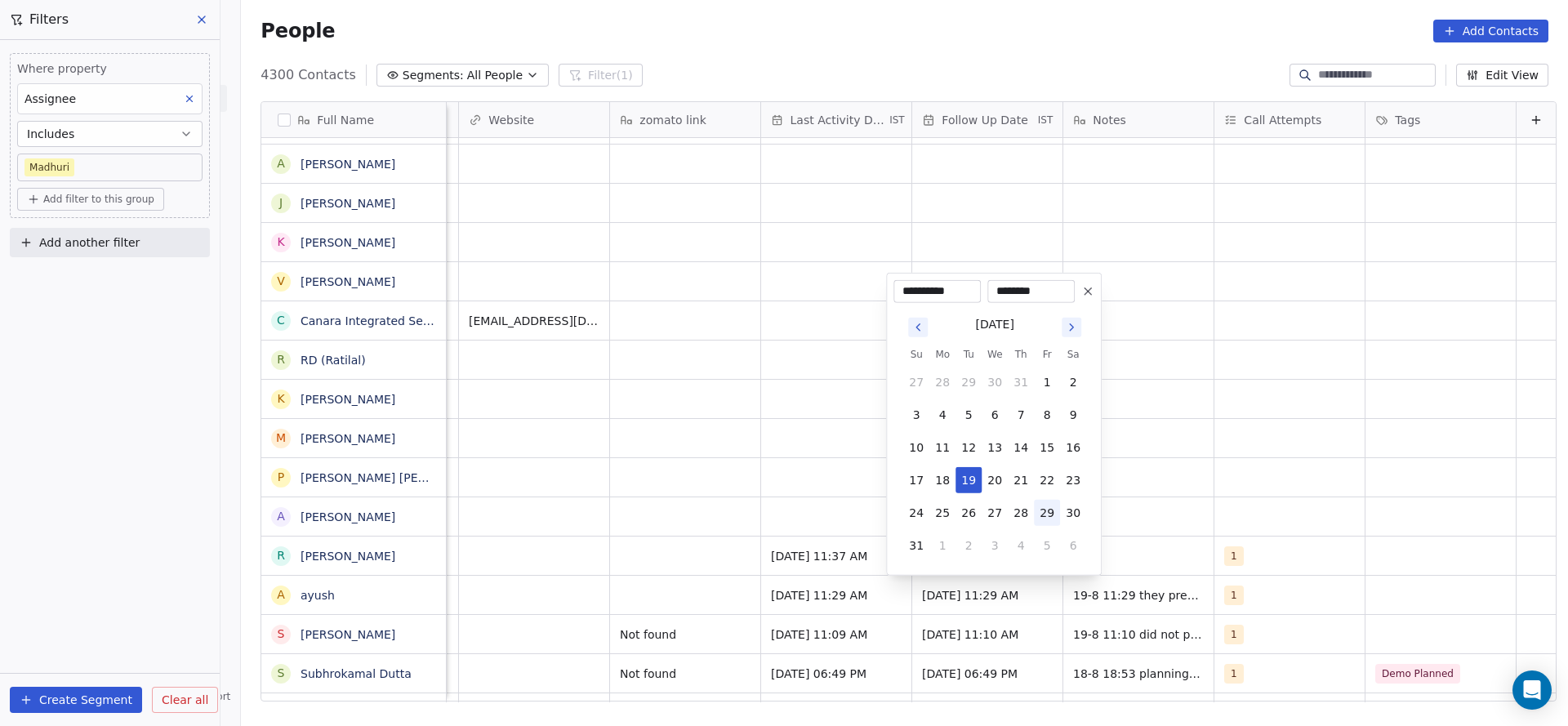
click at [1053, 519] on button "29" at bounding box center [1047, 513] width 26 height 26
type input "**********"
click at [1234, 464] on html "On2Cook India Pvt. Ltd. Contacts People Marketing Workflows Campaigns Sales Pip…" at bounding box center [784, 363] width 1568 height 726
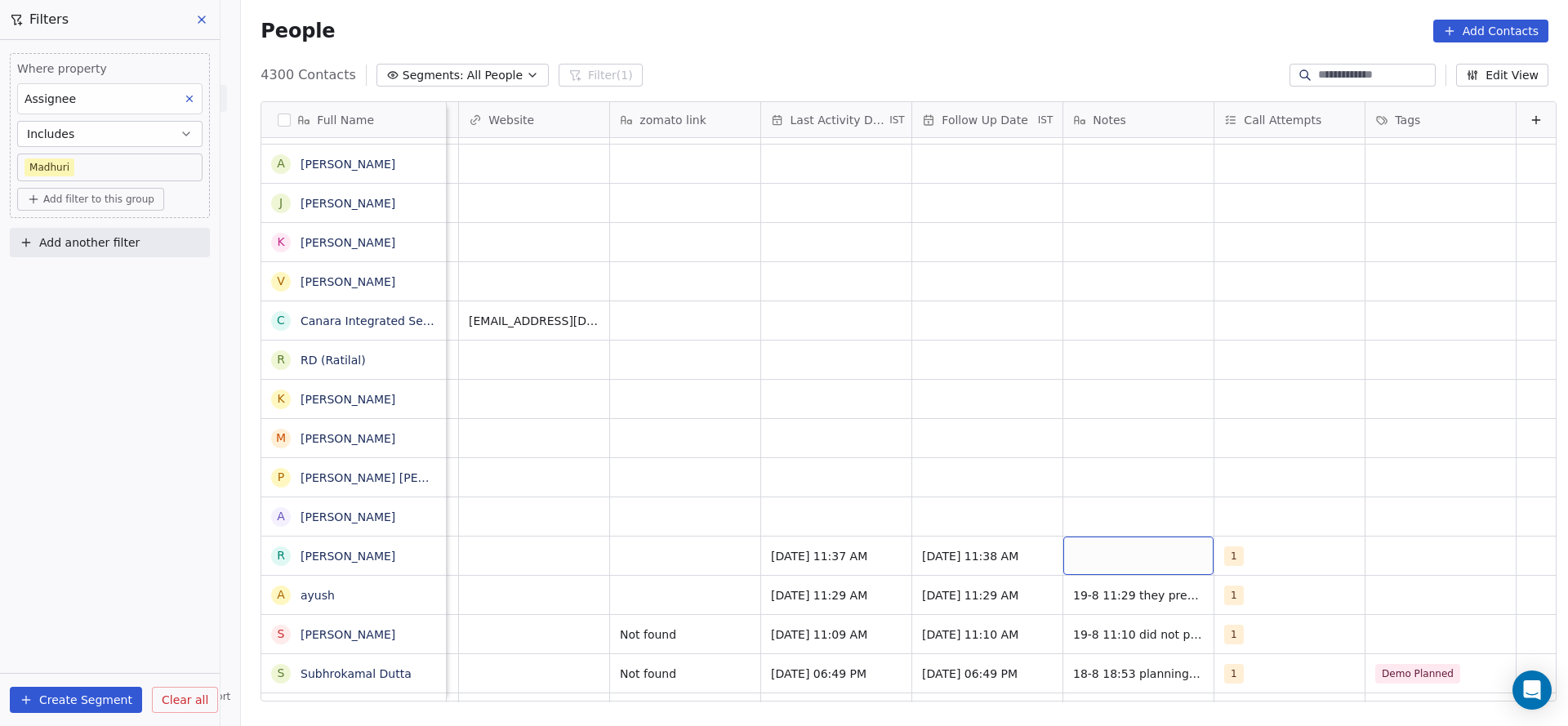
click at [1148, 550] on div "grid" at bounding box center [1138, 556] width 150 height 38
type textarea "**********"
click at [907, 565] on html "On2Cook India Pvt. Ltd. Contacts People Marketing Workflows Campaigns Sales Pip…" at bounding box center [784, 363] width 1568 height 726
click at [978, 557] on span "[DATE] 11:38 AM" at bounding box center [972, 556] width 99 height 16
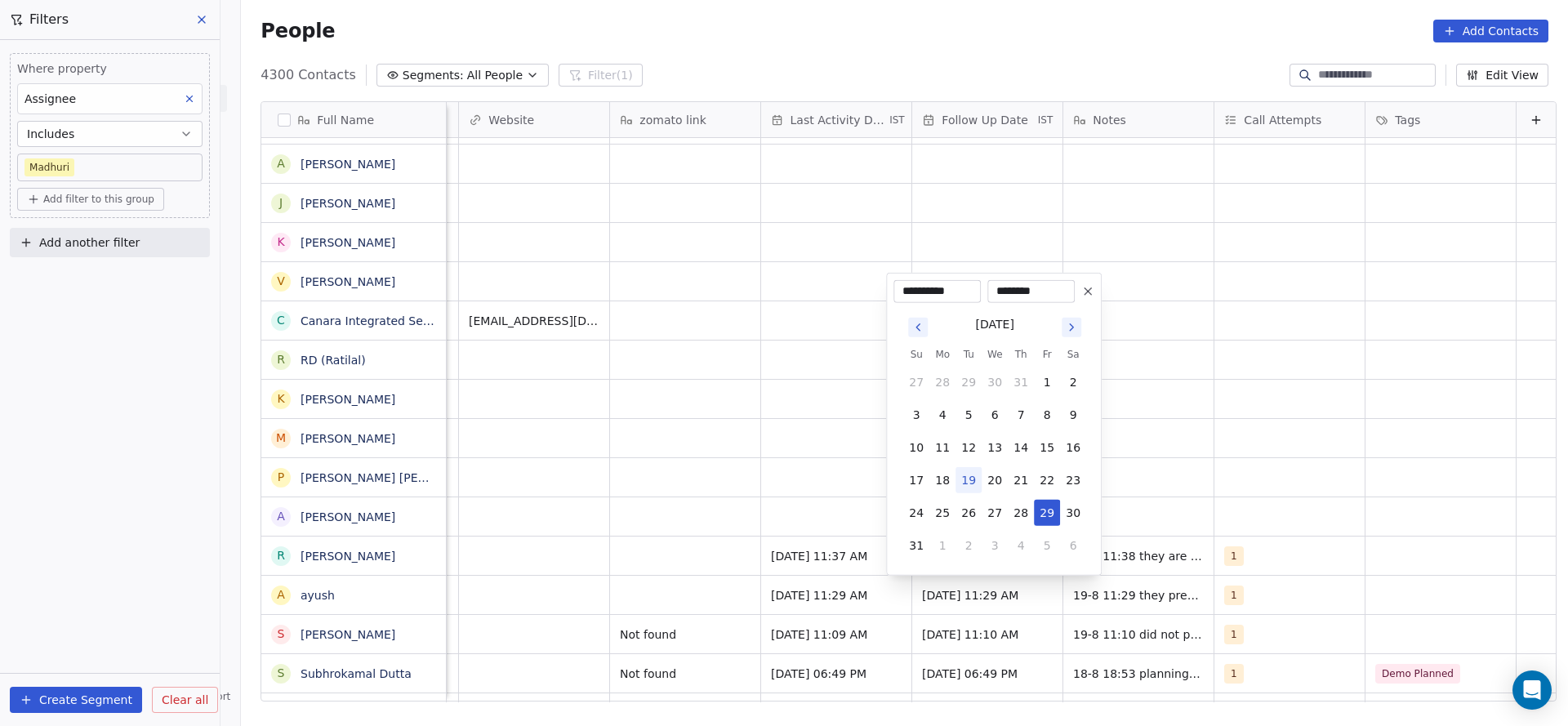
click at [1087, 289] on icon at bounding box center [1087, 291] width 13 height 13
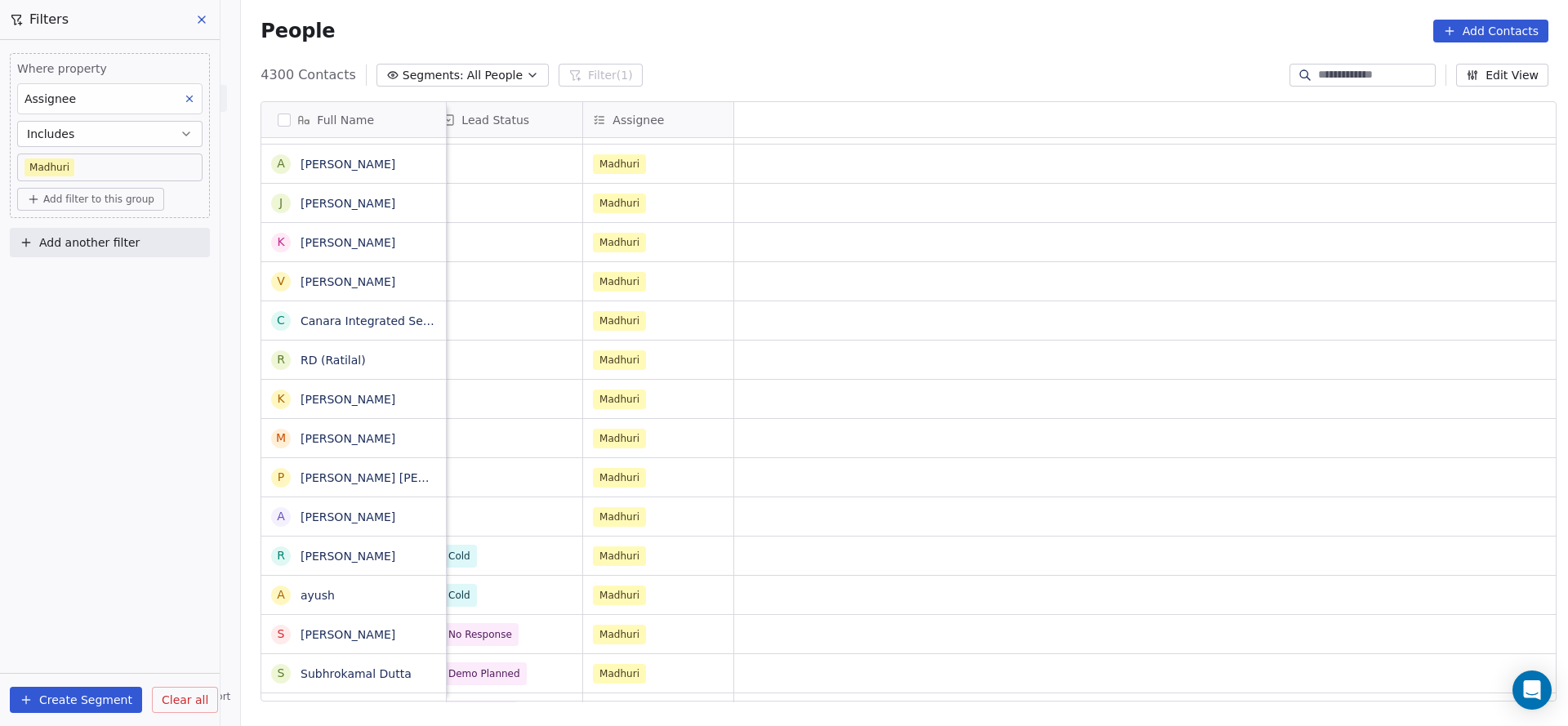
scroll to position [0, 245]
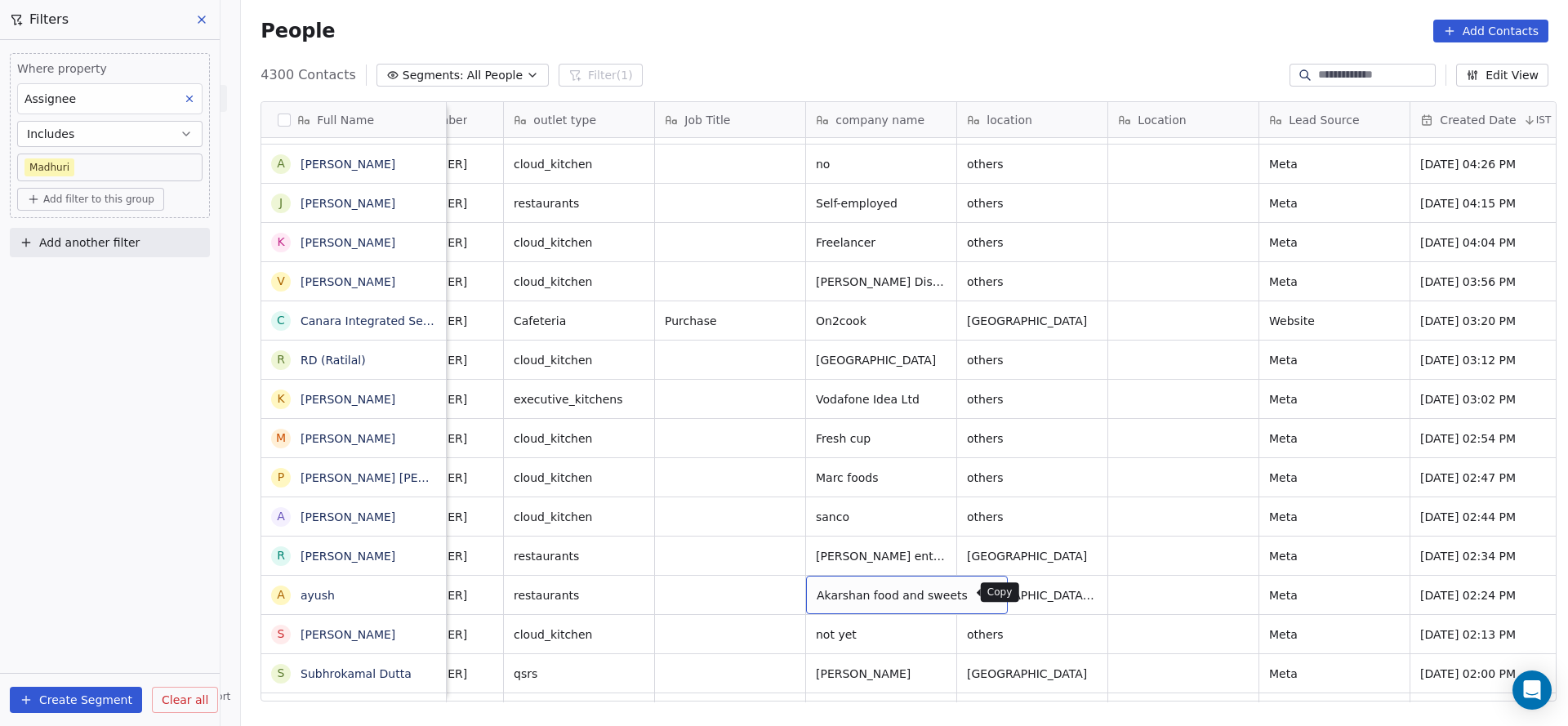
click at [981, 586] on icon "grid" at bounding box center [987, 592] width 13 height 13
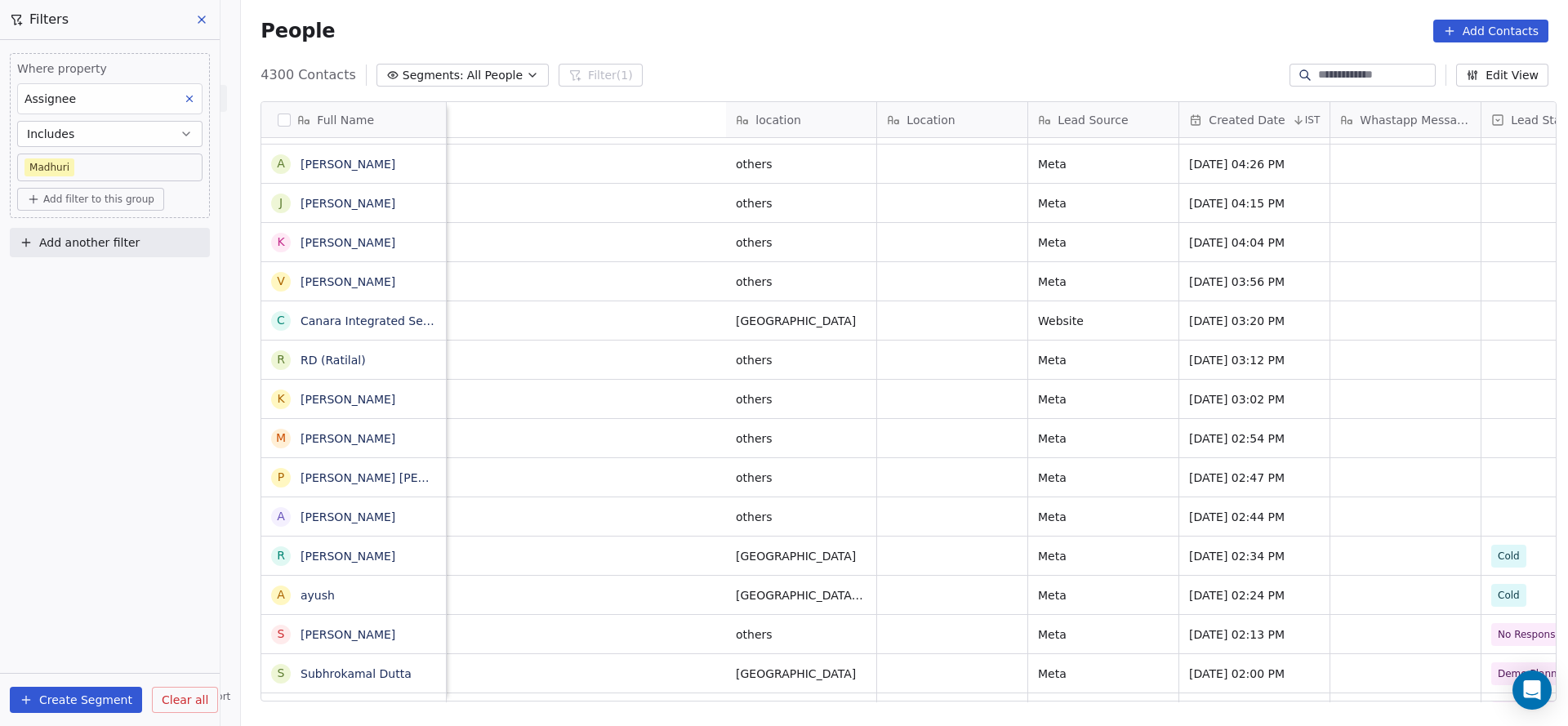
scroll to position [0, 1345]
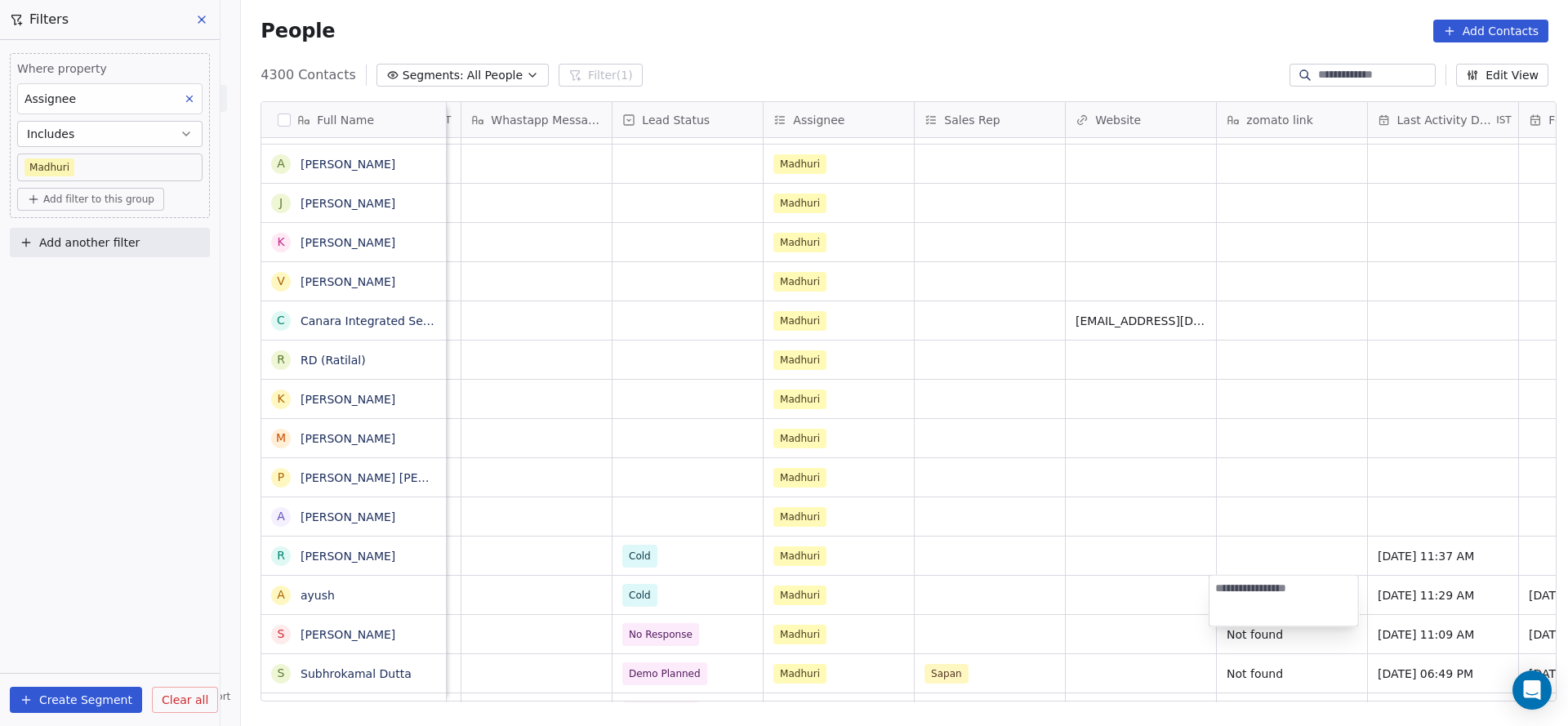
type textarea "**********"
click at [1169, 499] on html "On2Cook India Pvt. Ltd. Contacts People Marketing Workflows Campaigns Sales Pip…" at bounding box center [784, 363] width 1568 height 726
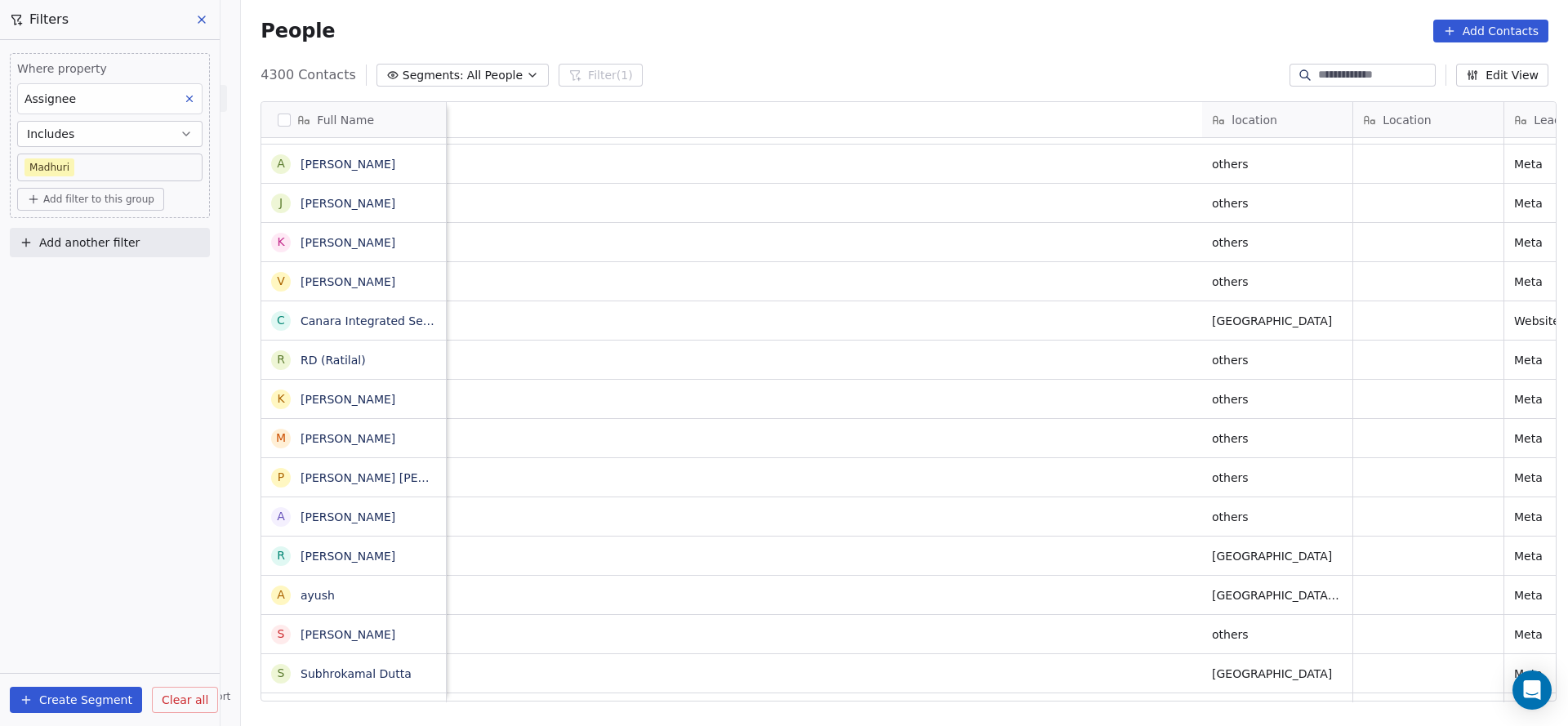
scroll to position [0, 1325]
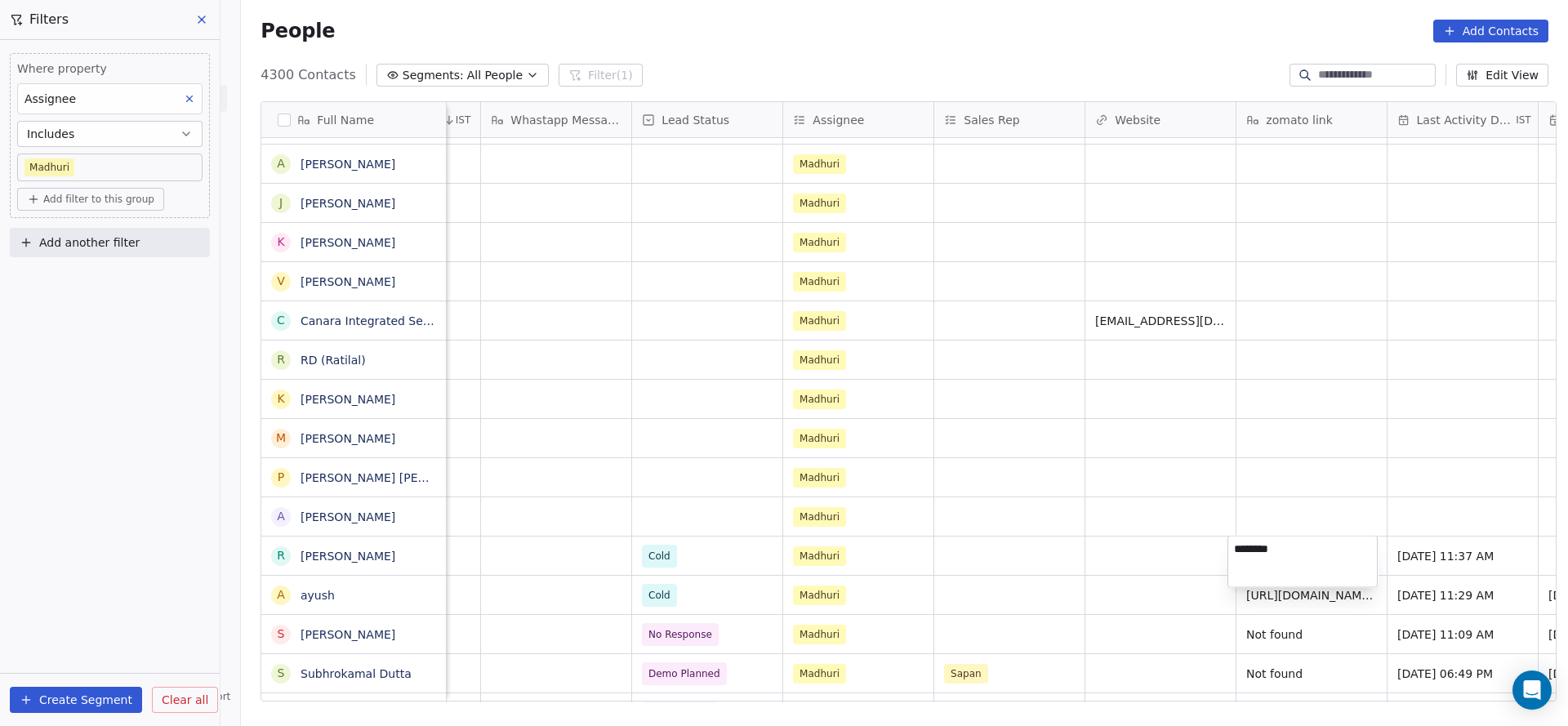
type textarea "*********"
click at [746, 625] on html "On2Cook India Pvt. Ltd. Contacts People Marketing Workflows Campaigns Sales Pip…" at bounding box center [784, 363] width 1568 height 726
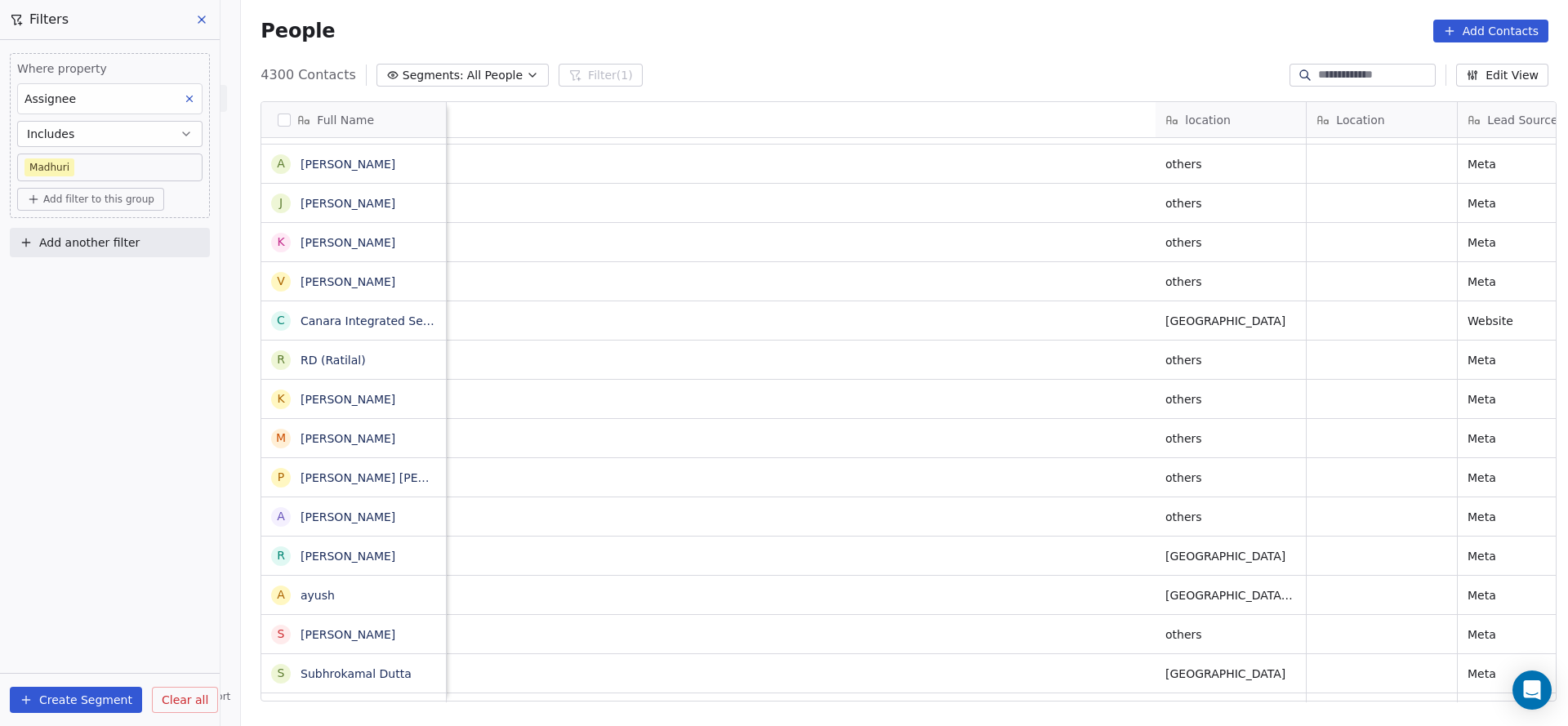
scroll to position [0, 1273]
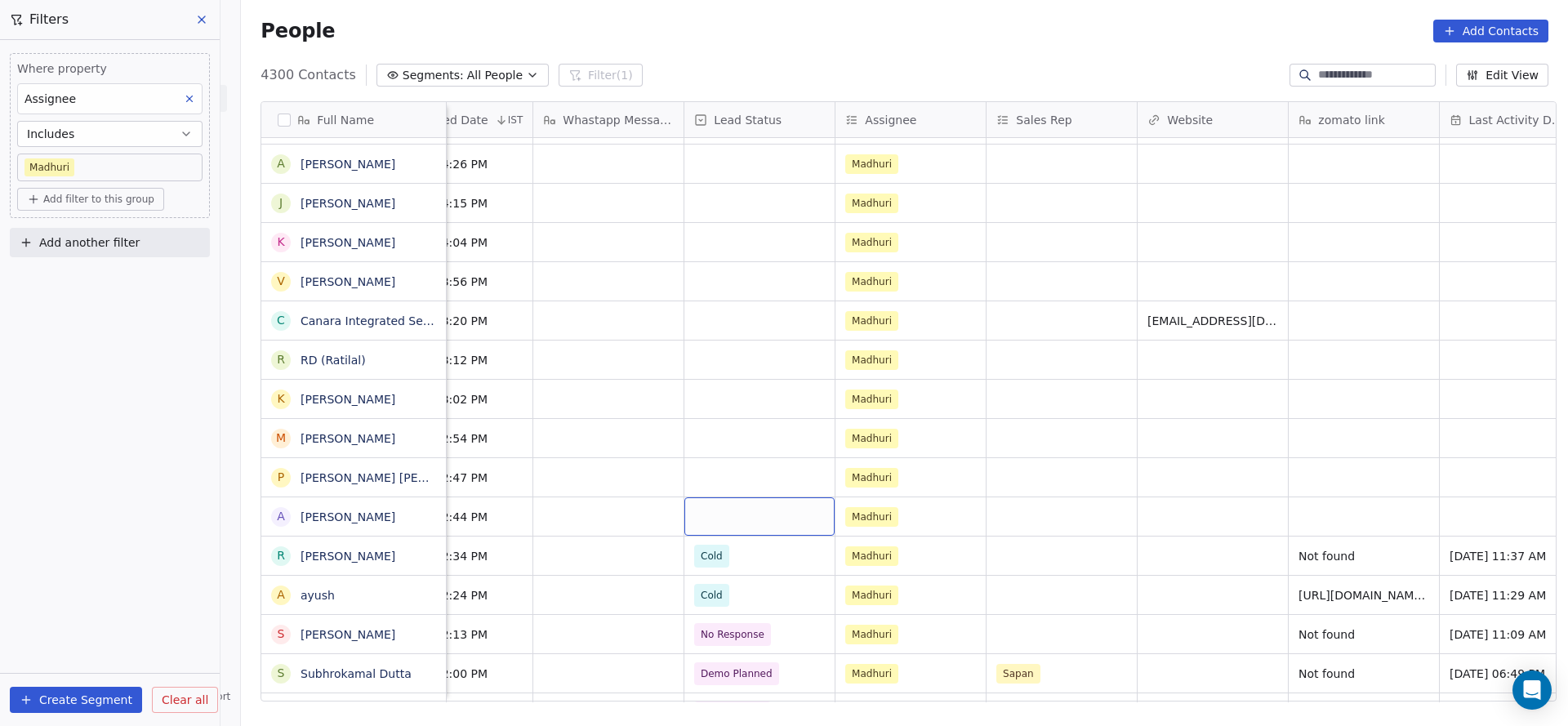
click at [714, 524] on div "grid" at bounding box center [760, 516] width 150 height 38
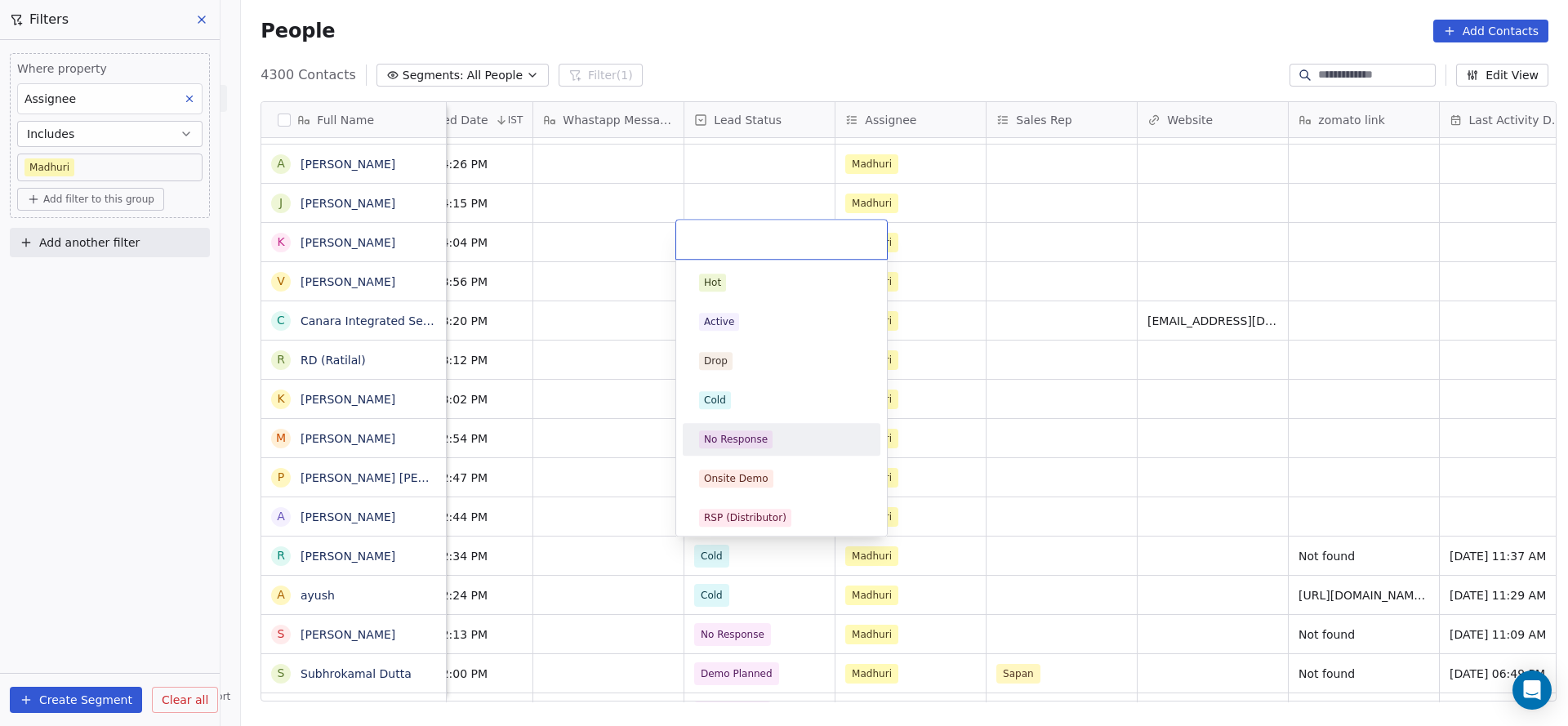
click at [797, 450] on div "No Response" at bounding box center [781, 439] width 185 height 26
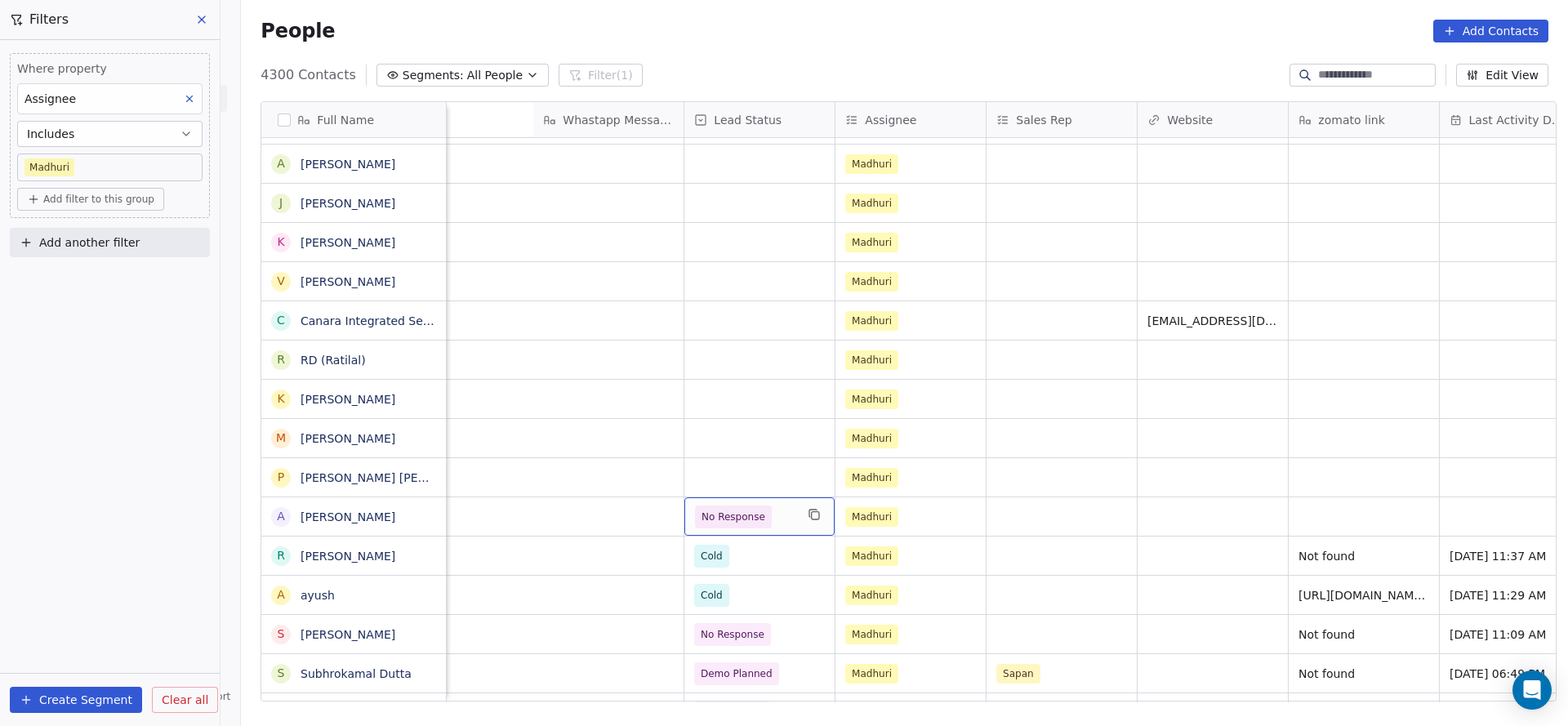
scroll to position [0, 1884]
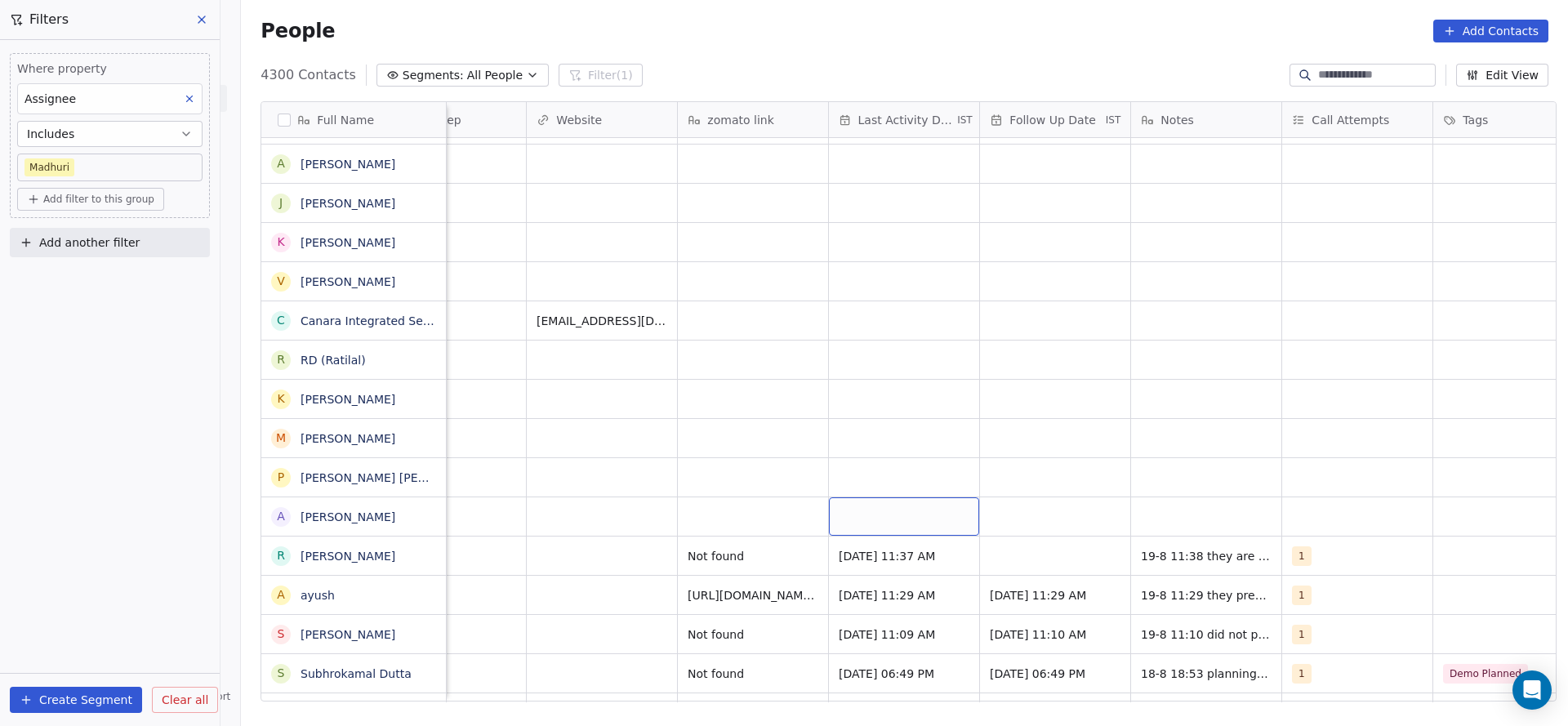
click at [871, 517] on div "grid" at bounding box center [904, 516] width 150 height 38
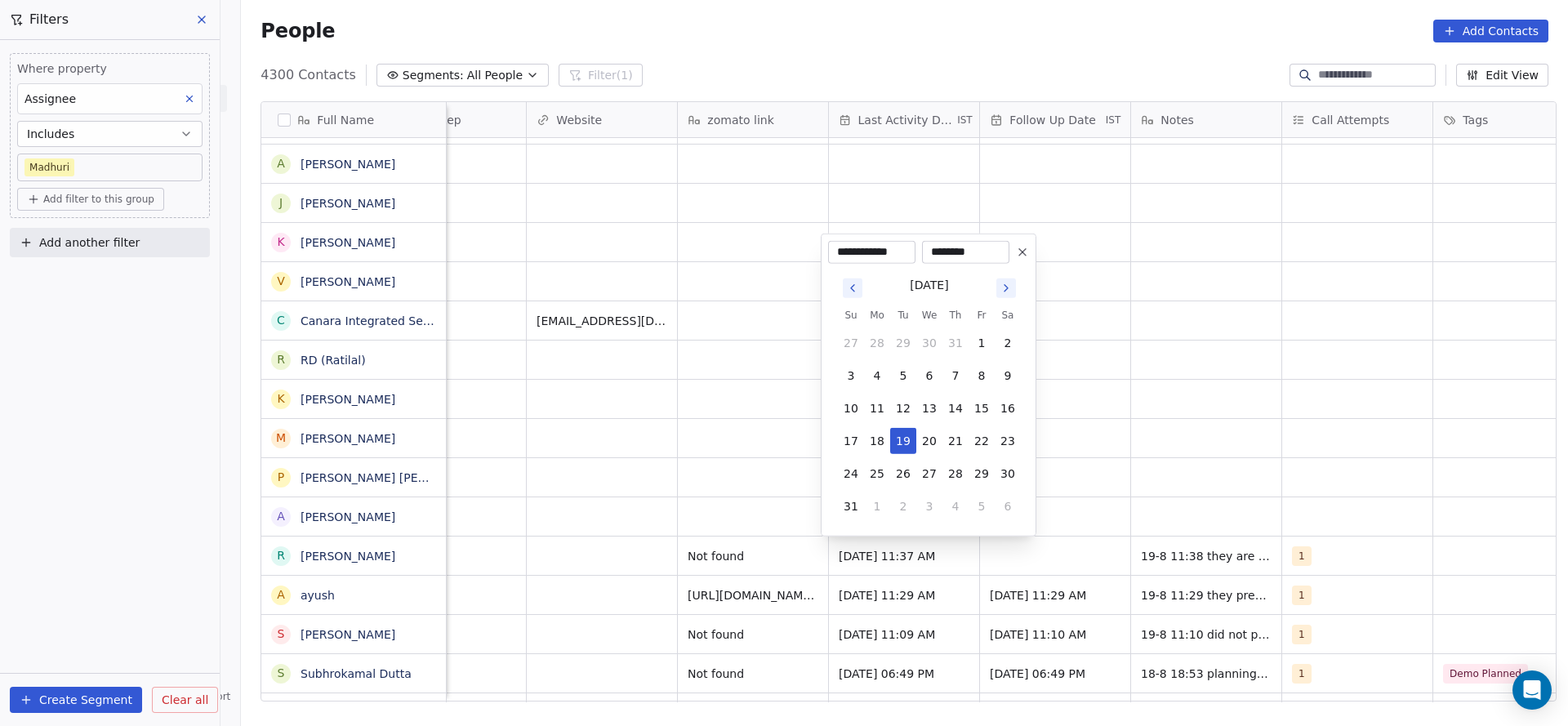
click at [896, 443] on button "19" at bounding box center [903, 441] width 26 height 26
click at [585, 510] on html "On2Cook India Pvt. Ltd. Contacts People Marketing Workflows Campaigns Sales Pip…" at bounding box center [784, 363] width 1568 height 726
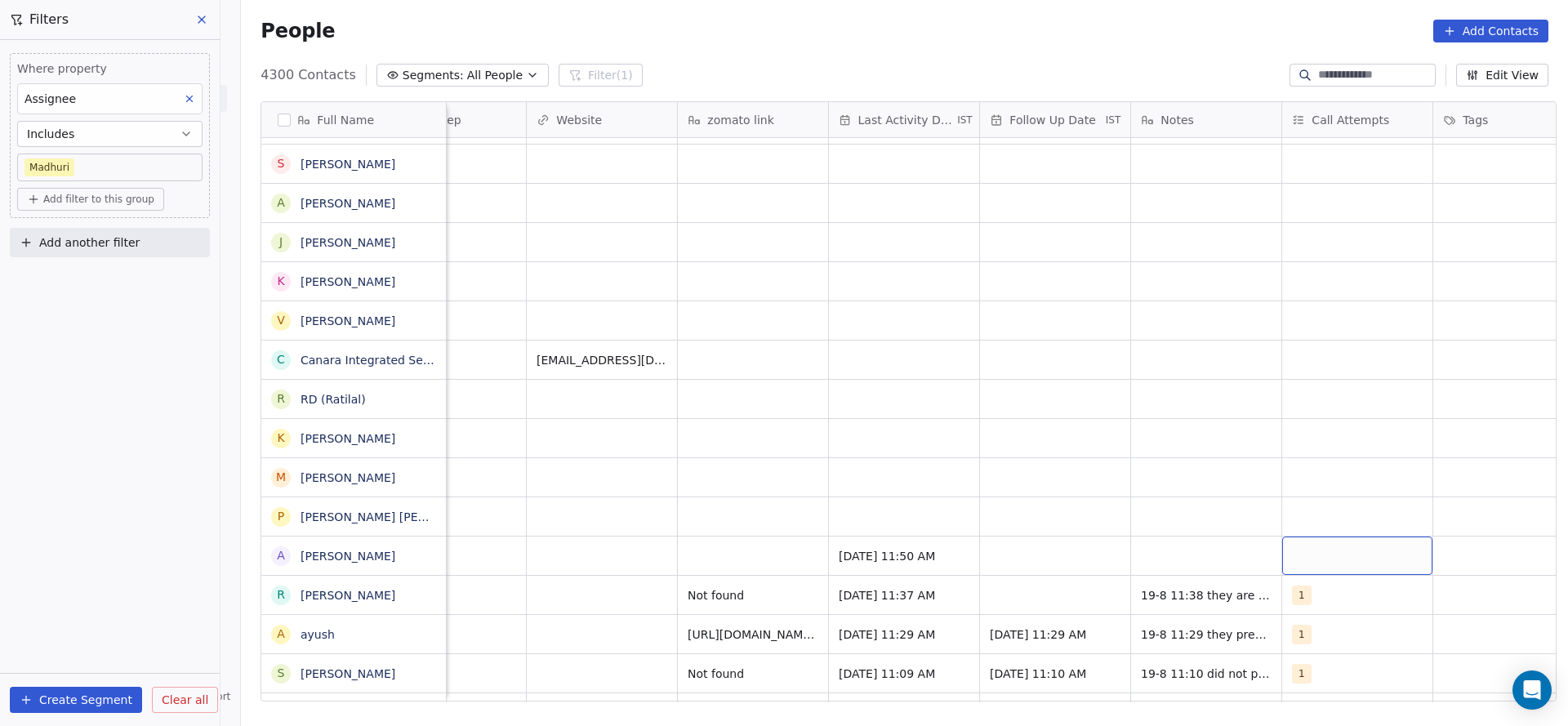
click at [1328, 544] on div "grid" at bounding box center [1357, 556] width 150 height 38
click at [1310, 313] on div "1" at bounding box center [1380, 322] width 185 height 26
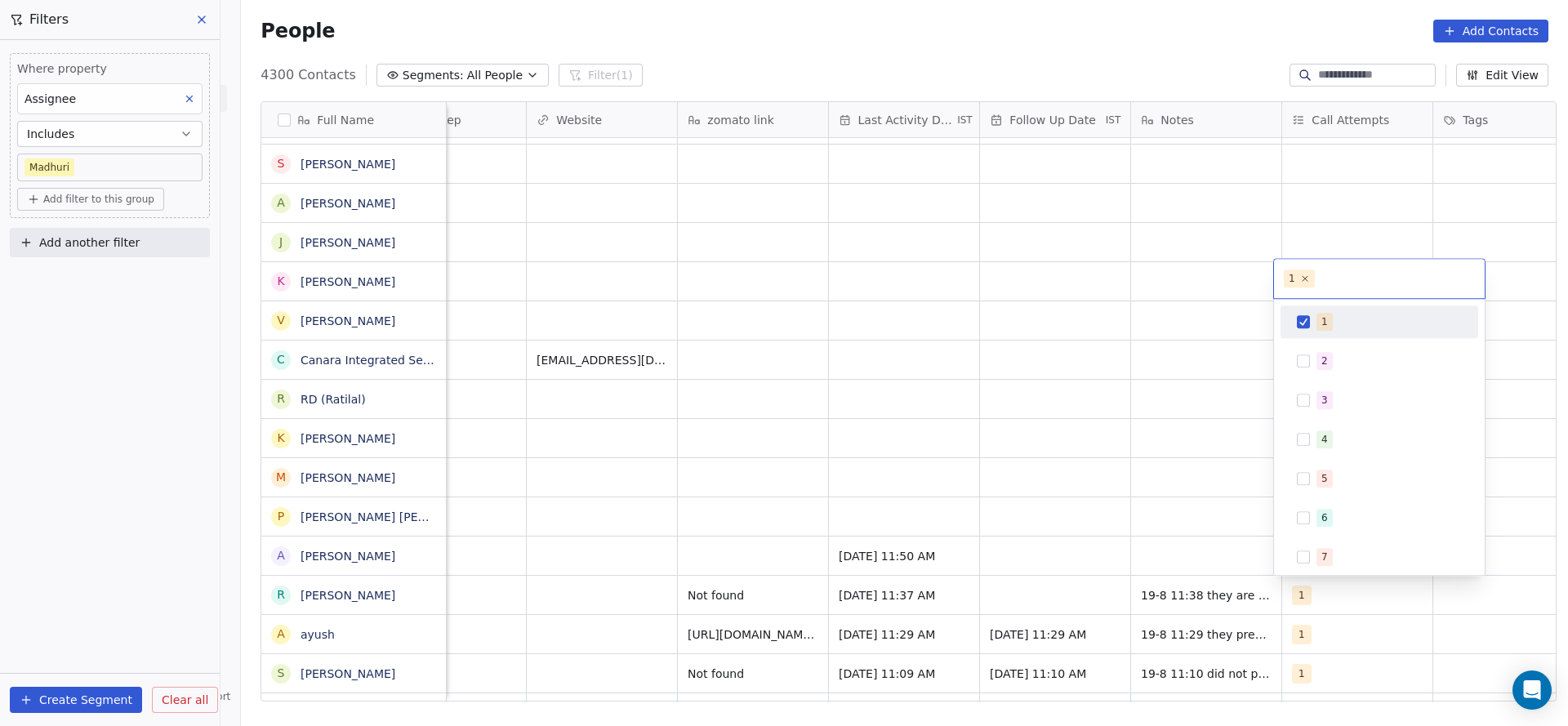
click at [1036, 406] on html "On2Cook India Pvt. Ltd. Contacts People Marketing Workflows Campaigns Sales Pip…" at bounding box center [784, 363] width 1568 height 726
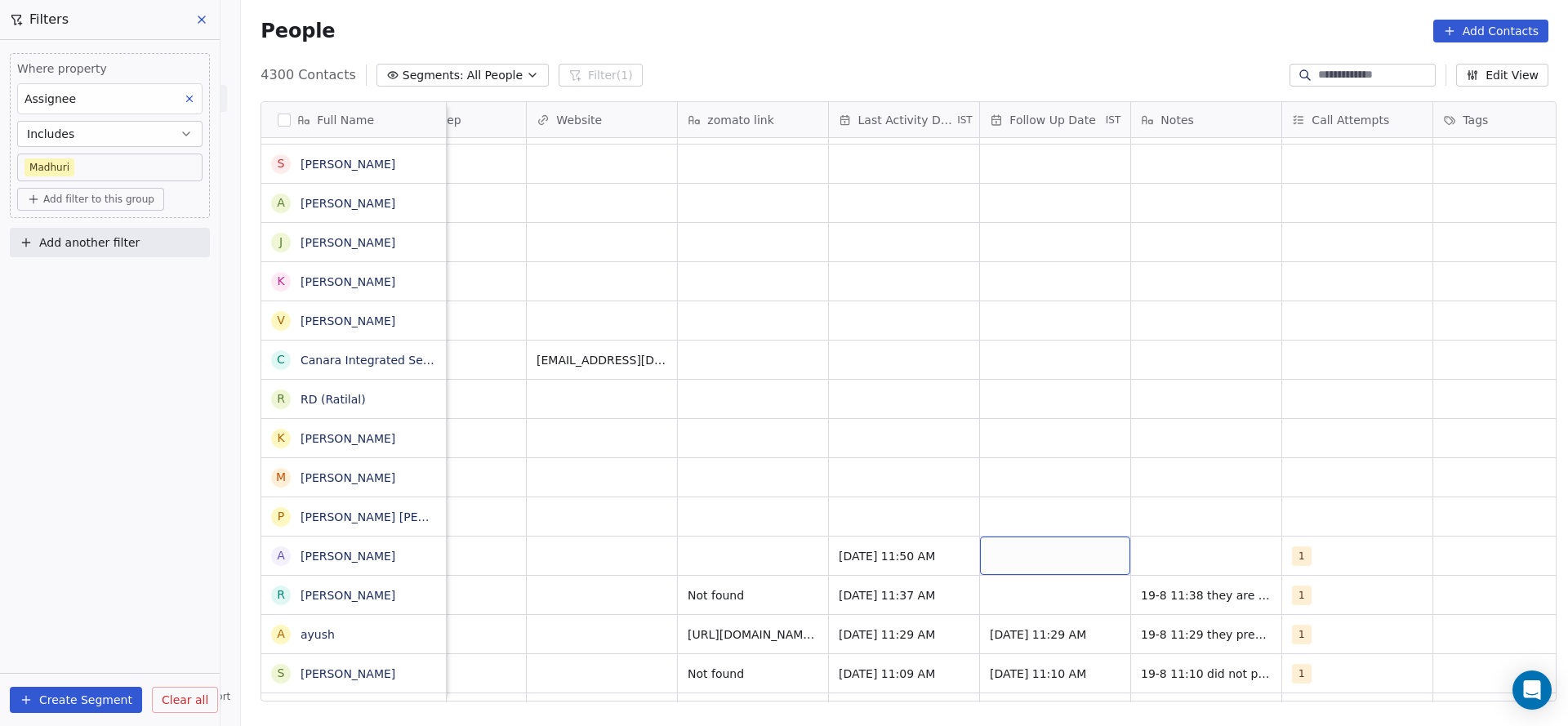
click at [1088, 550] on div "grid" at bounding box center [1055, 556] width 150 height 38
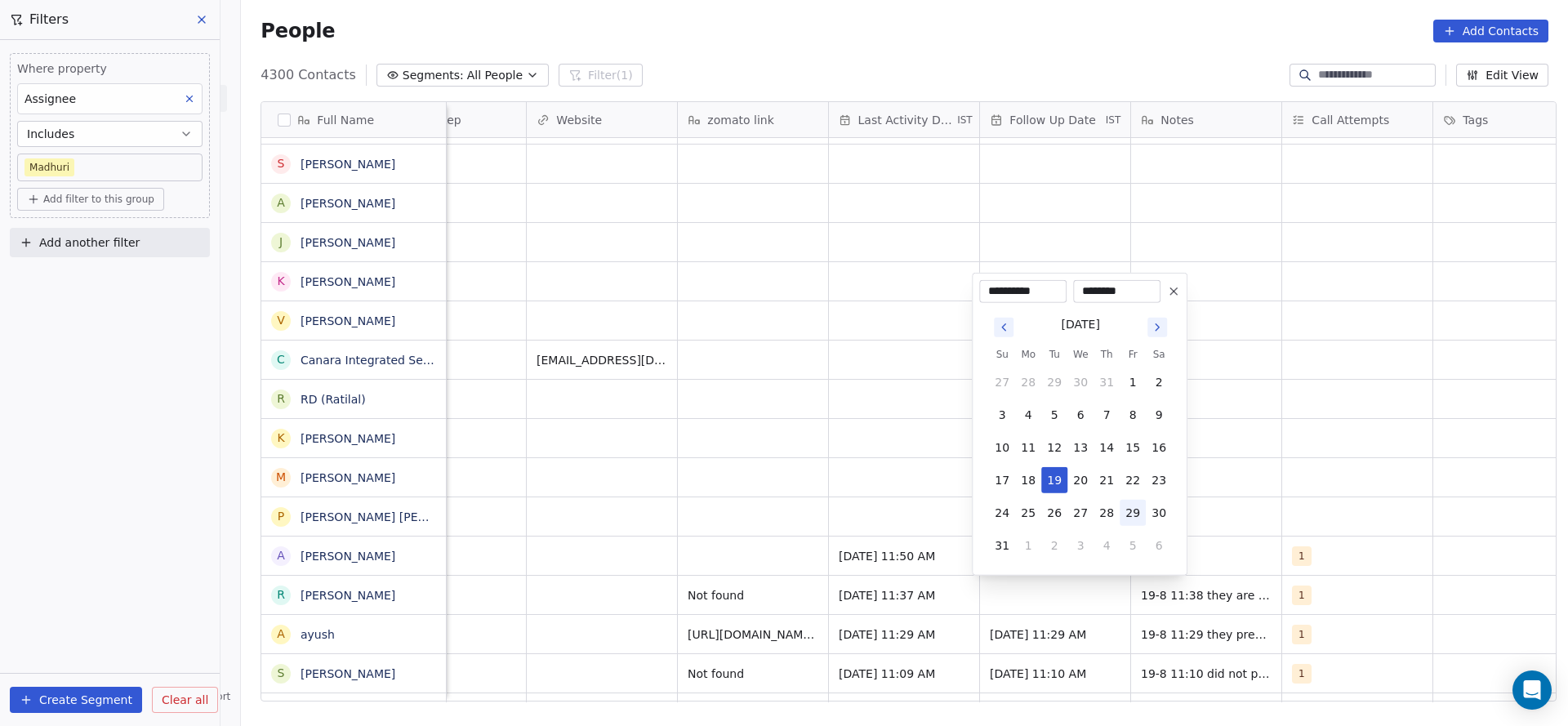
click at [1129, 514] on button "29" at bounding box center [1132, 513] width 26 height 26
type input "**********"
click at [1309, 516] on html "On2Cook India Pvt. Ltd. Contacts People Marketing Workflows Campaigns Sales Pip…" at bounding box center [784, 363] width 1568 height 726
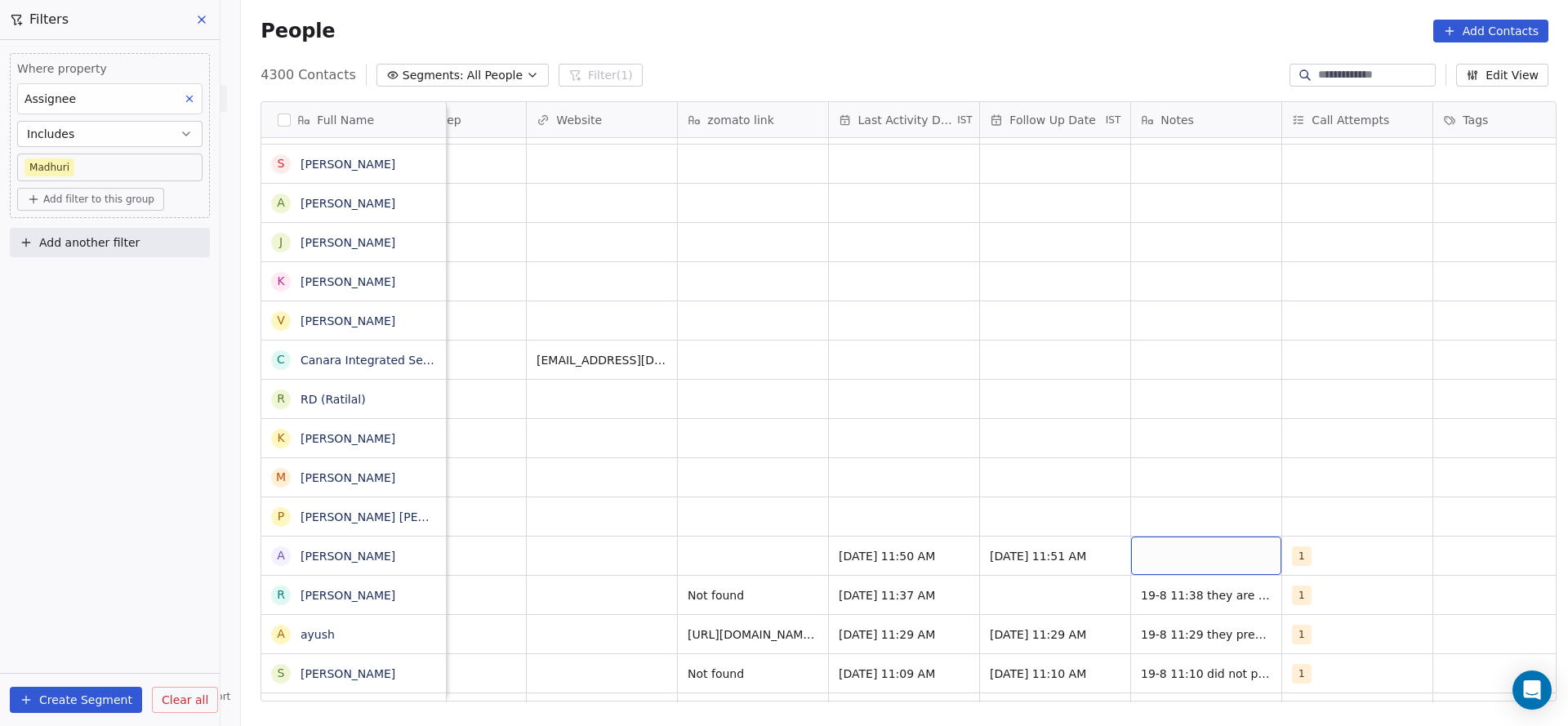
click at [1216, 551] on div "grid" at bounding box center [1207, 556] width 150 height 38
type textarea "**********"
click at [776, 547] on html "On2Cook India Pvt. Ltd. Contacts People Marketing Workflows Campaigns Sales Pip…" at bounding box center [784, 363] width 1568 height 726
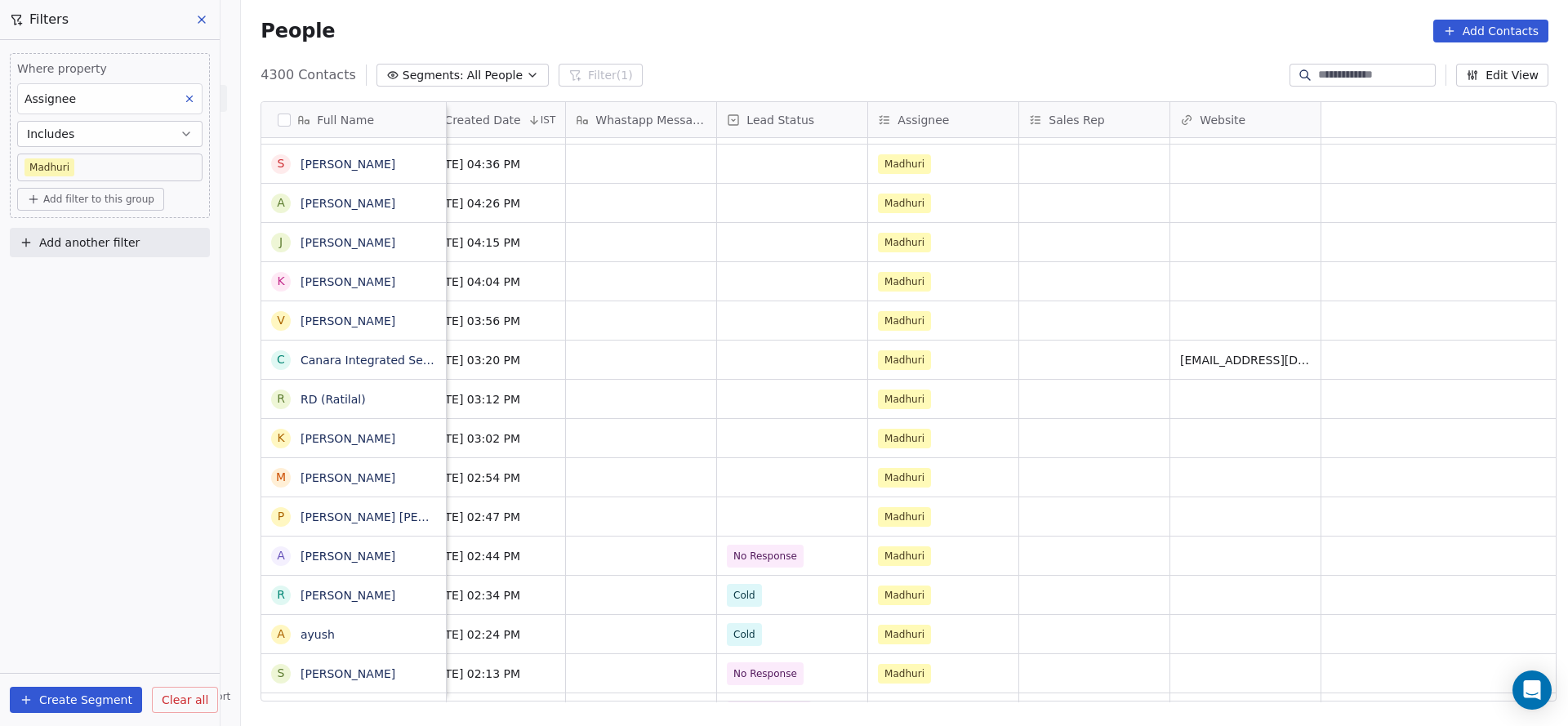
scroll to position [0, 59]
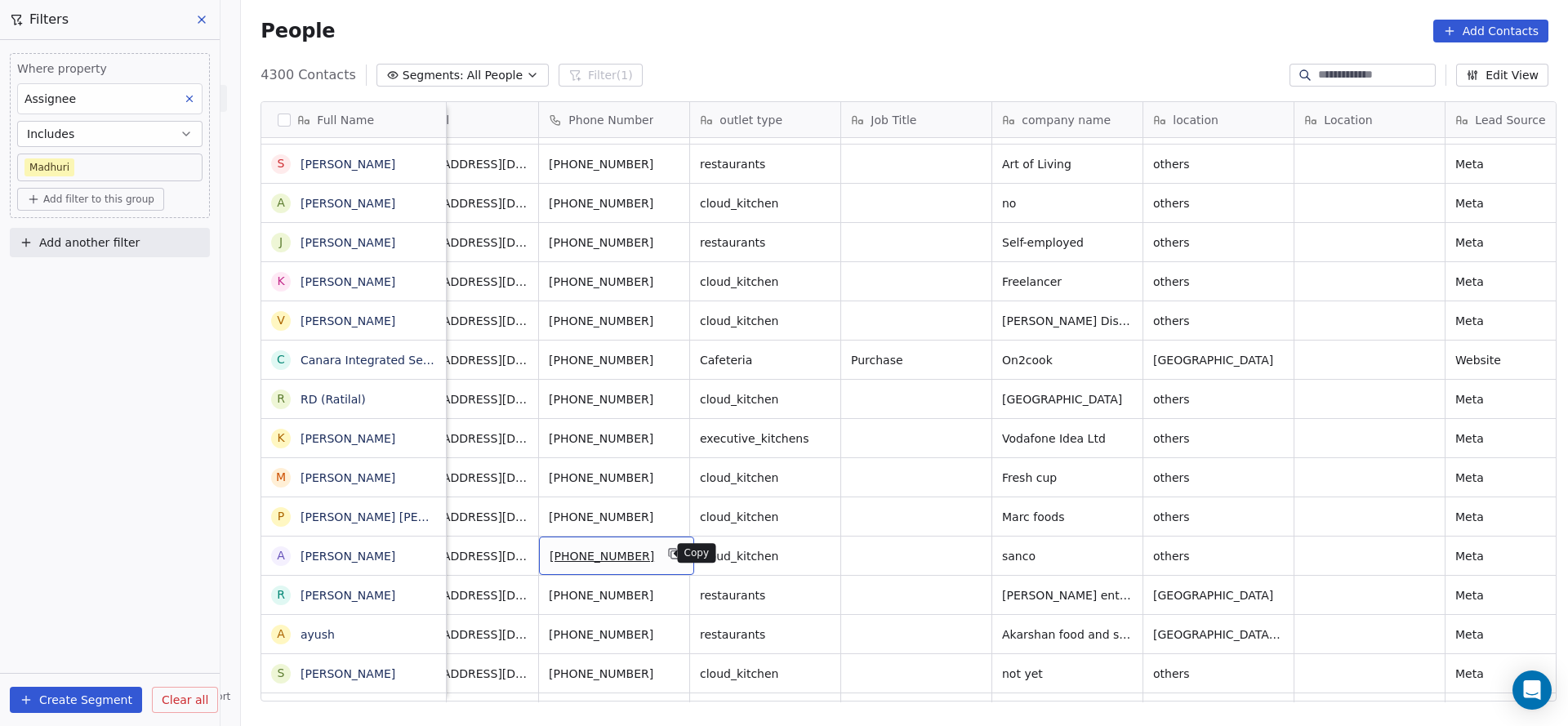
click at [670, 551] on button "grid" at bounding box center [674, 553] width 20 height 20
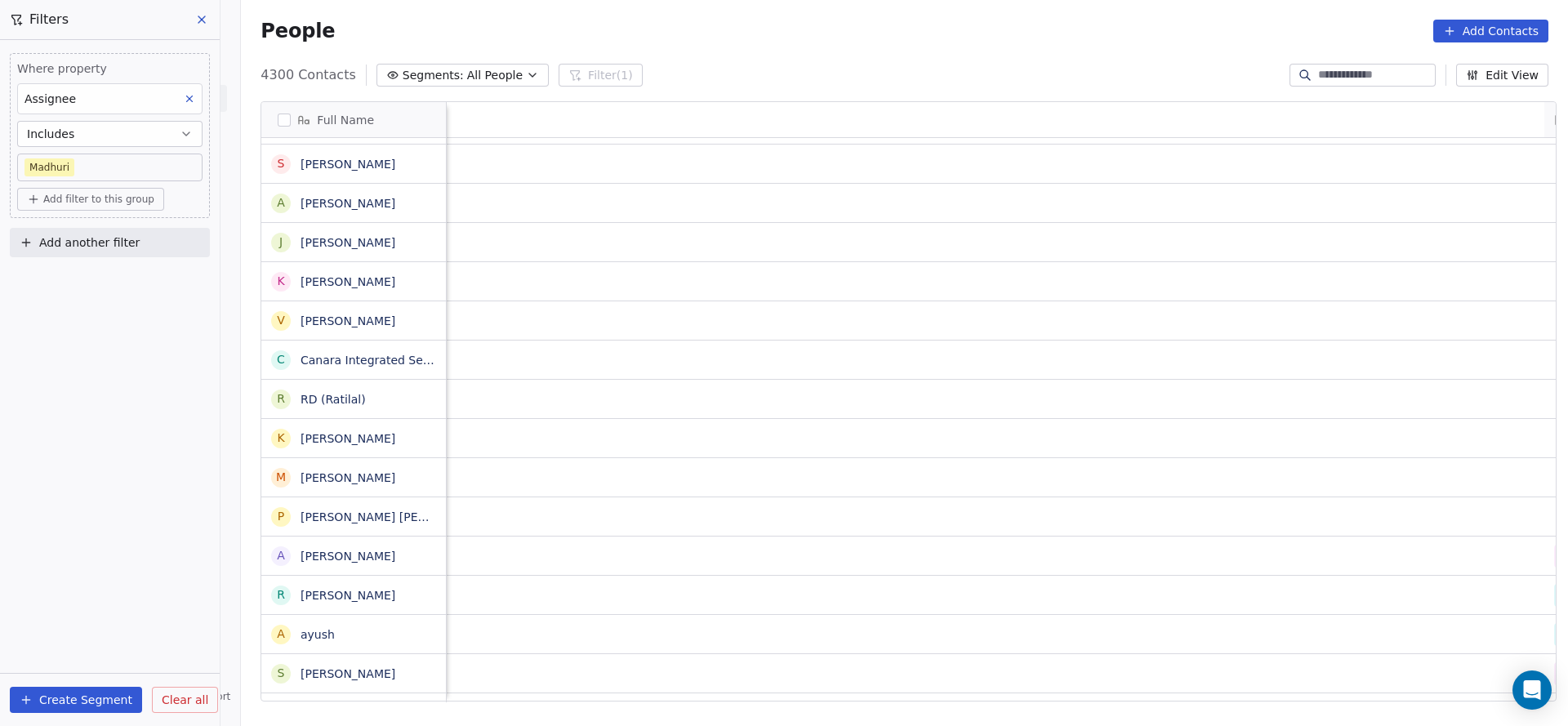
scroll to position [0, 1970]
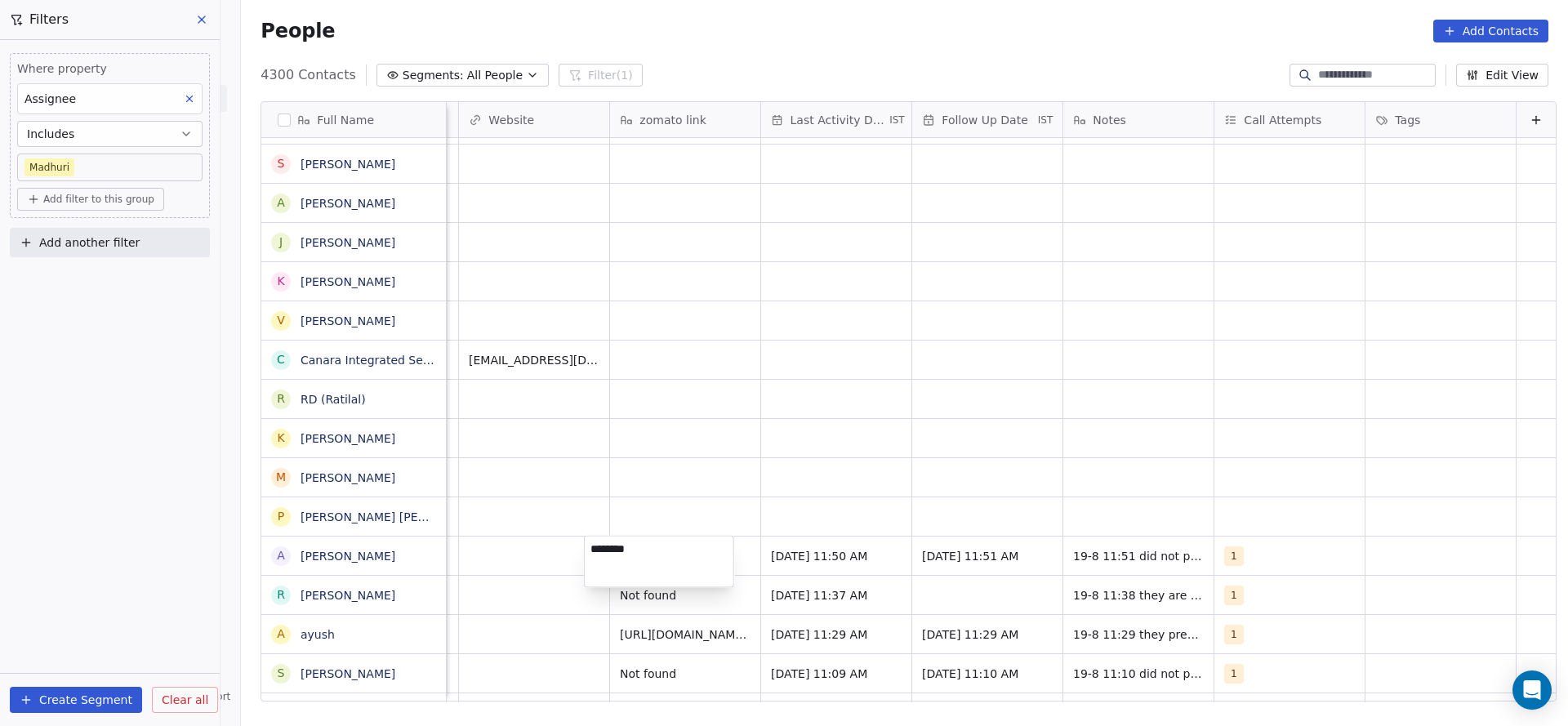
type textarea "*********"
click at [602, 226] on html "On2Cook India Pvt. Ltd. Contacts People Marketing Workflows Campaigns Sales Pip…" at bounding box center [784, 363] width 1568 height 726
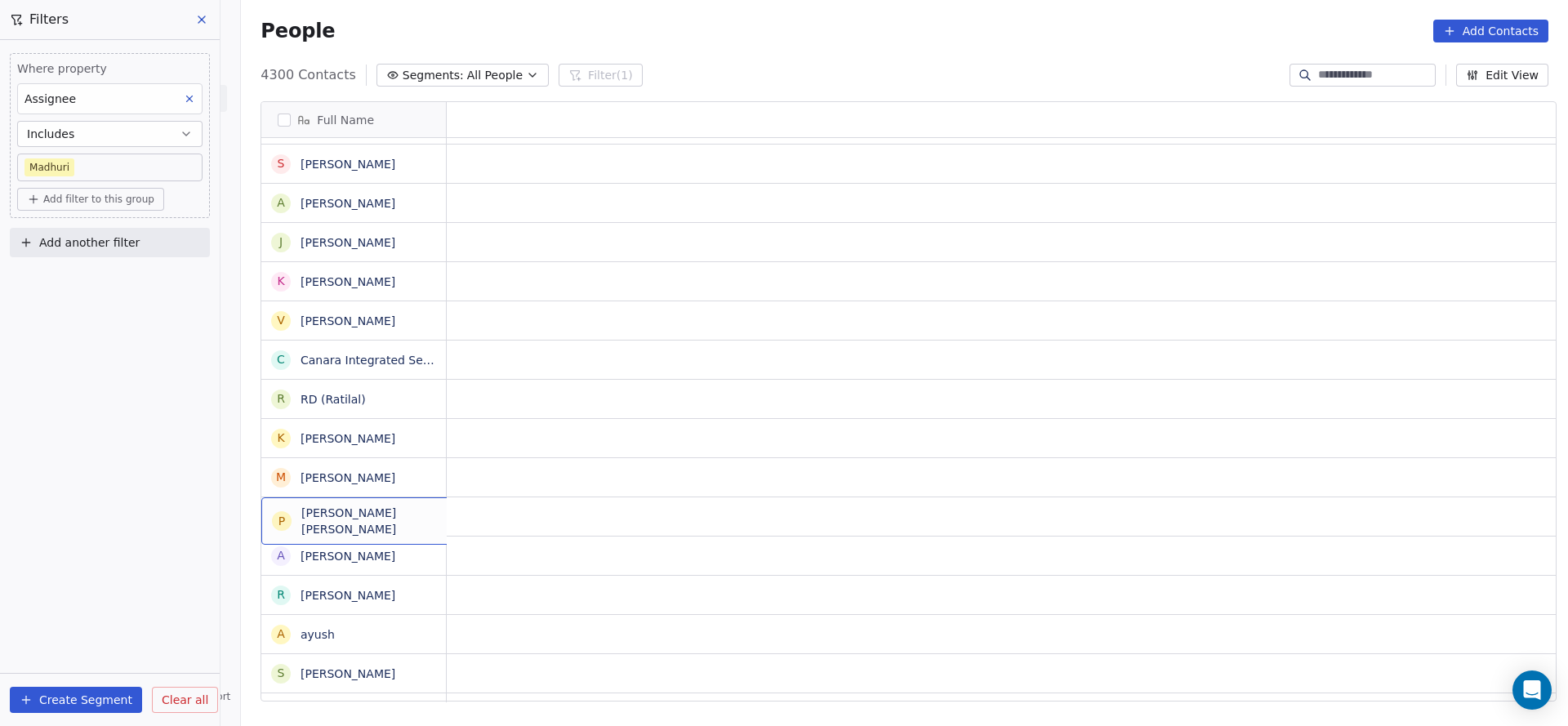
scroll to position [0, 0]
